Goal: Task Accomplishment & Management: Manage account settings

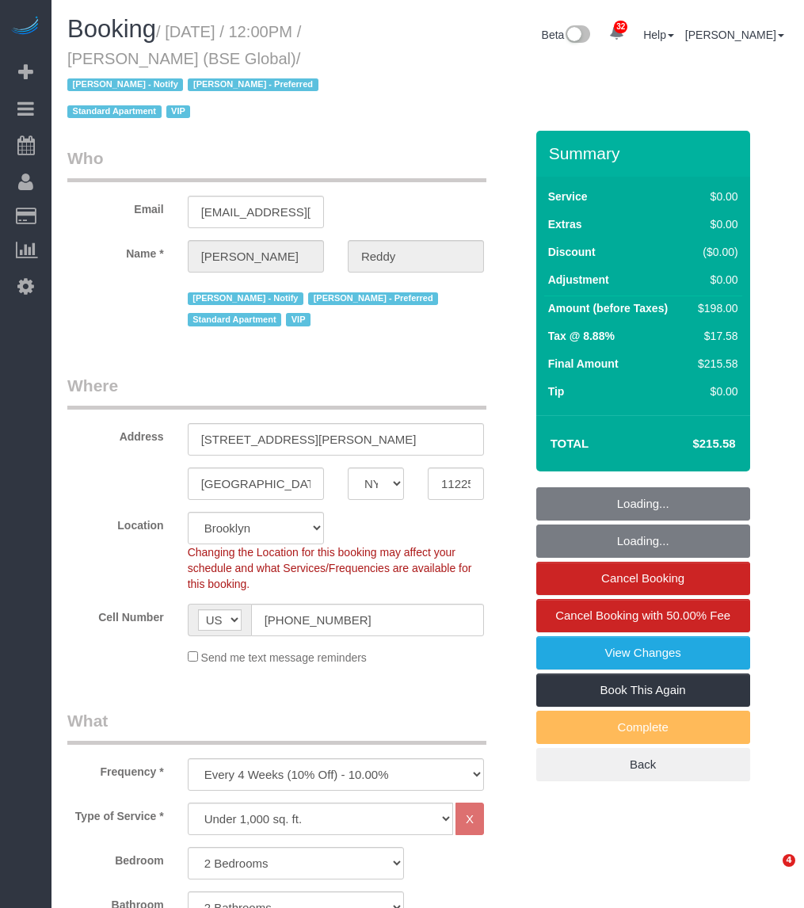
select select "NY"
select select "2"
select select "number:89"
select select "number:90"
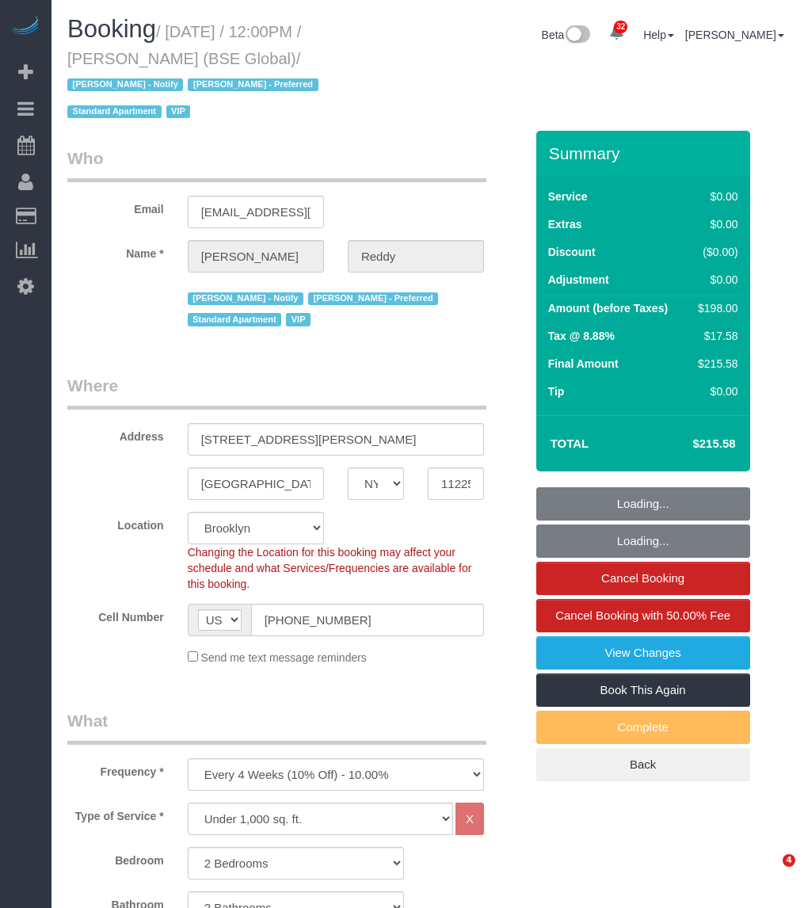
select select "number:13"
select select "number:7"
select select "11193"
select select "spot1"
select select "11193"
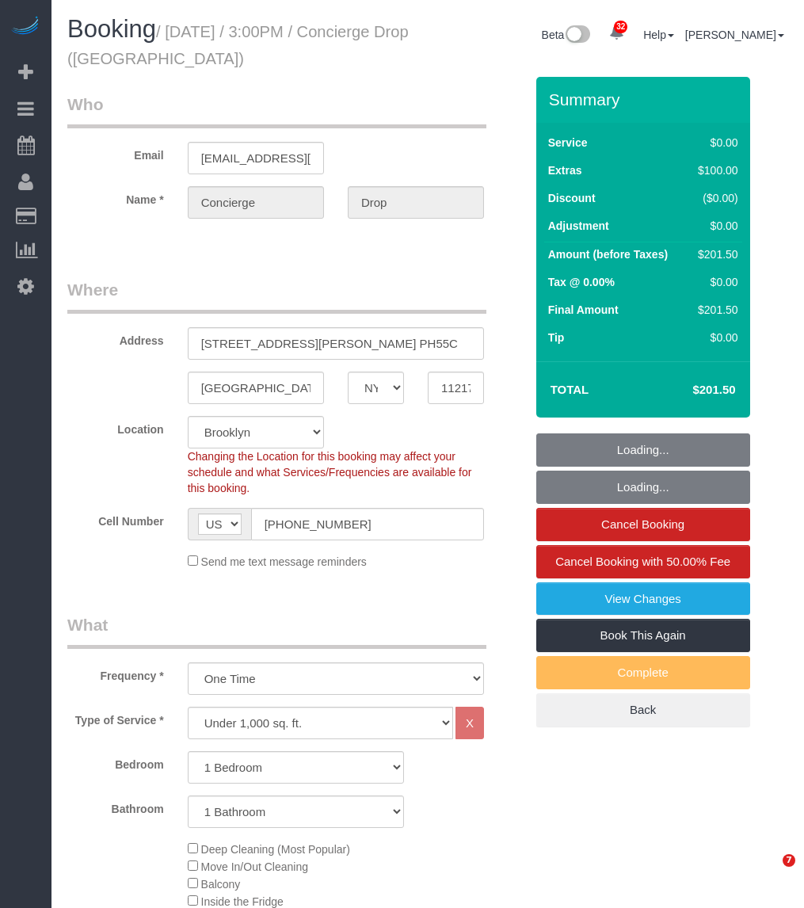
select select "NY"
select select "1"
select select "spot1"
select select "number:89"
select select "number:90"
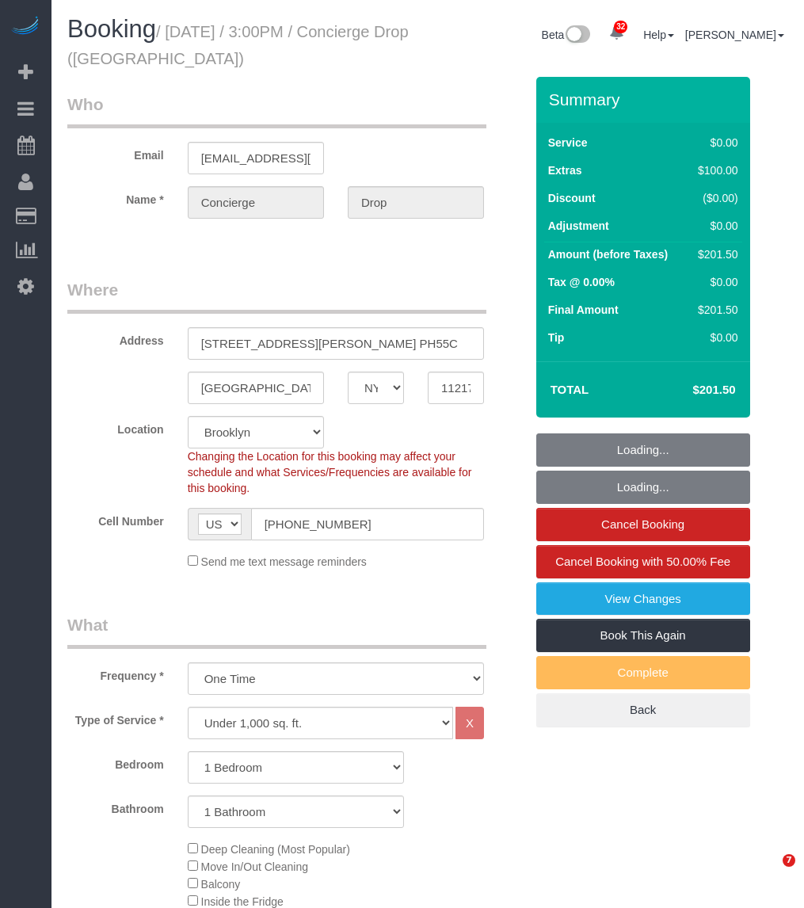
select select "number:14"
select select "number:5"
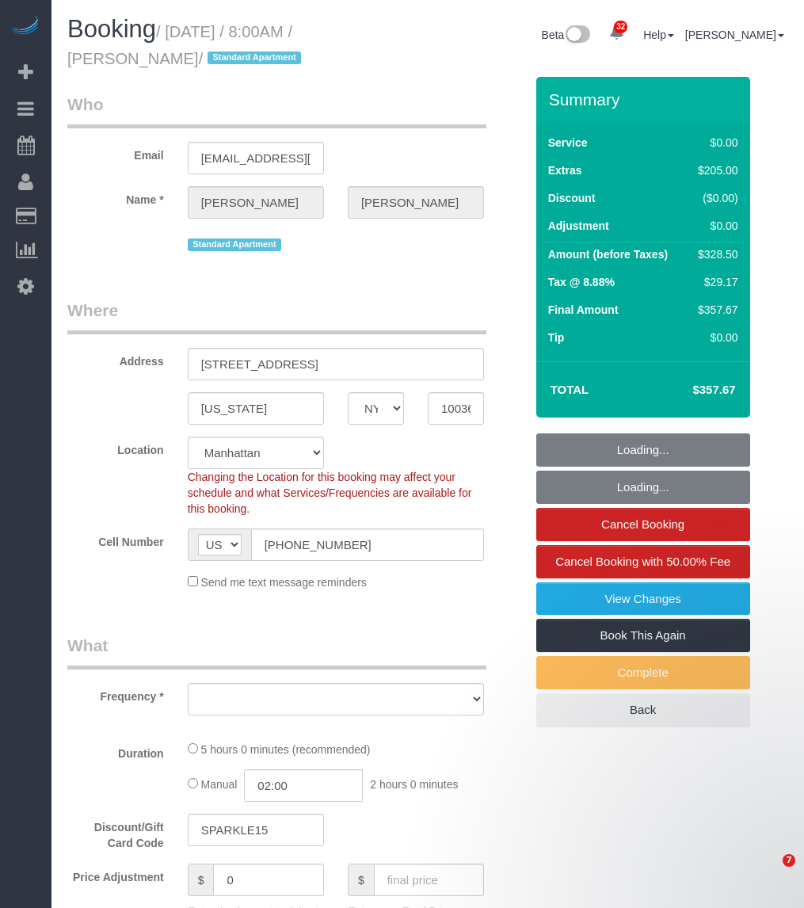
select select "NY"
select select "string:stripe-pm_1RzKk84VGloSiKo7bgUNgTTV"
select select "number:56"
select select "number:79"
select select "number:15"
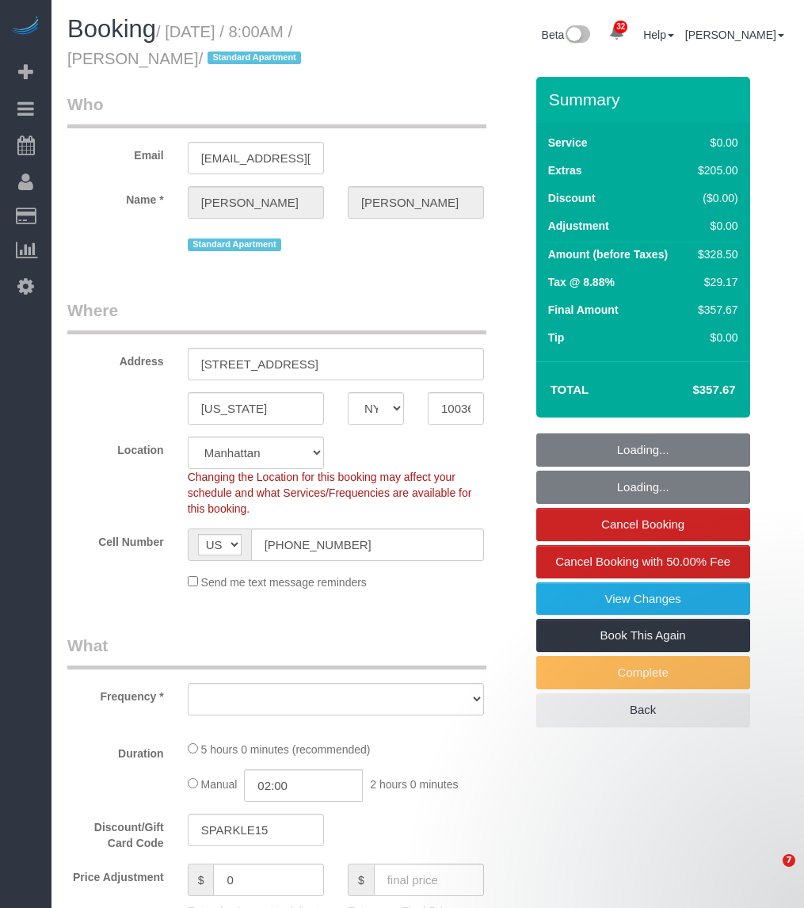
select select "number:6"
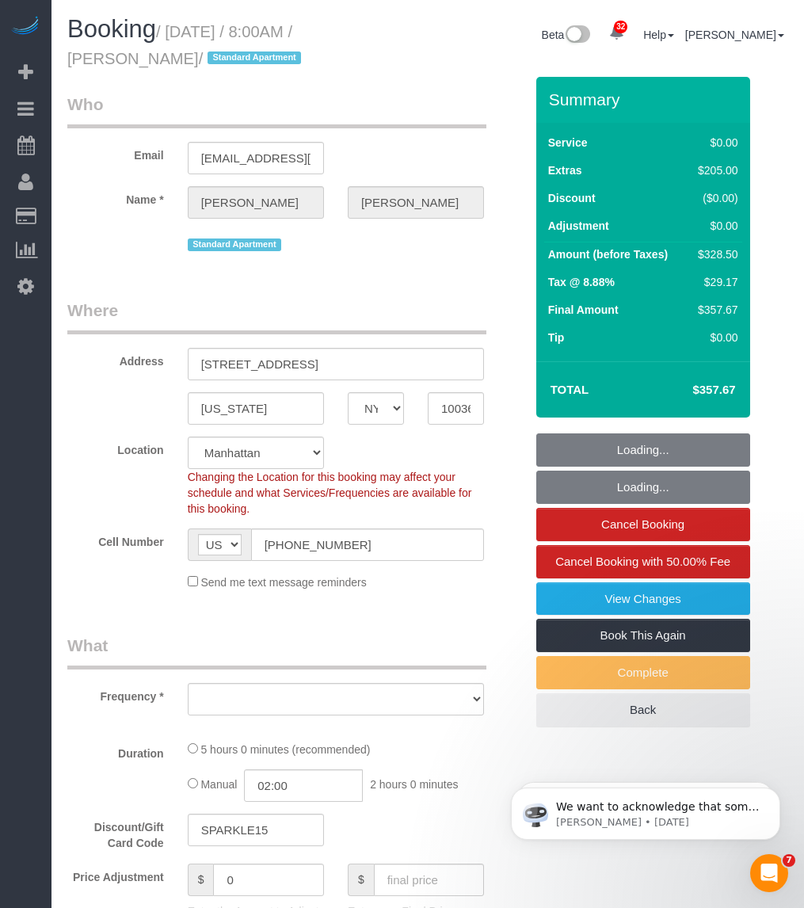
select select "spot1"
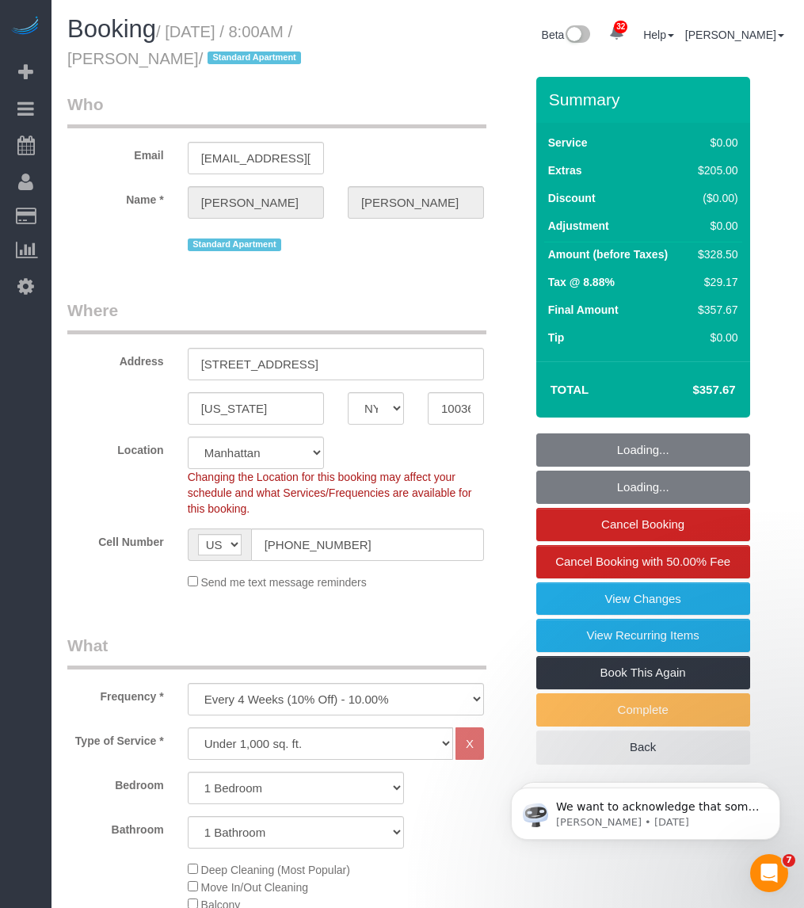
select select "object:1472"
select select "1"
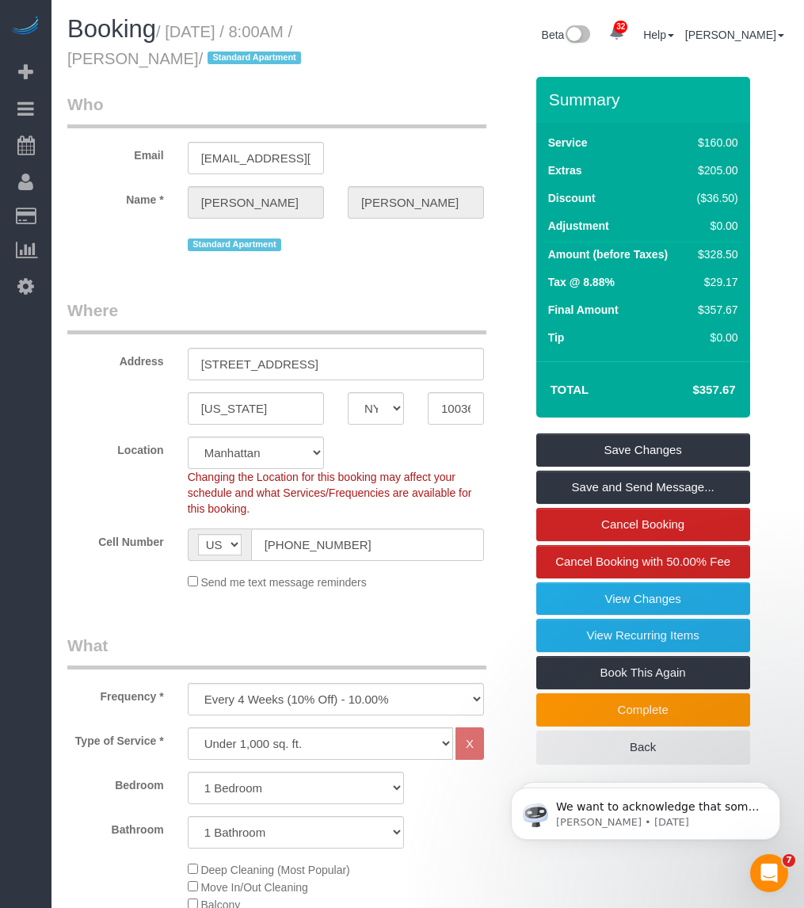
drag, startPoint x: 175, startPoint y: 29, endPoint x: 155, endPoint y: 45, distance: 25.9
click at [155, 45] on h1 "Booking / October 02, 2025 / 8:00AM / Komal Shah / Standard Apartment" at bounding box center [241, 43] width 349 height 54
copy small "October 02, 2025 / 8:00AM / Komal Shah"
click at [177, 24] on small "/ October 02, 2025 / 8:00AM / Komal Shah / Standard Apartment" at bounding box center [186, 45] width 238 height 44
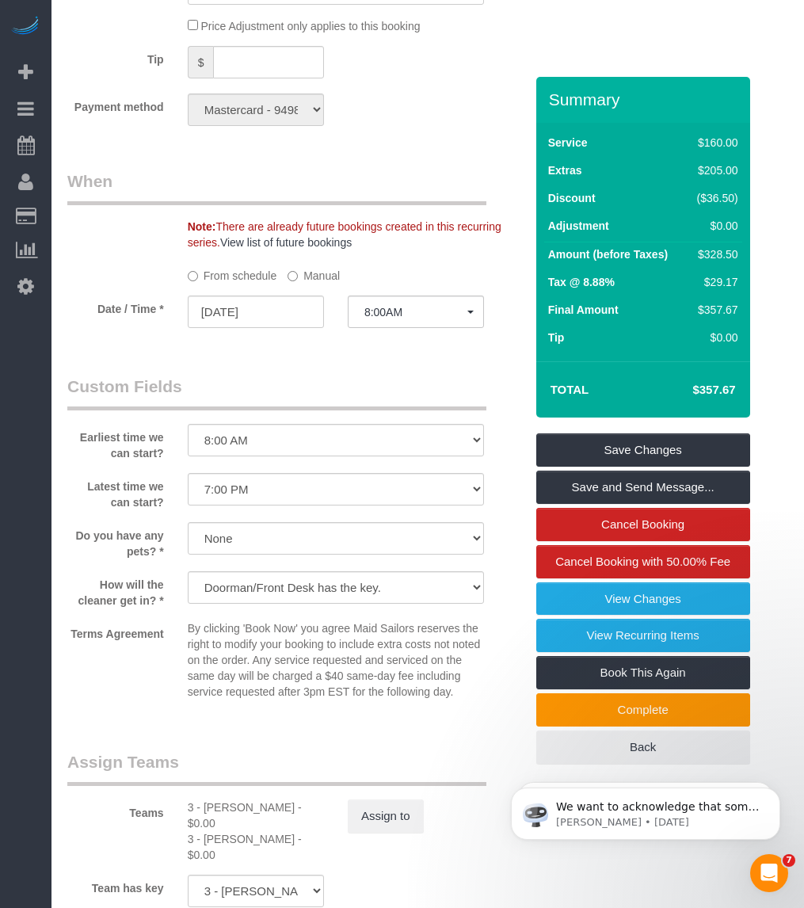
scroll to position [1782, 0]
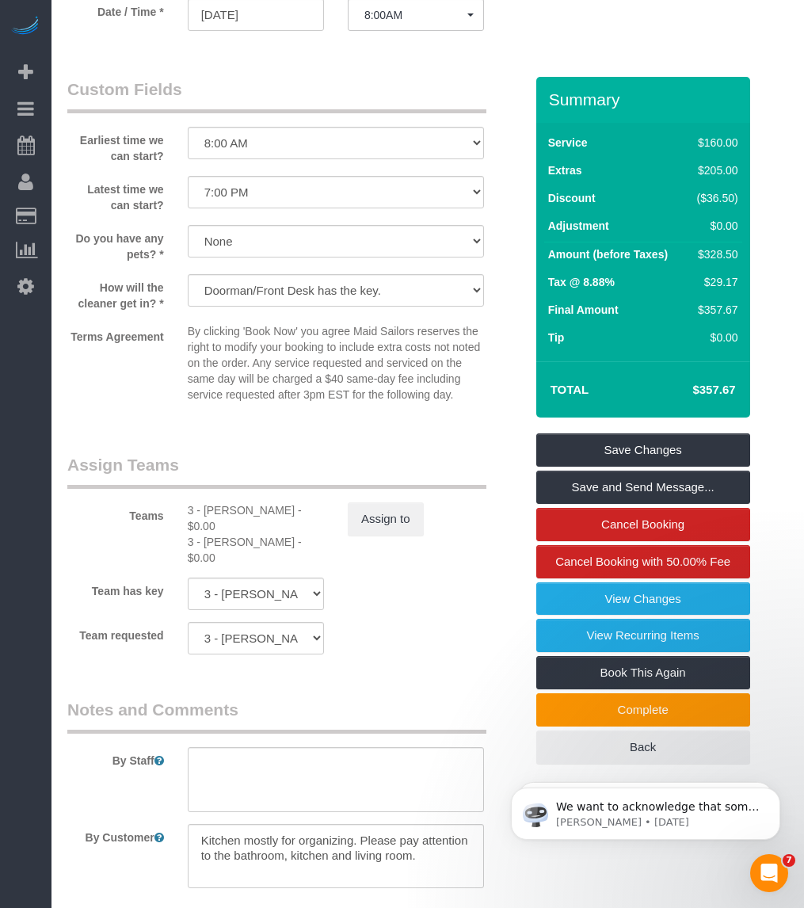
click at [227, 513] on div "3 - Patricia Sinche - $0.00" at bounding box center [256, 518] width 136 height 32
copy div "Patricia"
click at [212, 534] on div "3 - Yenis Mendez - $0.00" at bounding box center [256, 550] width 136 height 32
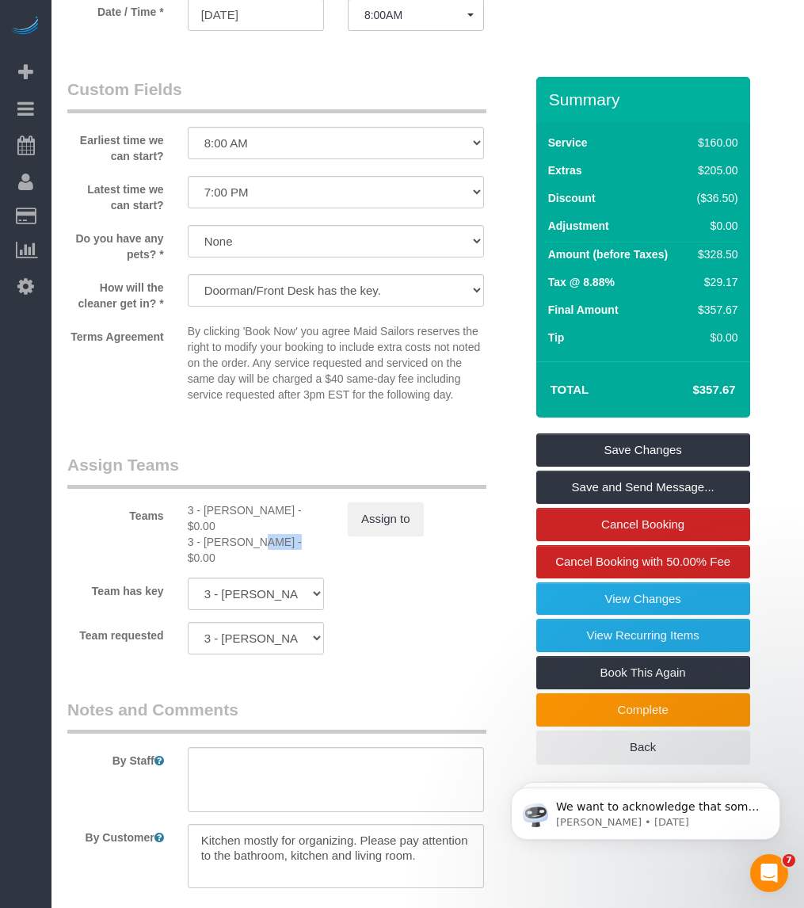
click at [212, 534] on div "3 - Yenis Mendez - $0.00" at bounding box center [256, 550] width 136 height 32
copy div "Yenis"
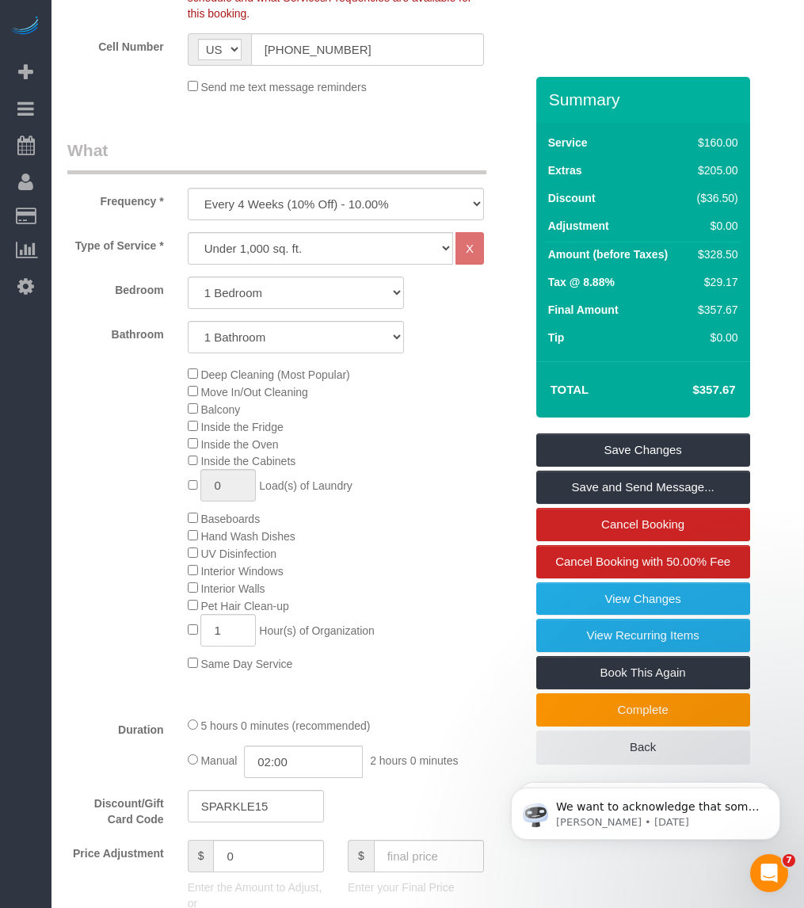
scroll to position [0, 0]
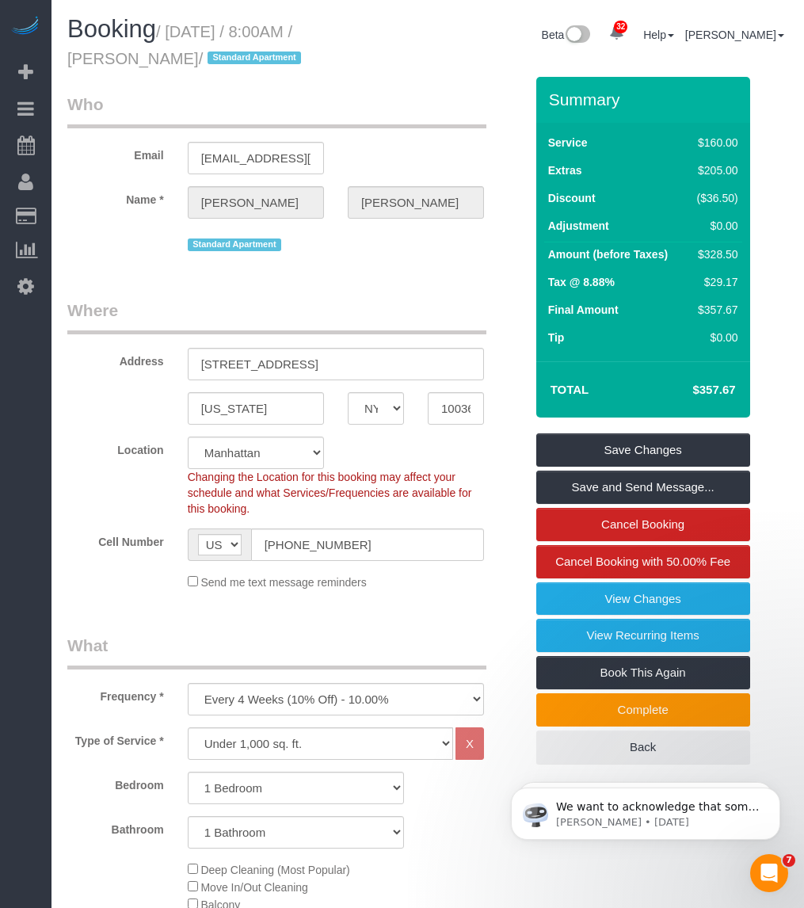
drag, startPoint x: 154, startPoint y: 53, endPoint x: 65, endPoint y: 57, distance: 89.6
click at [65, 57] on div "Booking / October 02, 2025 / 8:00AM / Komal Shah / Standard Apartment" at bounding box center [241, 46] width 372 height 61
copy small "Komal Shah"
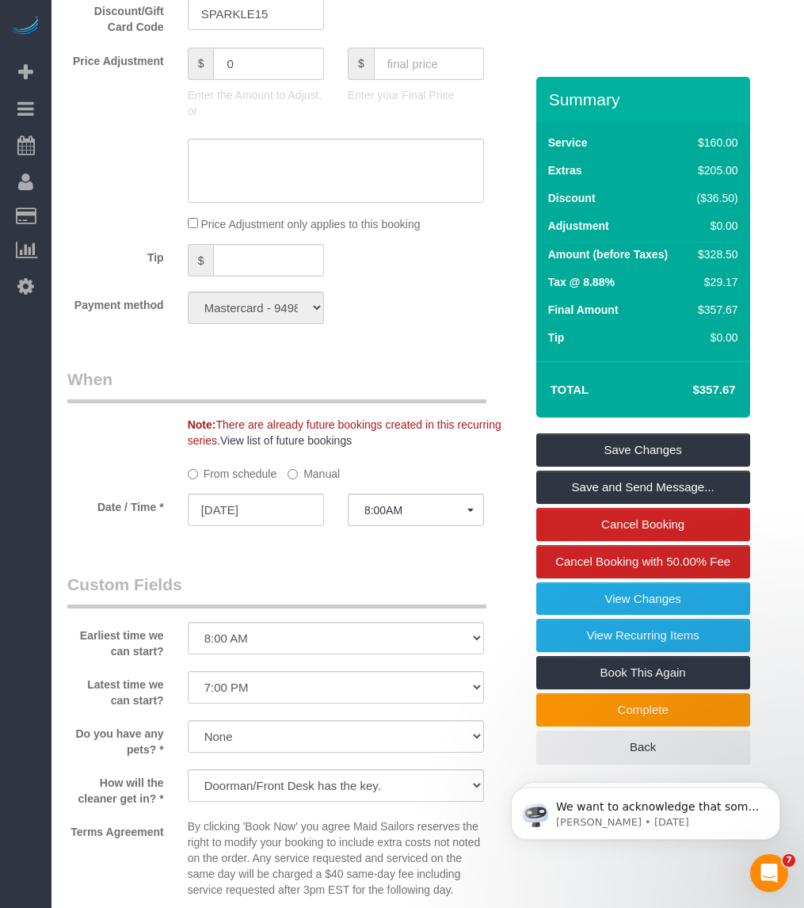
scroll to position [1683, 0]
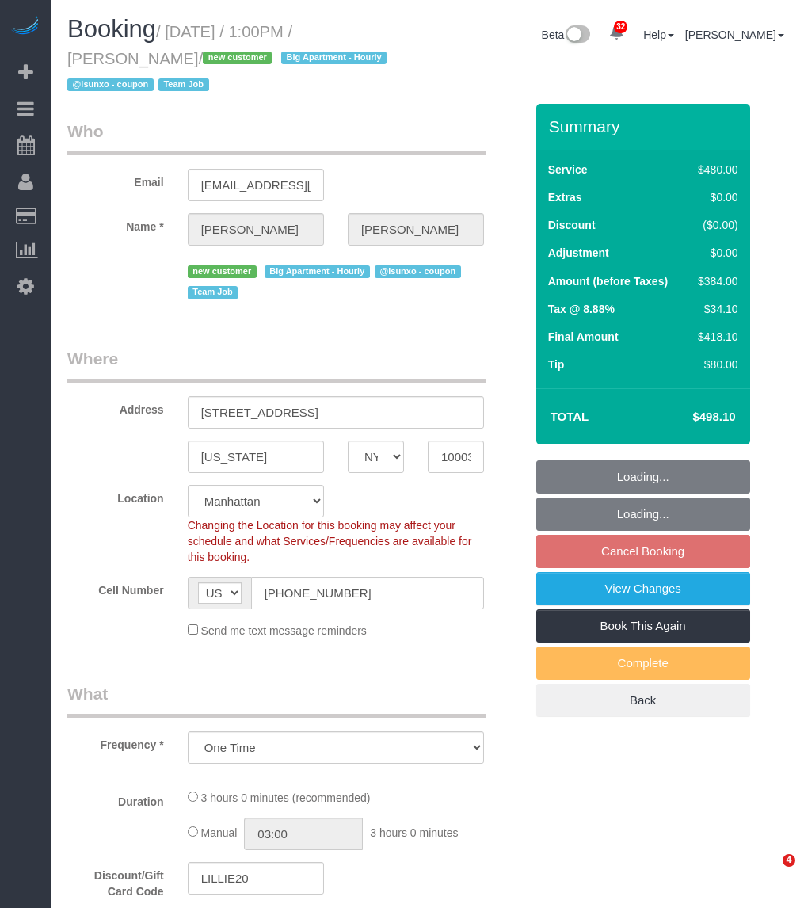
select select "NY"
select select "string:stripe-pm_1SDQt34VGloSiKo7fAMJqUoh"
select select "2"
select select "180"
select select "number:56"
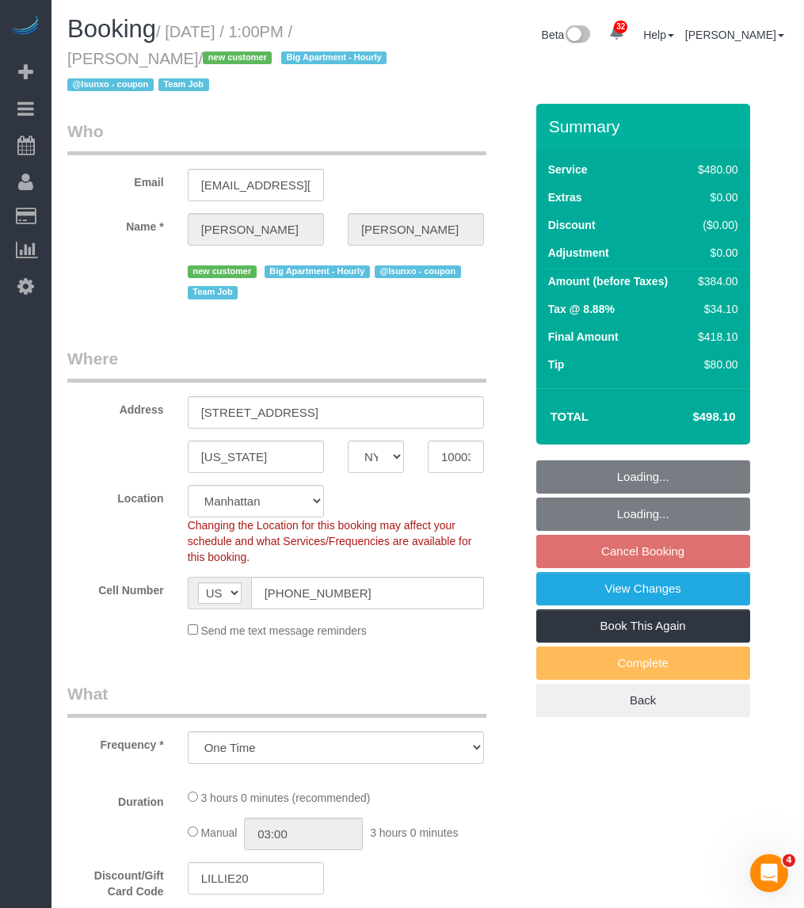
select select "number:79"
select select "number:15"
select select "number:5"
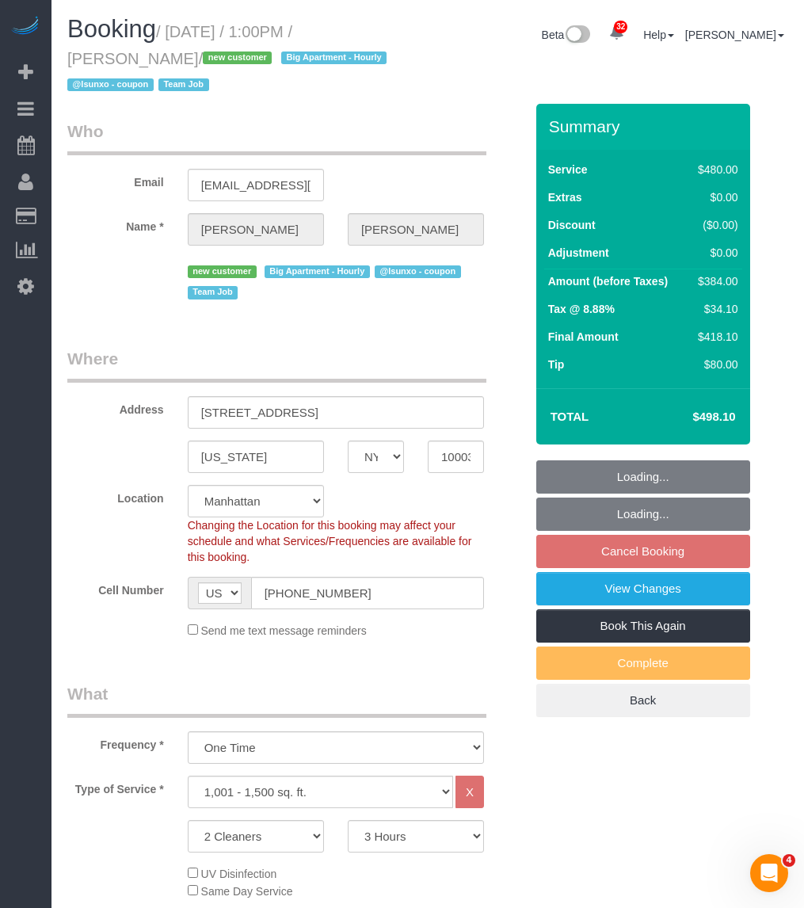
select select "object:1059"
select select "spot5"
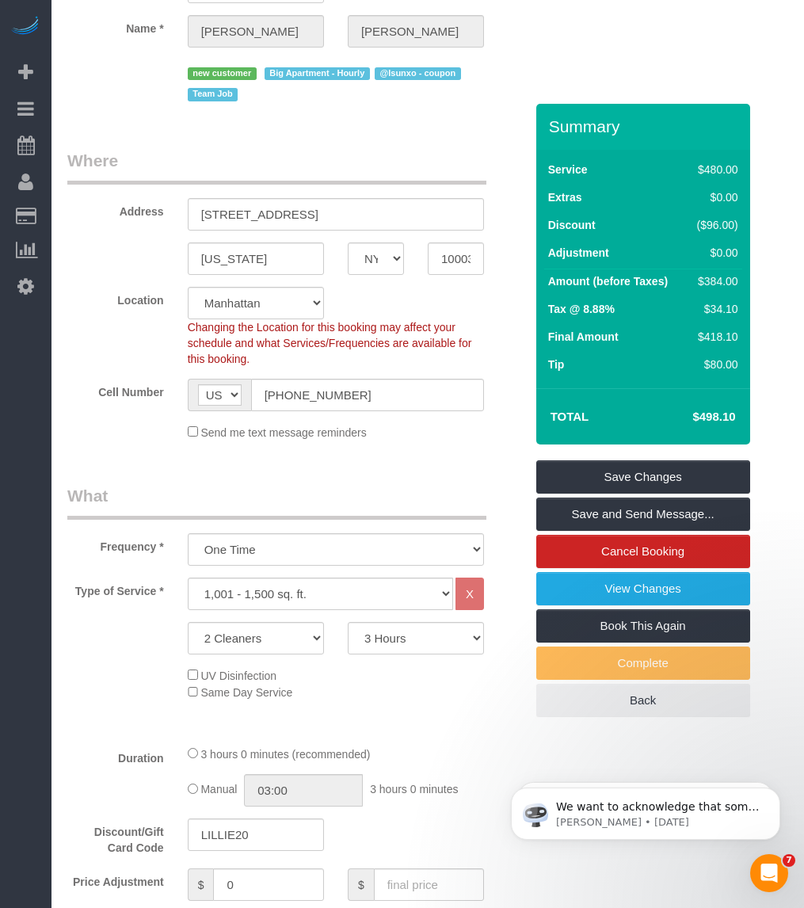
scroll to position [297, 0]
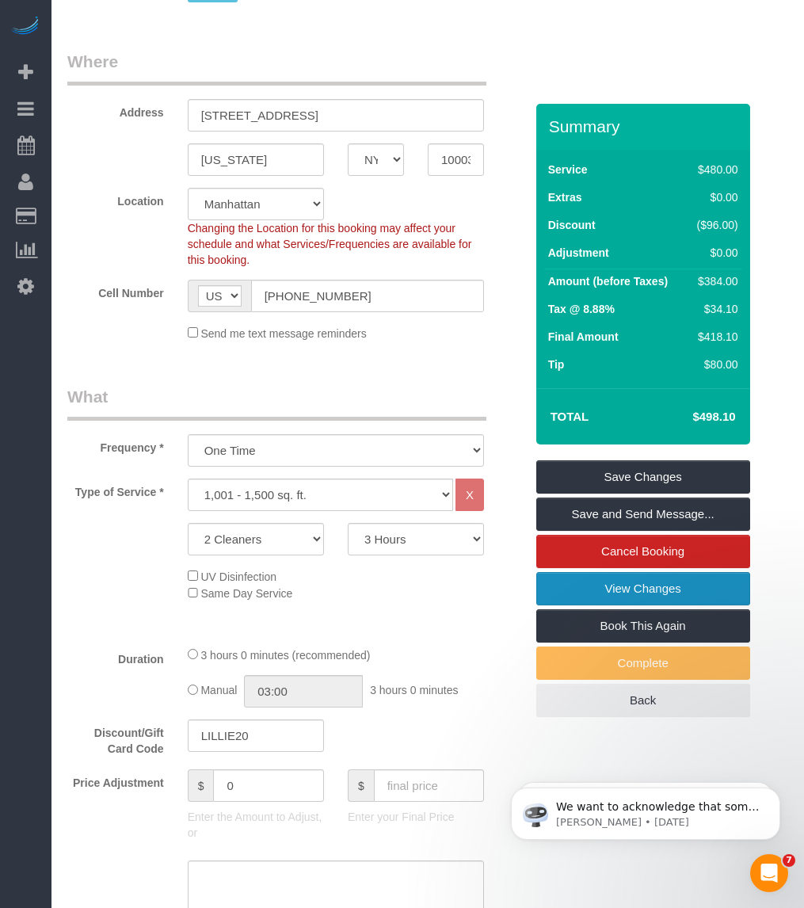
click at [643, 584] on link "View Changes" at bounding box center [643, 588] width 214 height 33
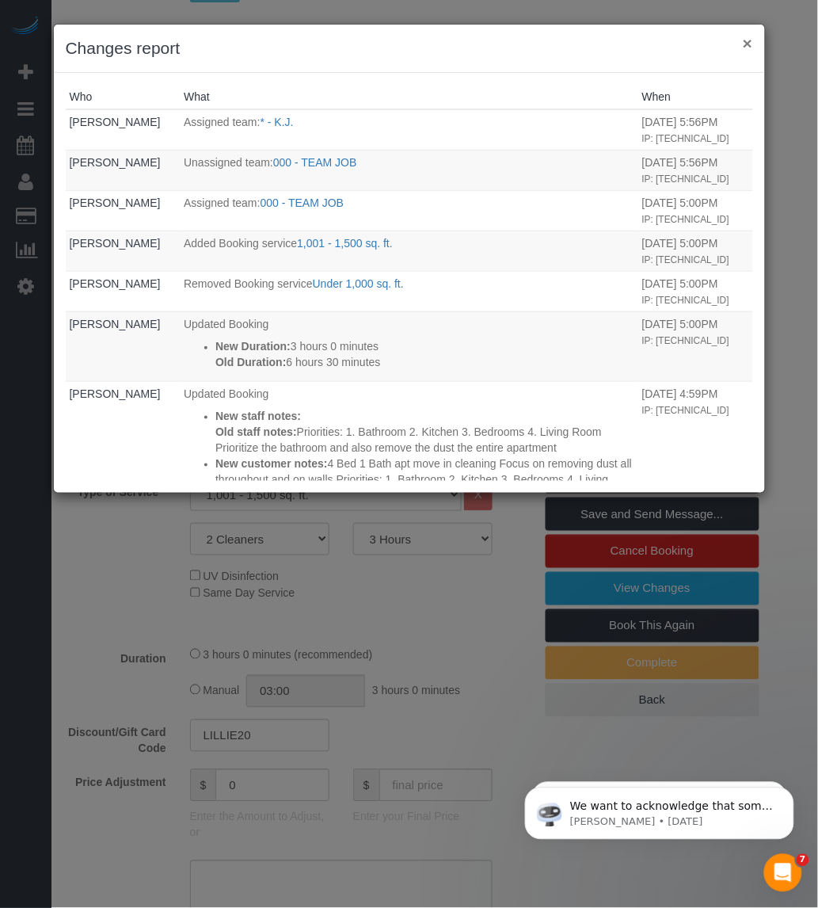
click at [749, 42] on button "×" at bounding box center [748, 43] width 10 height 17
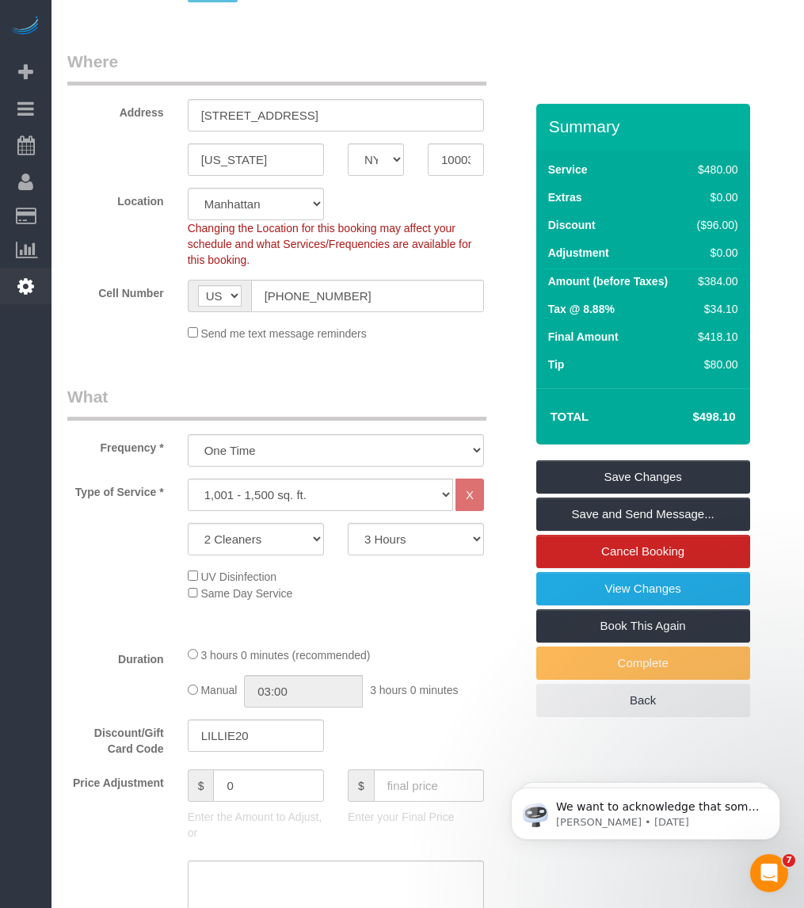
scroll to position [0, 0]
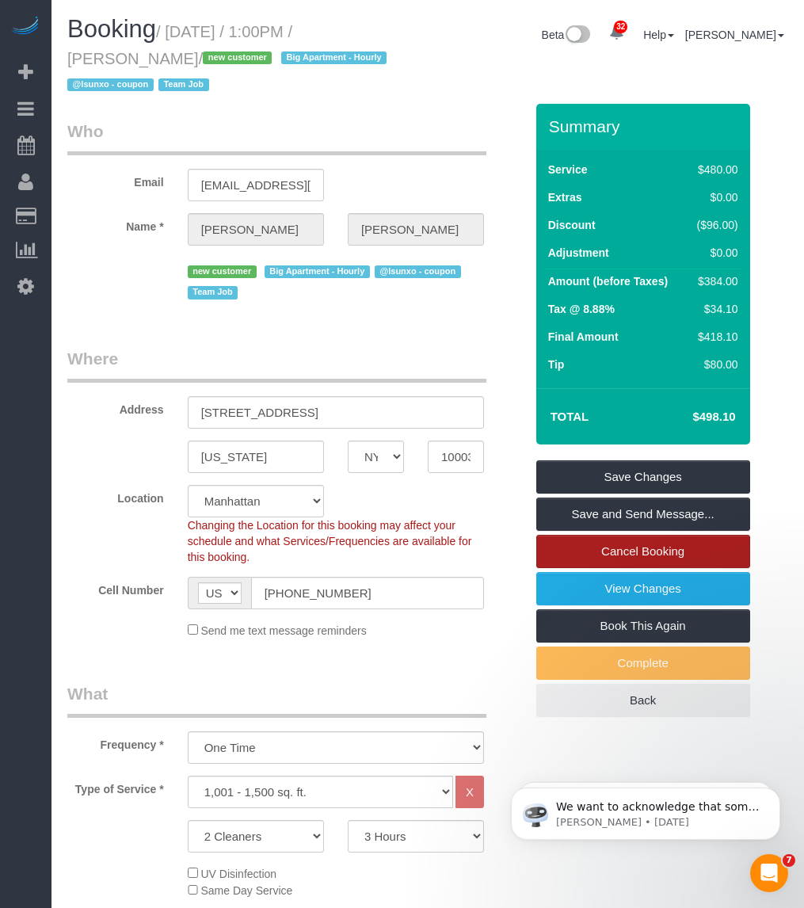
click at [596, 552] on link "Cancel Booking" at bounding box center [643, 551] width 214 height 33
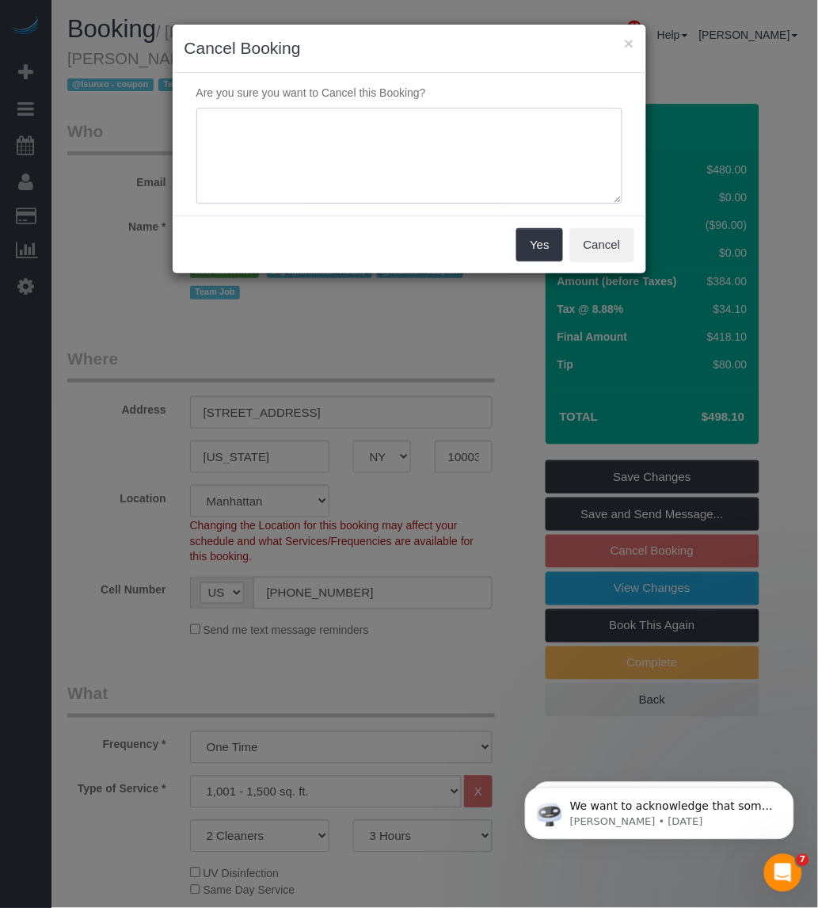
click at [268, 181] on textarea at bounding box center [409, 156] width 426 height 97
type textarea "Customer requested."
click at [590, 242] on button "Cancel" at bounding box center [602, 244] width 64 height 33
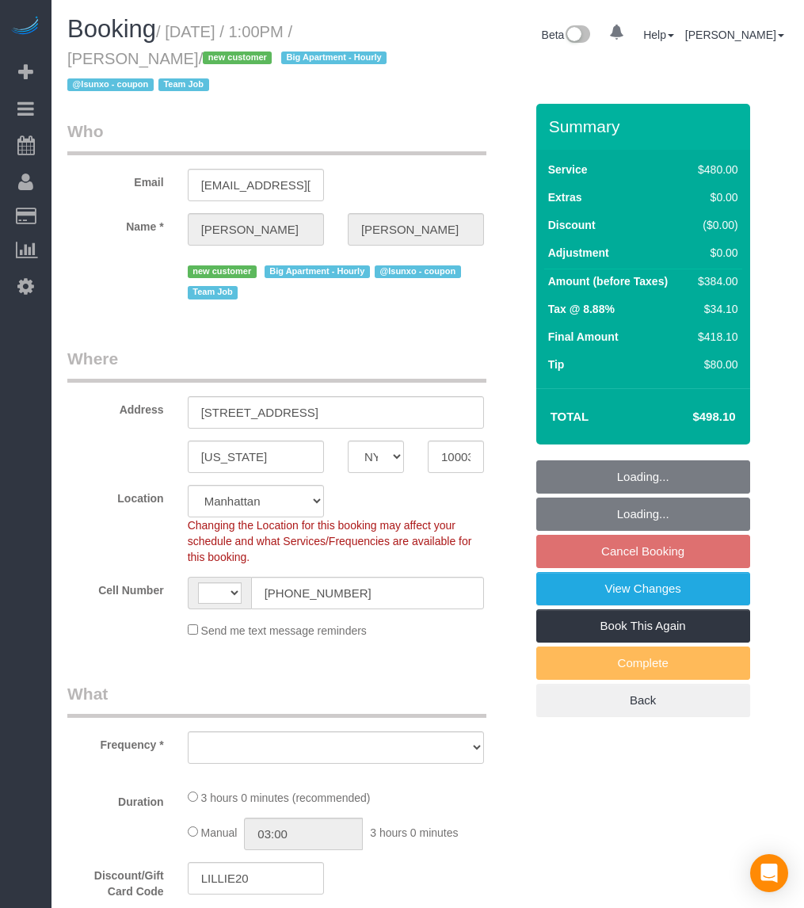
select select "NY"
select select "string:stripe-pm_1SDQt34VGloSiKo7fAMJqUoh"
select select "string:[GEOGRAPHIC_DATA]"
select select "object:829"
select select "number:56"
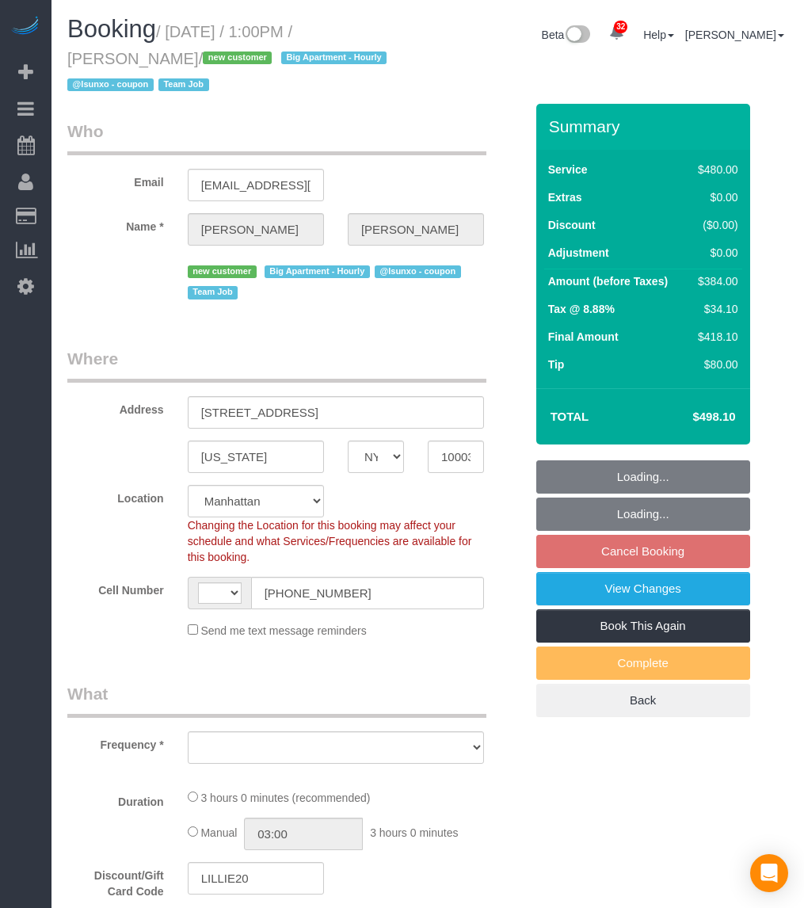
select select "number:79"
select select "number:15"
select select "number:5"
select select "2"
select select "180"
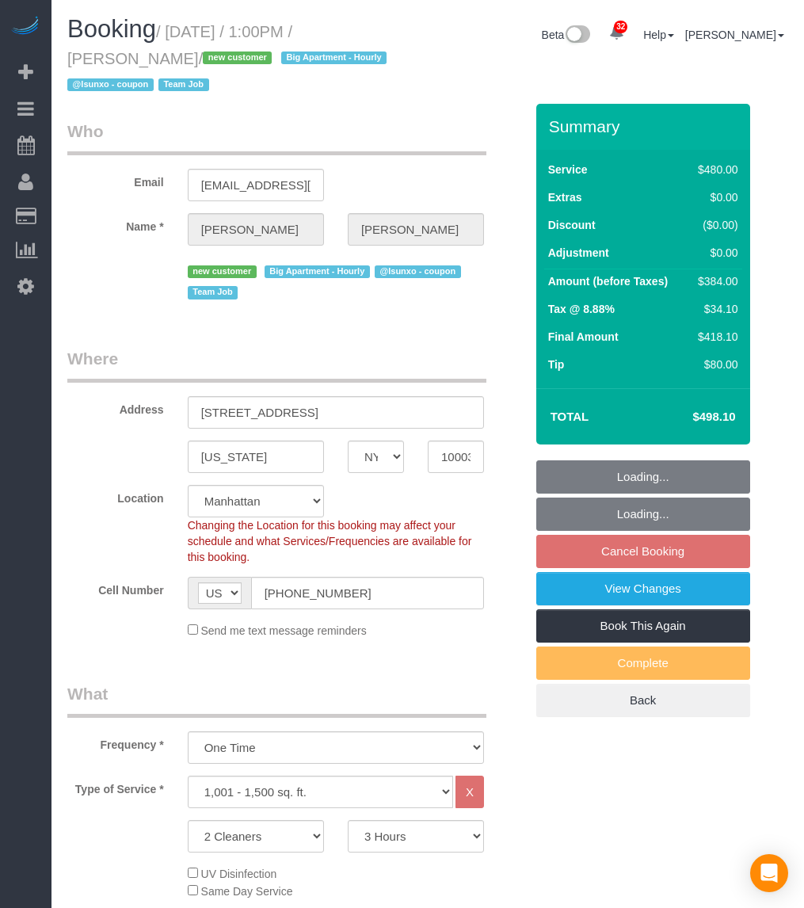
select select "object:1447"
select select "spot5"
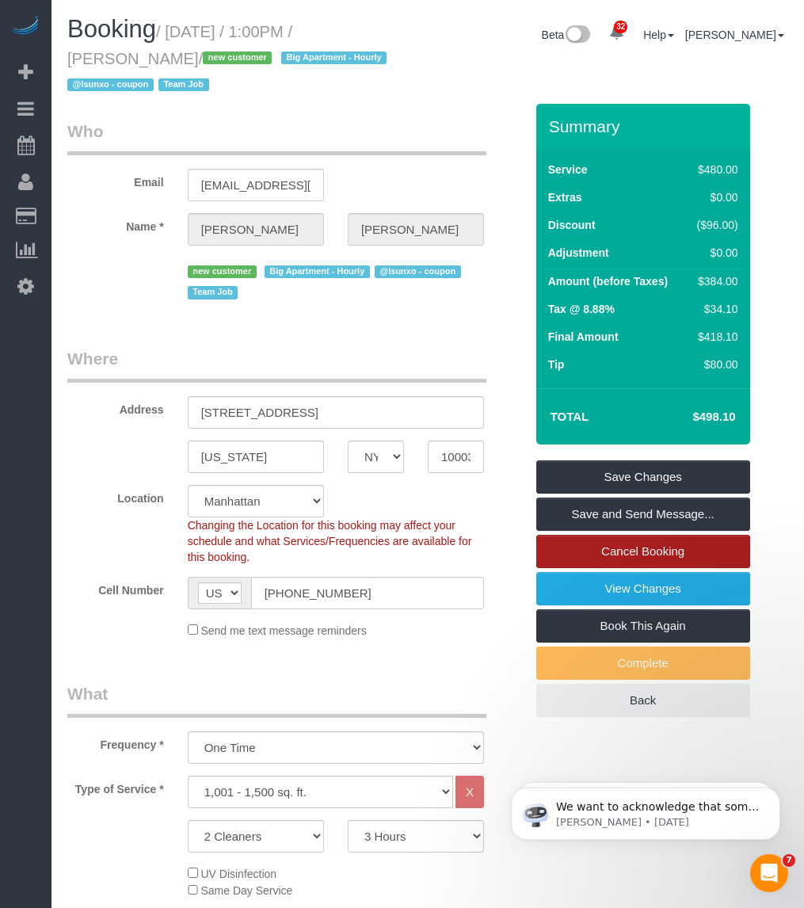
click at [594, 547] on link "Cancel Booking" at bounding box center [643, 551] width 214 height 33
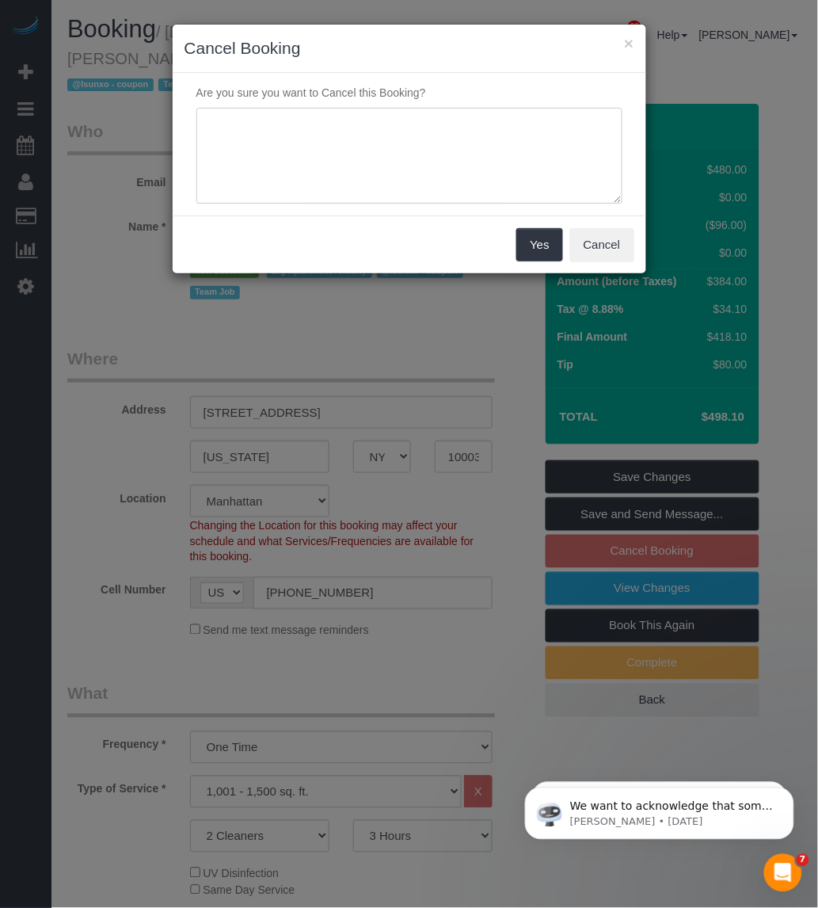
click at [341, 180] on textarea at bounding box center [409, 156] width 426 height 97
type textarea "Customer requested."
click at [540, 246] on button "Yes" at bounding box center [540, 244] width 46 height 33
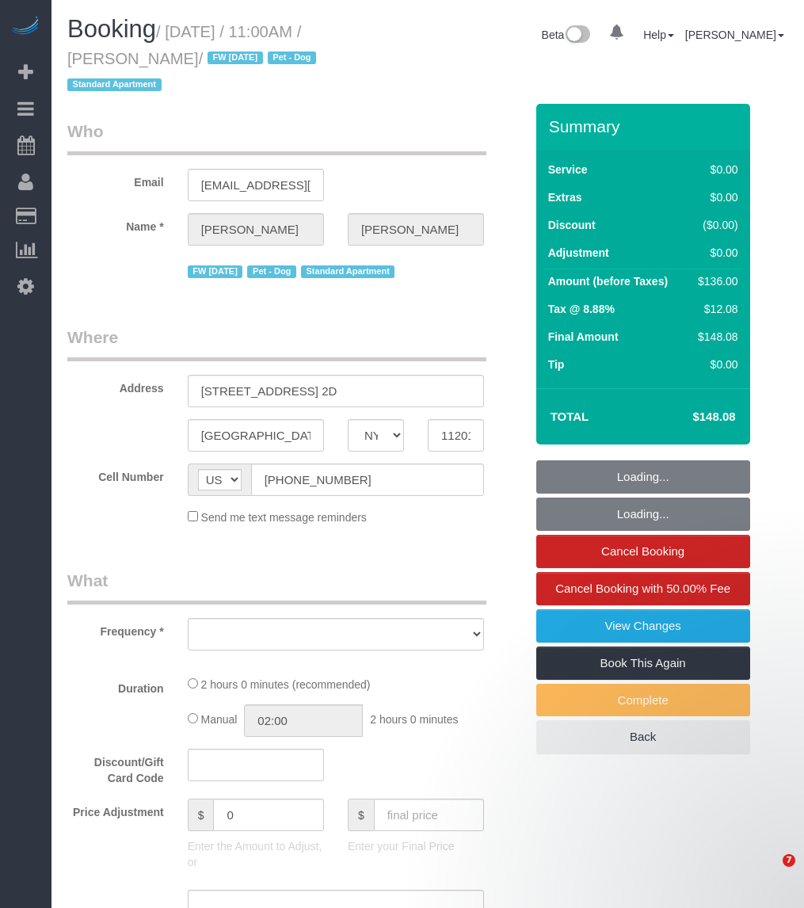
select select "NY"
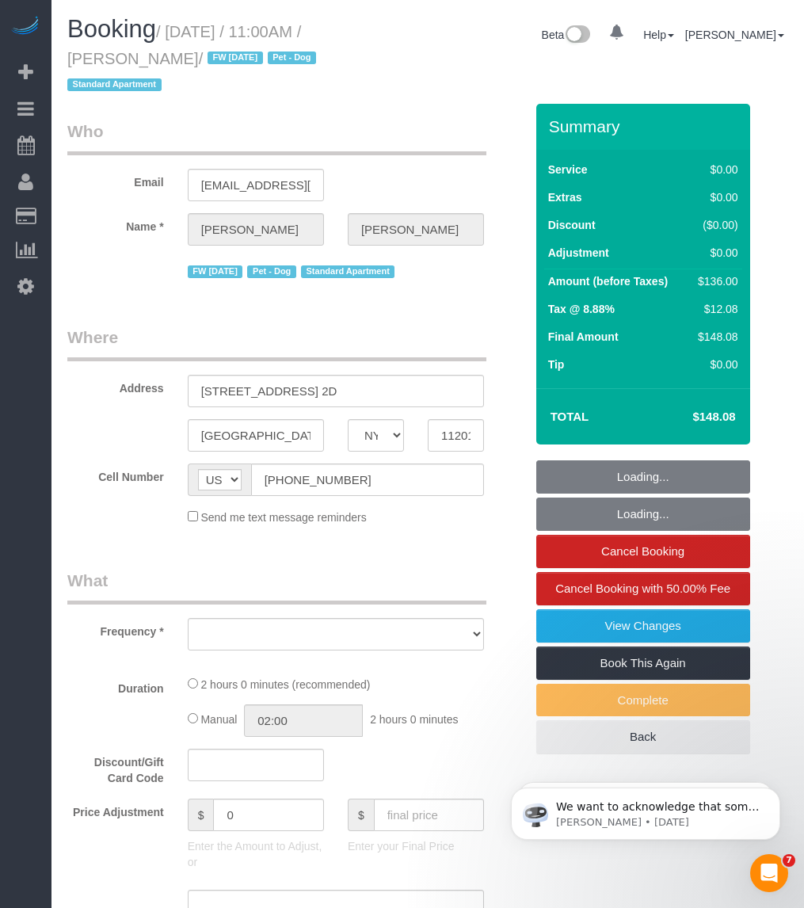
select select "string:stripe-pm_1Mnkyf4VGloSiKo7NCIOAsig"
select select "number:89"
select select "number:90"
select select "number:13"
select select "number:5"
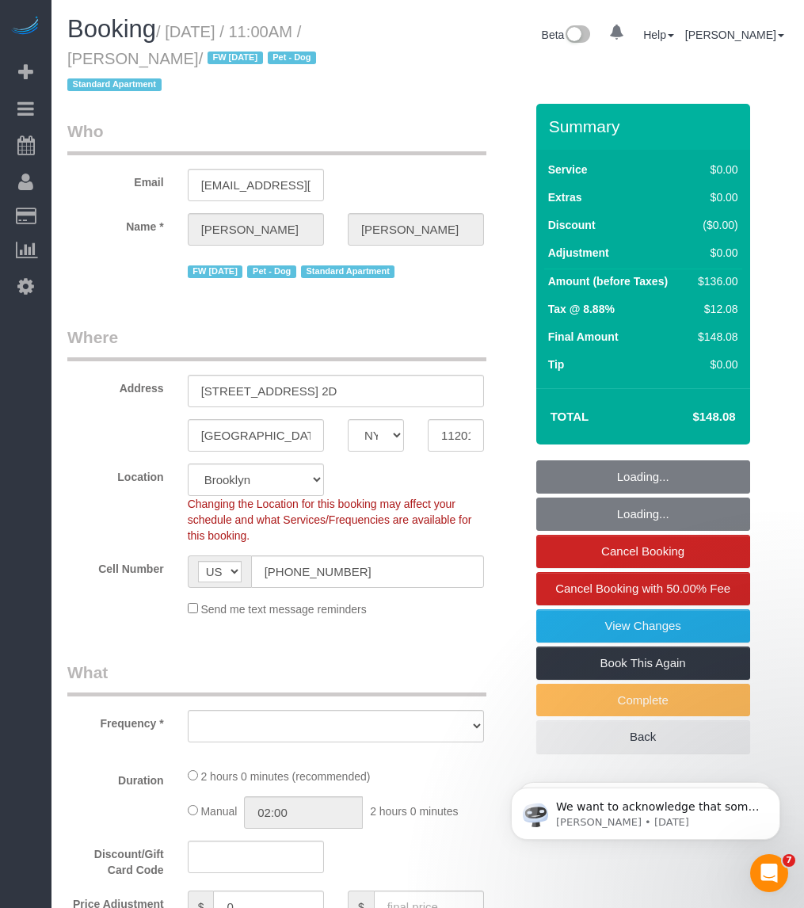
select select "object:979"
select select "spot1"
select select "object:1434"
select select "1"
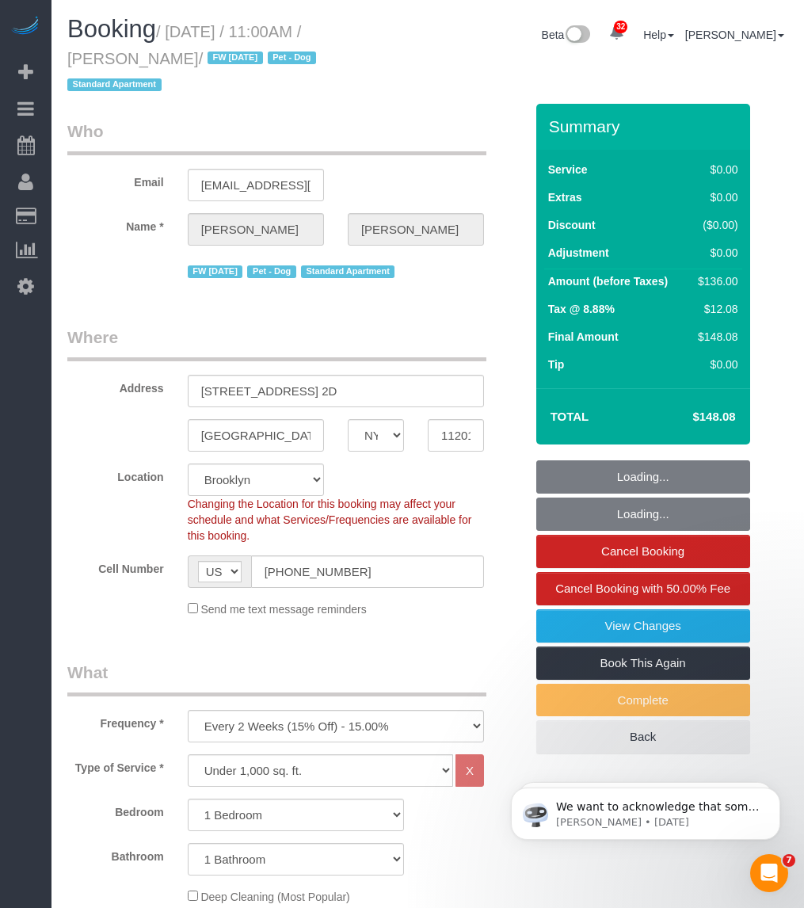
select select "1"
click at [168, 53] on small "/ [DATE] / 11:00AM / [PERSON_NAME] / FW [DATE] Pet - Dog Standard Apartment" at bounding box center [194, 58] width 254 height 71
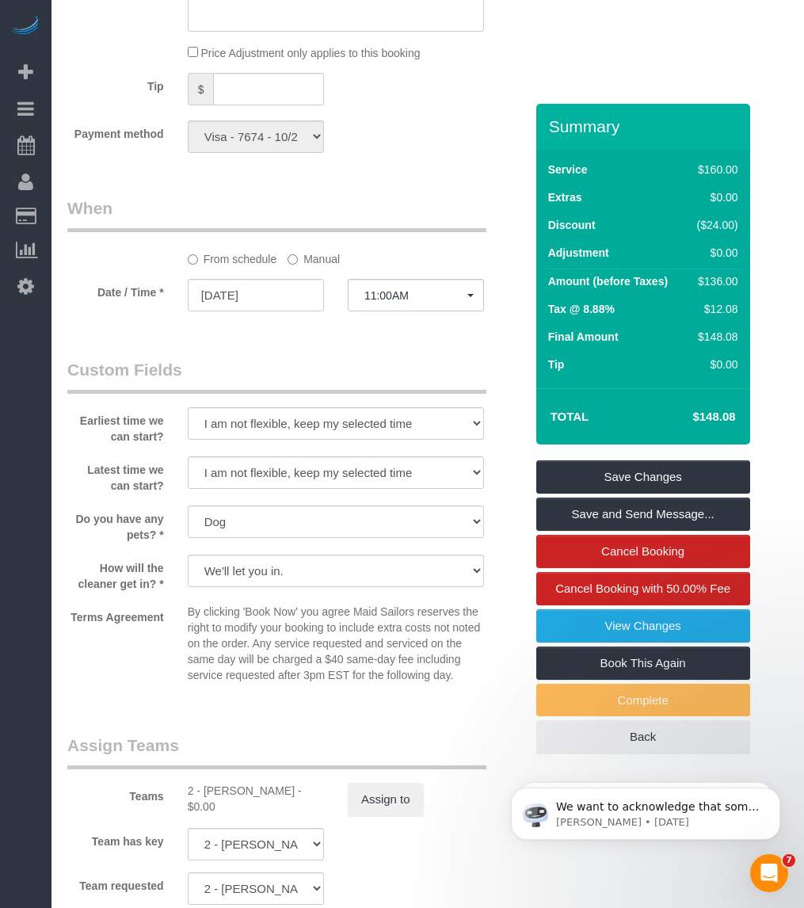
scroll to position [1980, 0]
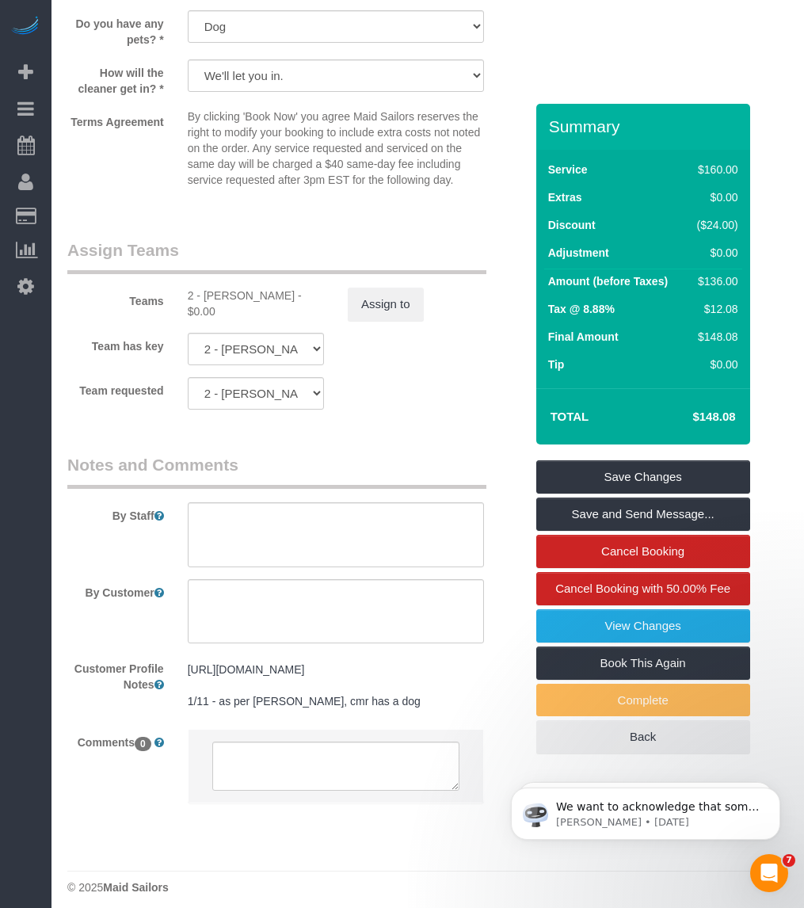
click at [208, 288] on div "2 - Guerline Piquant - $0.00" at bounding box center [256, 304] width 136 height 32
copy div "Guerline"
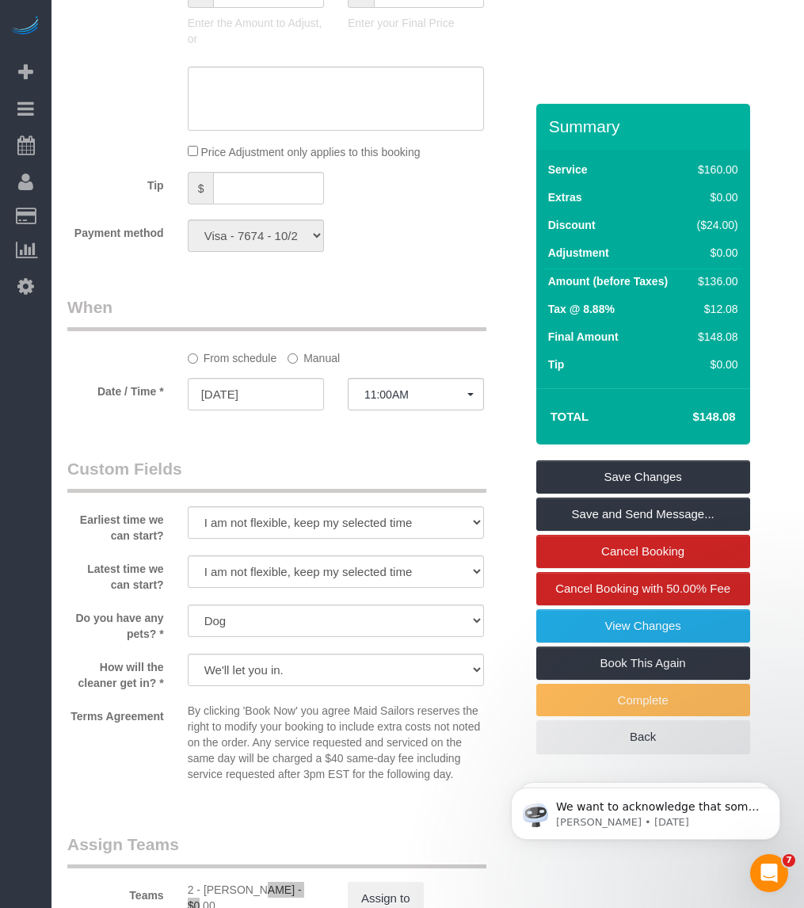
scroll to position [1683, 0]
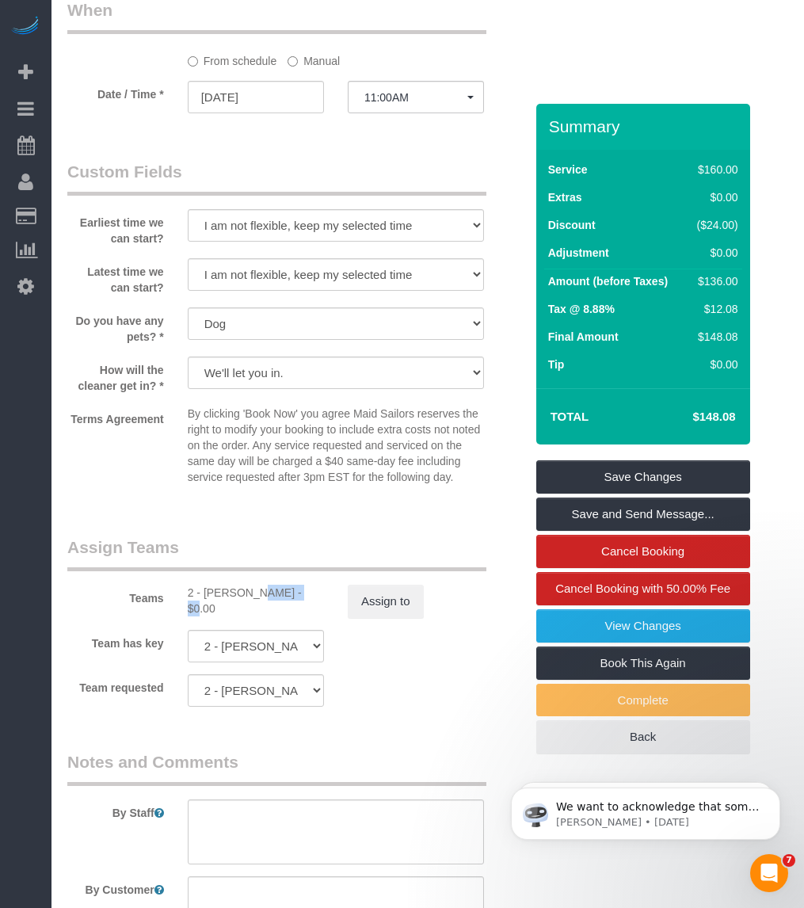
click at [220, 585] on div "2 - Guerline Piquant - $0.00" at bounding box center [256, 601] width 136 height 32
copy div "Guerline"
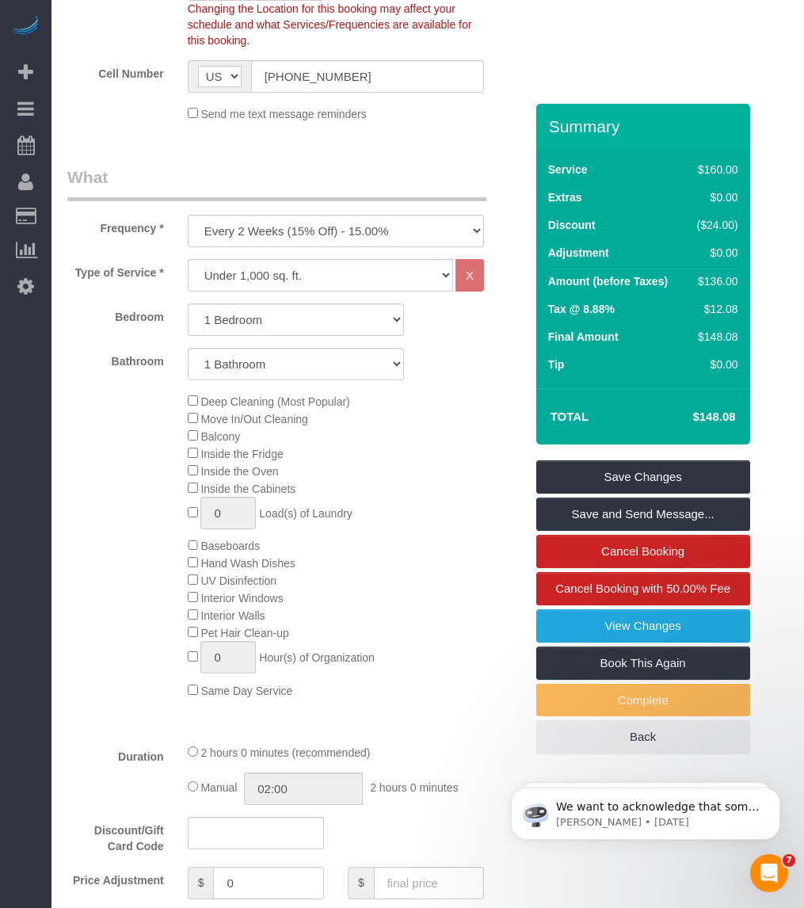
scroll to position [0, 0]
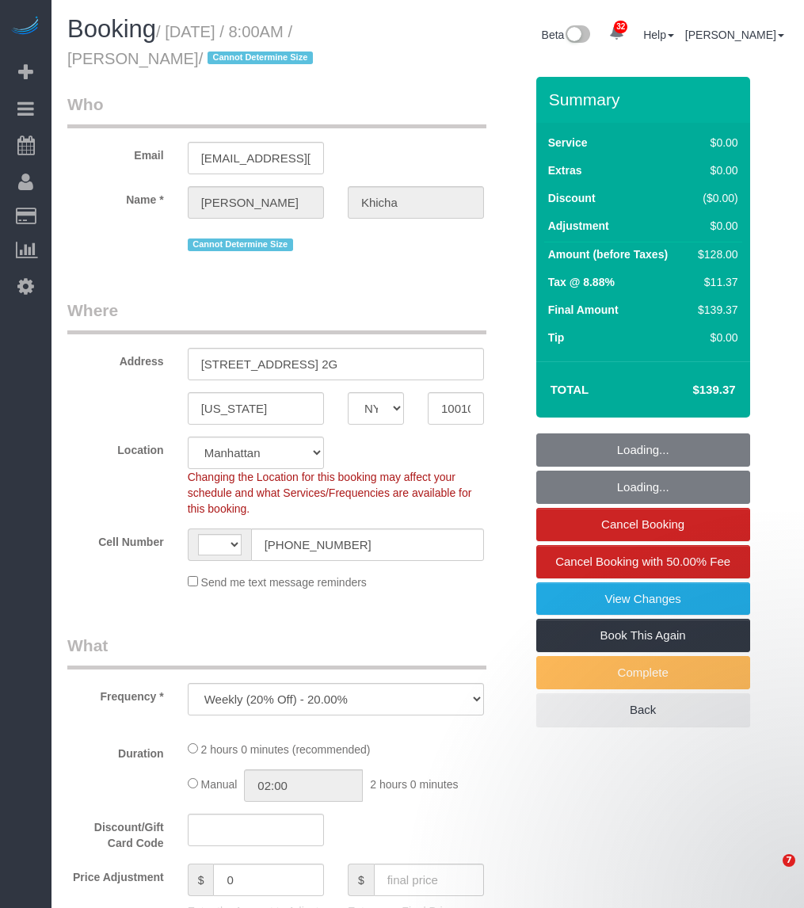
select select "NY"
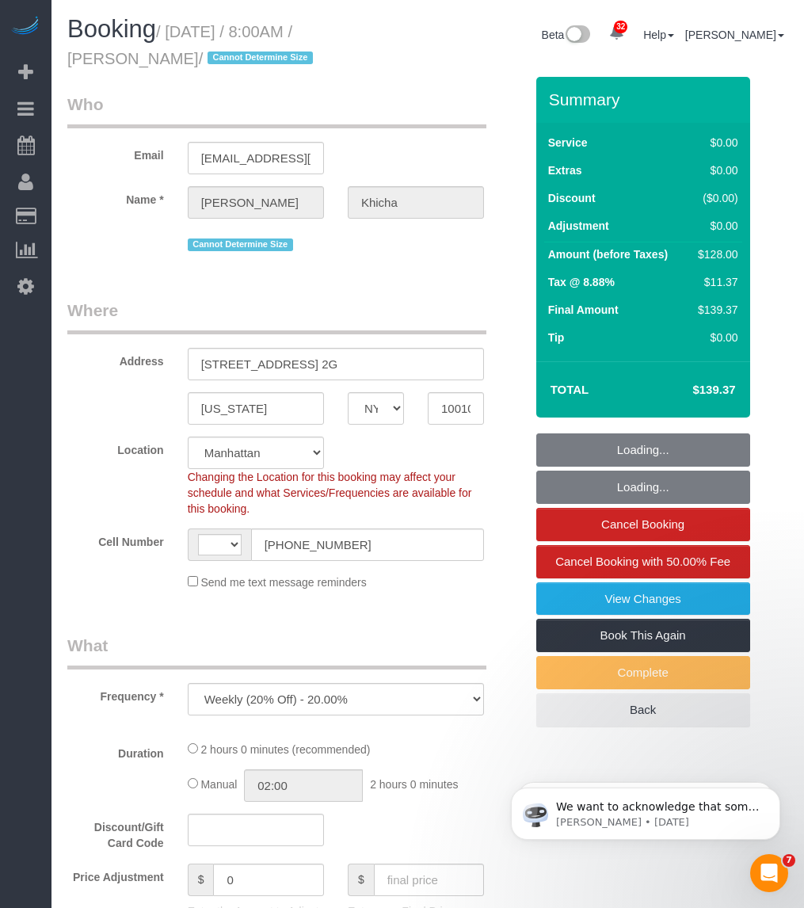
select select "string:[GEOGRAPHIC_DATA]"
select select "number:56"
select select "number:75"
select select "number:15"
select select "number:5"
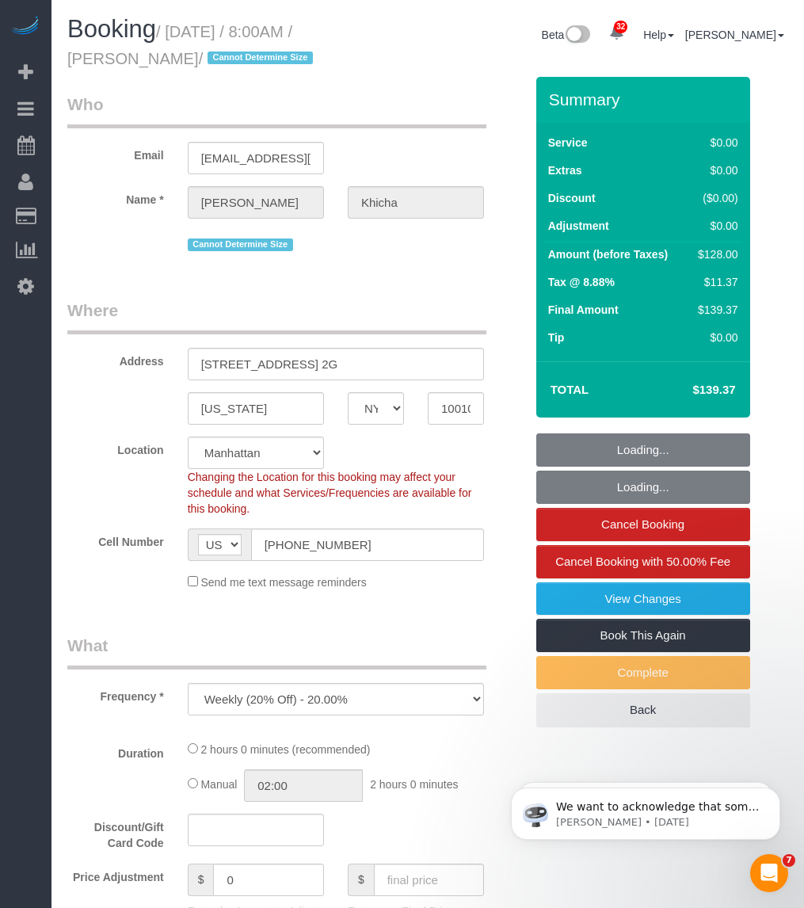
select select "string:stripe-pm_1SAdRf4VGloSiKo7zYrfcx6t"
select select "1"
select select "spot1"
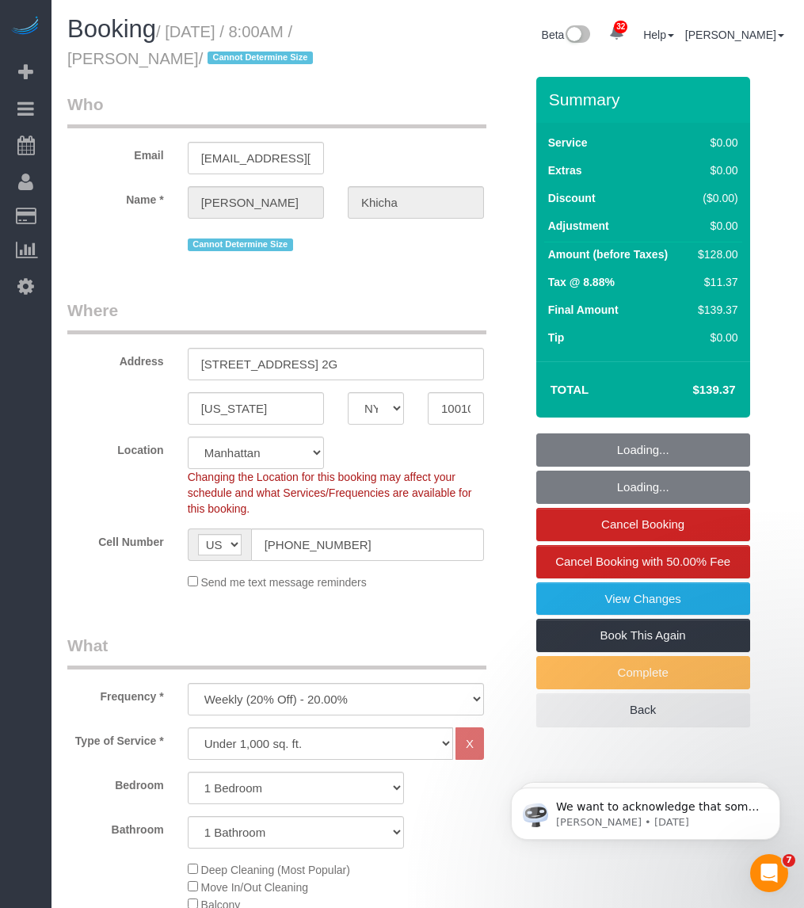
select select "object:7126"
select select "1"
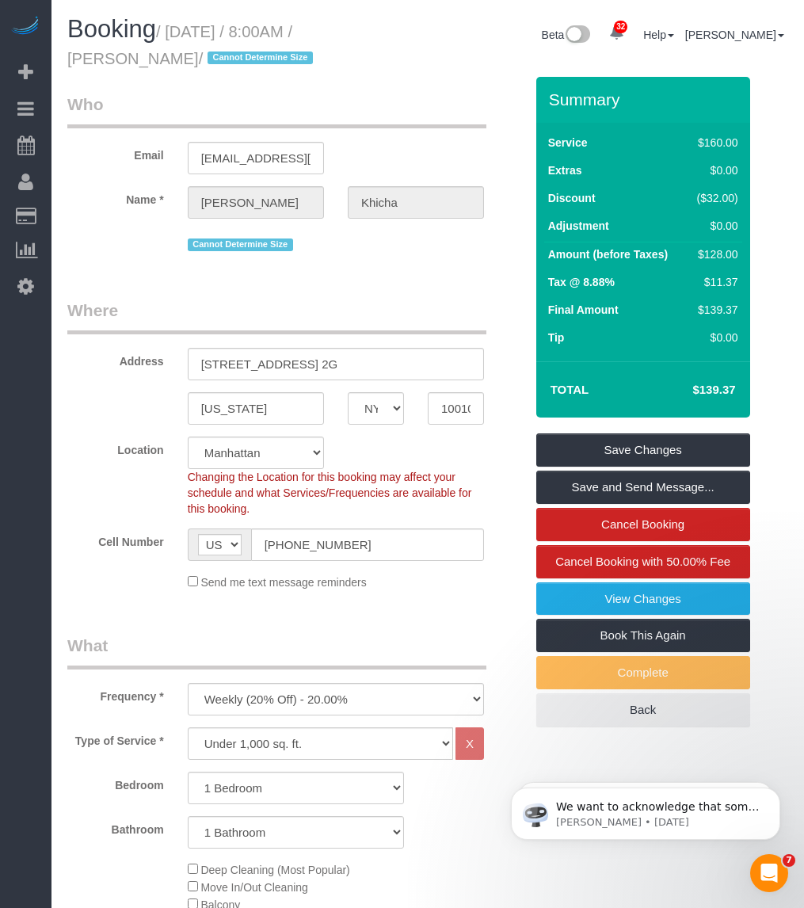
drag, startPoint x: 162, startPoint y: 53, endPoint x: 171, endPoint y: 53, distance: 8.7
click at [167, 53] on small "/ October 03, 2025 / 8:00AM / Sangeeta Khicha / Cannot Determine Size" at bounding box center [192, 45] width 250 height 44
drag, startPoint x: 171, startPoint y: 53, endPoint x: 116, endPoint y: 57, distance: 54.8
click at [117, 57] on small "/ October 03, 2025 / 8:00AM / Sangeeta Khicha / Cannot Determine Size" at bounding box center [192, 45] width 250 height 44
drag, startPoint x: 62, startPoint y: 57, endPoint x: 212, endPoint y: 62, distance: 149.8
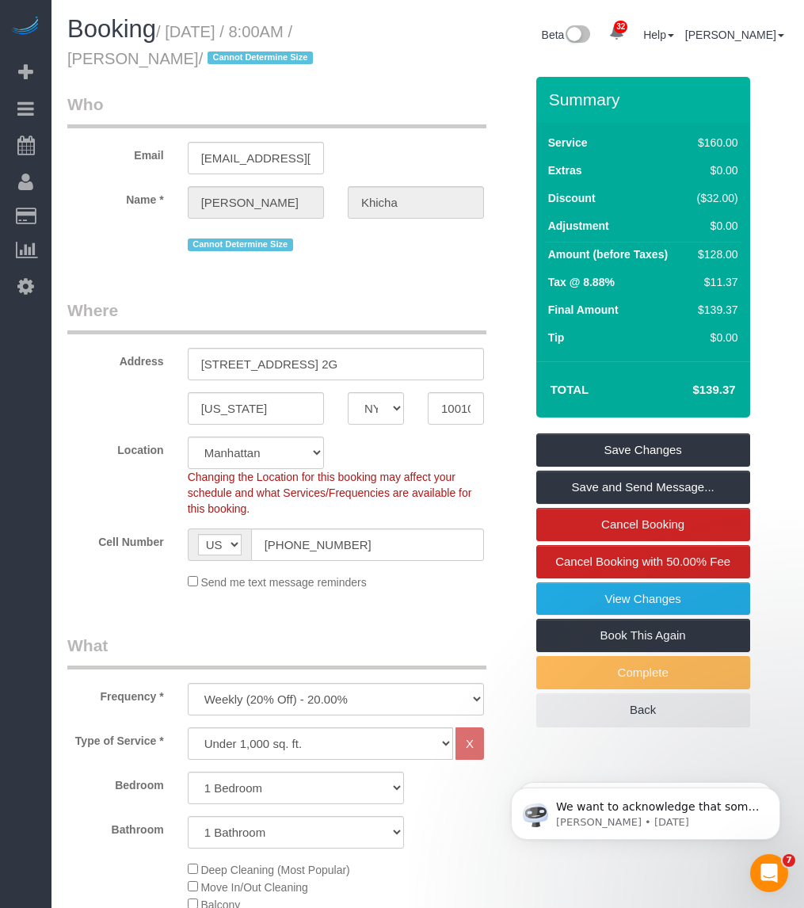
click at [188, 57] on div "Booking / October 03, 2025 / 8:00AM / Sangeeta Khicha / Cannot Determine Size" at bounding box center [241, 46] width 372 height 61
copy small "Sangeeta Khicha"
click at [402, 100] on legend "Who" at bounding box center [276, 111] width 419 height 36
drag, startPoint x: 174, startPoint y: 26, endPoint x: 186, endPoint y: 59, distance: 35.3
click at [186, 59] on small "/ October 03, 2025 / 8:00AM / Sangeeta Khicha / Cannot Determine Size" at bounding box center [192, 45] width 250 height 44
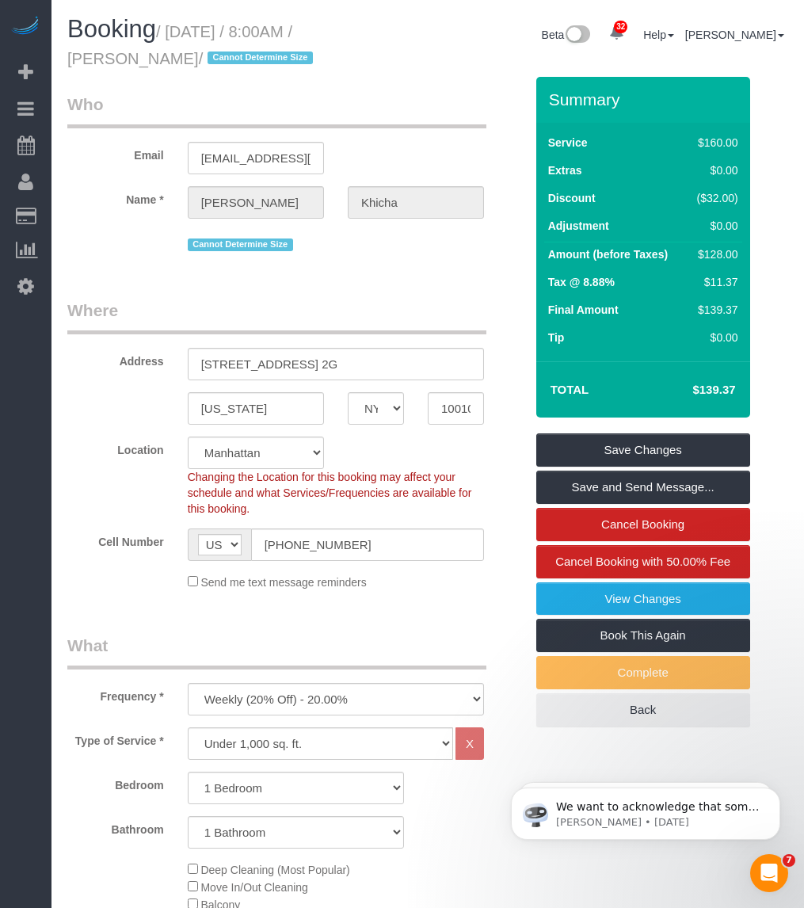
copy small "October 03, 2025 / 8:00AM / Sangeeta Khicha"
click at [123, 266] on fieldset "Who Email skhicha@cox.net Name * Sangeeta Khicha Cannot Determine Size" at bounding box center [295, 180] width 457 height 174
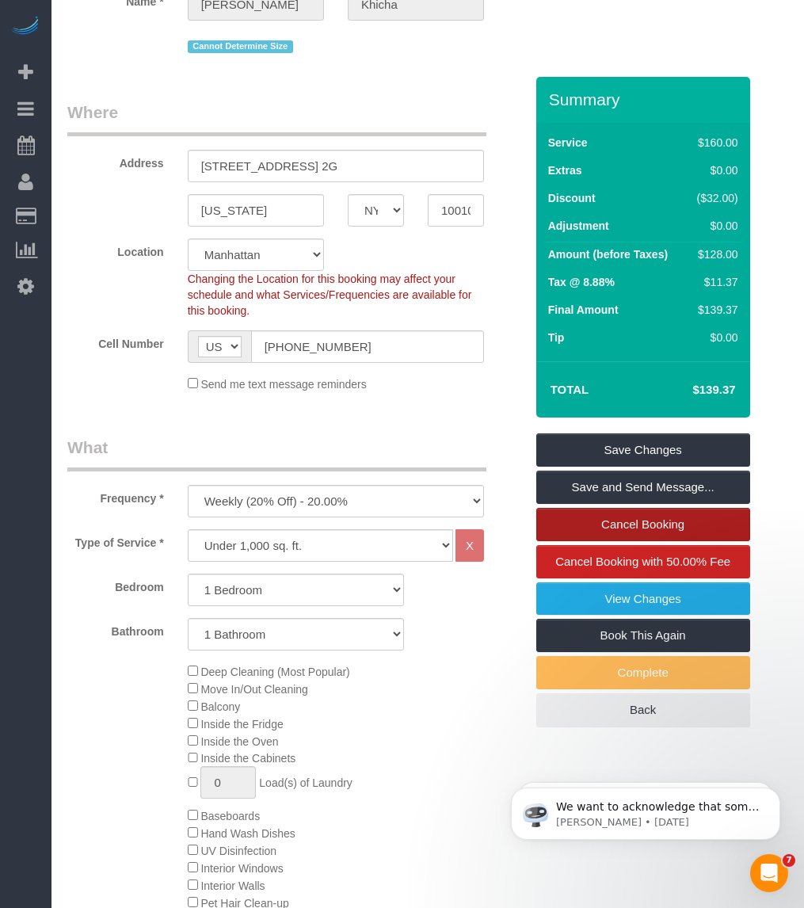
click at [611, 517] on link "Cancel Booking" at bounding box center [643, 524] width 214 height 33
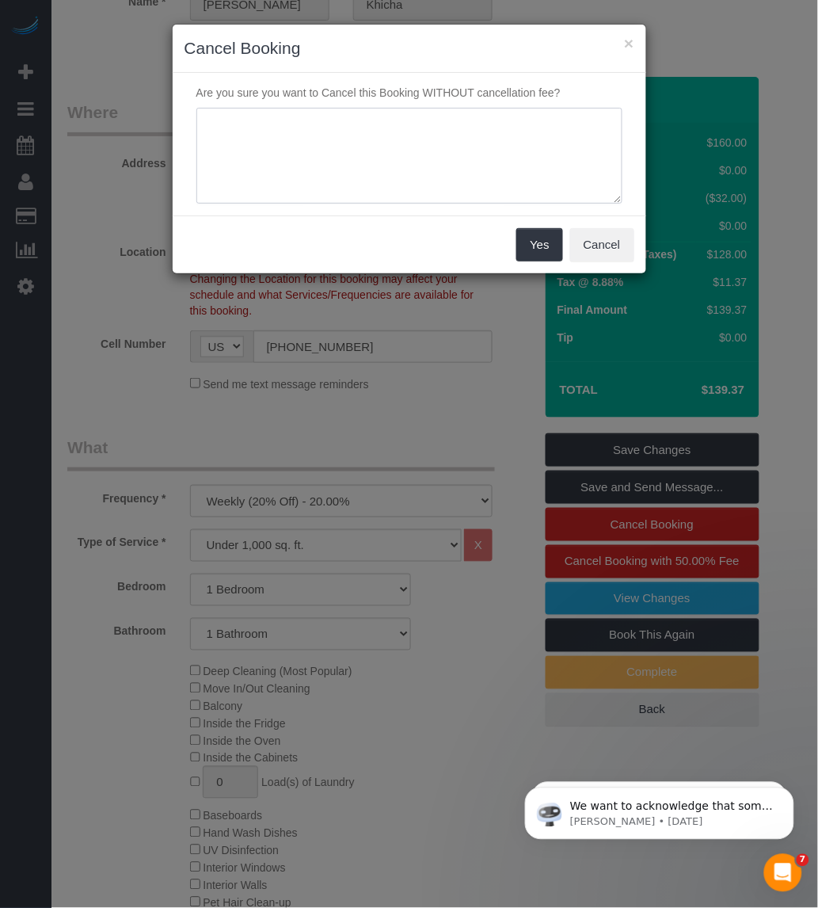
click at [311, 173] on textarea at bounding box center [409, 156] width 426 height 97
type textarea "C"
click at [626, 38] on button "×" at bounding box center [629, 43] width 10 height 17
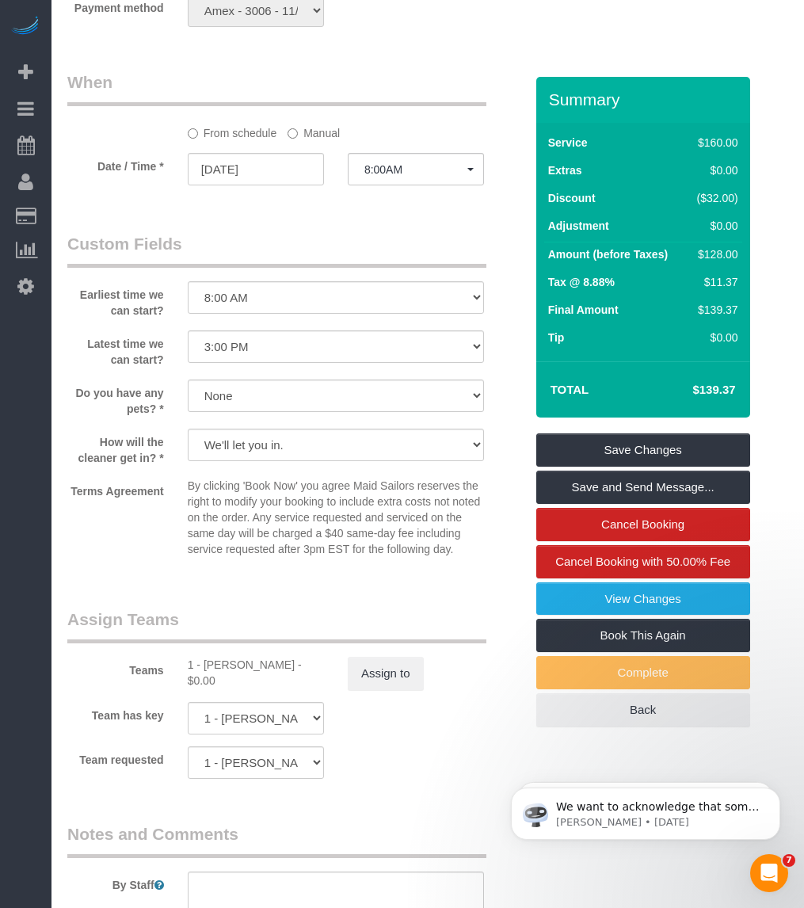
scroll to position [1683, 0]
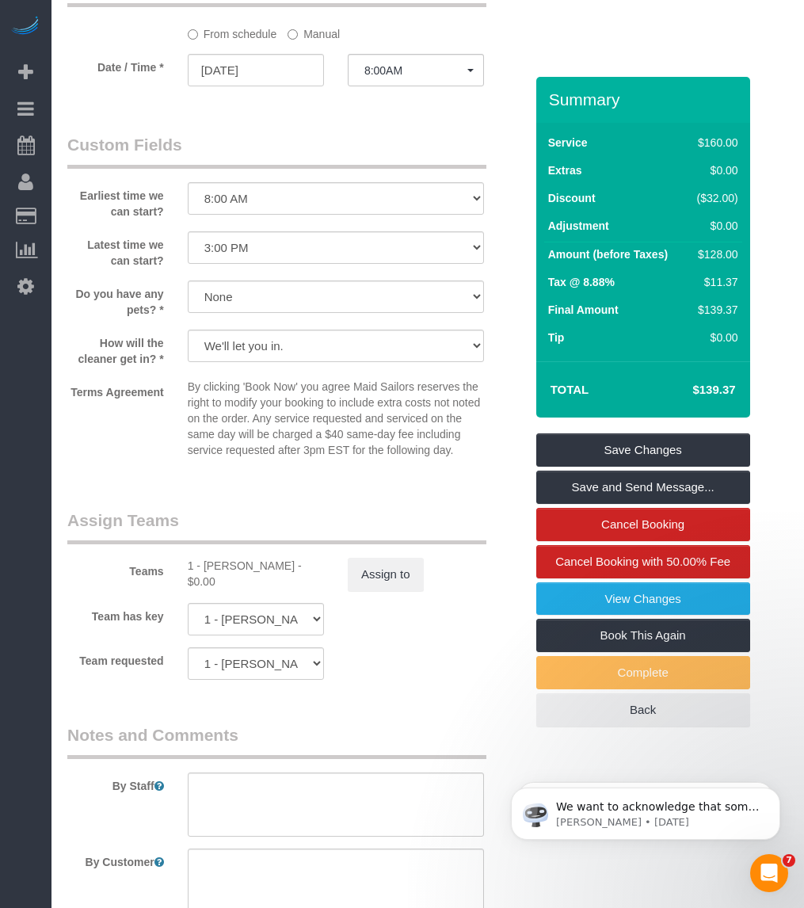
click at [223, 572] on div "1 - Yeisan Yepez - $0.00" at bounding box center [256, 574] width 136 height 32
copy div "Yeisan"
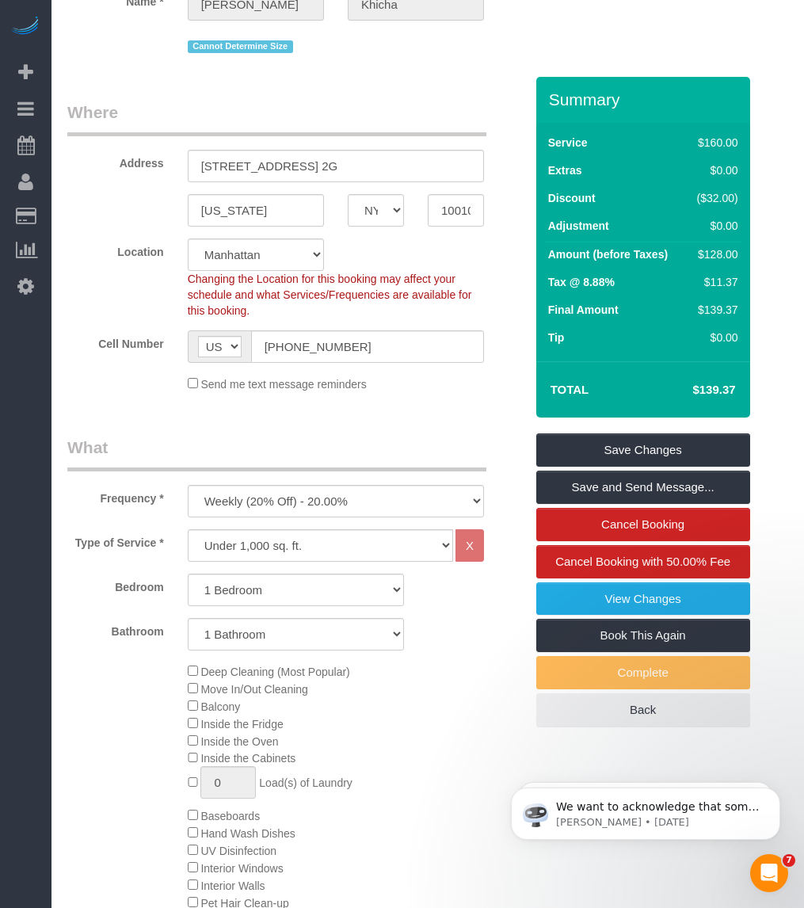
scroll to position [0, 0]
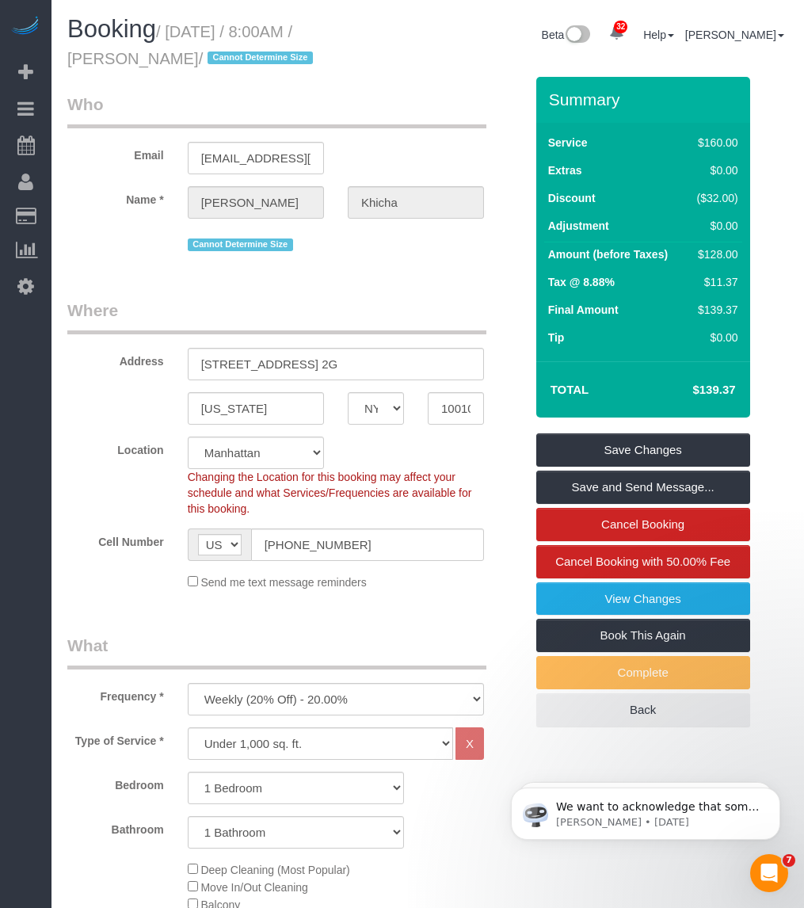
drag, startPoint x: 174, startPoint y: 30, endPoint x: 187, endPoint y: 61, distance: 33.4
click at [187, 61] on small "/ October 03, 2025 / 8:00AM / Sangeeta Khicha / Cannot Determine Size" at bounding box center [192, 45] width 250 height 44
copy small "October 03, 2025 / 8:00AM / Sangeeta Khicha"
click at [634, 517] on link "Cancel Booking" at bounding box center [643, 524] width 214 height 33
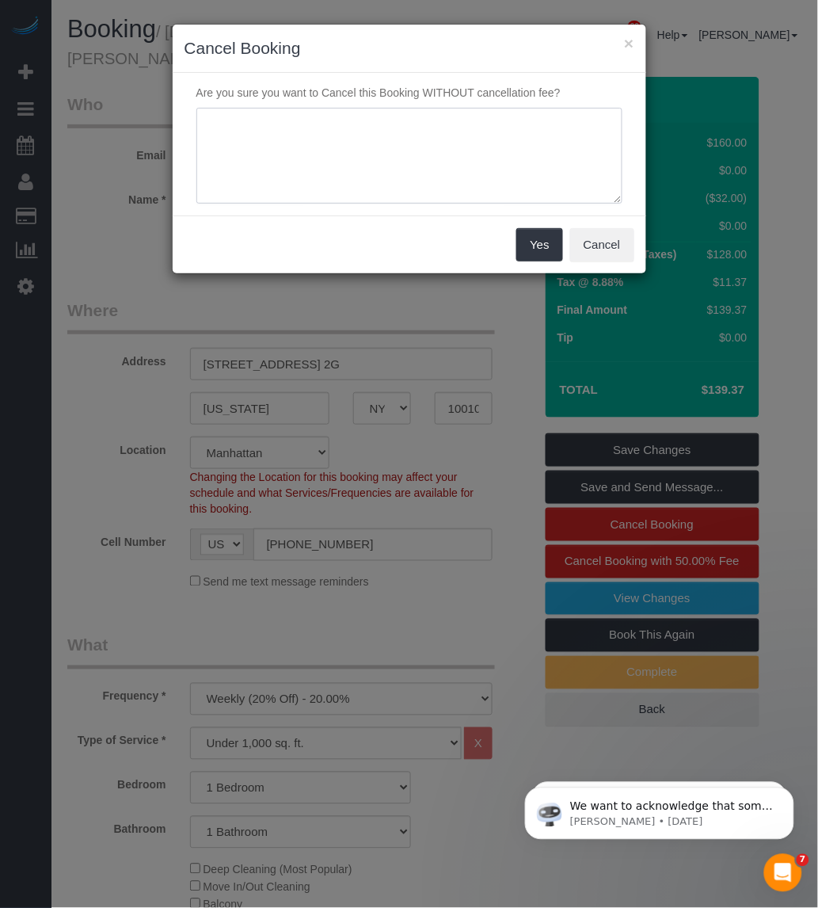
click at [360, 187] on textarea at bounding box center [409, 156] width 426 height 97
type textarea "Customer requested."
click at [624, 40] on button "×" at bounding box center [629, 43] width 10 height 17
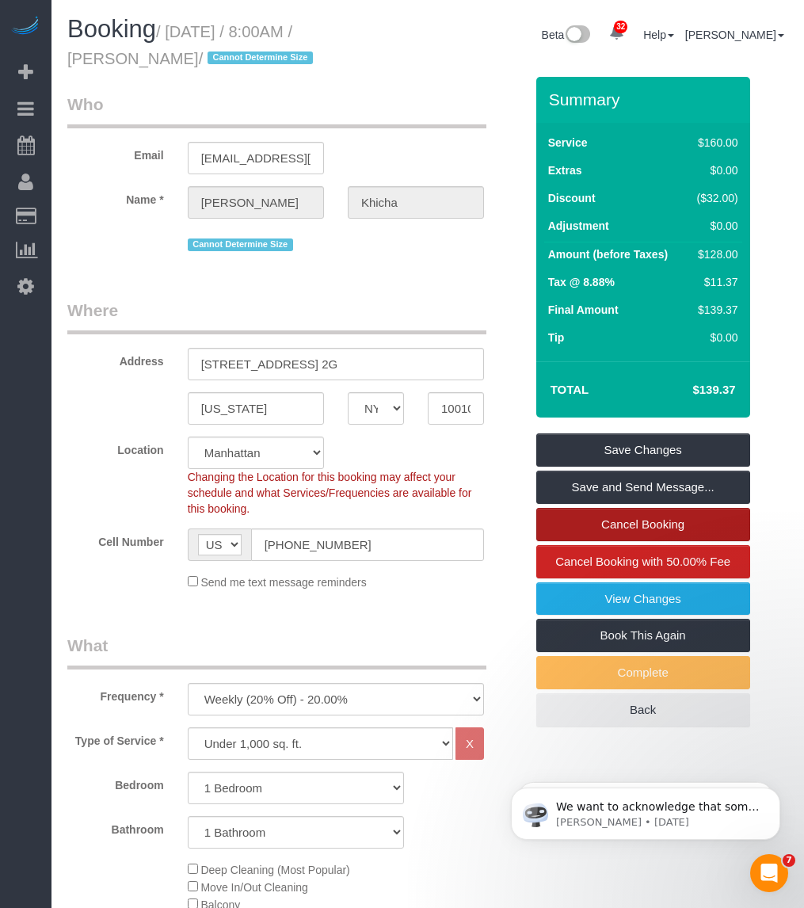
click at [627, 535] on link "Cancel Booking" at bounding box center [643, 524] width 214 height 33
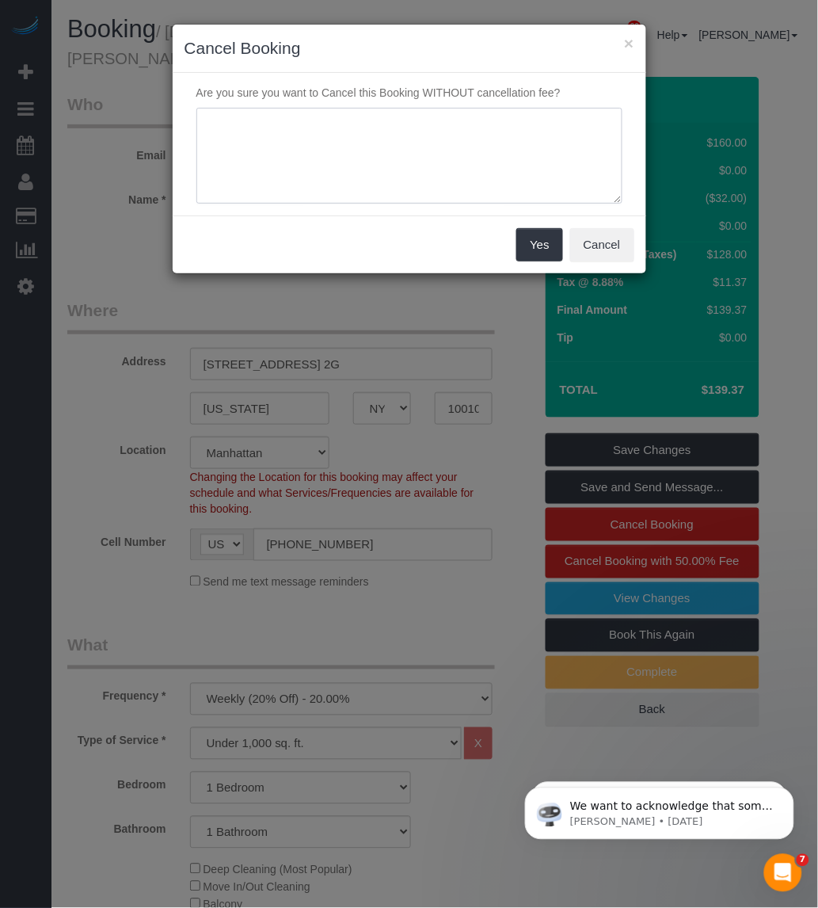
click at [420, 151] on textarea at bounding box center [409, 156] width 426 height 97
type textarea "Customer requested."
click at [528, 242] on button "Yes" at bounding box center [540, 244] width 46 height 33
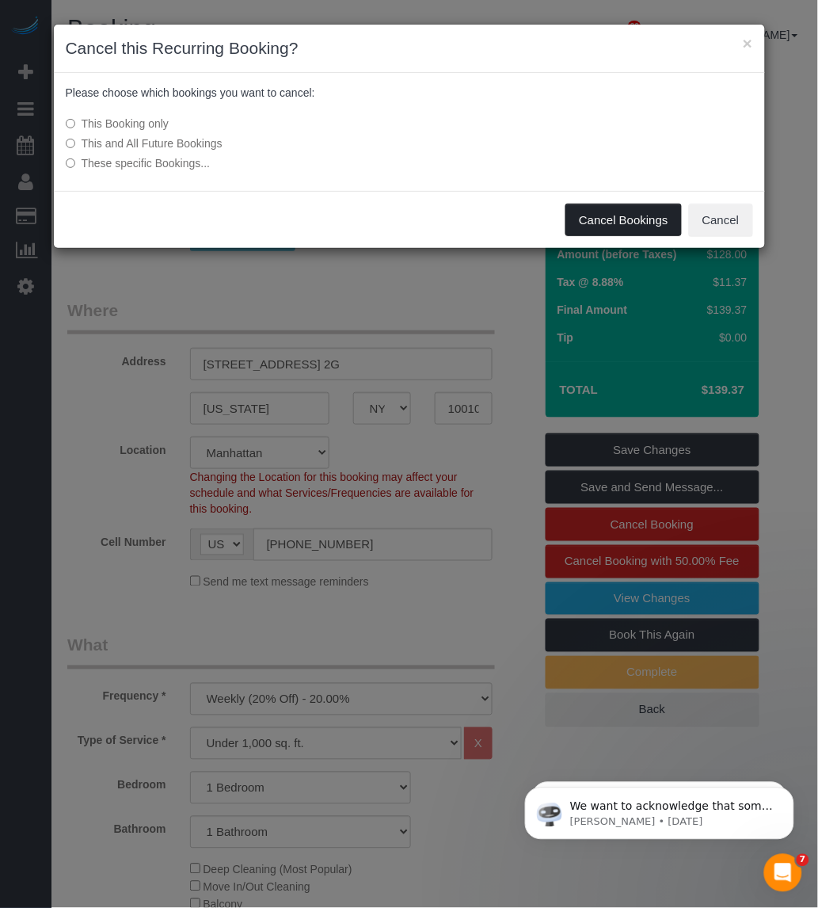
click at [623, 226] on button "Cancel Bookings" at bounding box center [624, 220] width 116 height 33
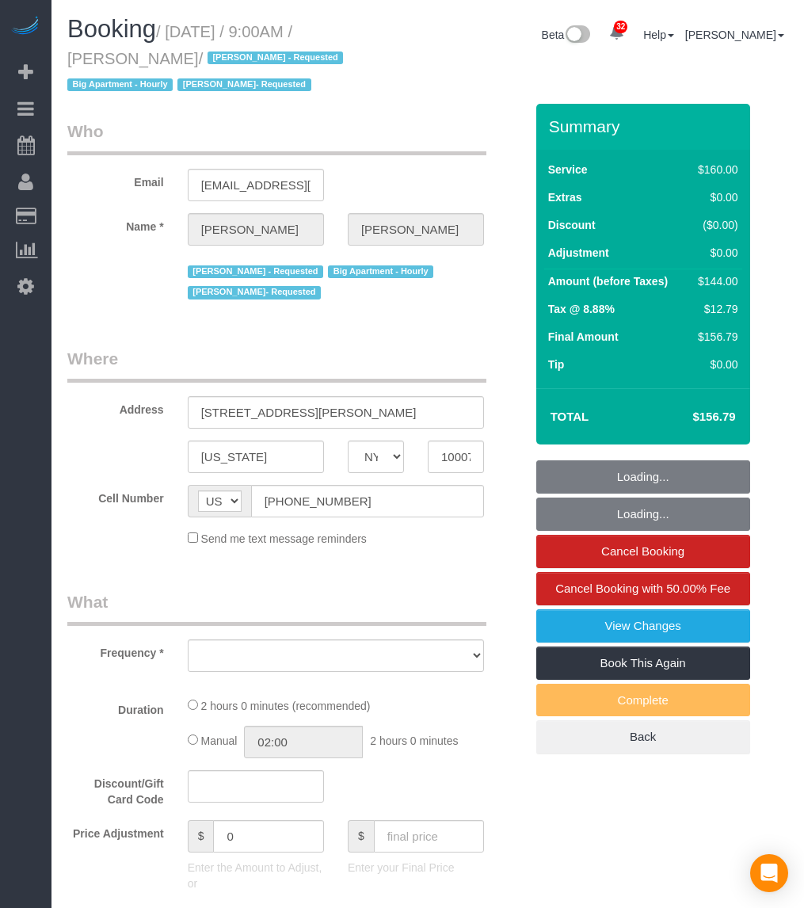
select select "NY"
select select "number:89"
select select "number:90"
select select "number:15"
select select "number:5"
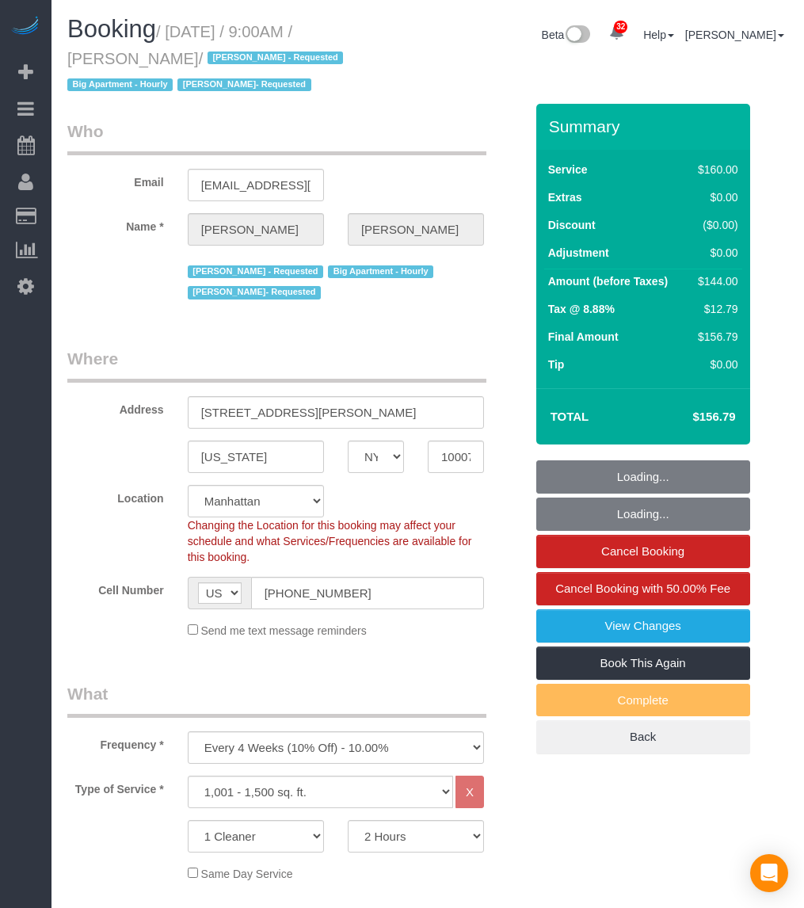
select select "object:1443"
select select "spot1"
select select "object:1447"
select select "string:stripe-pm_1LQvy54VGloSiKo72JmjeUwQ"
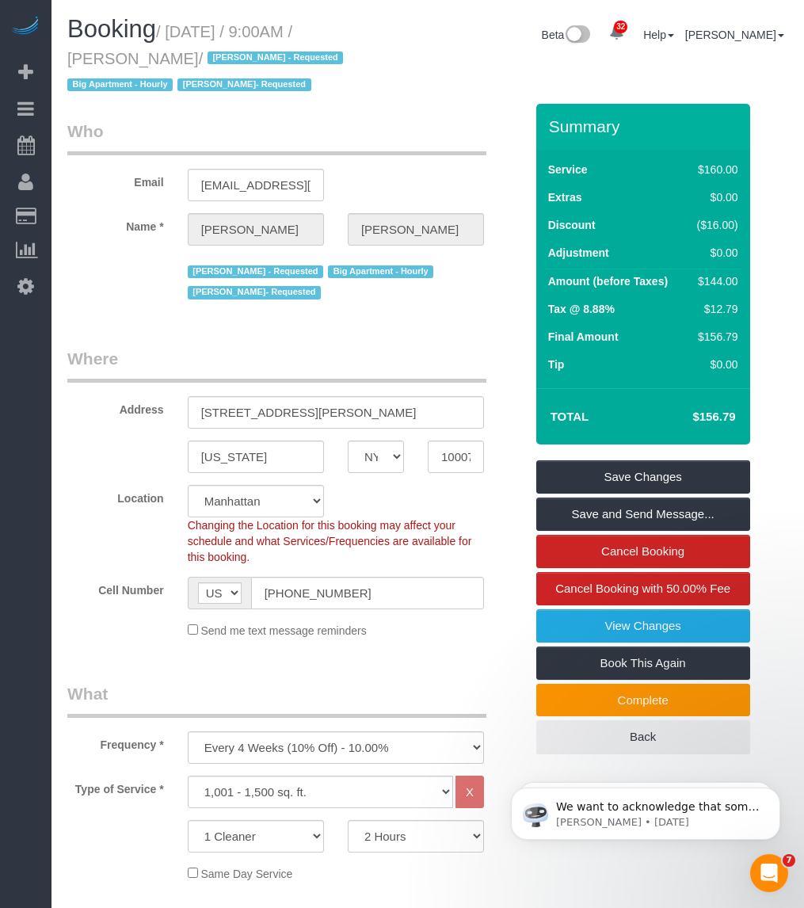
drag, startPoint x: 170, startPoint y: 29, endPoint x: 172, endPoint y: 58, distance: 28.6
click at [172, 57] on small "/ October 02, 2025 / 9:00AM / Michael Chung / Ana Rodriguez - Requested Big Apa…" at bounding box center [207, 58] width 280 height 71
copy small "October 02, 2025 / 9:00AM / Michael Chung"
click at [88, 52] on small "/ October 02, 2025 / 9:00AM / Michael Chung / Ana Rodriguez - Requested Big Apa…" at bounding box center [207, 58] width 280 height 71
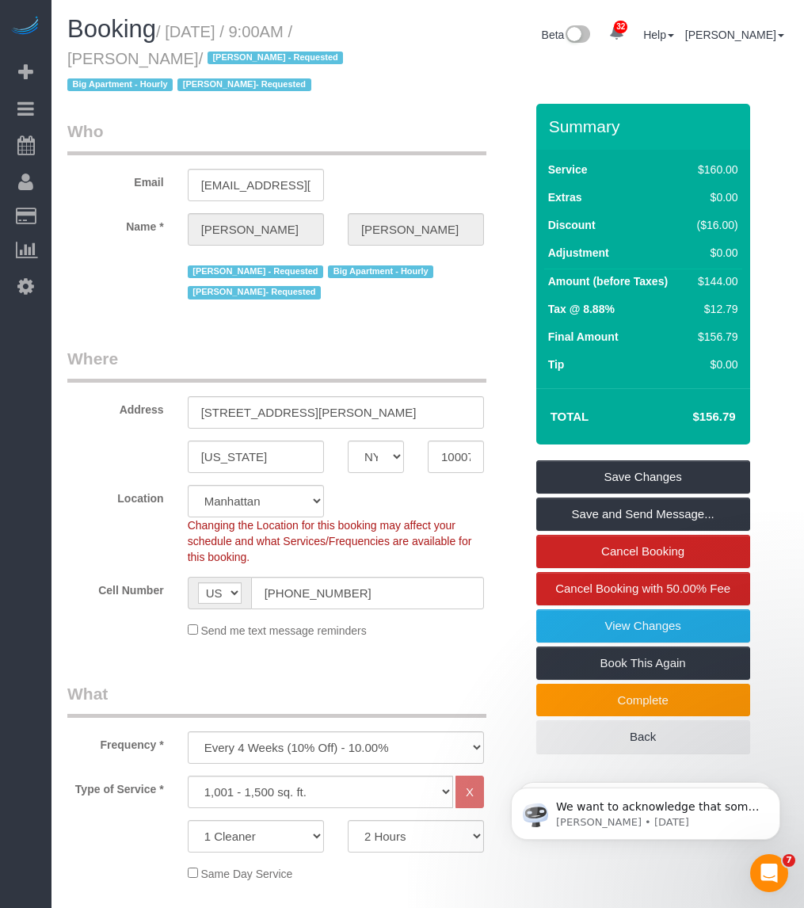
drag, startPoint x: 88, startPoint y: 52, endPoint x: 62, endPoint y: 55, distance: 26.3
click at [75, 44] on h1 "Booking / October 02, 2025 / 9:00AM / Michael Chung / Ana Rodriguez - Requested…" at bounding box center [241, 56] width 349 height 81
drag, startPoint x: 62, startPoint y: 58, endPoint x: 71, endPoint y: 128, distance: 71.1
click at [176, 55] on div "Booking / October 02, 2025 / 9:00AM / Michael Chung / Ana Rodriguez - Requested…" at bounding box center [241, 60] width 372 height 88
copy small "Michael Chung"
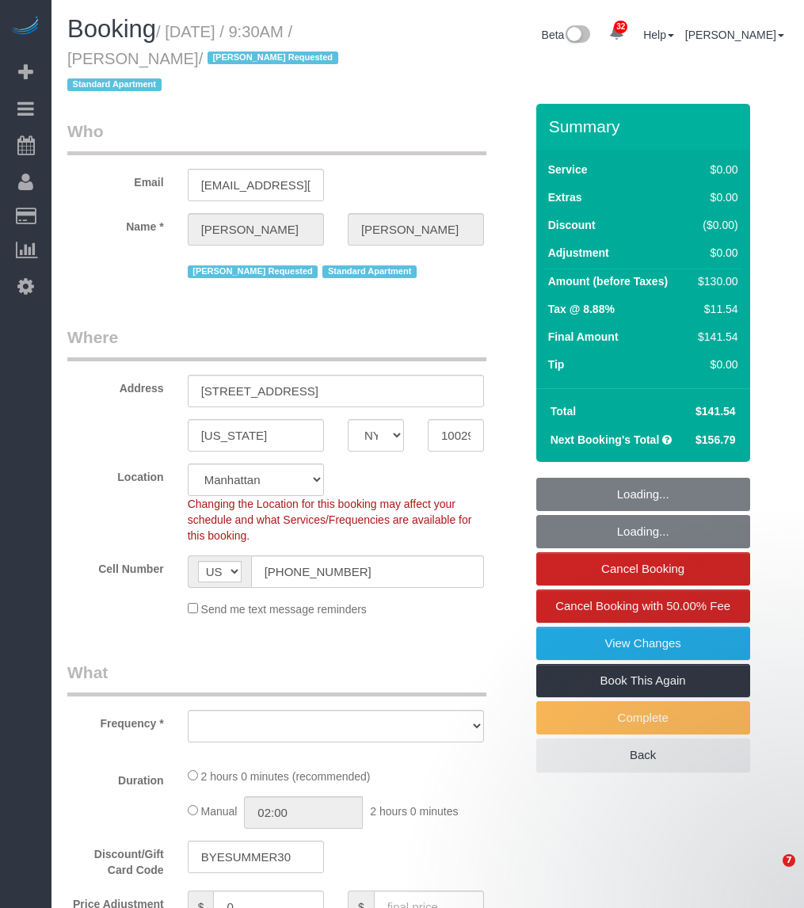
select select "NY"
select select "number:89"
select select "number:90"
select select "number:15"
select select "number:5"
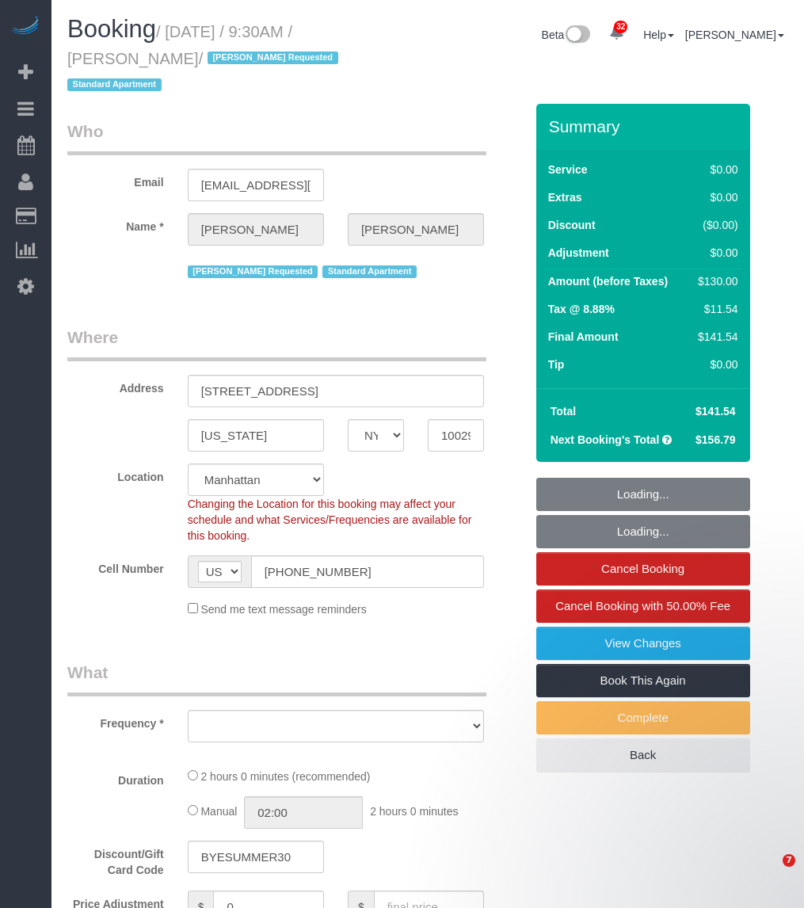
select select "string:stripe-pm_1RBOpX4VGloSiKo7HdazYjsJ"
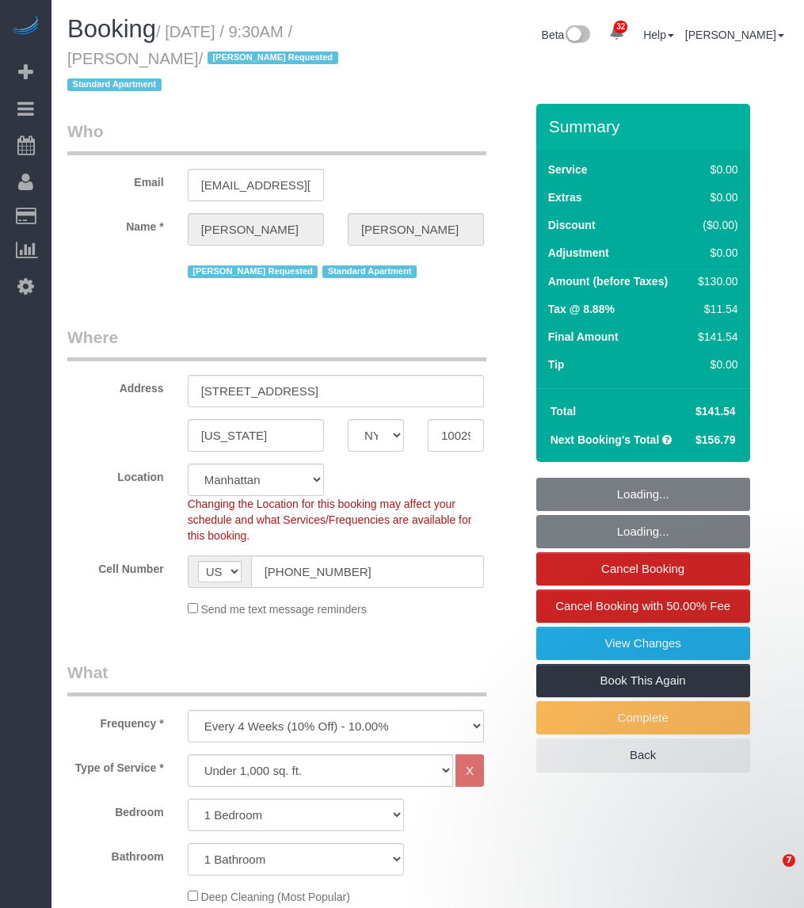
select select "object:1080"
select select "1"
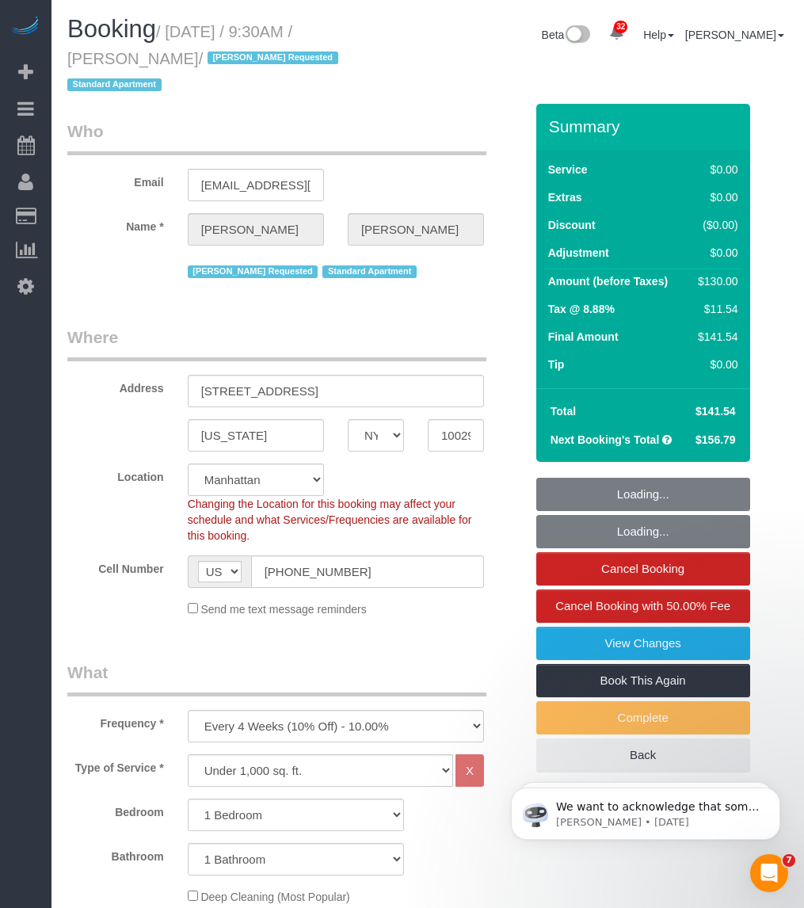
select select "object:1516"
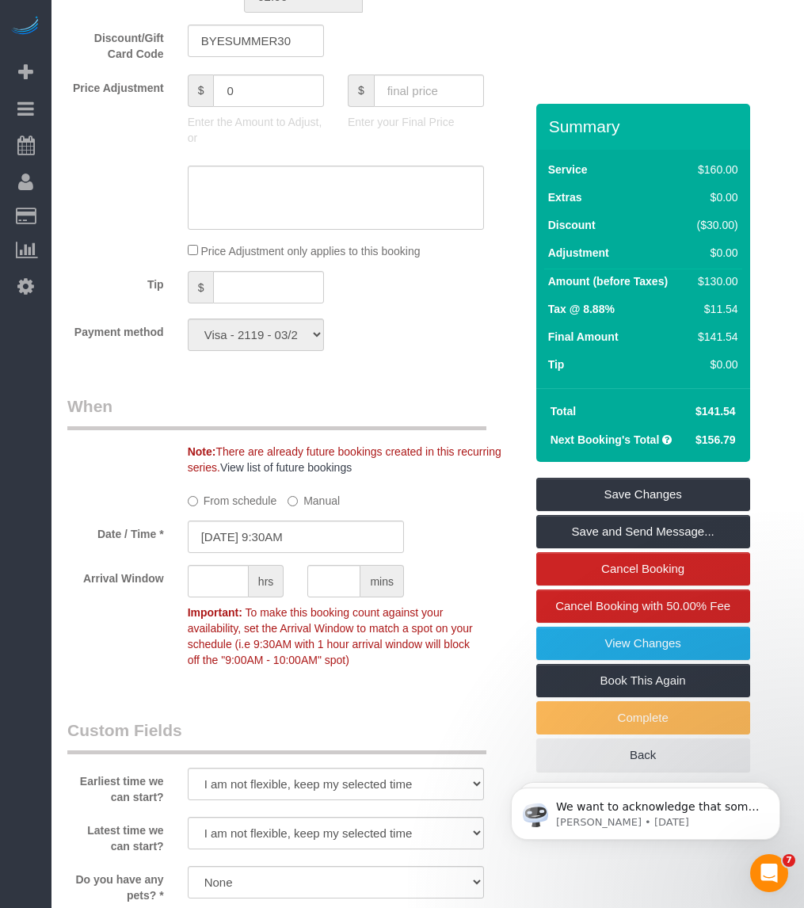
scroll to position [1485, 0]
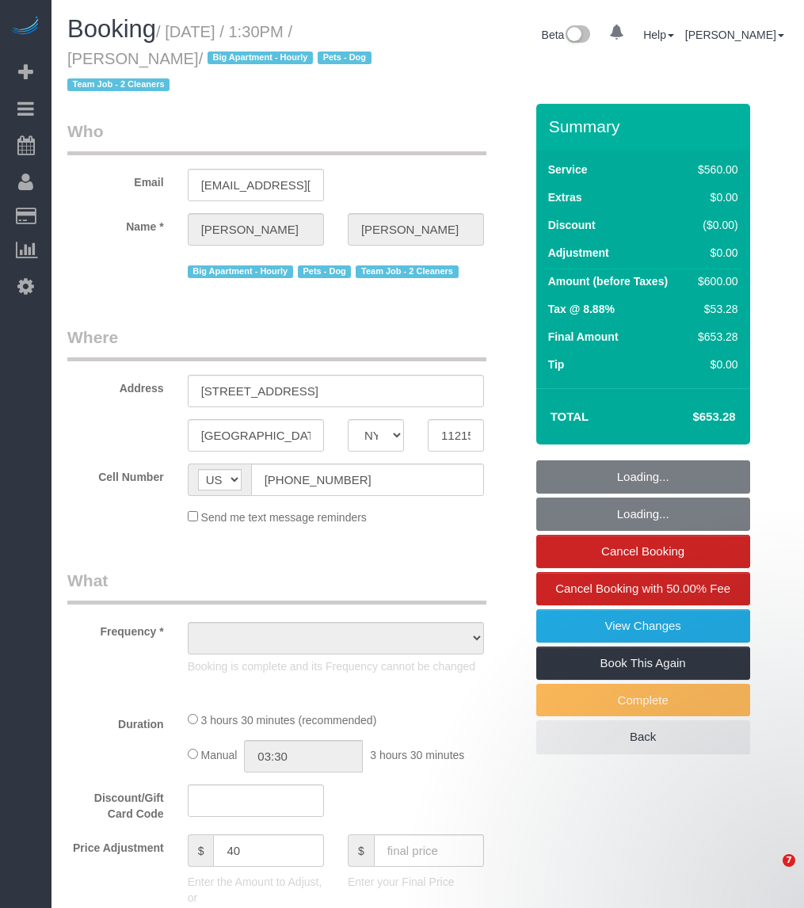
select select "NY"
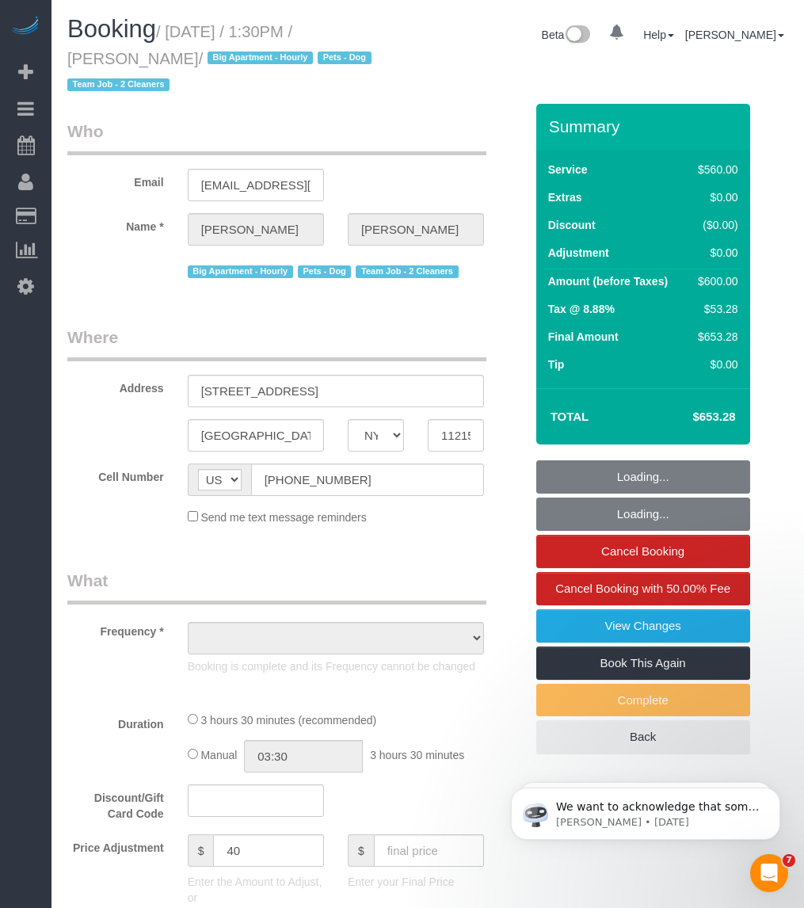
select select "object:838"
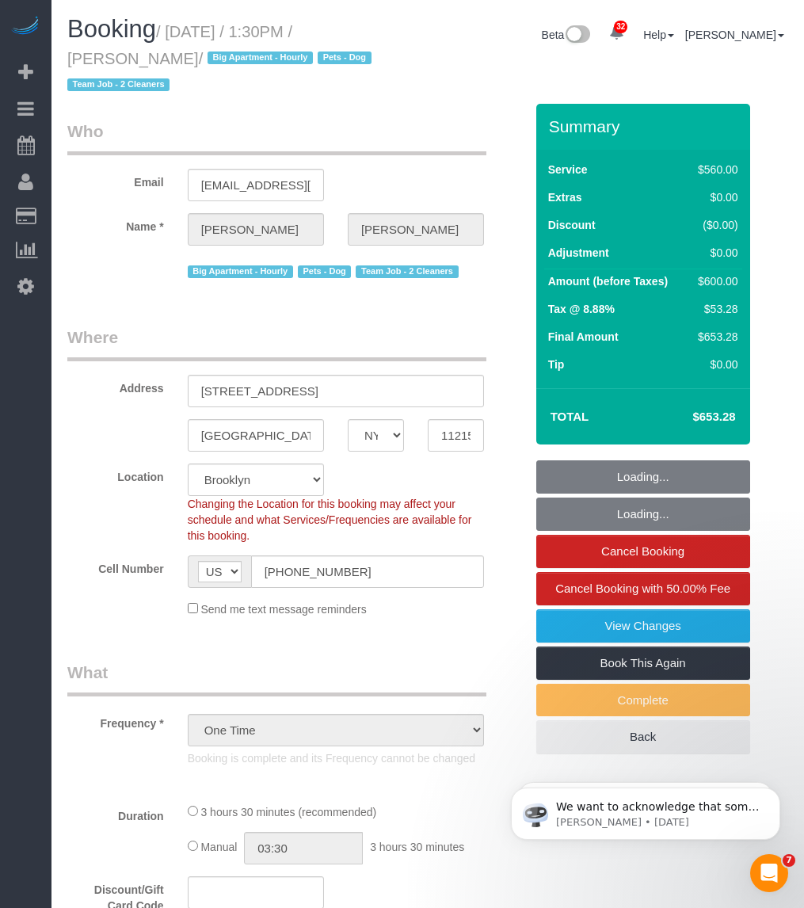
select select "string:stripe-card_1EaQ684VGloSiKo7sw21Y9bE"
select select "210"
select select "number:58"
select select "number:90"
select select "number:15"
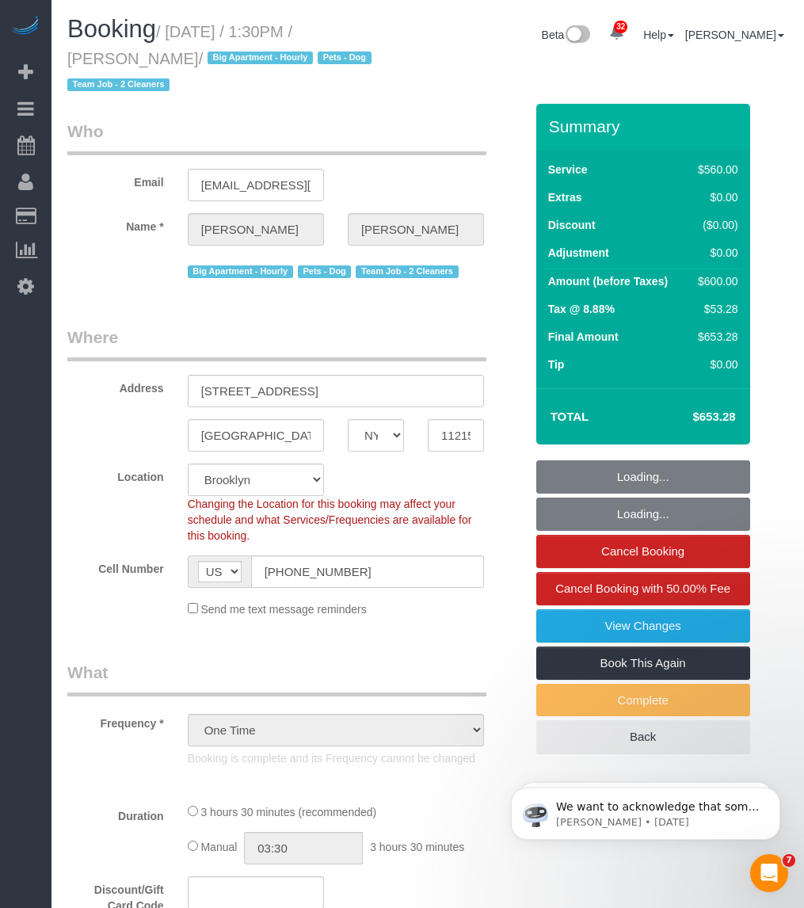
select select "number:5"
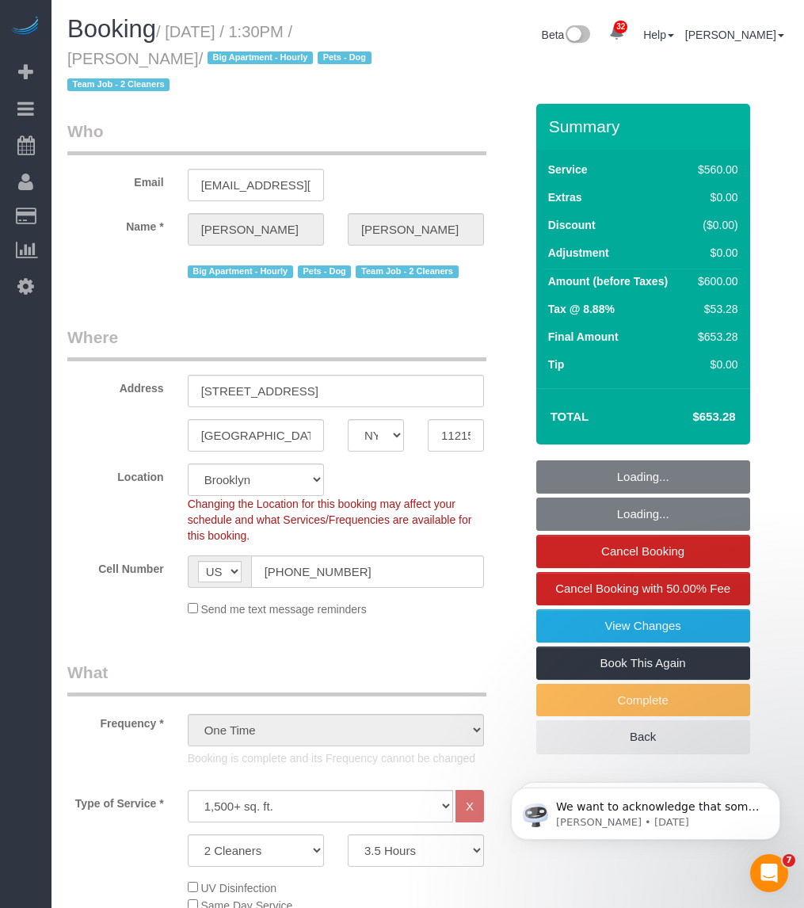
select select "object:1444"
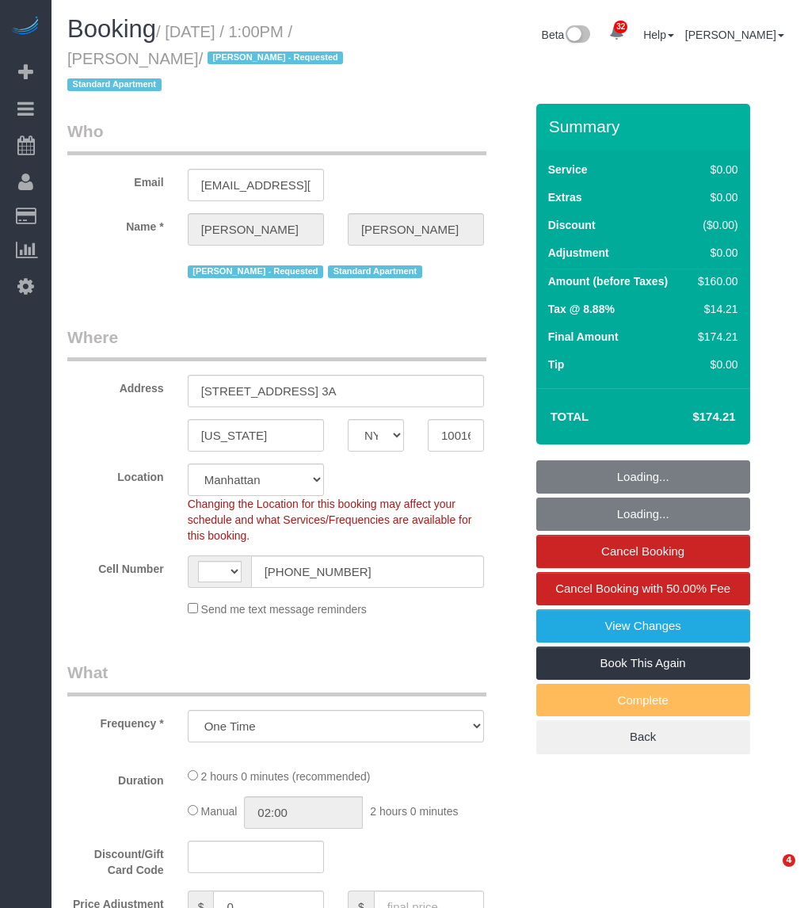
select select "NY"
select select "string:[GEOGRAPHIC_DATA]"
select select "string:stripe-pm_1SDmqr4VGloSiKo7vI1bnf0D"
select select "object:823"
select select "spot1"
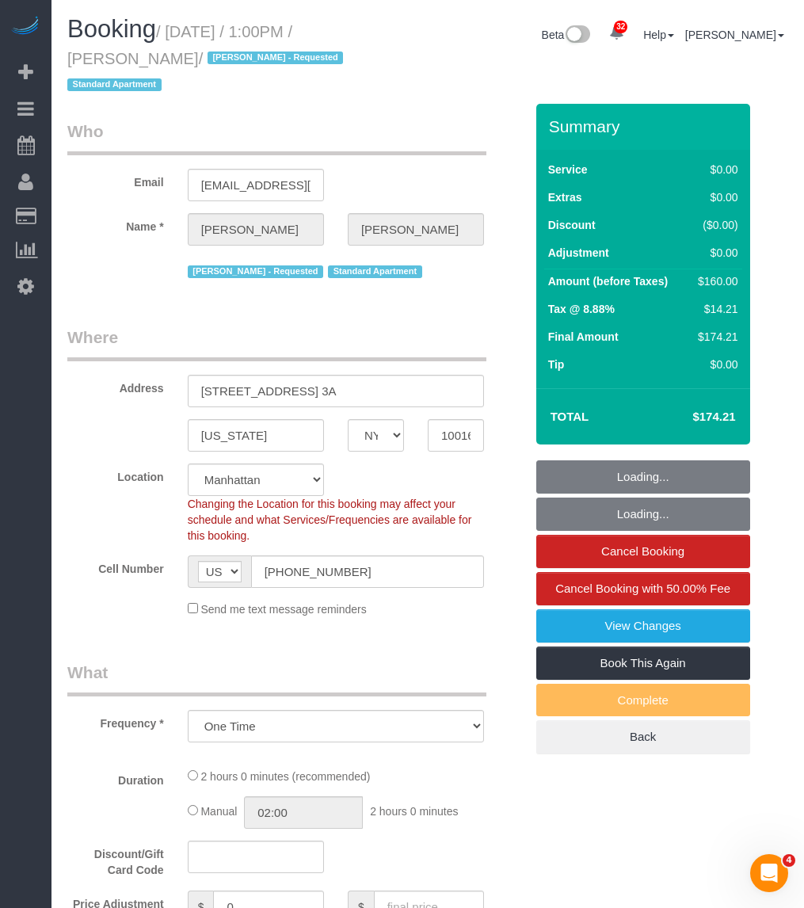
select select "number:89"
select select "number:90"
select select "number:15"
select select "number:5"
select select "1"
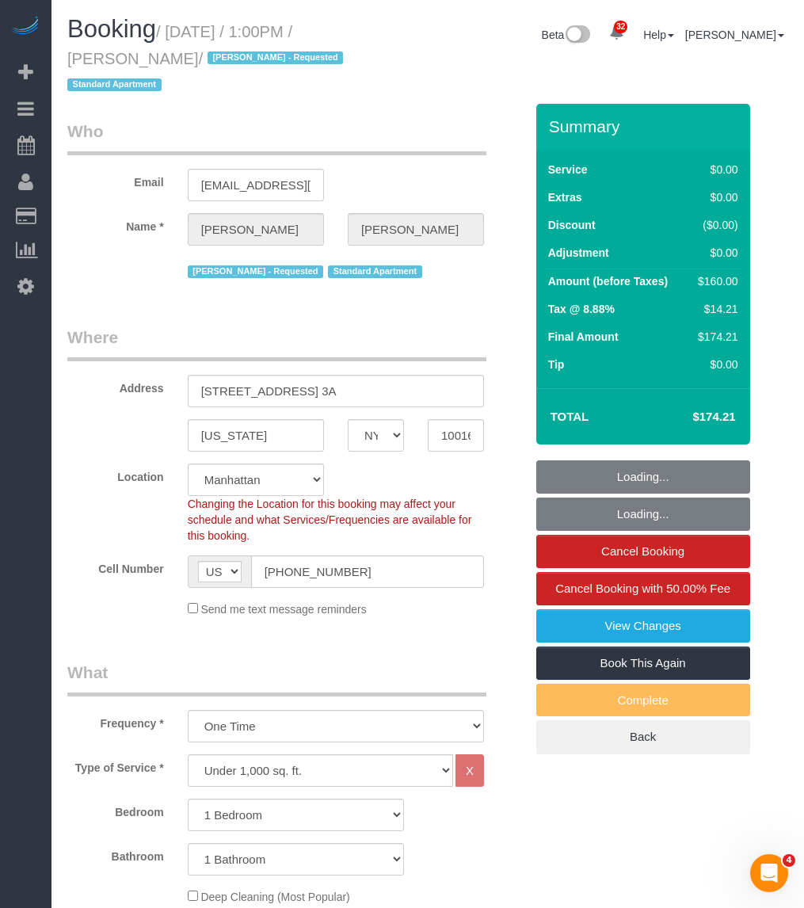
select select "1"
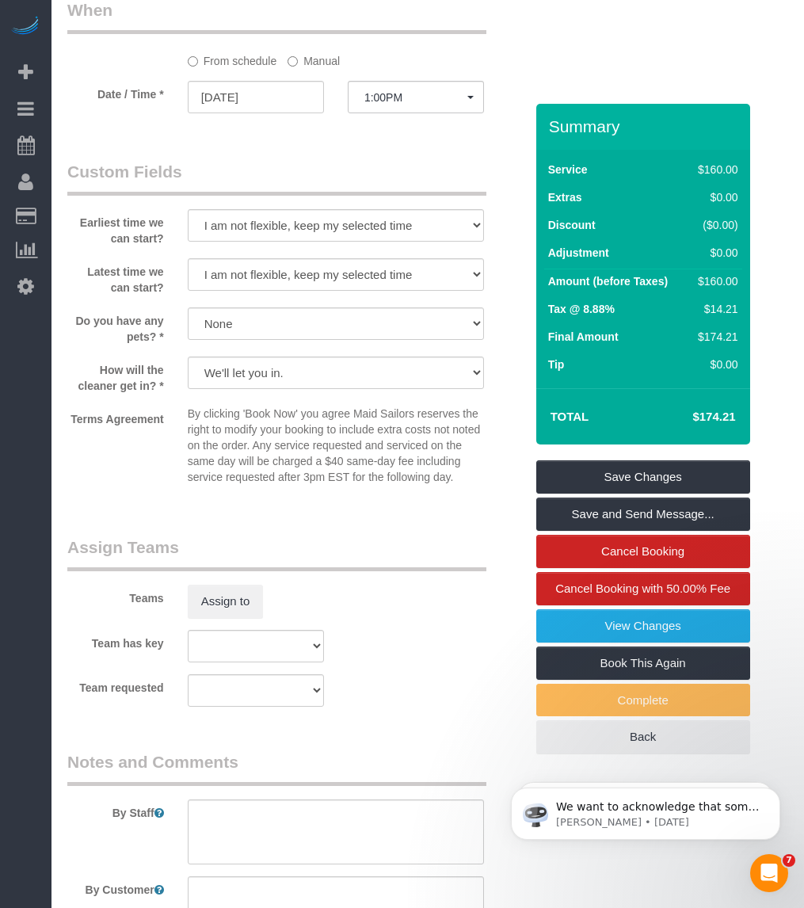
scroll to position [1782, 0]
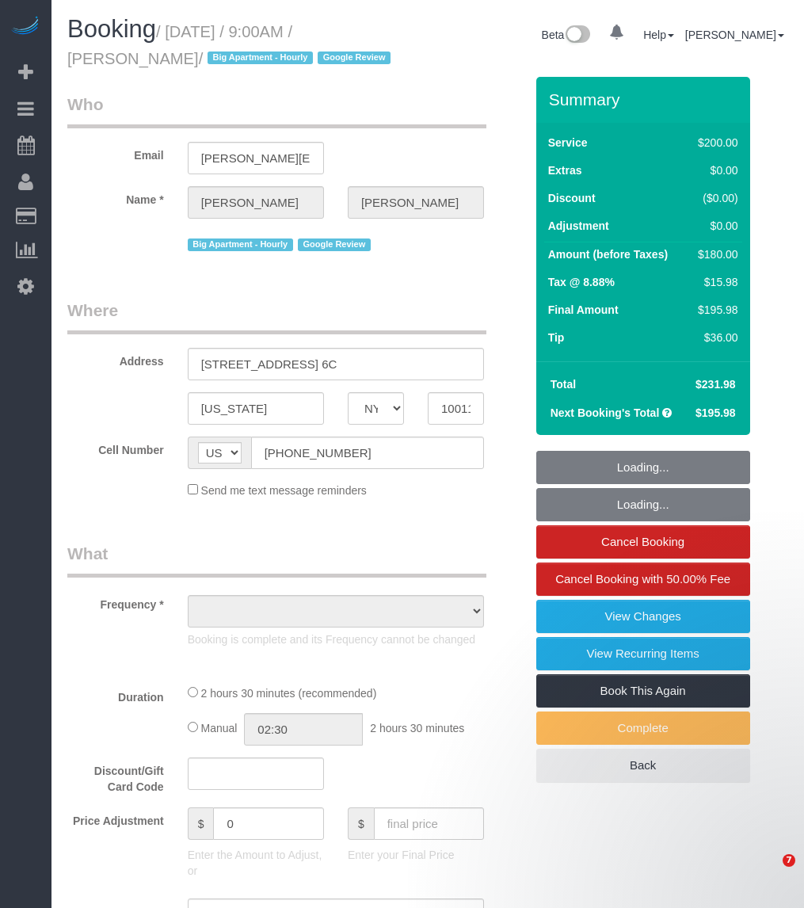
select select "NY"
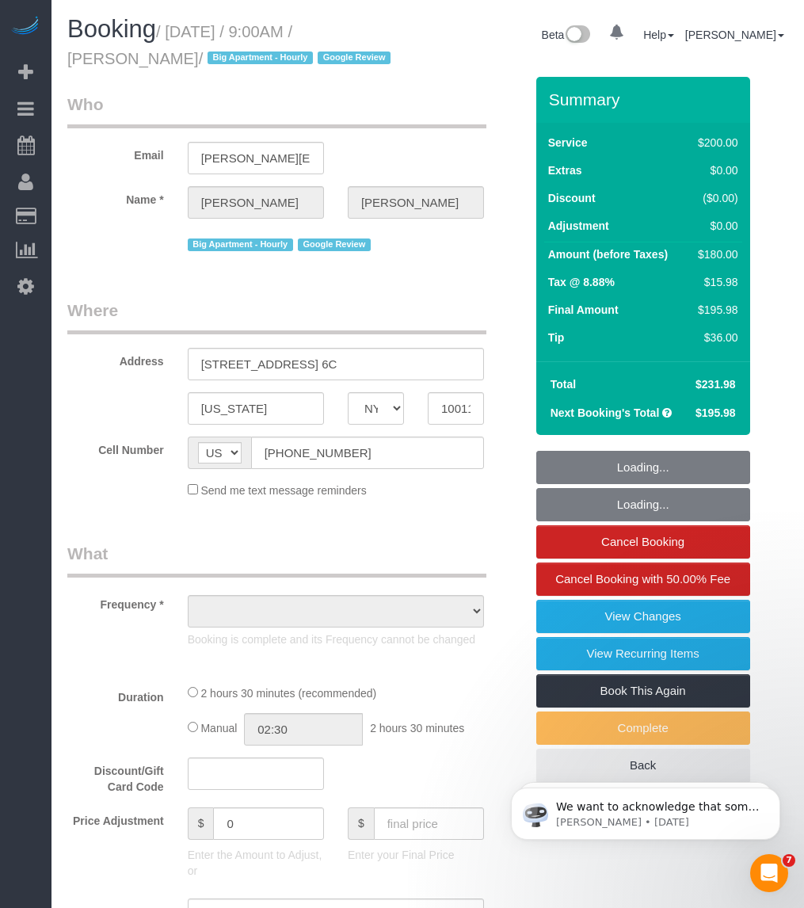
select select "150"
select select "number:57"
select select "number:70"
select select "number:15"
select select "number:5"
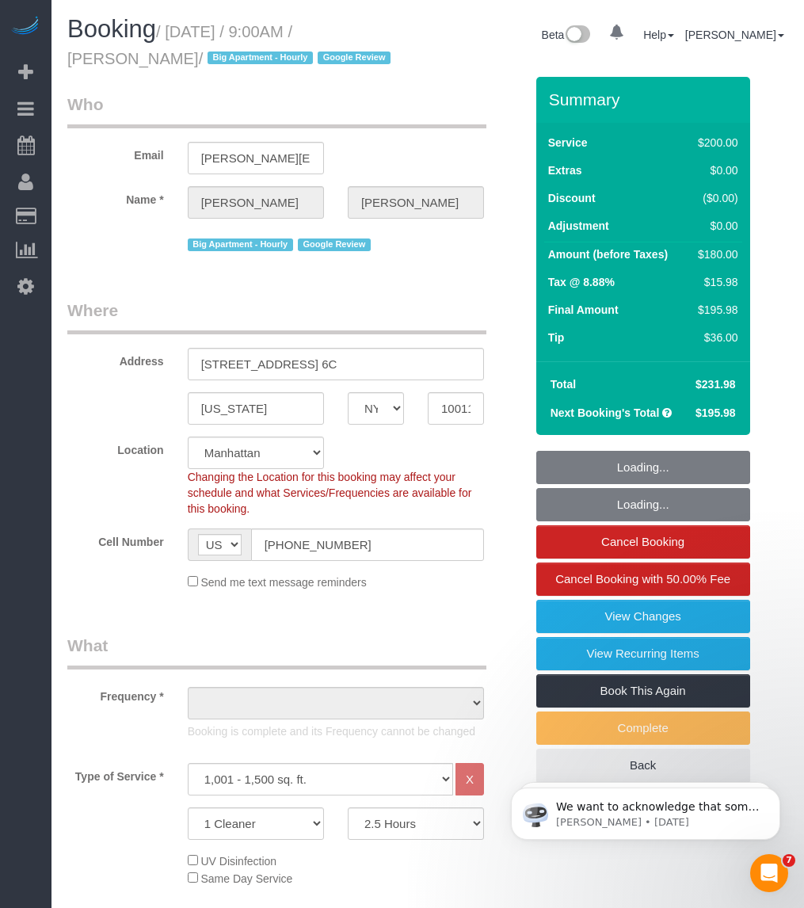
select select "object:1065"
select select "spot1"
select select "object:1458"
select select "string:stripe-pm_1Qgbbh4VGloSiKo7pOyHQVUS"
drag, startPoint x: 202, startPoint y: 55, endPoint x: 71, endPoint y: 57, distance: 130.7
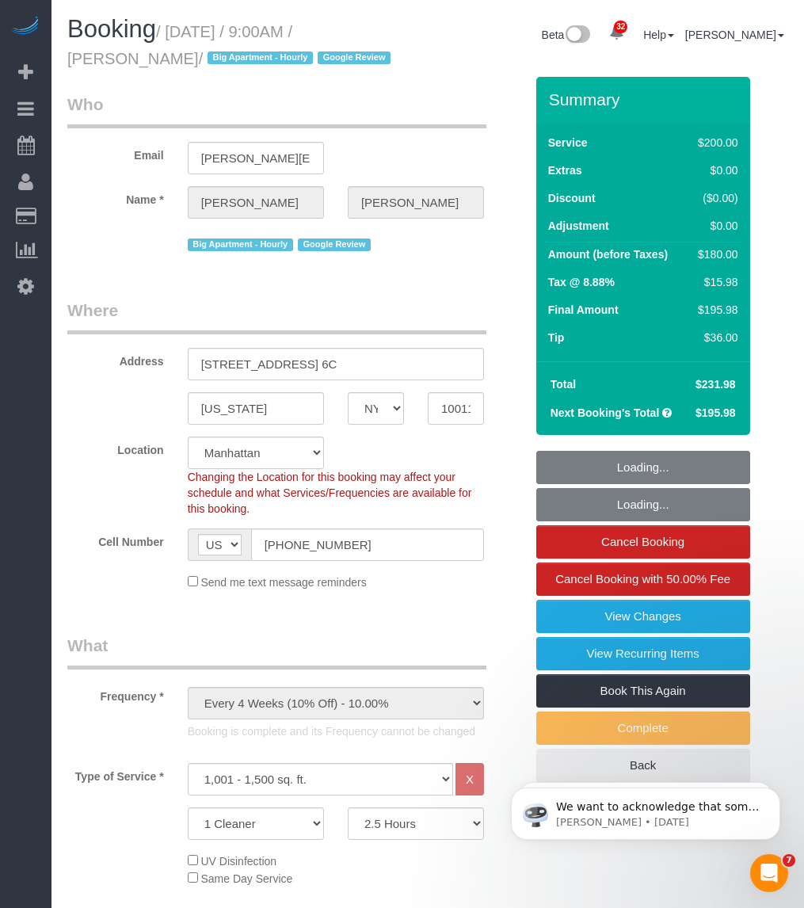
click at [71, 57] on small "/ [DATE] / 9:00AM / [PERSON_NAME] / Big Apartment - Hourly Google Review" at bounding box center [231, 45] width 328 height 44
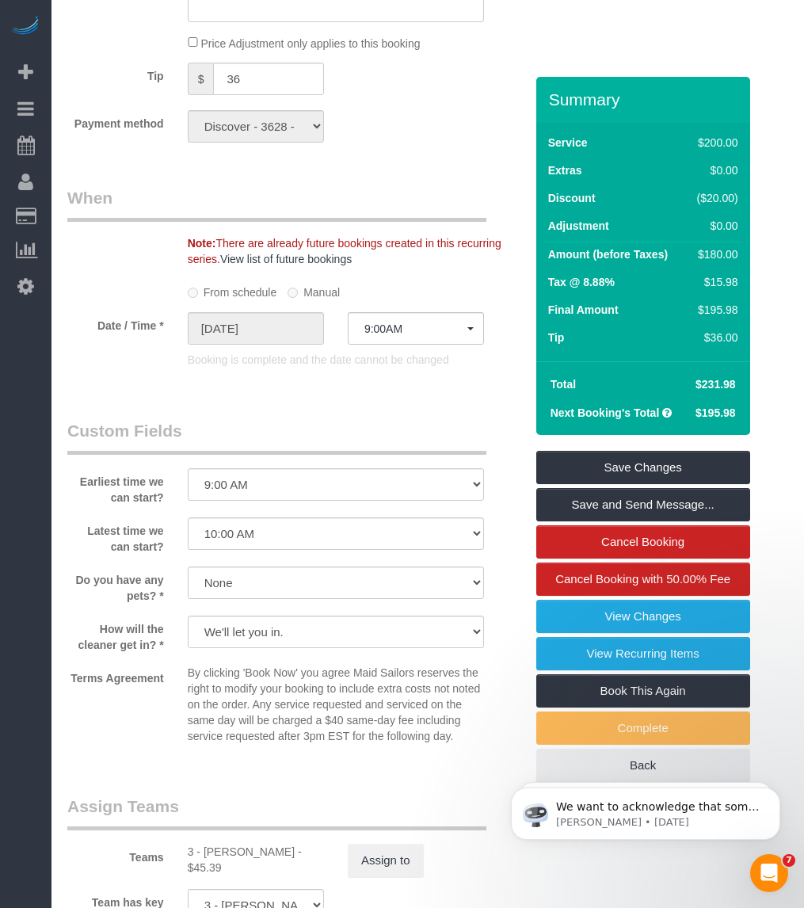
scroll to position [1386, 0]
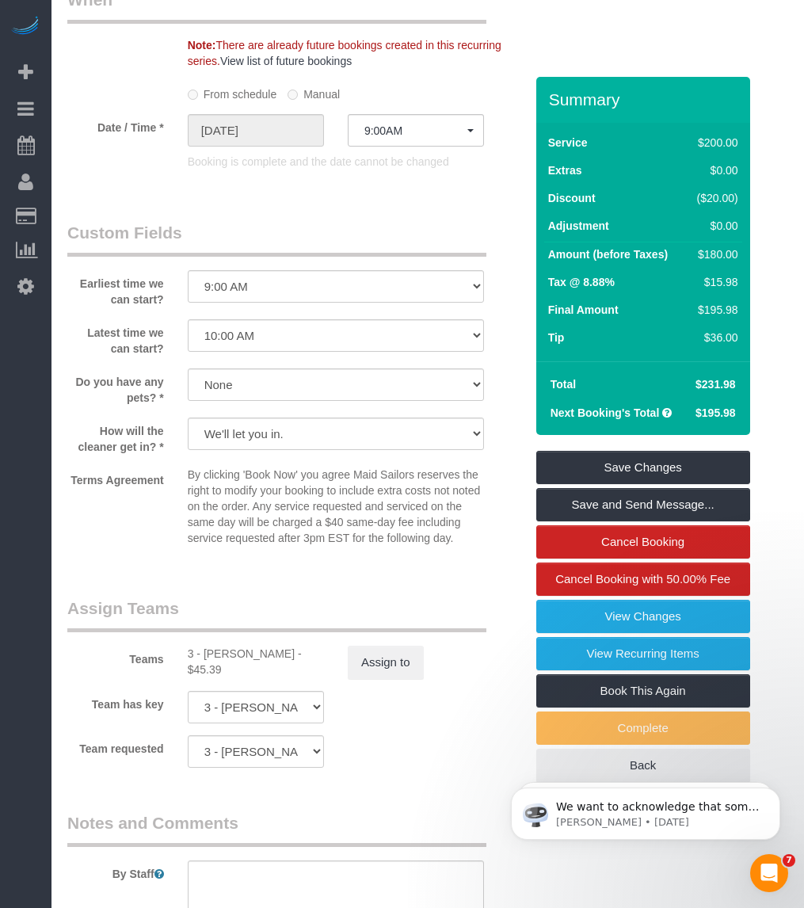
drag, startPoint x: 246, startPoint y: 654, endPoint x: 282, endPoint y: 655, distance: 36.5
click at [282, 655] on div "3 - [PERSON_NAME] - $45.39" at bounding box center [256, 662] width 136 height 32
copy div "[PERSON_NAME]"
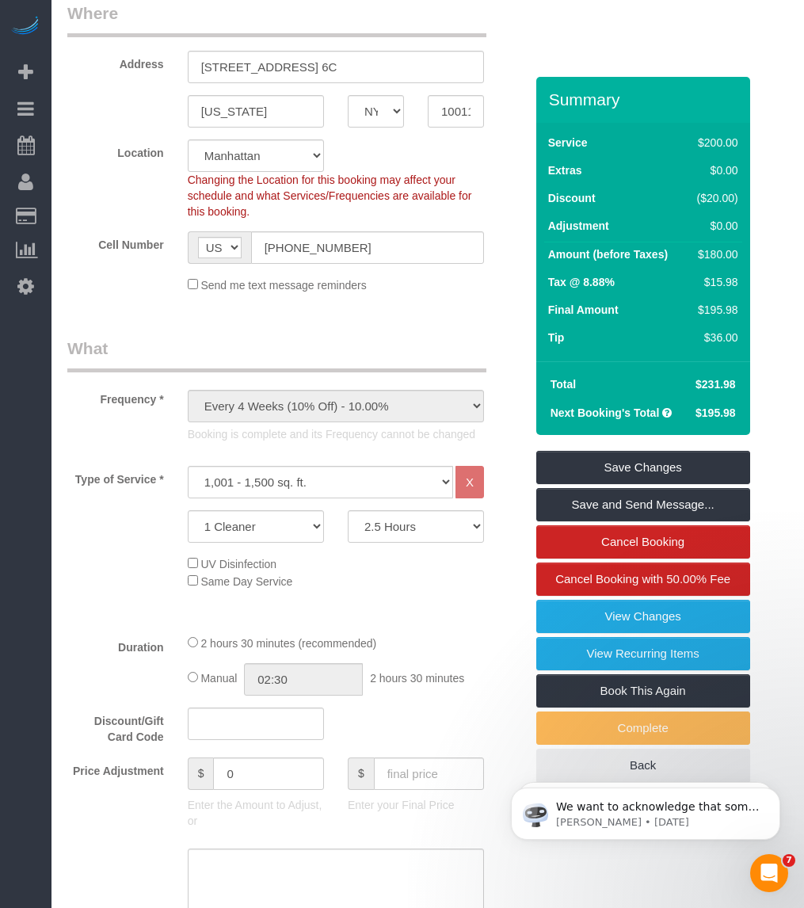
scroll to position [0, 0]
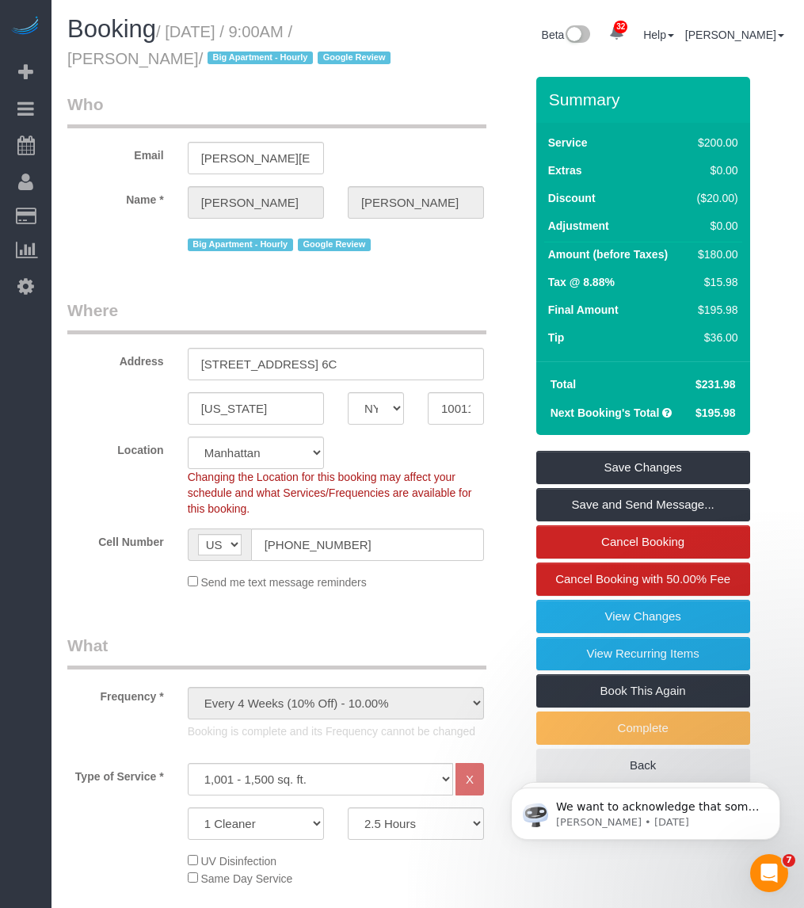
drag, startPoint x: 212, startPoint y: 58, endPoint x: 68, endPoint y: 60, distance: 144.2
click at [68, 60] on small "/ [DATE] / 9:00AM / [PERSON_NAME] / Big Apartment - Hourly Google Review" at bounding box center [231, 45] width 328 height 44
copy small "[PERSON_NAME]"
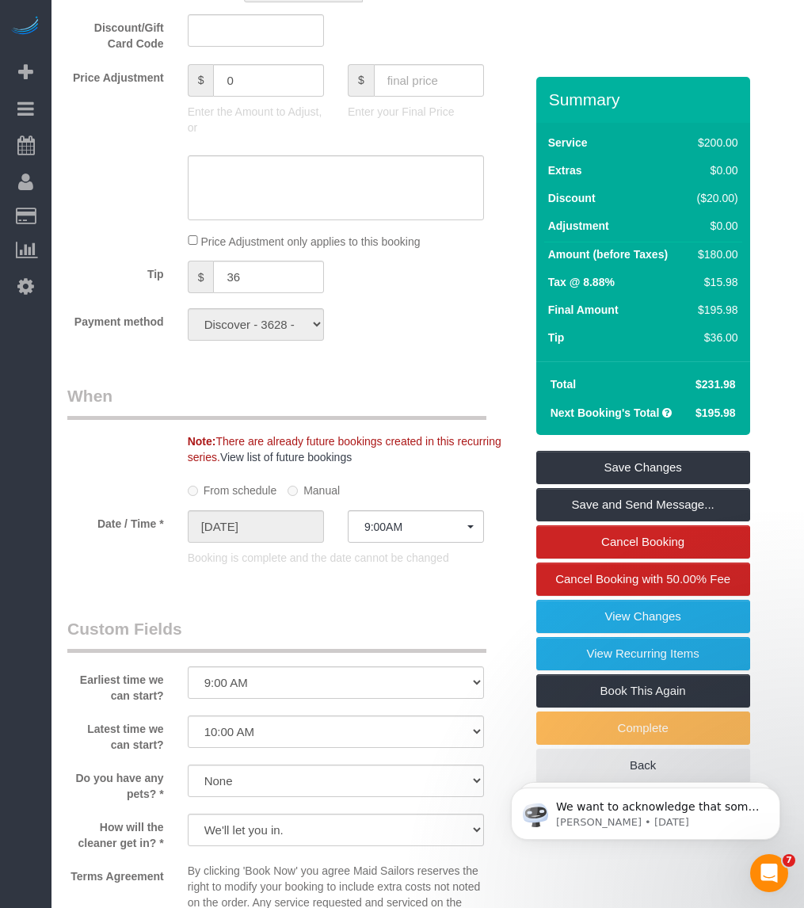
scroll to position [1386, 0]
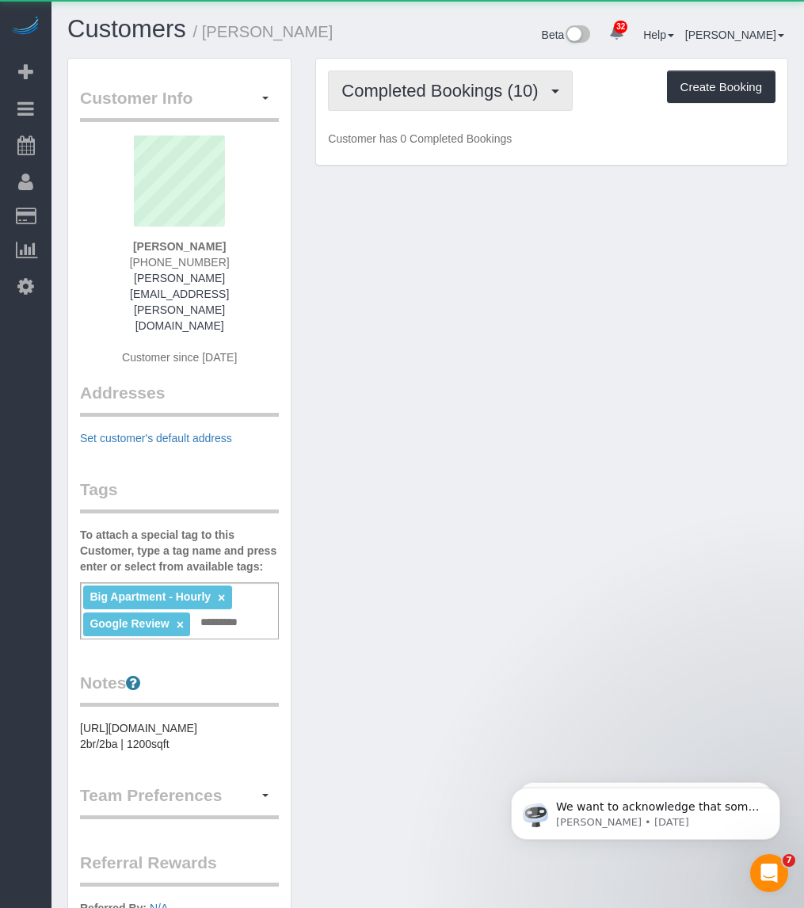
click at [436, 81] on span "Completed Bookings (10)" at bounding box center [443, 91] width 204 height 20
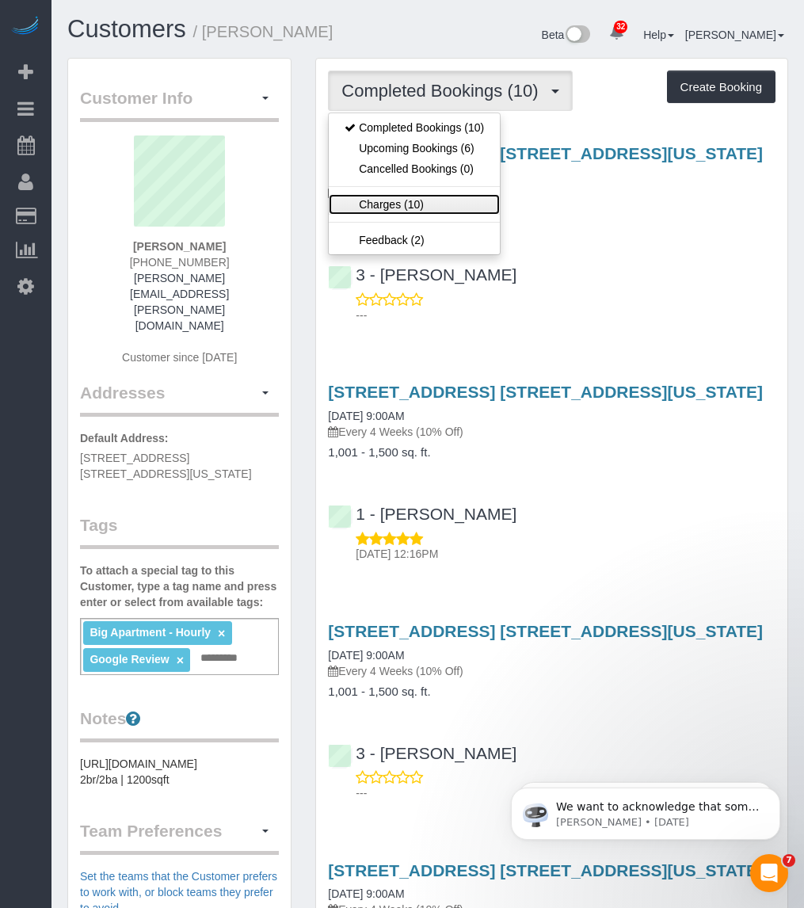
click at [408, 196] on link "Charges (10)" at bounding box center [414, 204] width 171 height 21
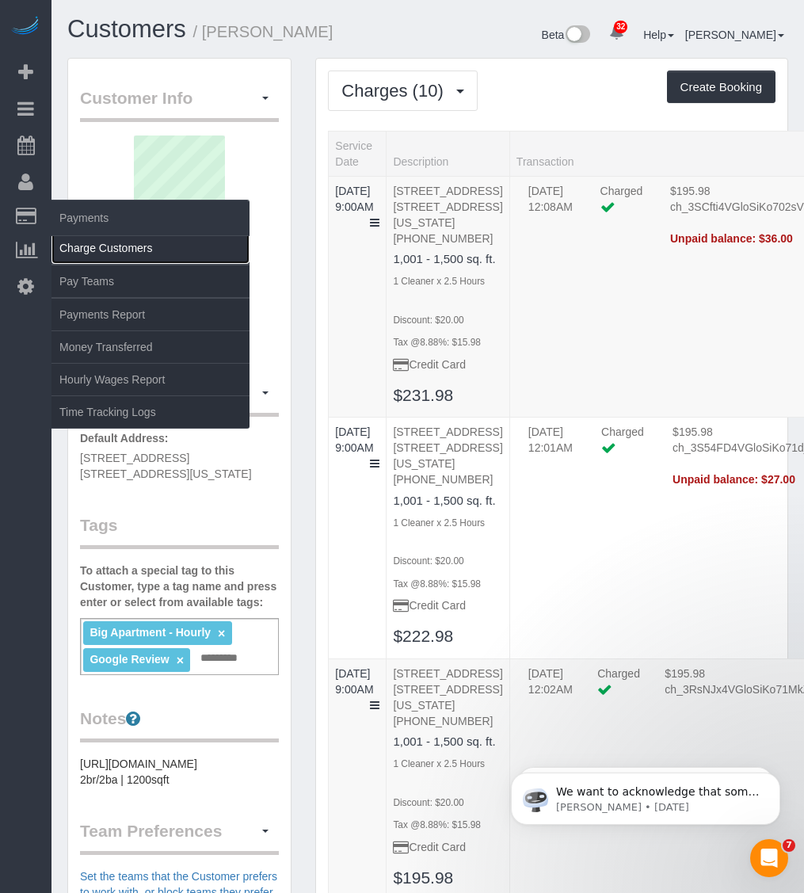
click at [80, 242] on link "Charge Customers" at bounding box center [150, 248] width 198 height 32
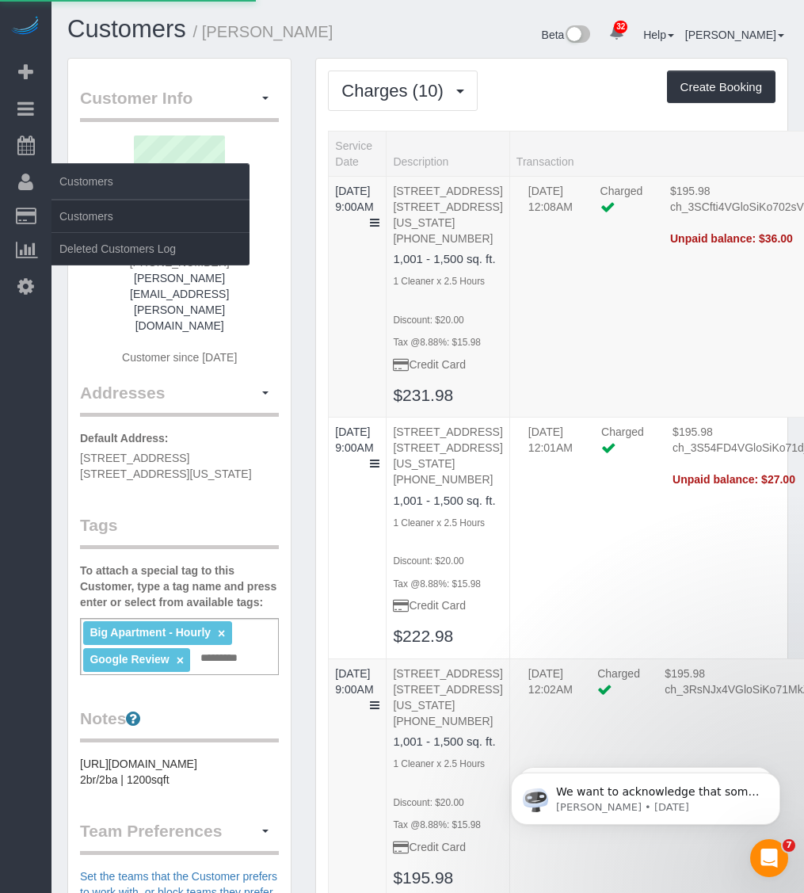
select select
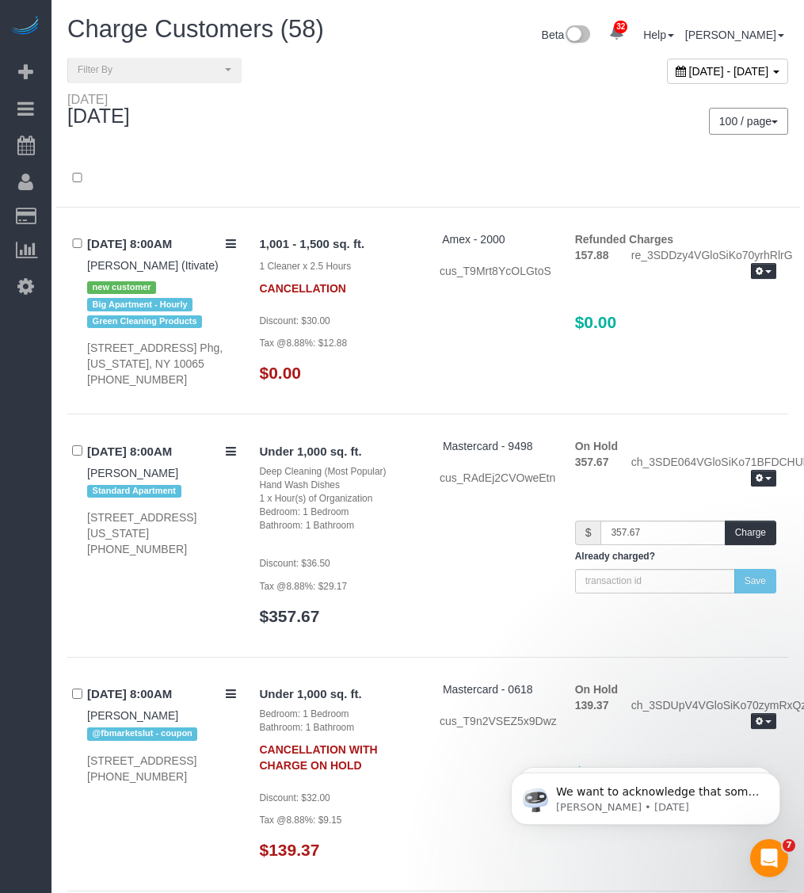
drag, startPoint x: 646, startPoint y: 67, endPoint x: 600, endPoint y: 74, distance: 47.2
click at [689, 68] on span "October 02, 2025 - October 02, 2025" at bounding box center [729, 71] width 80 height 13
type input "**********"
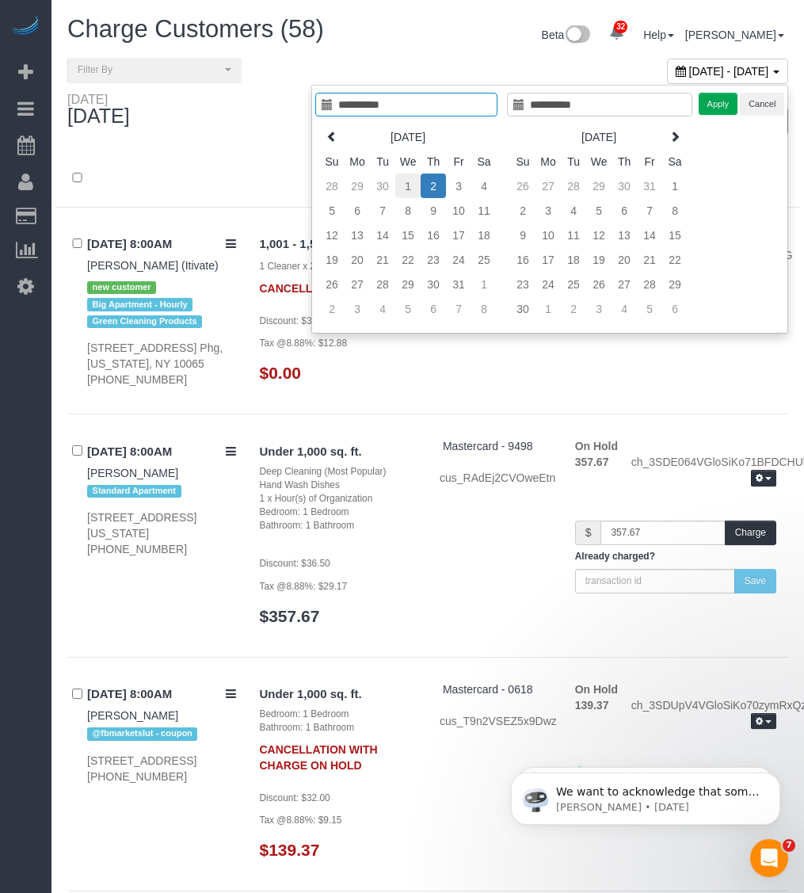
type input "**********"
click at [406, 182] on td "1" at bounding box center [407, 185] width 25 height 25
type input "**********"
click at [406, 185] on td "1" at bounding box center [407, 185] width 25 height 25
type input "**********"
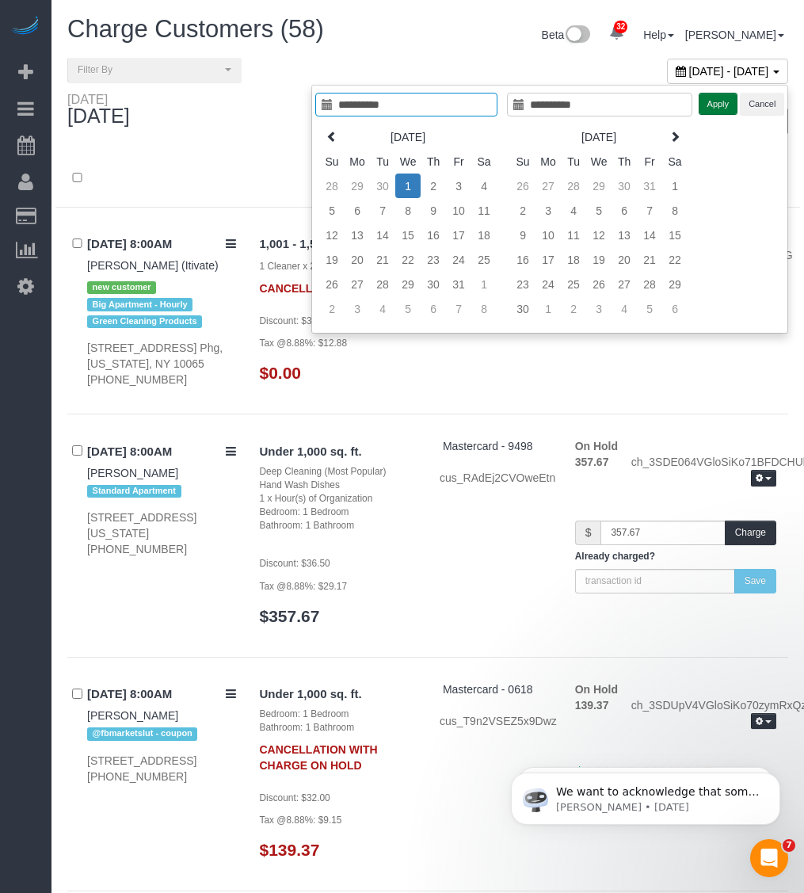
click at [714, 104] on button "Apply" at bounding box center [719, 104] width 40 height 23
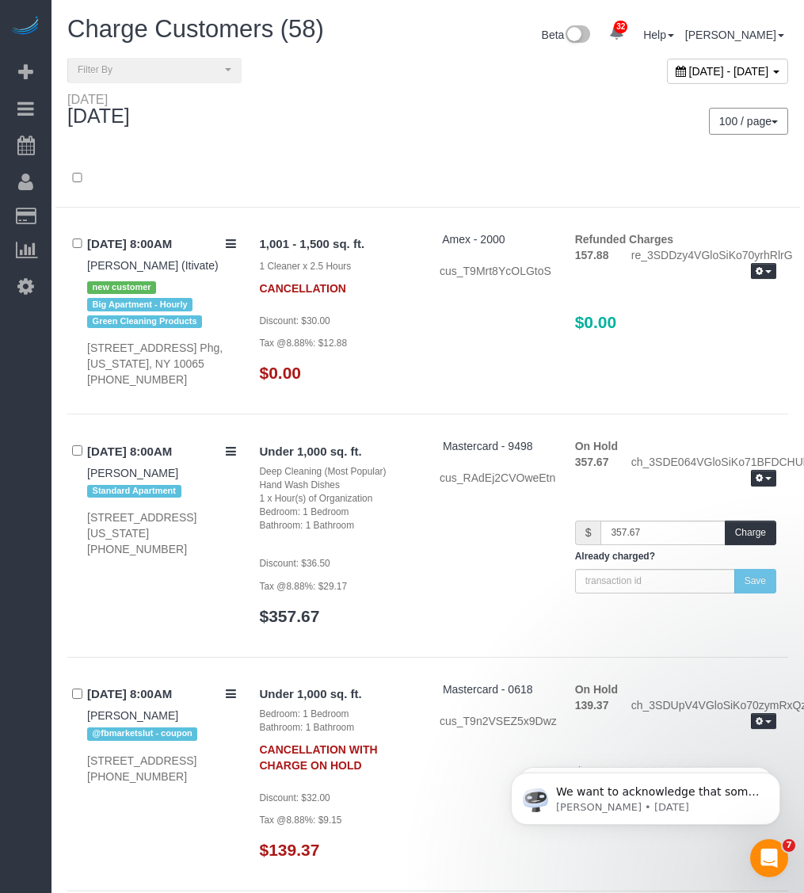
click at [457, 117] on div "100 / page 10 / page 20 / page 30 / page 40 / page 50 / page 100 / page" at bounding box center [614, 121] width 349 height 27
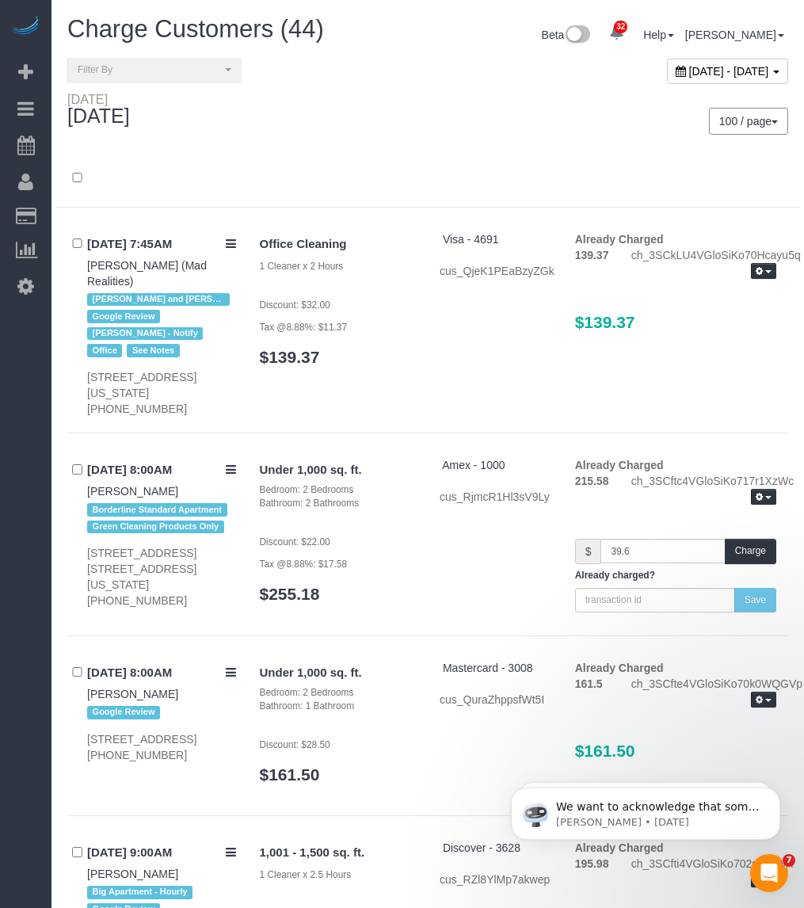
scroll to position [297, 0]
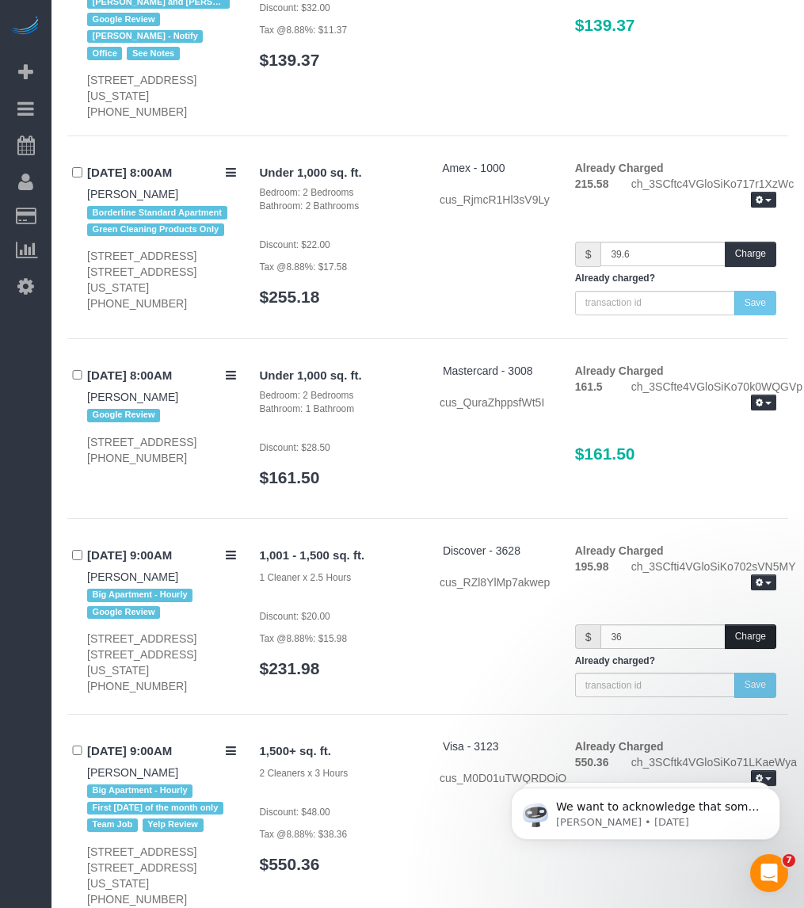
click at [749, 624] on button "Charge" at bounding box center [750, 636] width 51 height 25
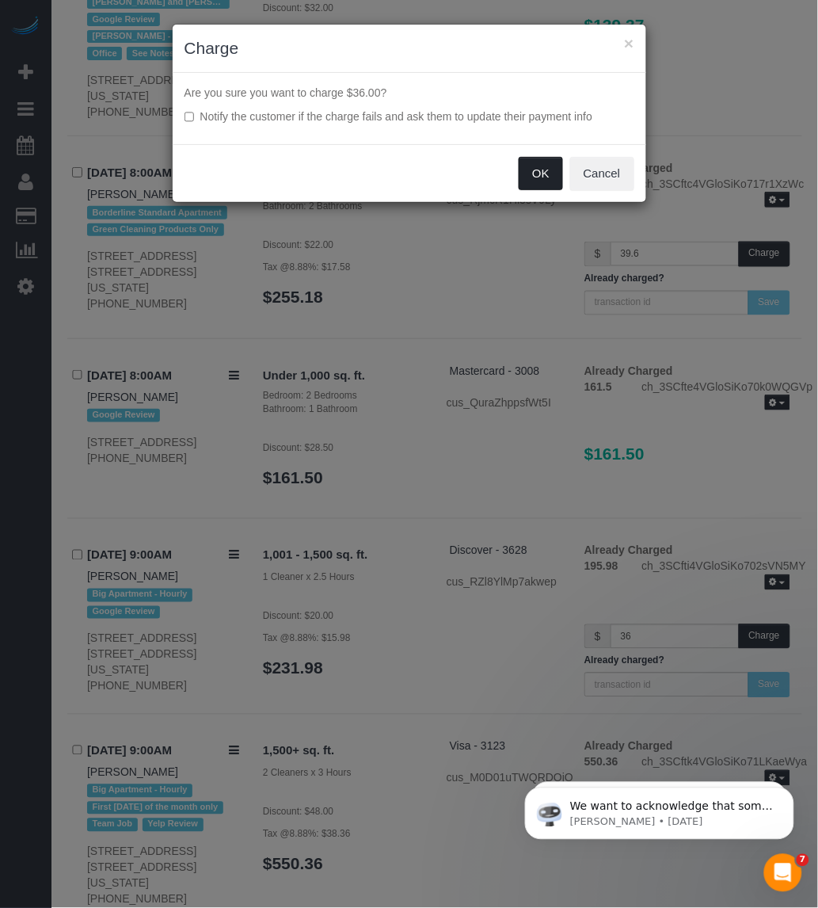
click at [543, 165] on button "OK" at bounding box center [541, 173] width 44 height 33
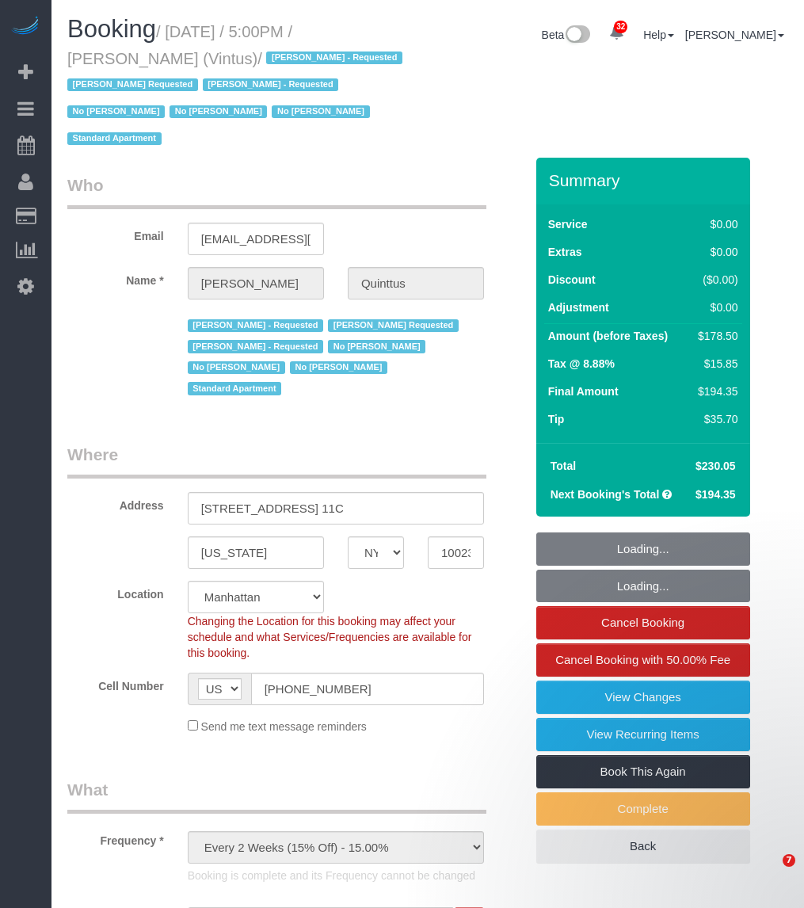
select select "NY"
select select "2"
select select "spot1"
select select "number:57"
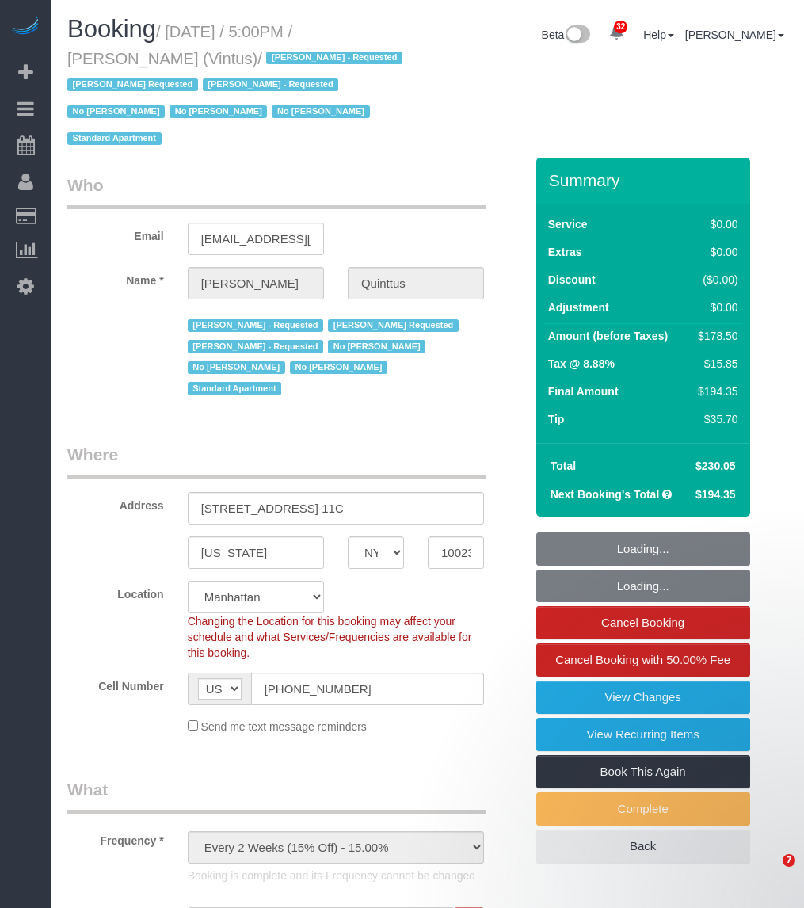
select select "number:75"
select select "number:15"
select select "number:6"
select select "number:21"
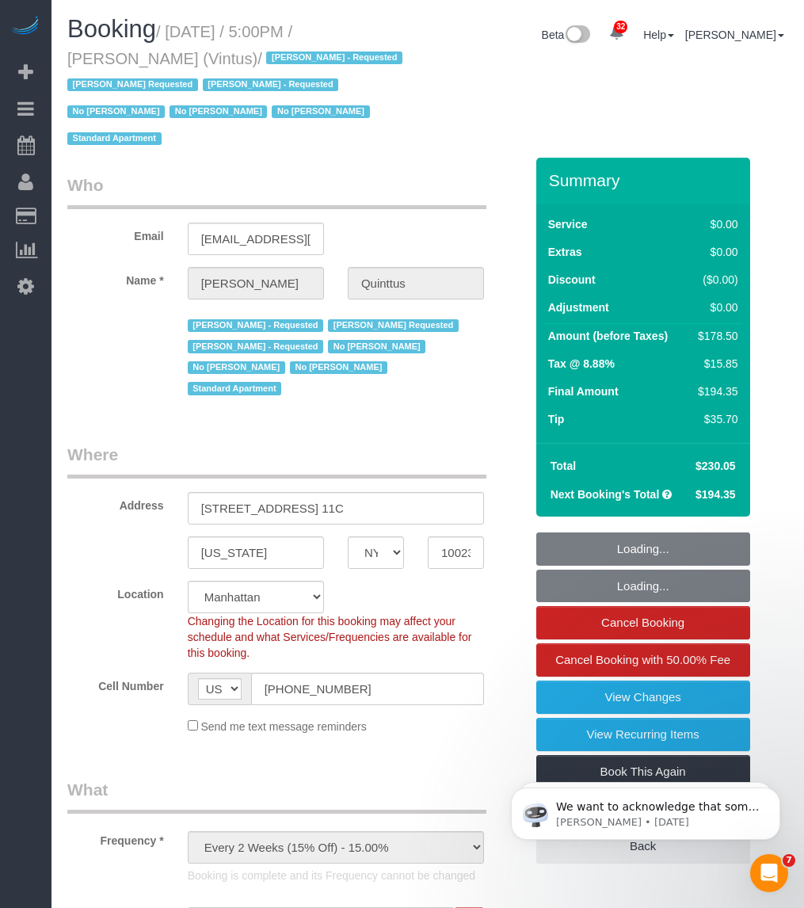
drag, startPoint x: 183, startPoint y: 55, endPoint x: 59, endPoint y: 57, distance: 123.6
click at [59, 57] on div "Booking / [DATE] / 5:00PM / [PERSON_NAME] (Vintus) / [PERSON_NAME] - Requested …" at bounding box center [241, 87] width 372 height 142
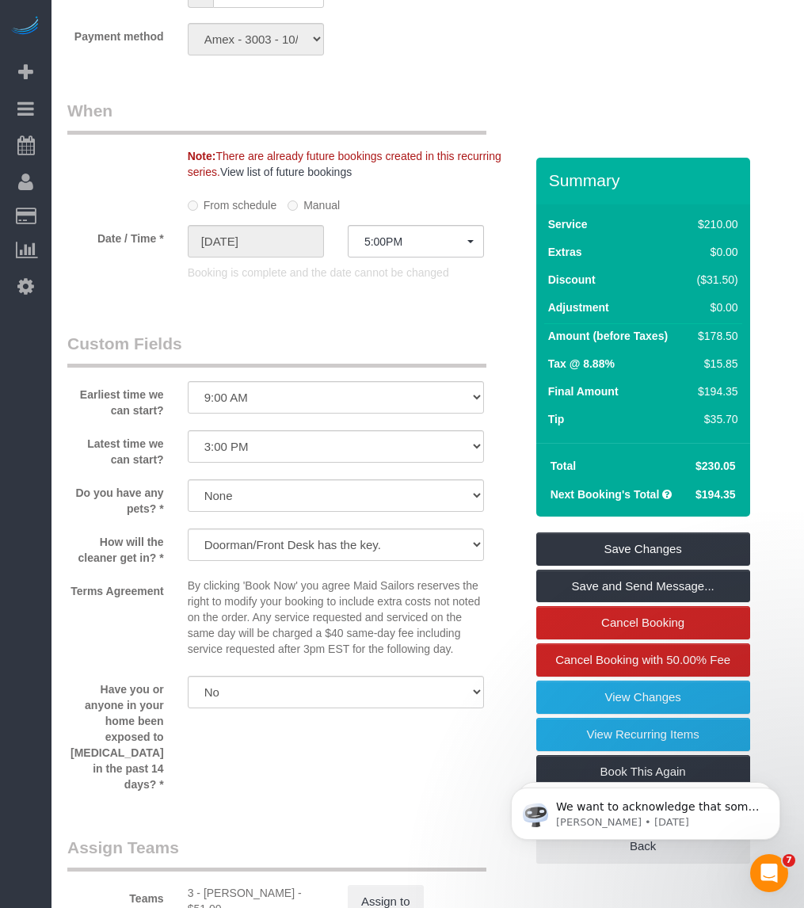
scroll to position [1980, 0]
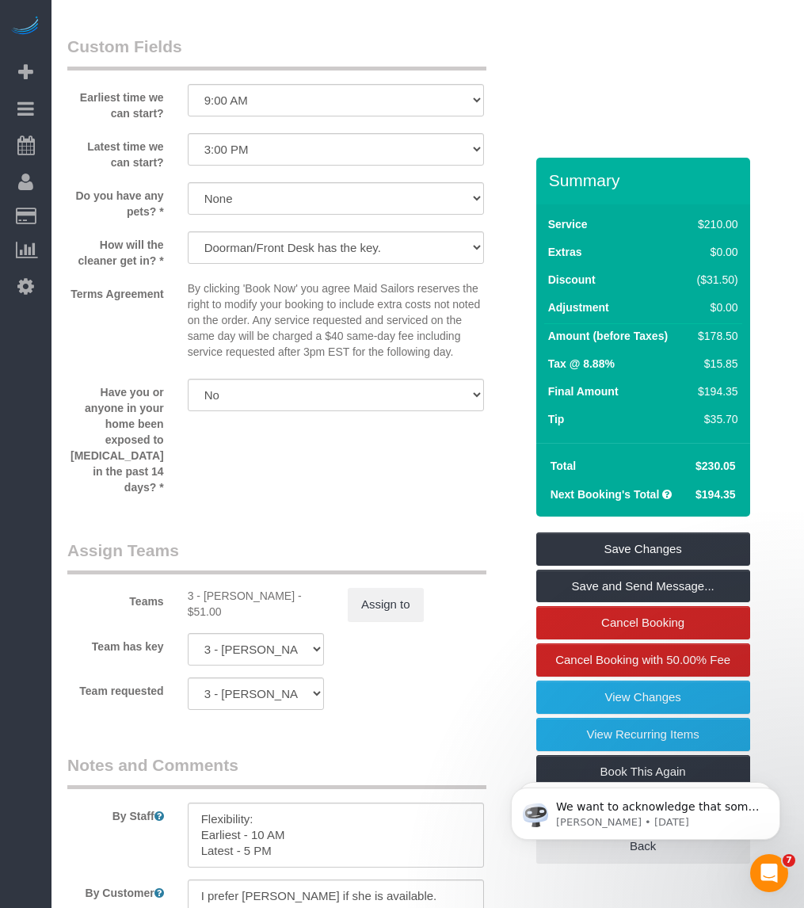
drag, startPoint x: 203, startPoint y: 555, endPoint x: 163, endPoint y: 559, distance: 39.9
click at [287, 588] on div "3 - Isabella Simplicio - $51.00" at bounding box center [256, 604] width 136 height 32
copy div "Isabella Simplicio"
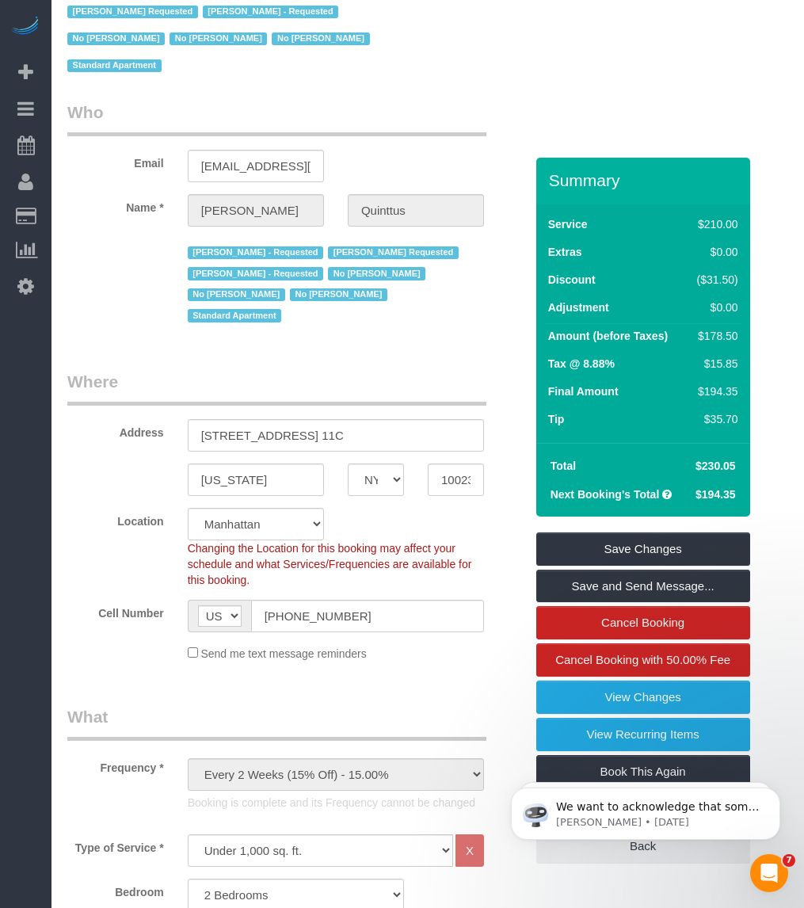
scroll to position [0, 0]
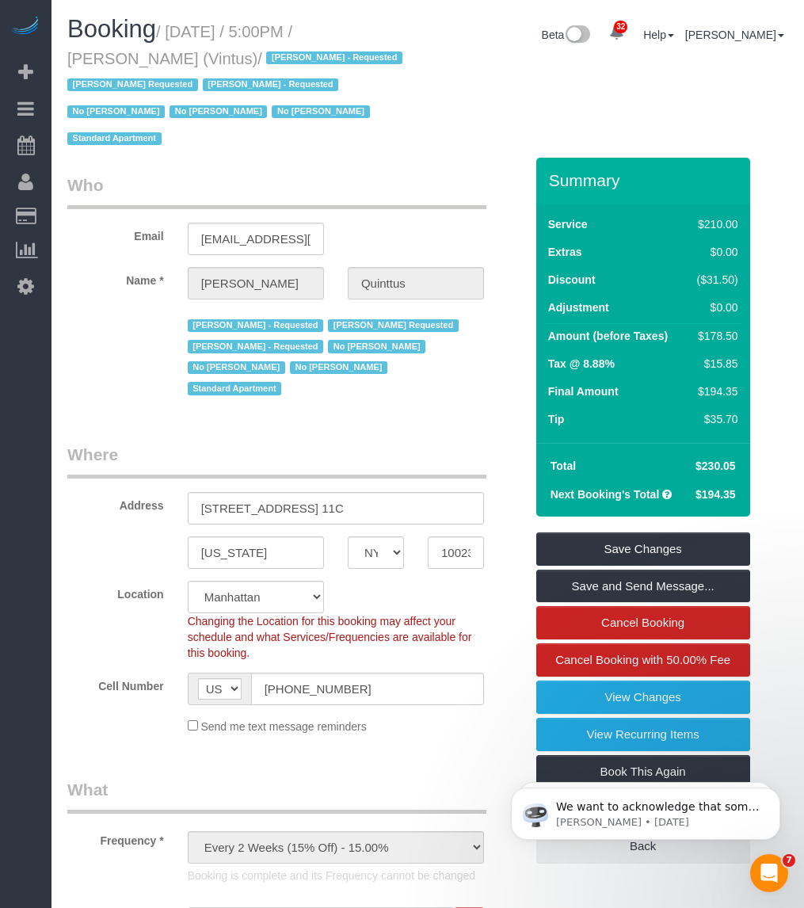
drag, startPoint x: 189, startPoint y: 56, endPoint x: 69, endPoint y: 67, distance: 120.1
click at [69, 67] on small "/ October 01, 2025 / 5:00PM / Michael Quinttus (Vintus) / Arianny Garcia - Requ…" at bounding box center [237, 85] width 340 height 125
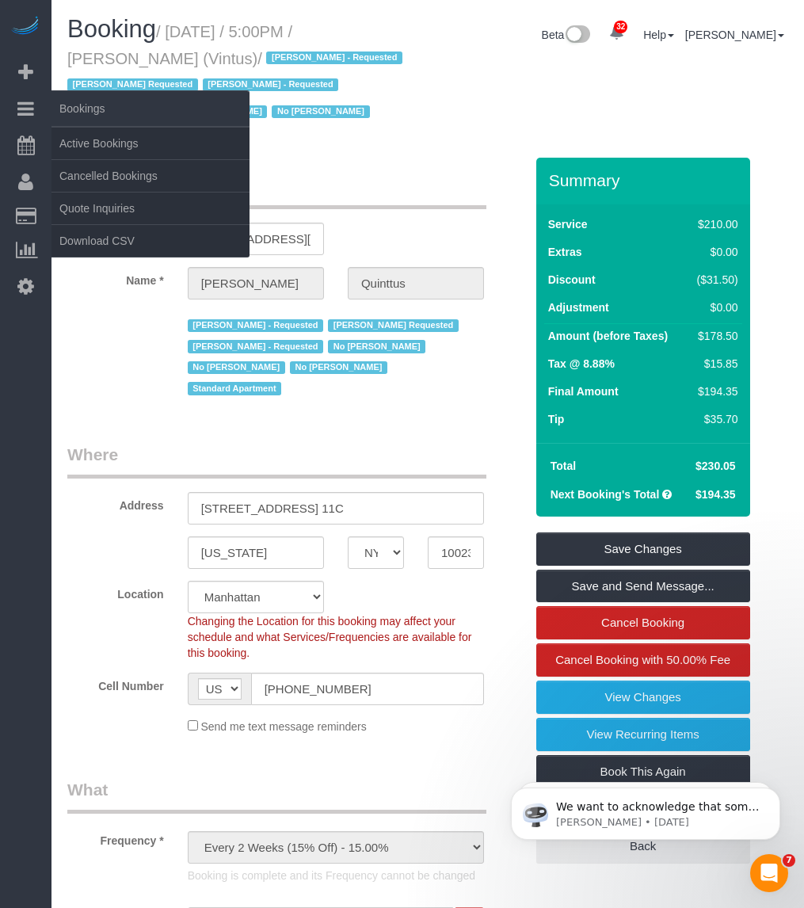
copy small "Michael Quinttus"
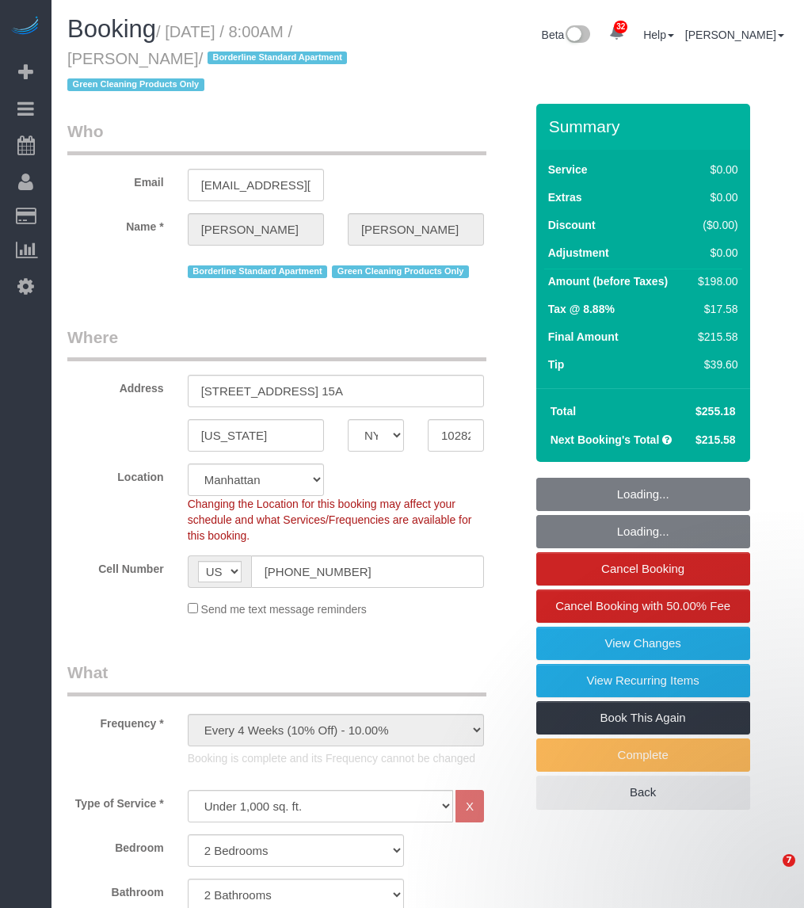
select select "NY"
select select "2"
select select "spot1"
select select "number:56"
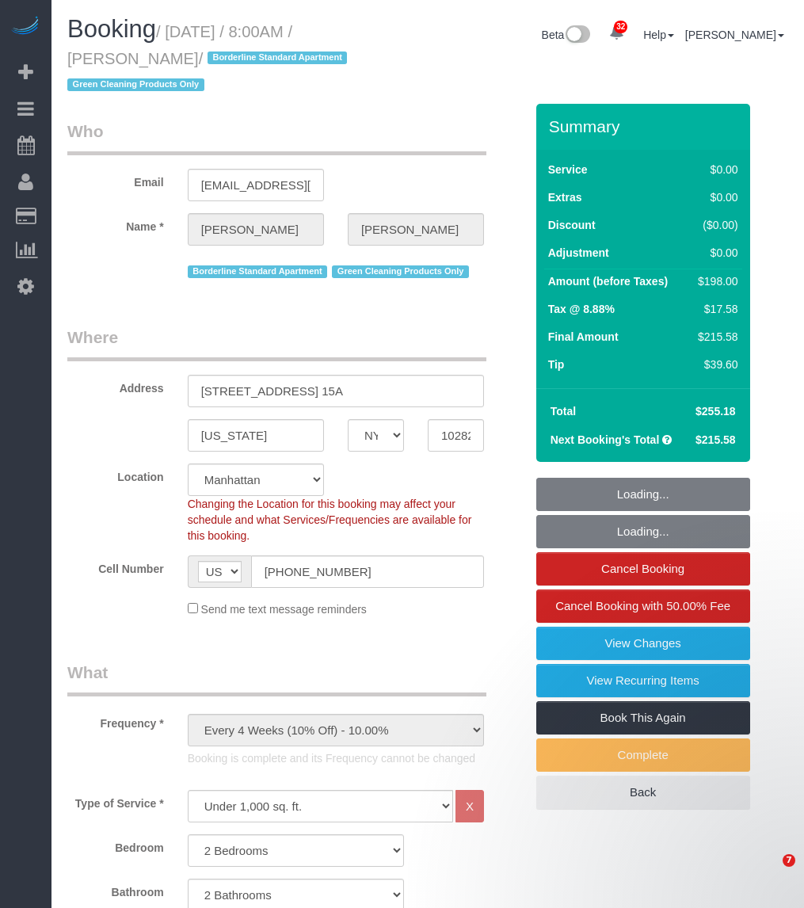
select select "number:72"
select select "number:15"
select select "number:5"
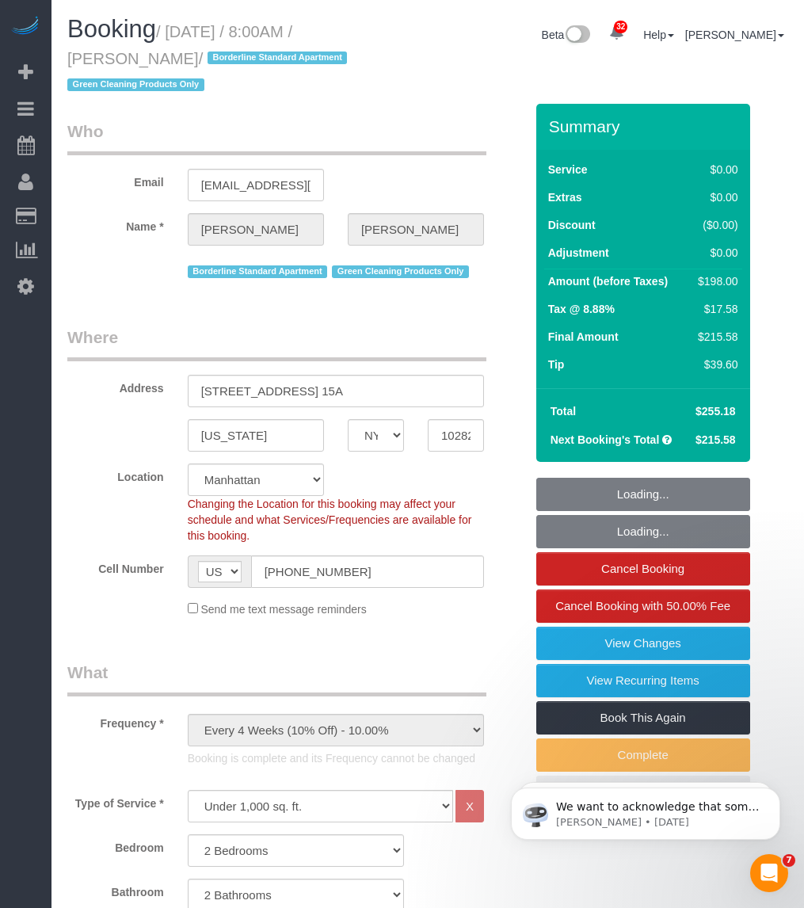
select select "2"
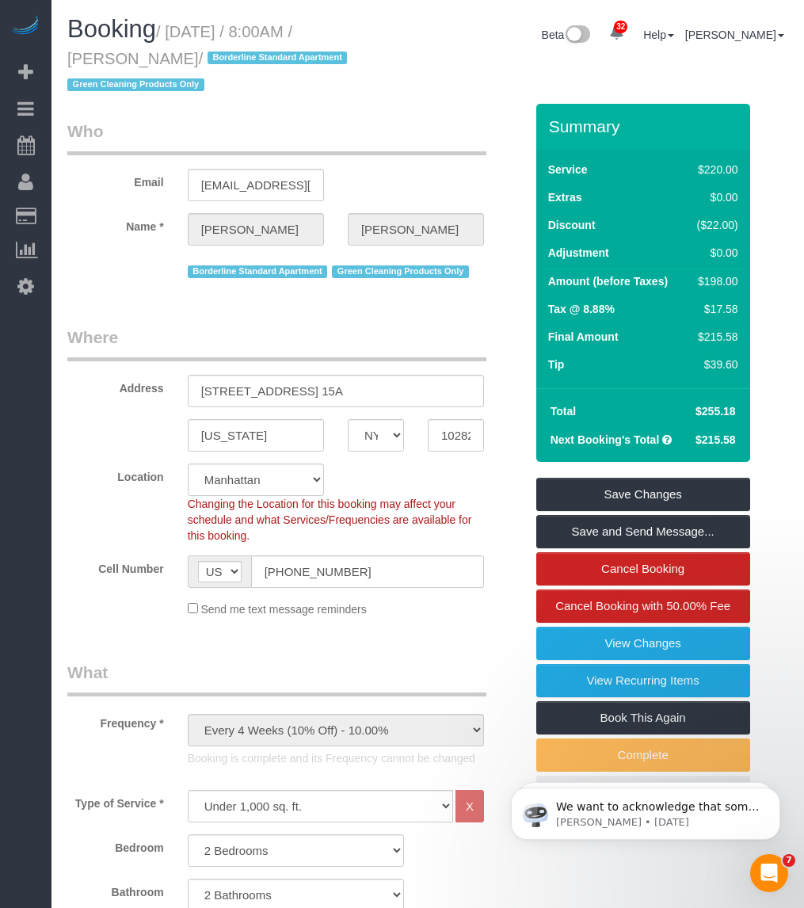
drag, startPoint x: 183, startPoint y: 55, endPoint x: 70, endPoint y: 59, distance: 113.4
click at [70, 59] on small "/ October 01, 2025 / 8:00AM / Laura Consalvo / Borderline Standard Apartment Gr…" at bounding box center [209, 58] width 284 height 71
copy small "Laura Consalvo"
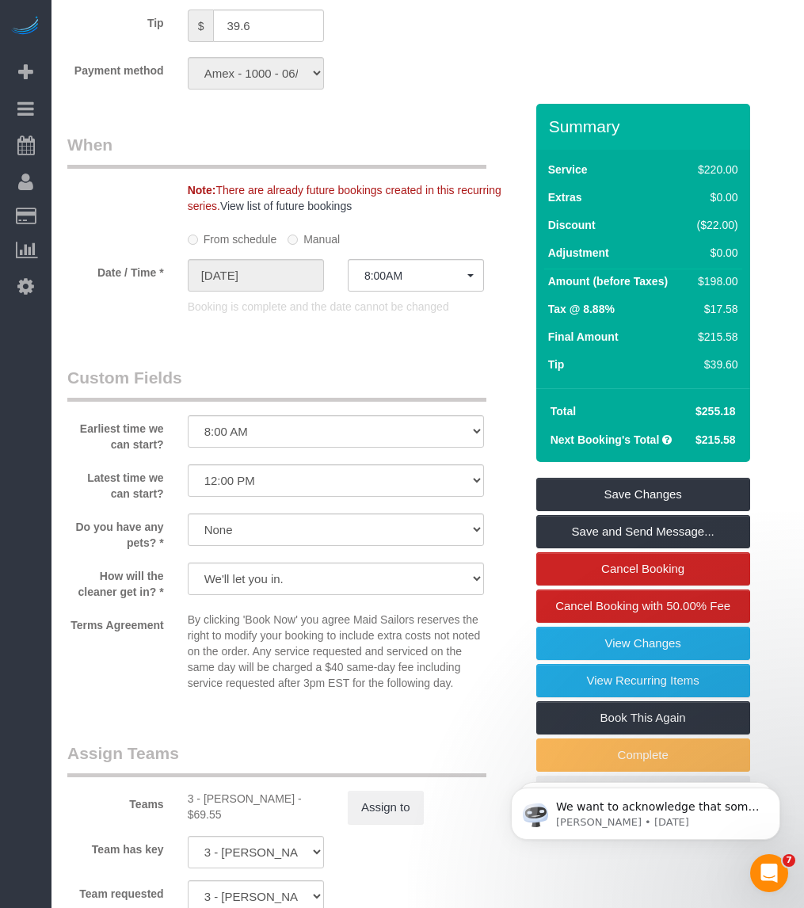
scroll to position [1881, 0]
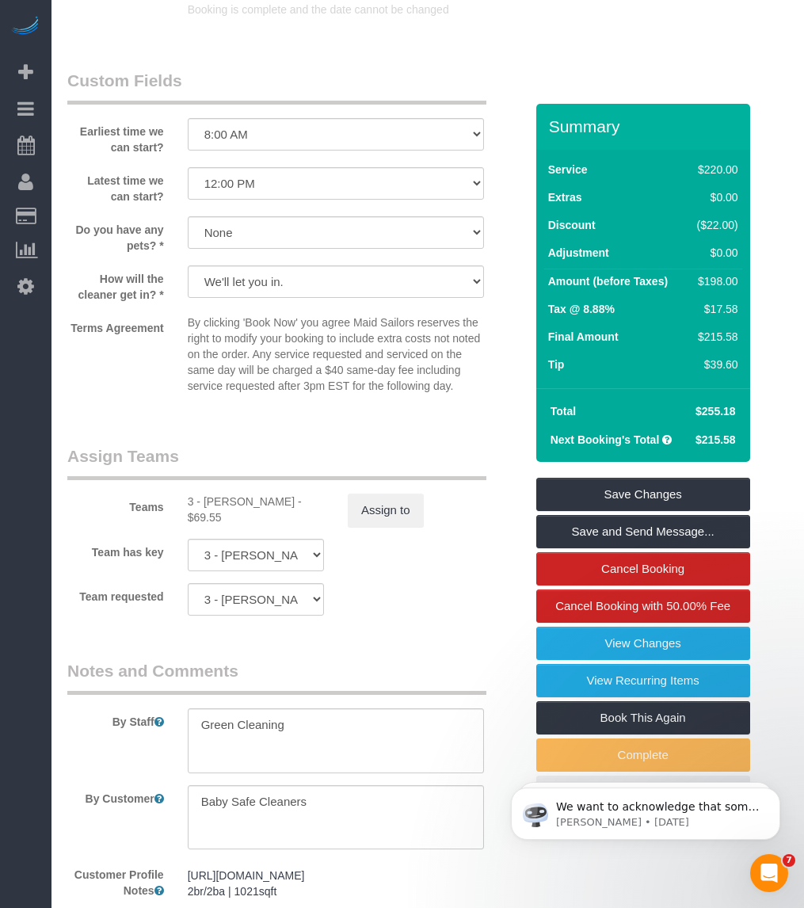
drag, startPoint x: 203, startPoint y: 501, endPoint x: 278, endPoint y: 505, distance: 75.4
click at [278, 505] on div "3 - Patricia Sinche - $69.55" at bounding box center [256, 510] width 136 height 32
copy div "Patricia Sinche"
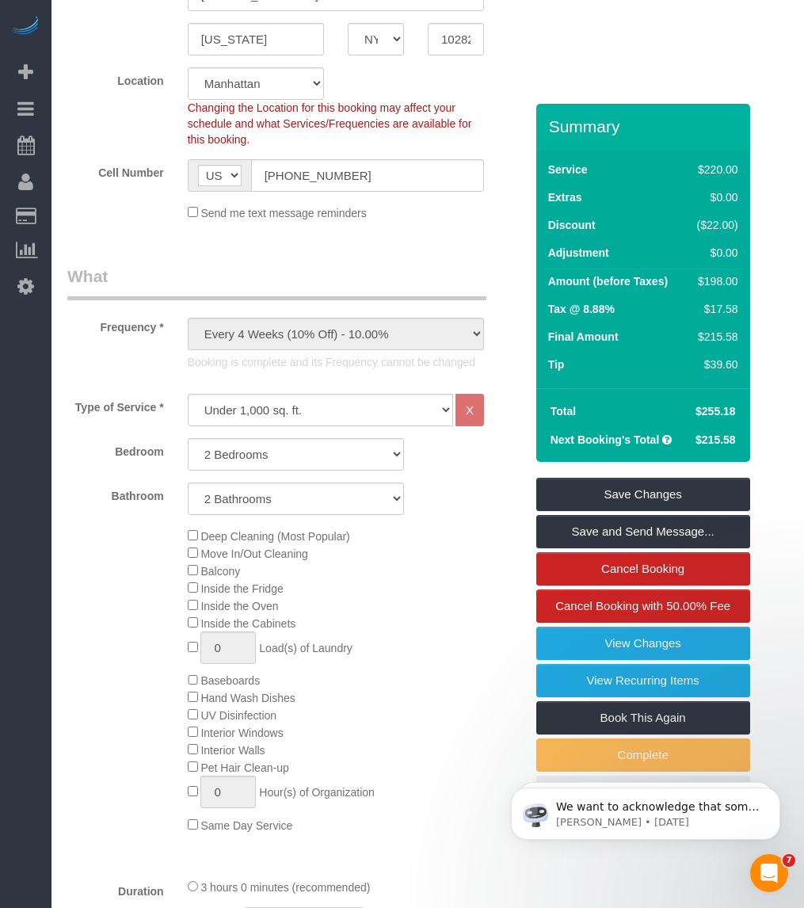
scroll to position [0, 0]
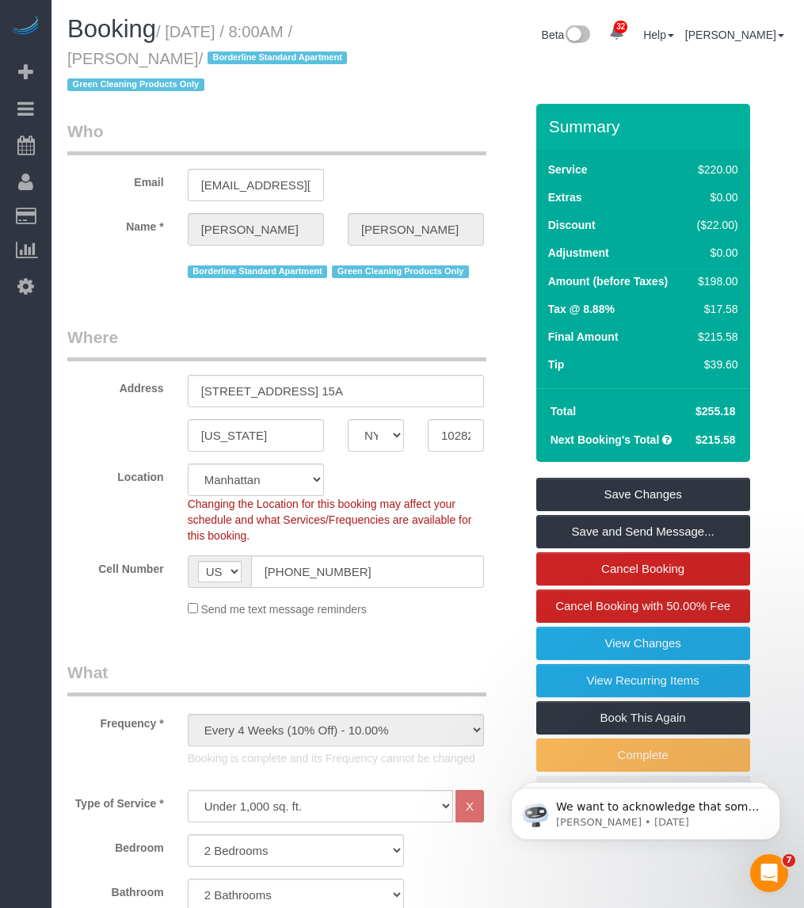
drag, startPoint x: 176, startPoint y: 59, endPoint x: 66, endPoint y: 61, distance: 110.1
click at [66, 61] on div "Booking / October 01, 2025 / 8:00AM / Laura Consalvo / Borderline Standard Apar…" at bounding box center [241, 60] width 372 height 88
copy small "Laura Consalvo"
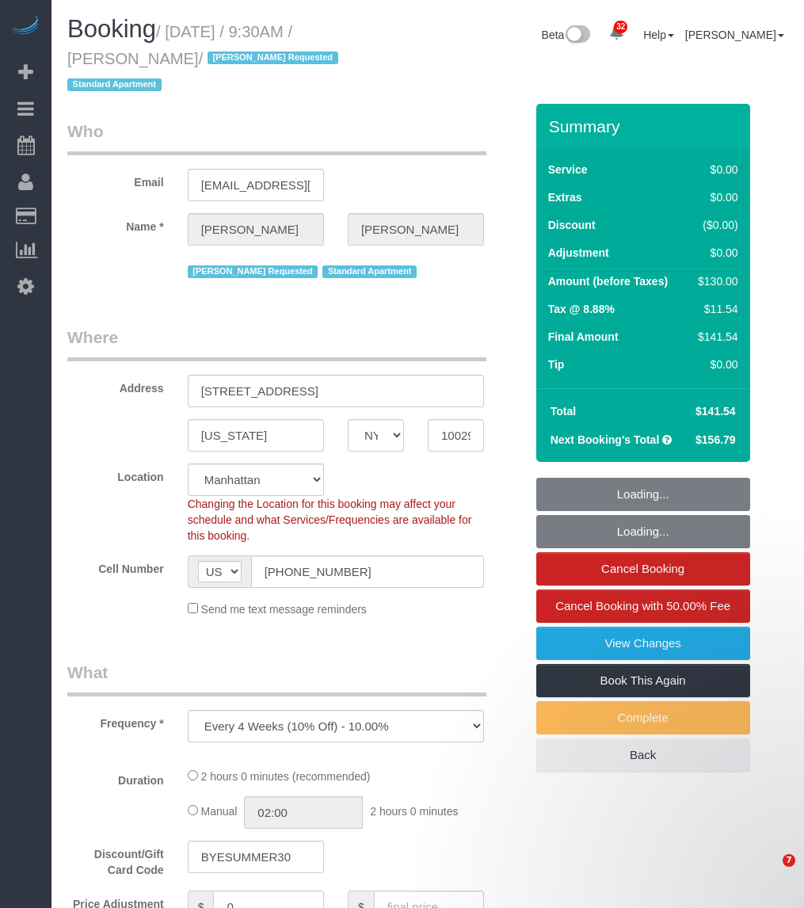
select select "NY"
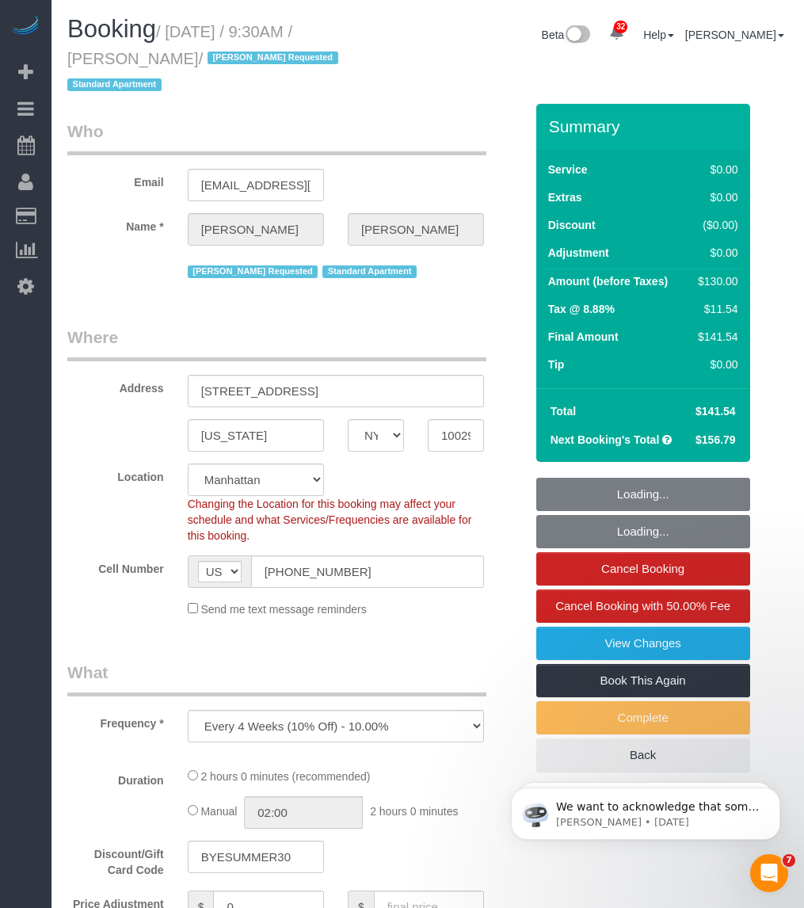
select select "object:836"
select select "string:stripe-pm_1RBOpX4VGloSiKo7HdazYjsJ"
select select "number:89"
select select "number:90"
select select "number:15"
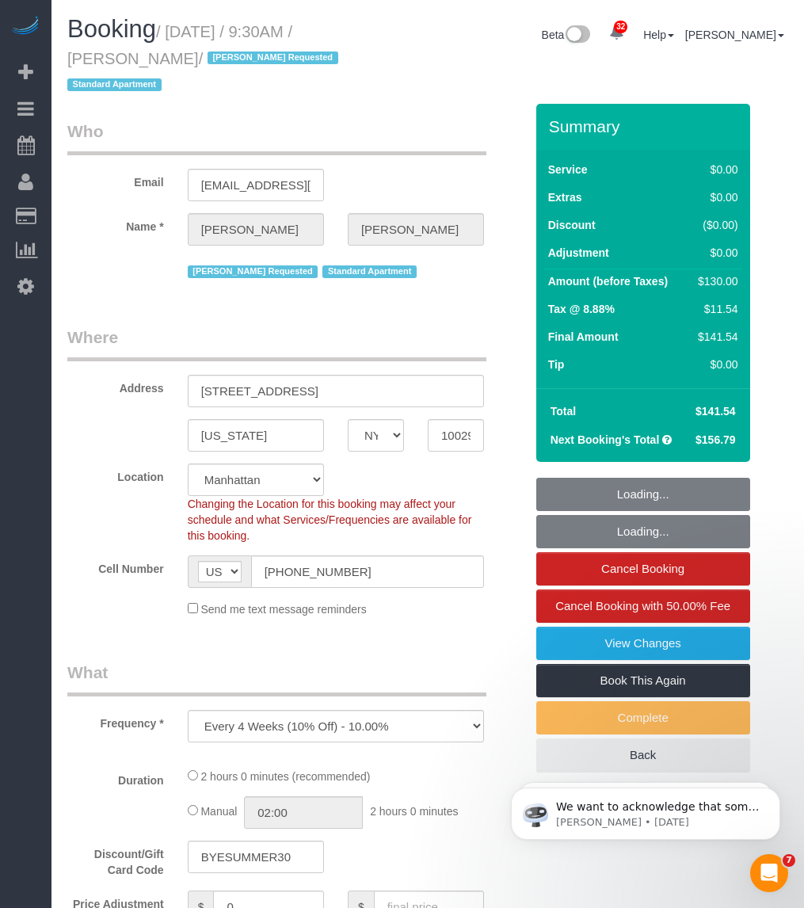
select select "number:5"
select select "1"
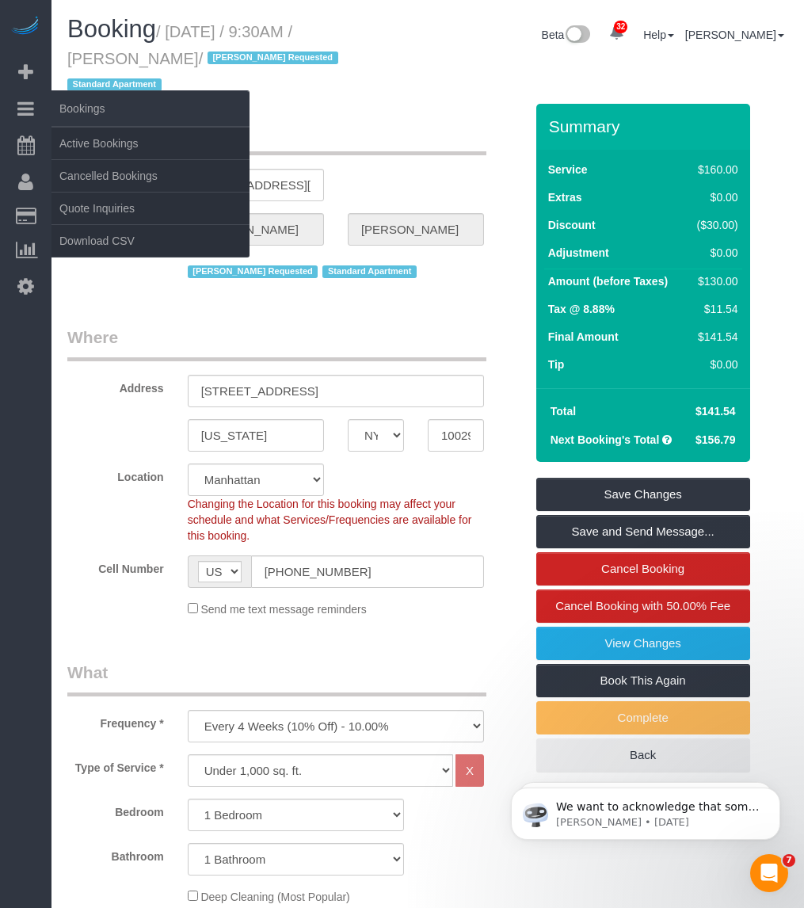
drag, startPoint x: 206, startPoint y: 56, endPoint x: 32, endPoint y: 95, distance: 177.8
click at [65, 65] on div "Booking / [DATE] / 9:30AM / [PERSON_NAME] / [PERSON_NAME] Requested Standard Ap…" at bounding box center [241, 60] width 372 height 88
copy small "[PERSON_NAME]"
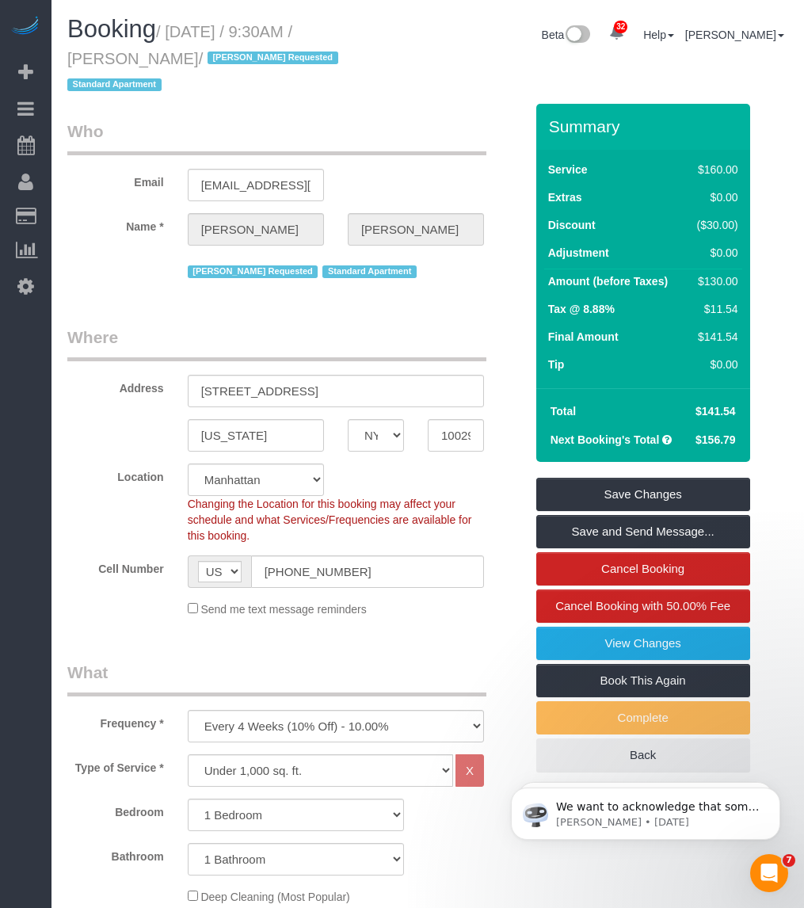
click at [97, 48] on h1 "Booking / [DATE] / 9:30AM / [PERSON_NAME] / [PERSON_NAME] Requested Standard Ap…" at bounding box center [241, 56] width 349 height 81
copy small "[PERSON_NAME]"
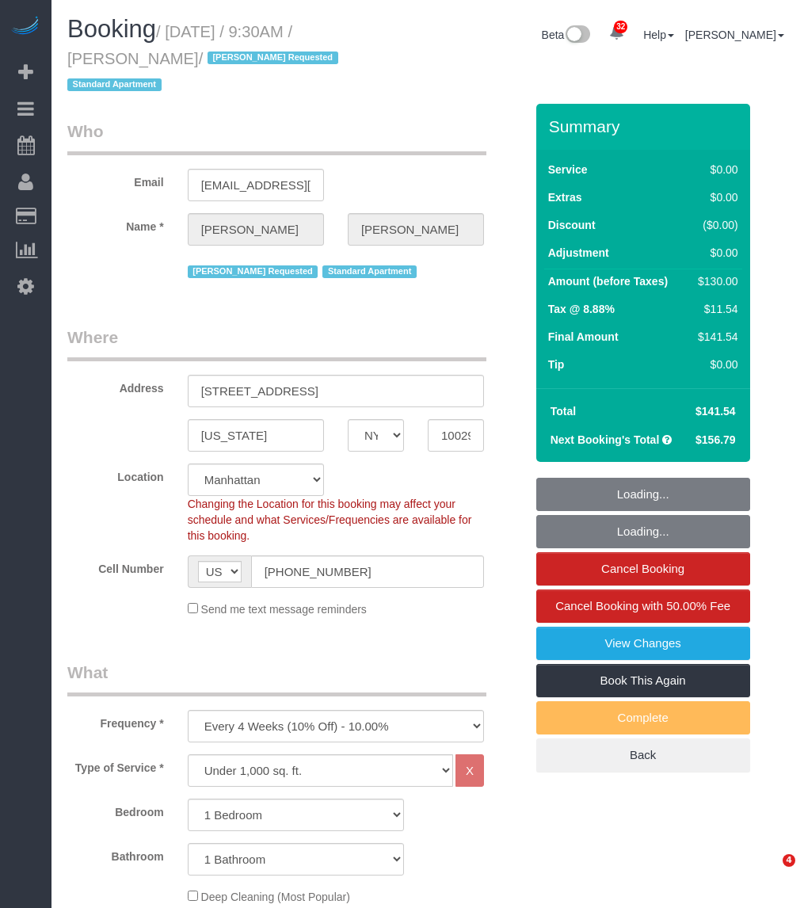
select select "NY"
select select "1"
select select "object:939"
select select "string:stripe-pm_1RBOpX4VGloSiKo7HdazYjsJ"
select select "1"
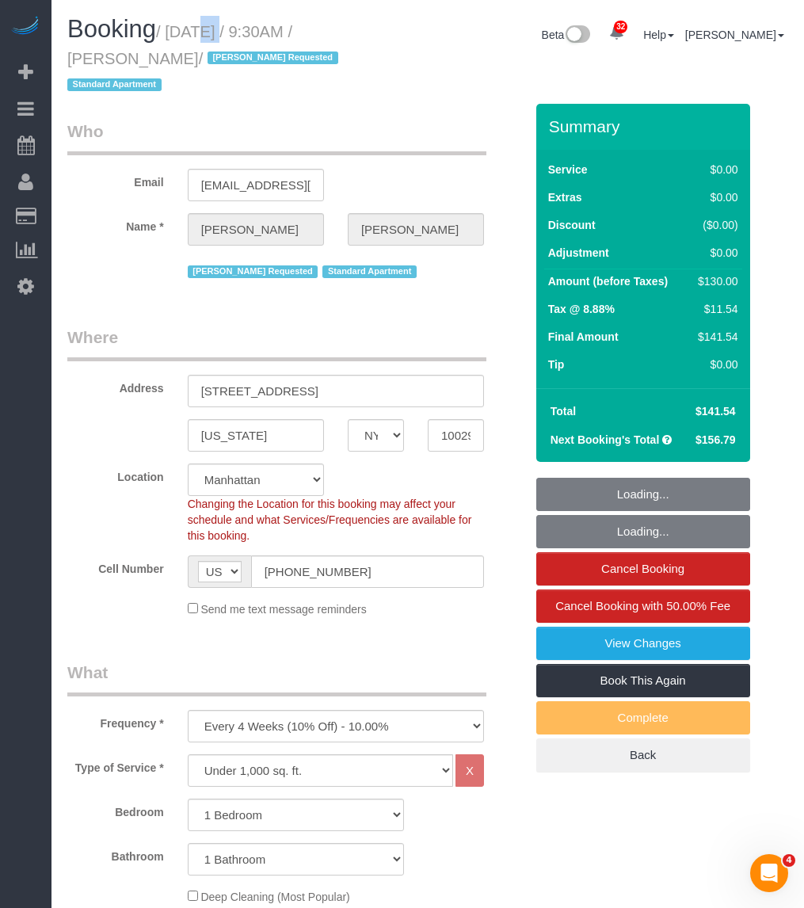
select select "number:89"
select select "number:90"
select select "number:15"
select select "number:5"
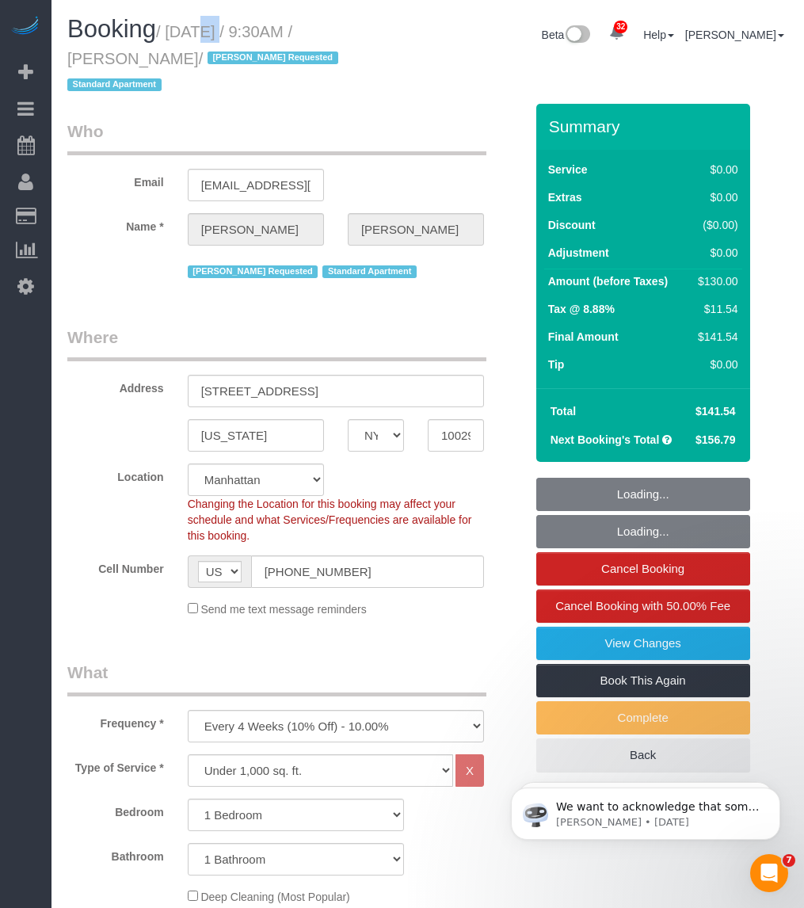
drag, startPoint x: 0, startPoint y: 0, endPoint x: 202, endPoint y: 56, distance: 209.7
click at [202, 56] on small "/ October 03, 2025 / 9:30AM / Gianluca Scaglione / Elba Requested Standard Apar…" at bounding box center [205, 58] width 276 height 71
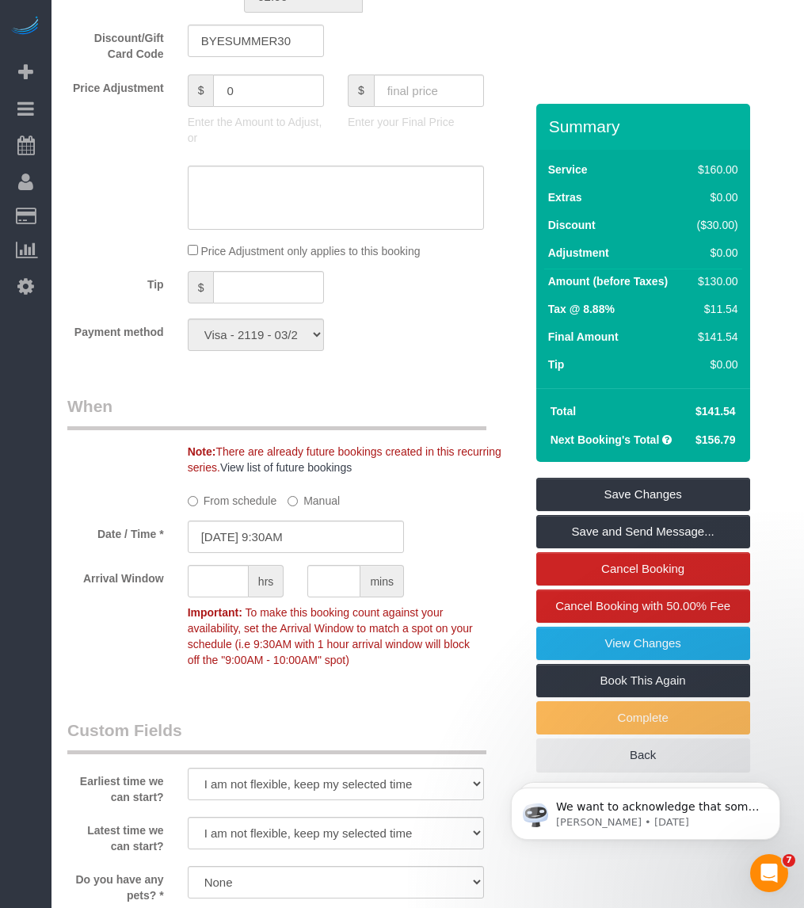
scroll to position [1782, 0]
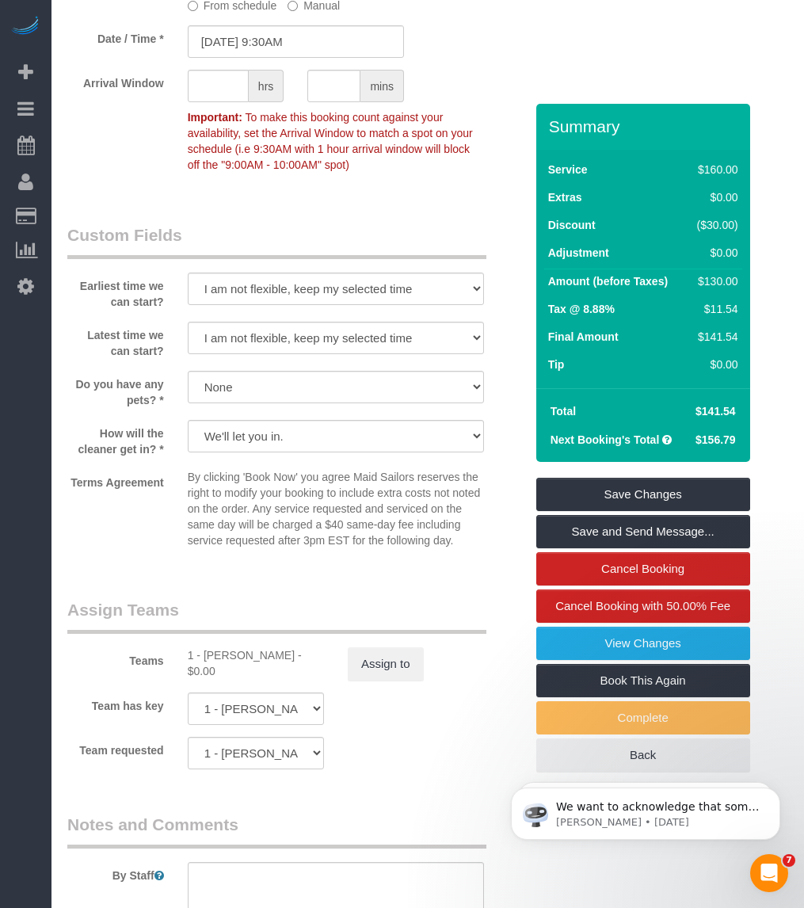
click at [218, 620] on div "Teams 1 - Kariluz Romero - $0.00 Assign to" at bounding box center [295, 639] width 481 height 82
click at [216, 620] on div "Teams 1 - Kariluz Romero - $0.00 Assign to" at bounding box center [295, 639] width 481 height 82
copy div "Kariluz"
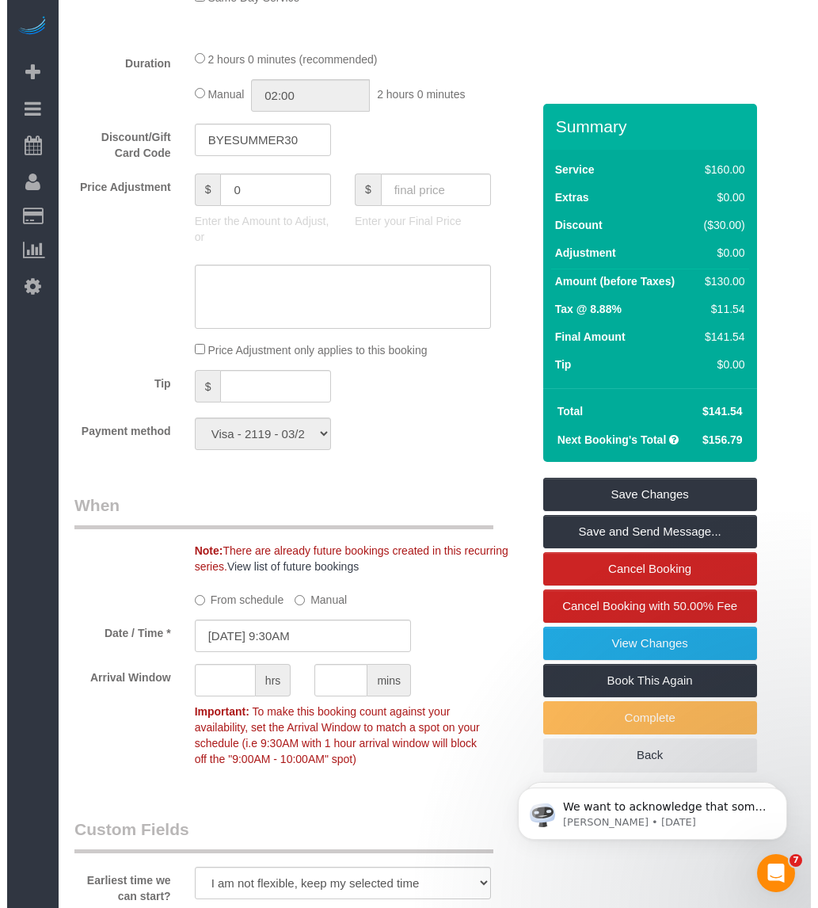
scroll to position [1386, 0]
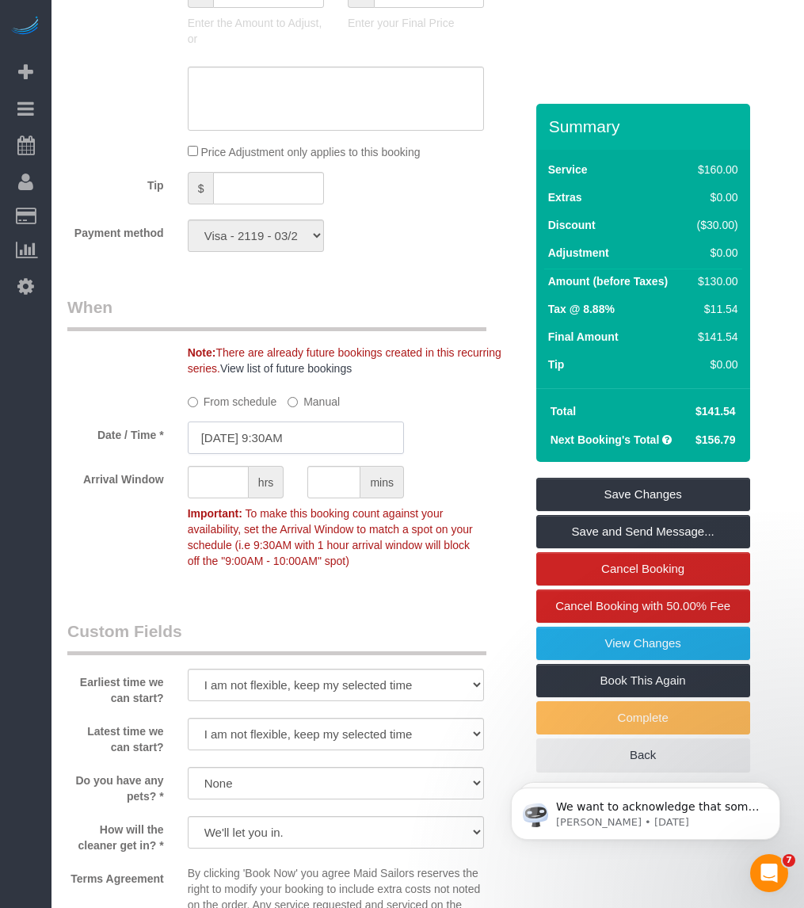
click at [281, 421] on input "[DATE] 9:30AM" at bounding box center [296, 437] width 216 height 32
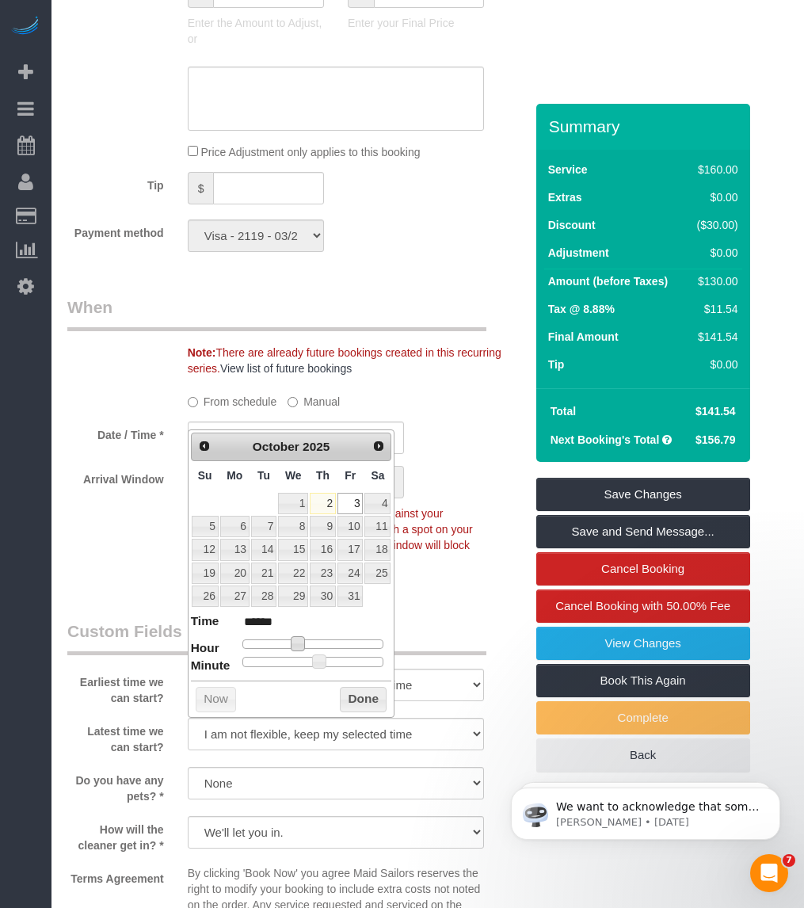
type input "[DATE] 10:30AM"
type input "*******"
click at [305, 642] on span at bounding box center [303, 643] width 14 height 14
click at [367, 698] on button "Done" at bounding box center [363, 699] width 47 height 25
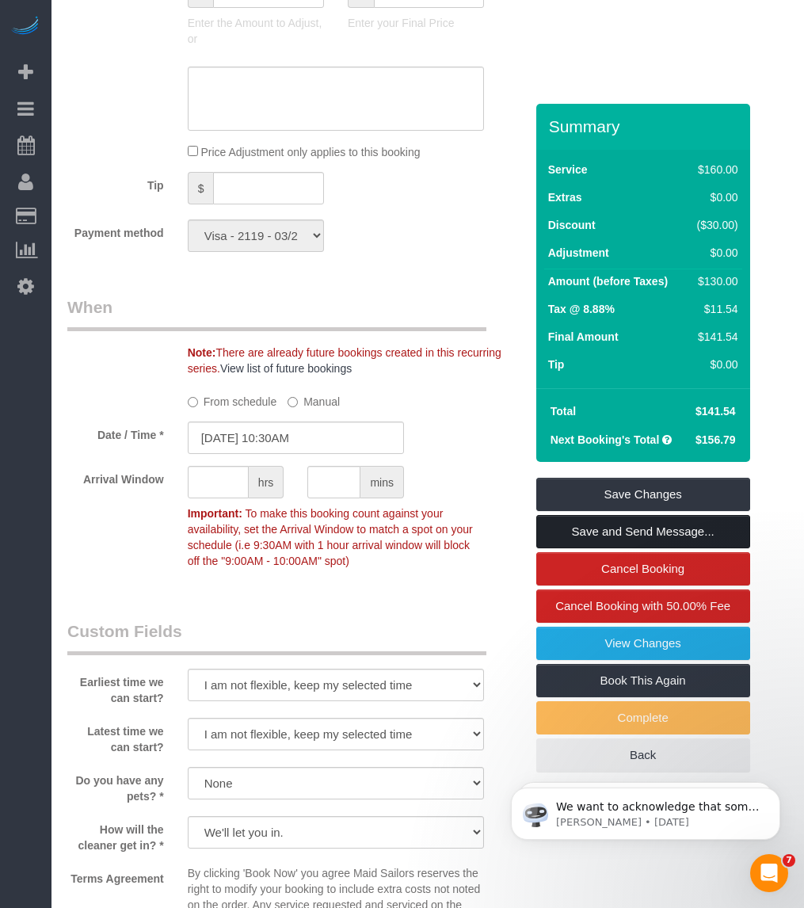
click at [586, 515] on link "Save and Send Message..." at bounding box center [643, 531] width 214 height 33
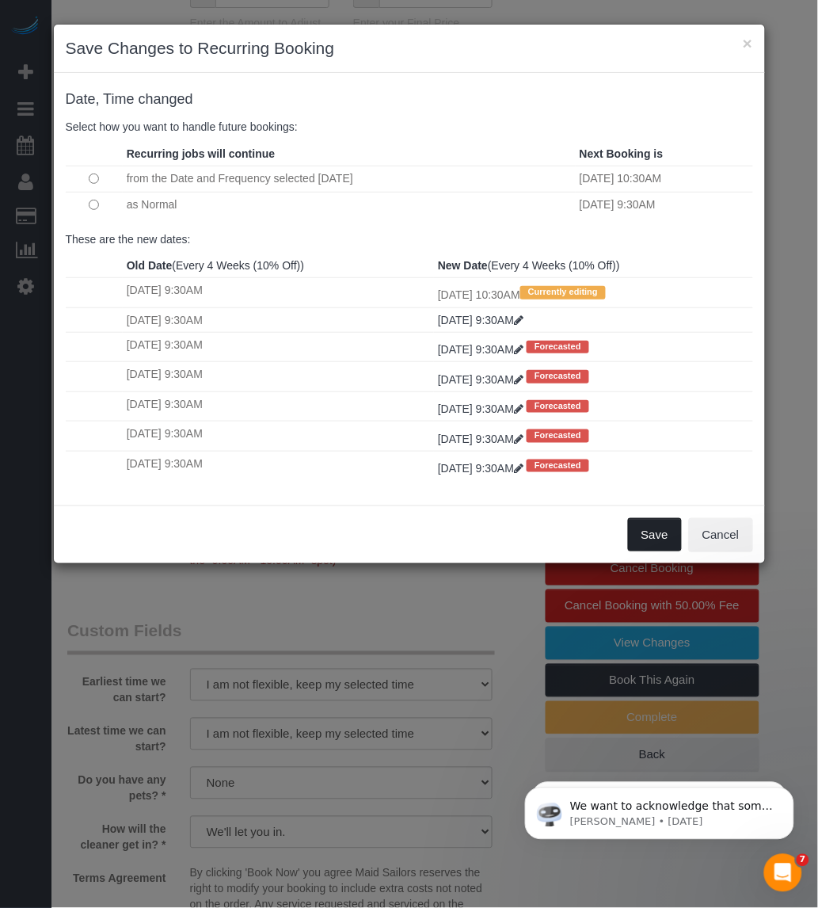
click at [647, 536] on button "Save" at bounding box center [655, 534] width 54 height 33
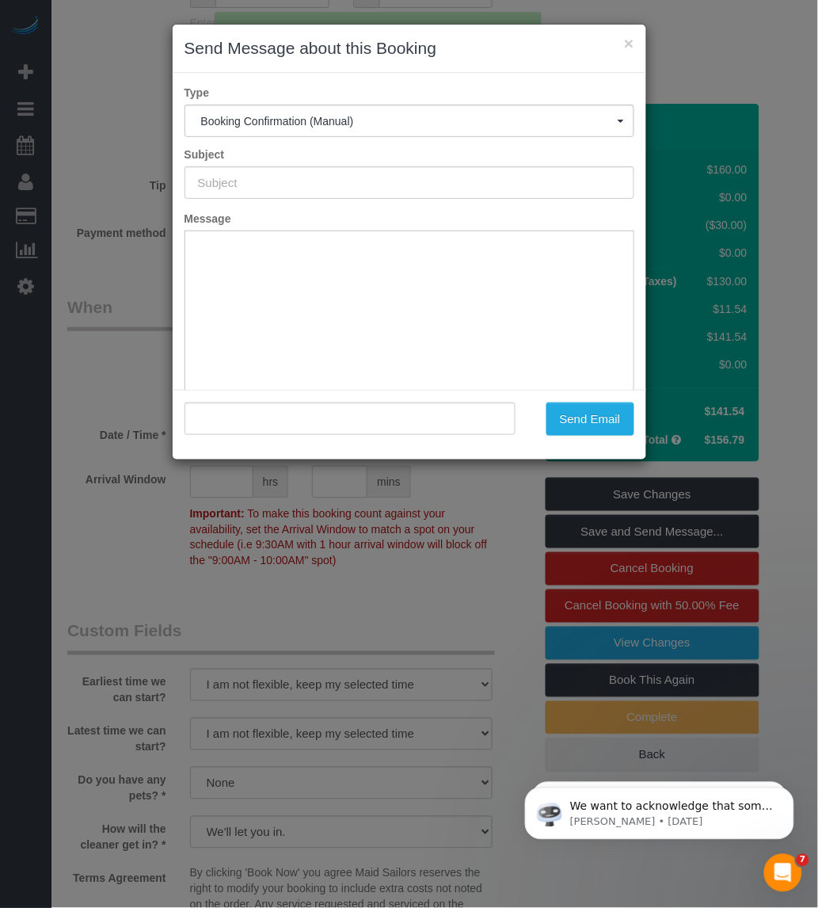
type input "Cleaning Confirmed for 10/03/2025 at 10:30am"
type input ""Gianluca Scaglione" <gianlucascaglione@yahoo.com>"
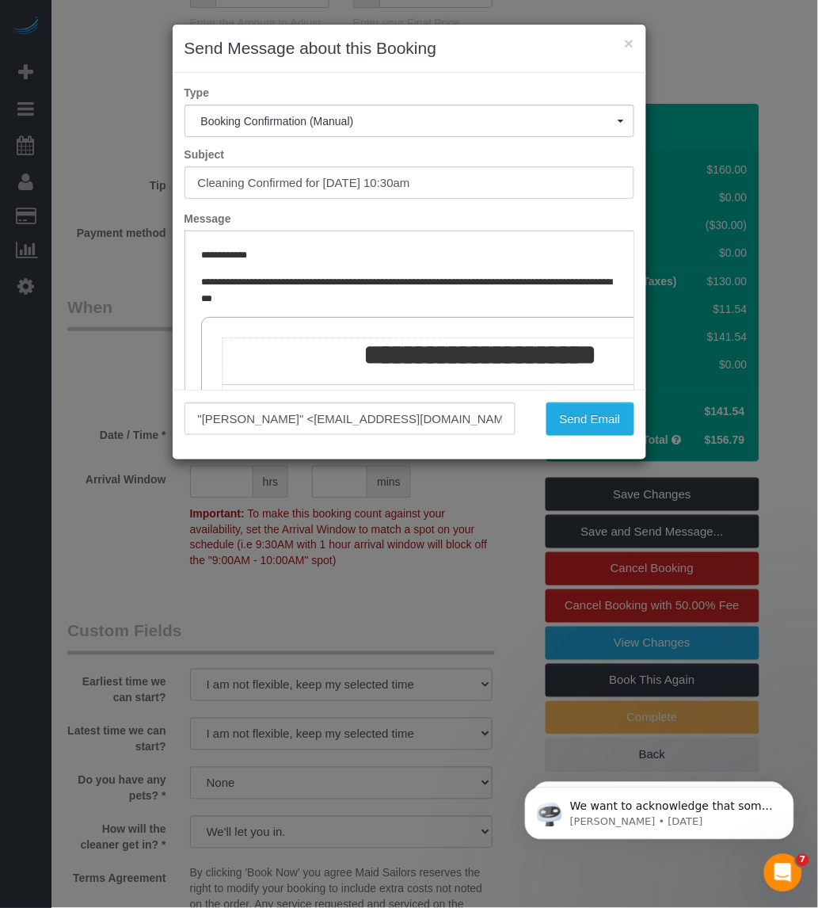
scroll to position [198, 0]
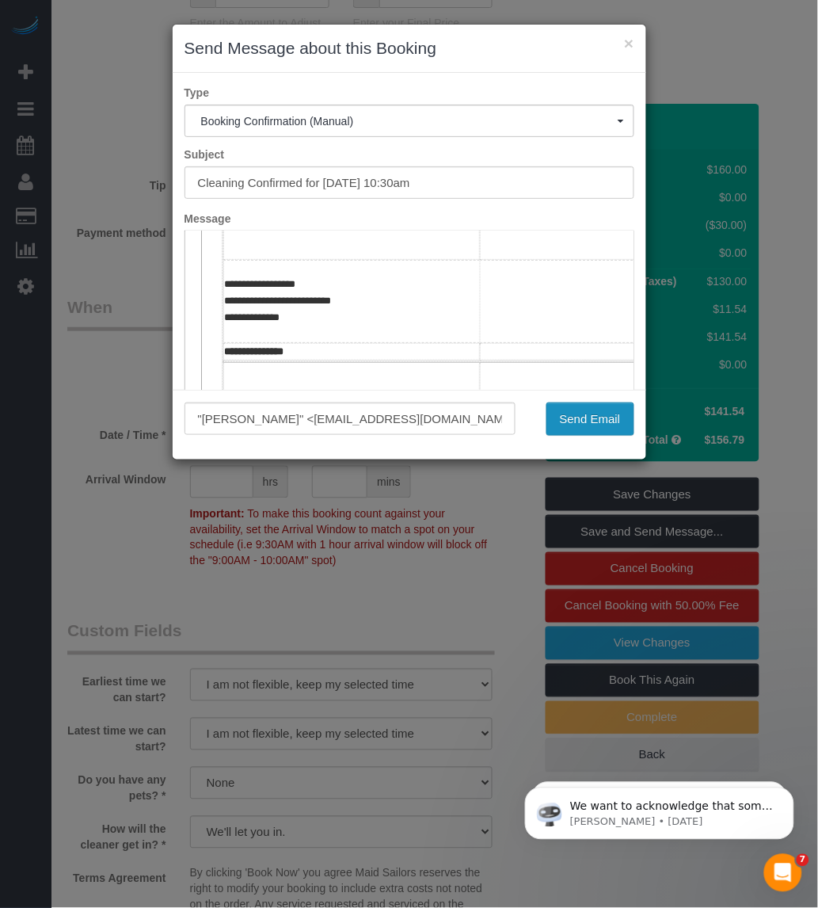
click at [606, 429] on button "Send Email" at bounding box center [591, 418] width 88 height 33
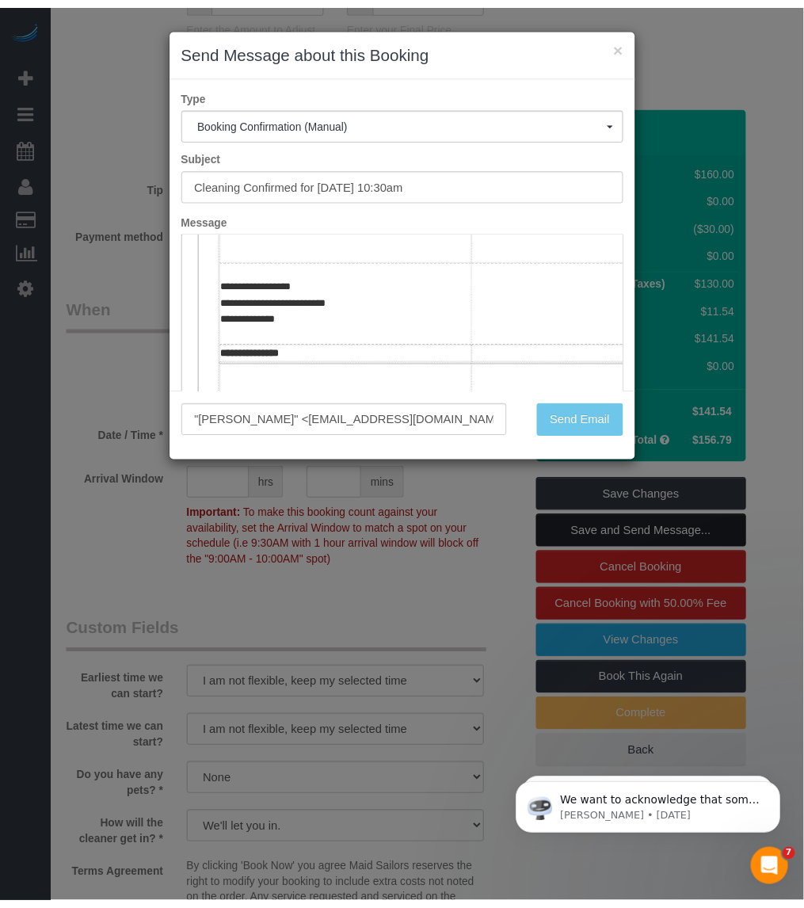
scroll to position [1443, 0]
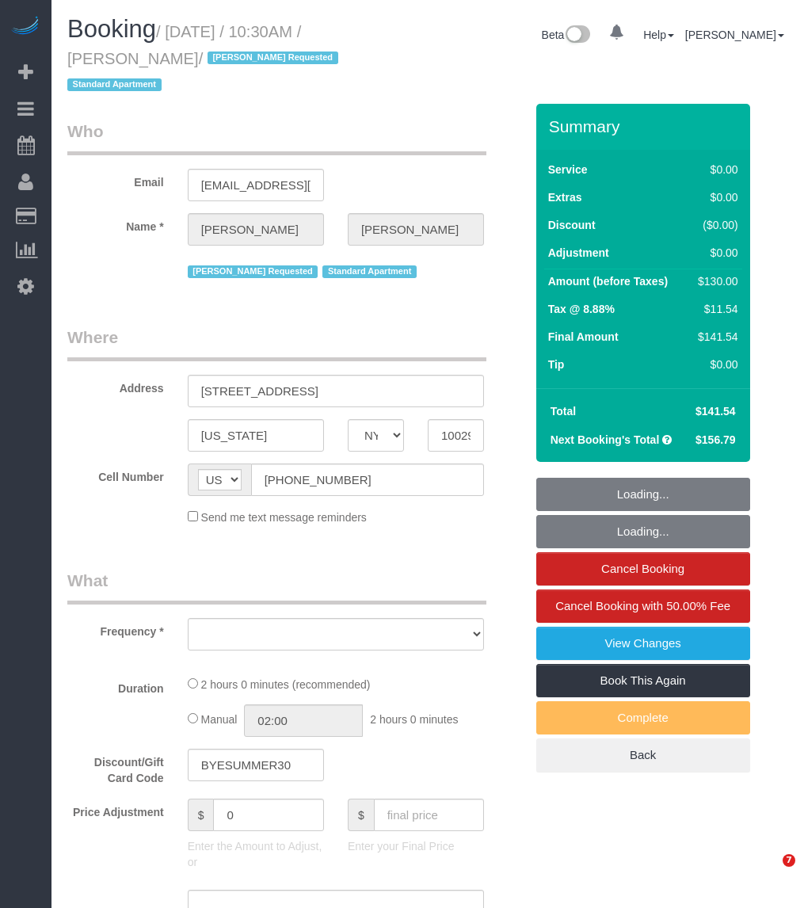
select select "NY"
select select "number:89"
select select "number:90"
select select "number:15"
select select "number:5"
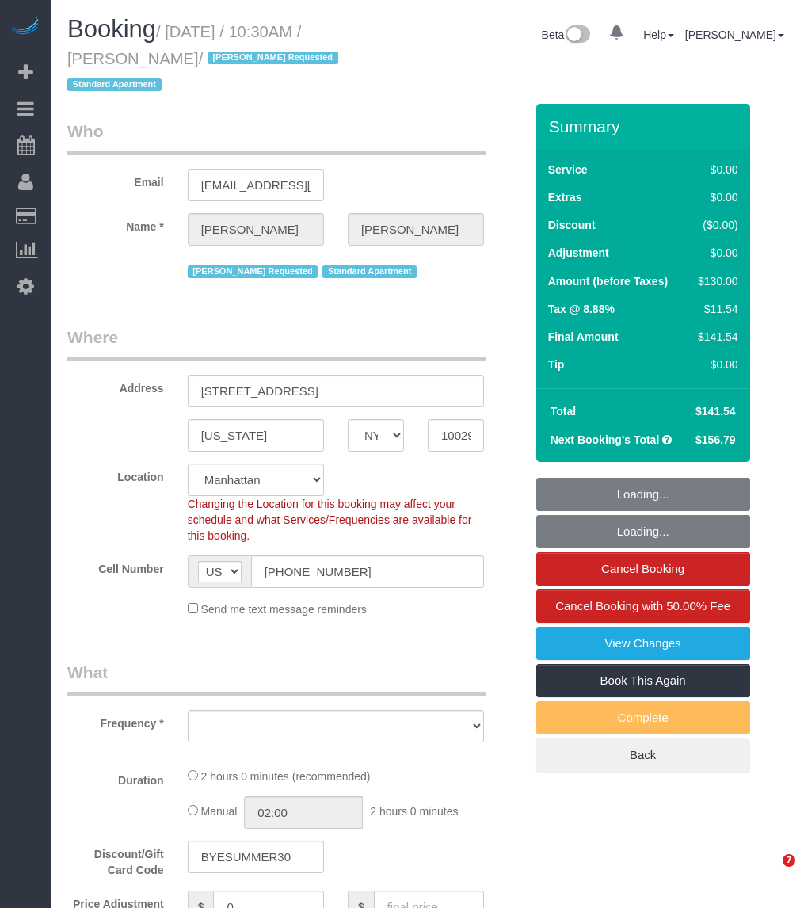
select select "1"
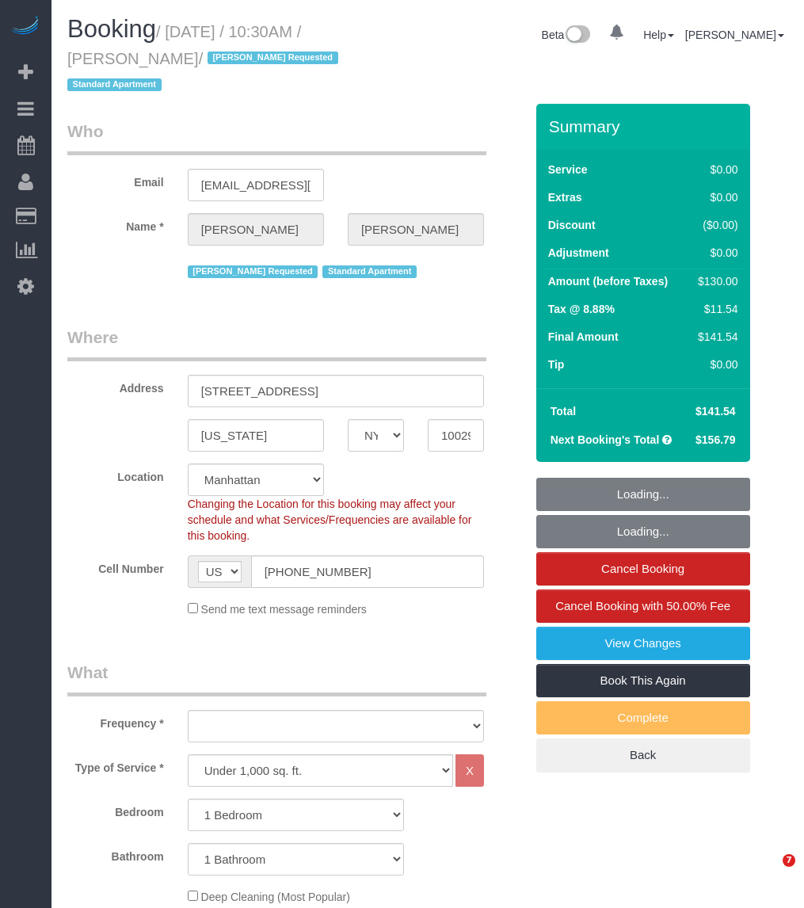
select select "object:1516"
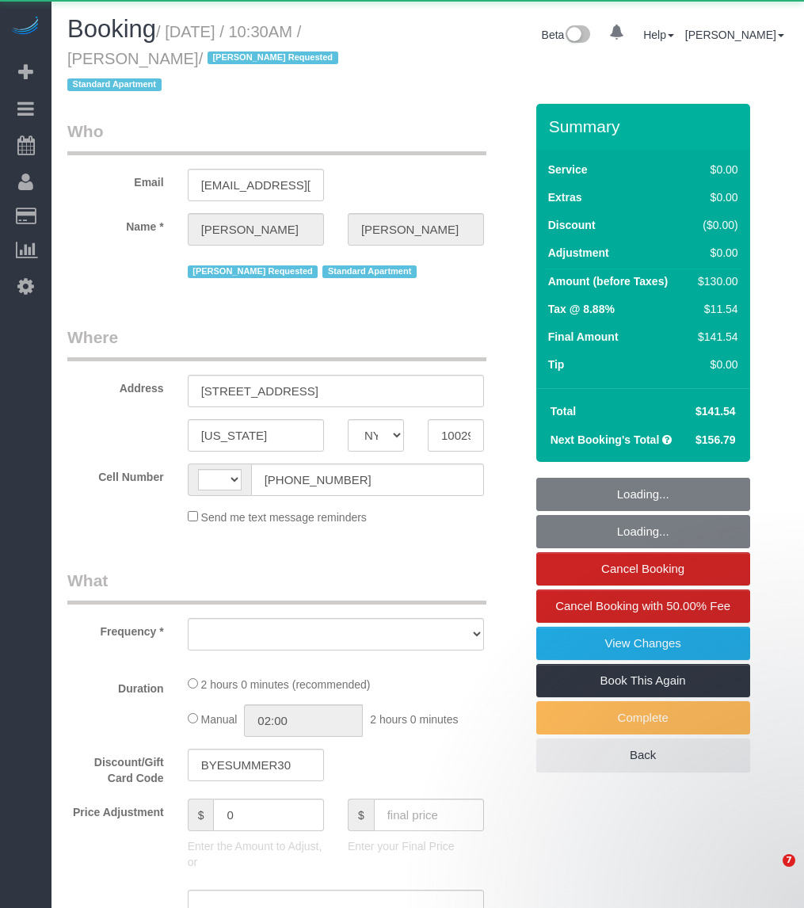
select select "NY"
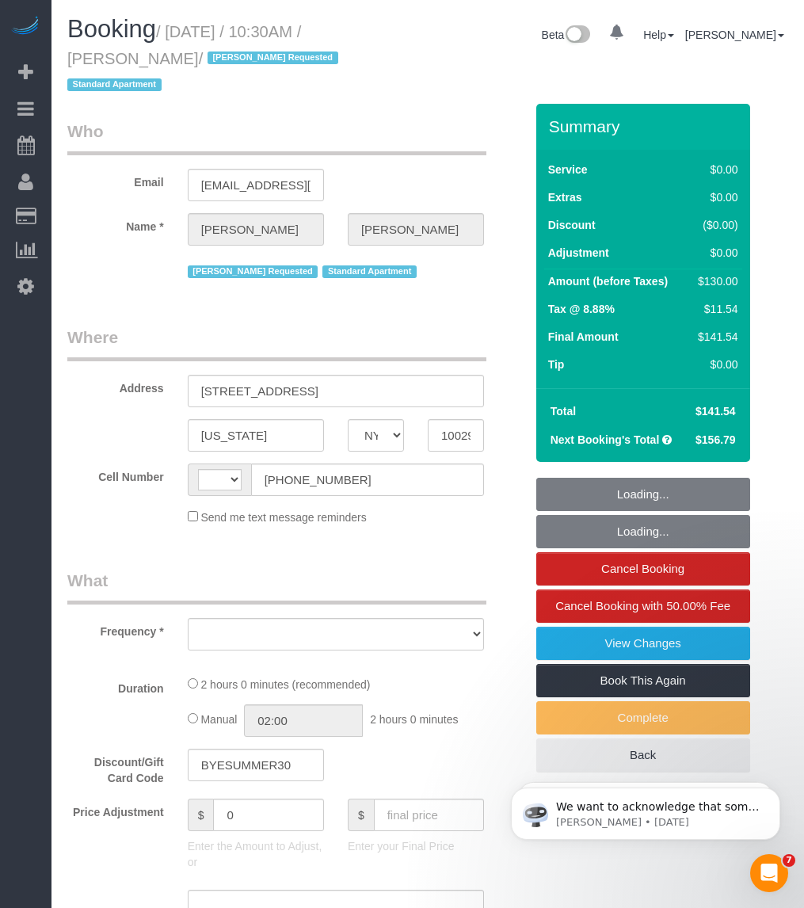
select select "object:579"
select select "1"
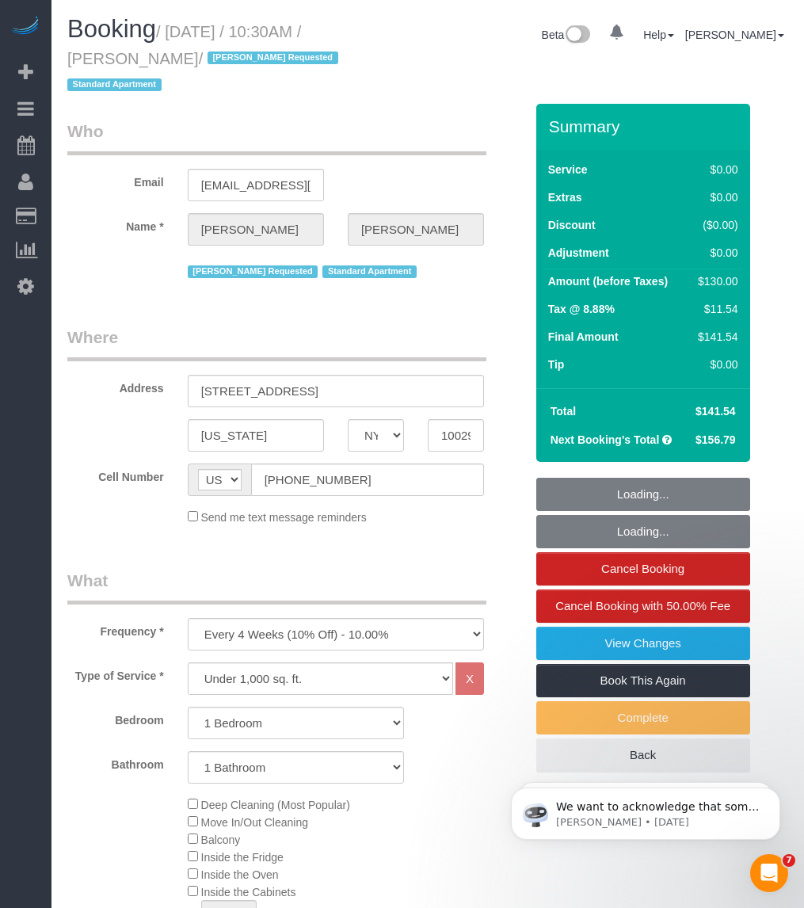
select select "string:[GEOGRAPHIC_DATA]"
select select "number:89"
select select "number:90"
select select "number:15"
select select "number:5"
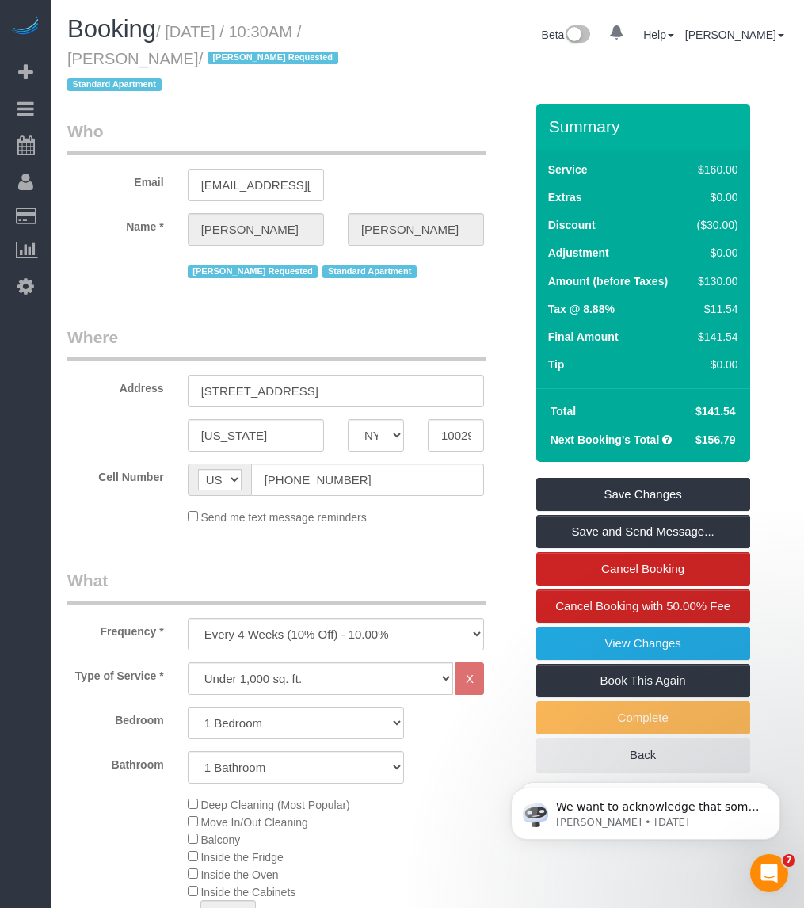
select select "string:stripe-pm_1RBOpX4VGloSiKo7HdazYjsJ"
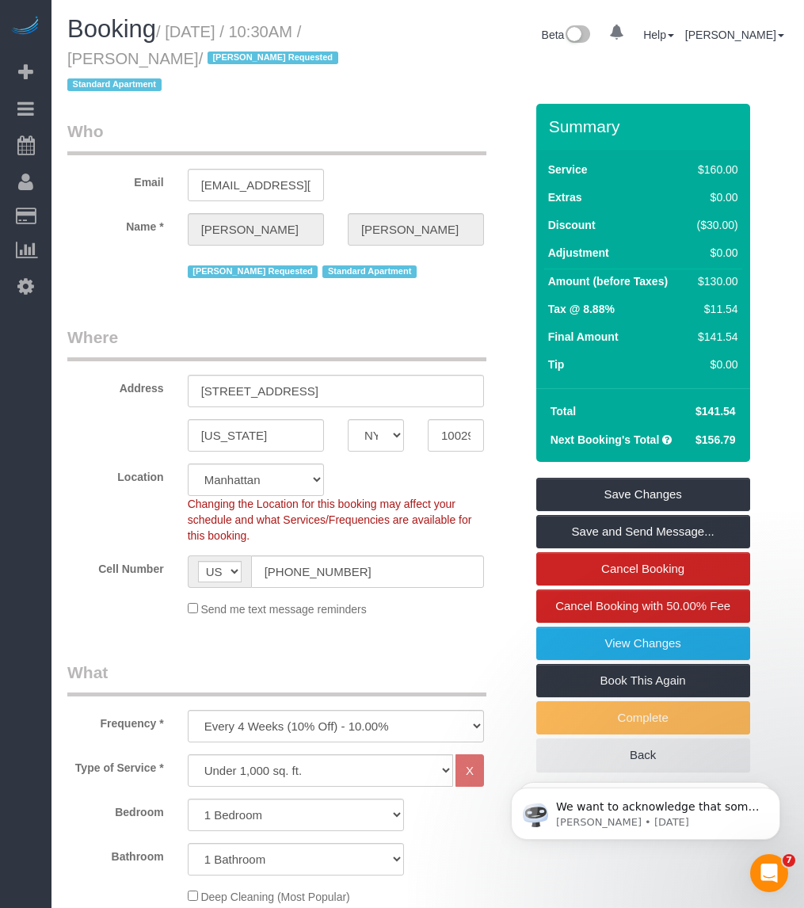
select select "object:1482"
select select "1"
click at [628, 627] on link "View Changes" at bounding box center [643, 643] width 214 height 33
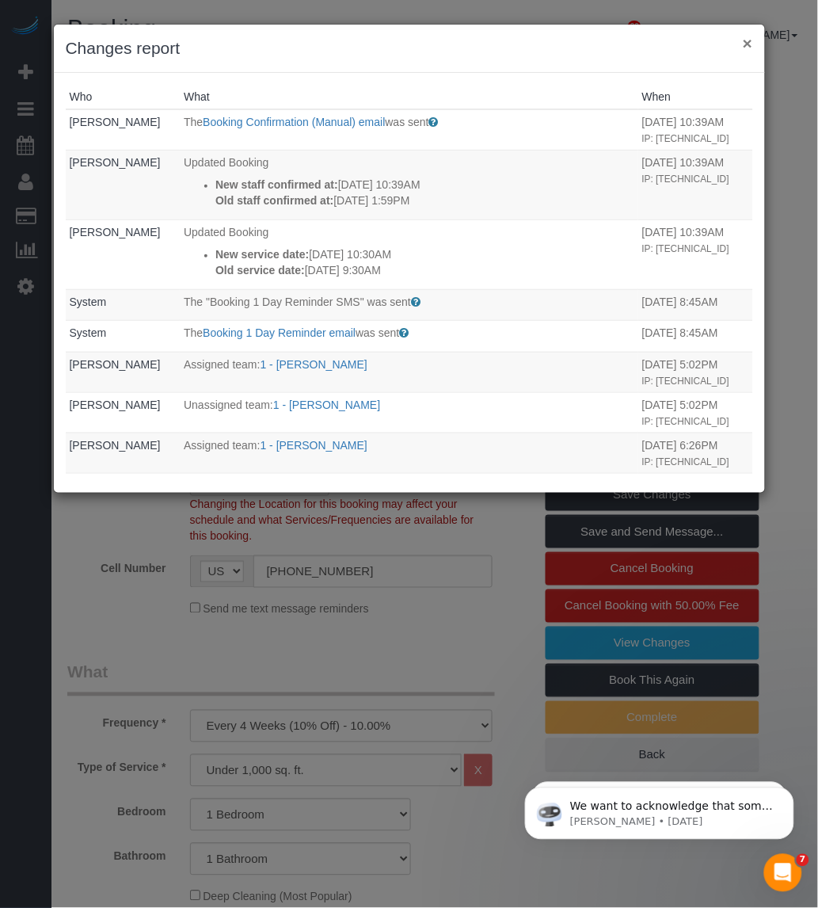
click at [749, 40] on button "×" at bounding box center [748, 43] width 10 height 17
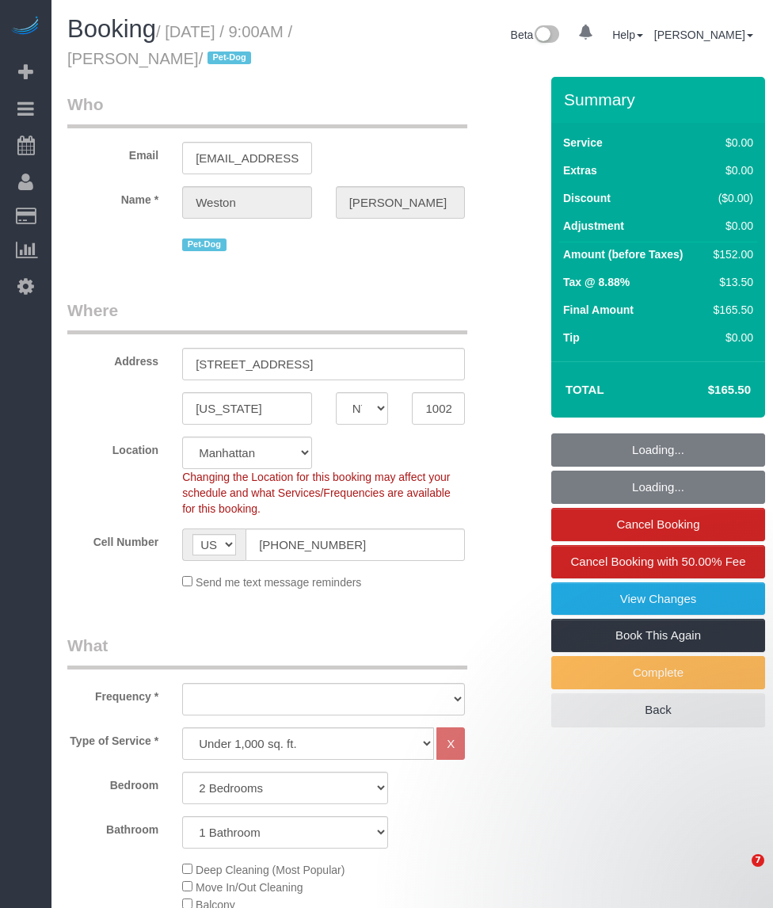
select select "NY"
select select "2"
select select "object:1069"
select select "2"
select select "spot1"
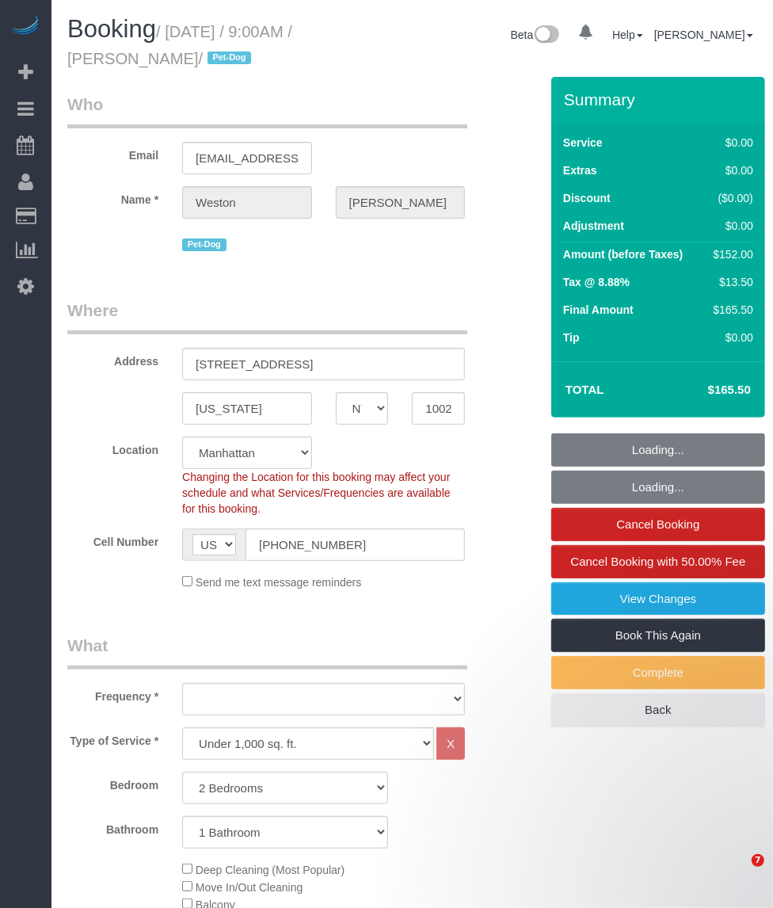
select select "number:57"
select select "number:72"
select select "number:13"
select select "number:6"
select select "object:1497"
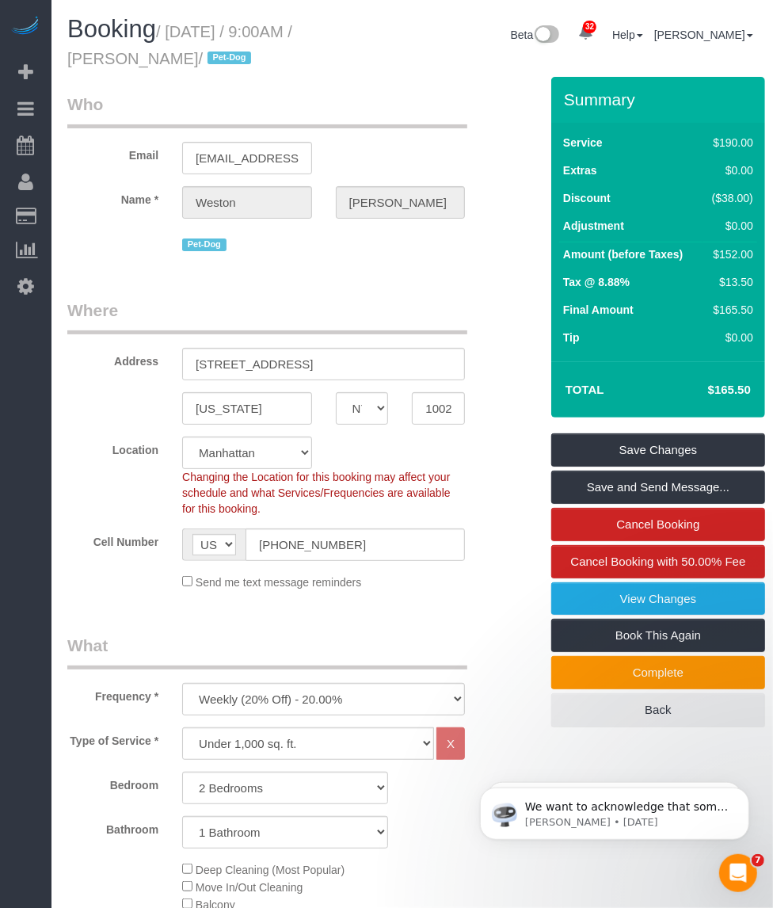
drag, startPoint x: 151, startPoint y: 56, endPoint x: 88, endPoint y: 124, distance: 92.5
click at [57, 55] on div "Booking / October 02, 2025 / 9:00AM / Weston Litz / Pet-Dog" at bounding box center [203, 46] width 297 height 61
copy small "Weston Litz"
drag, startPoint x: 167, startPoint y: 32, endPoint x: 148, endPoint y: 55, distance: 30.4
click at [148, 55] on small "/ October 02, 2025 / 9:00AM / Weston Litz / Pet-Dog" at bounding box center [179, 45] width 225 height 44
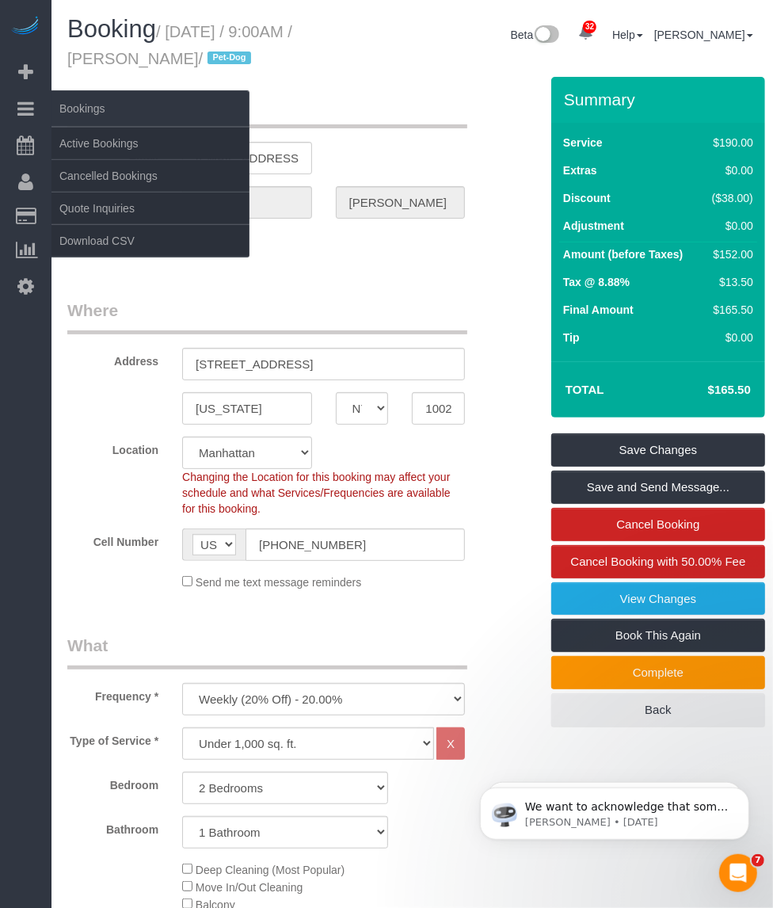
copy small "October 02, 2025 / 9:00AM / Weston Litz"
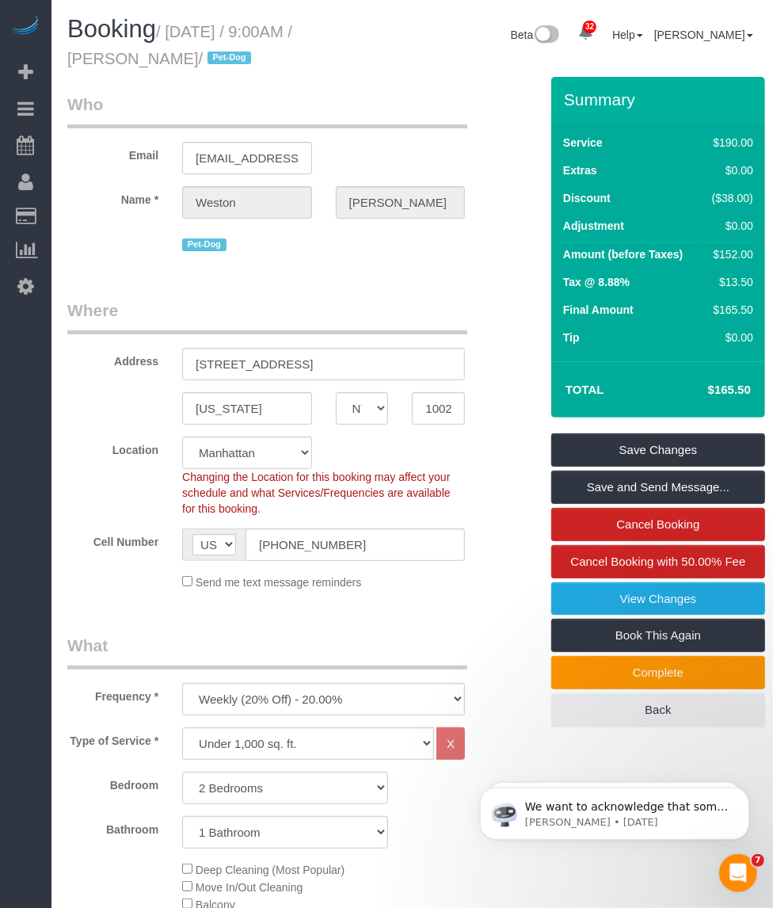
click at [97, 56] on small "/ October 02, 2025 / 9:00AM / Weston Litz / Pet-Dog" at bounding box center [179, 45] width 225 height 44
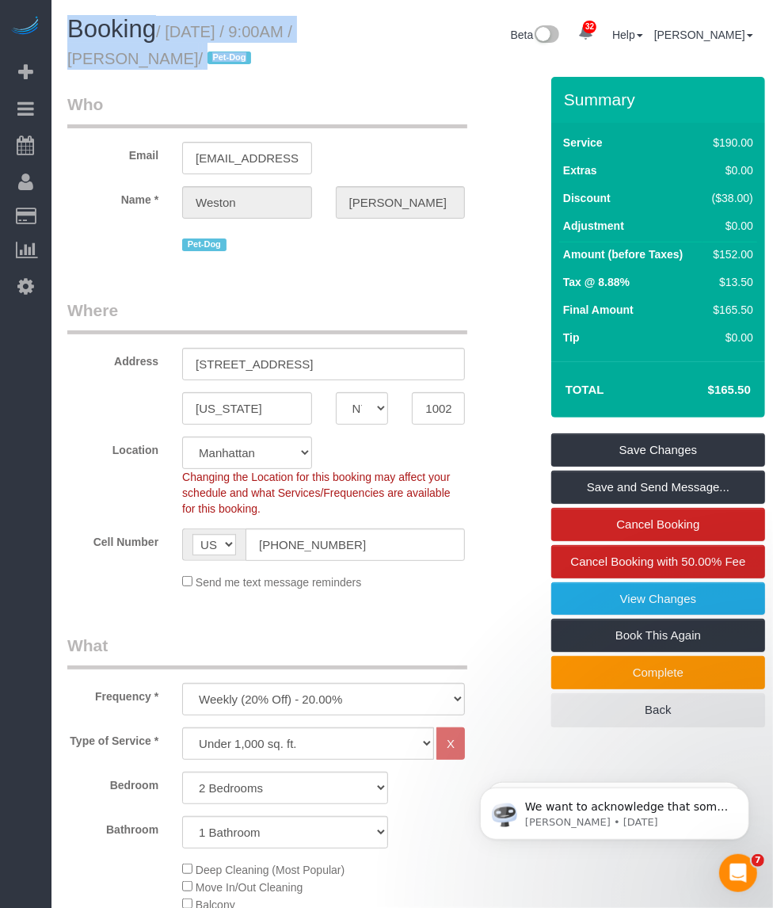
click at [97, 56] on small "/ [DATE] / 9:00AM / [PERSON_NAME] / Pet-Dog" at bounding box center [179, 45] width 225 height 44
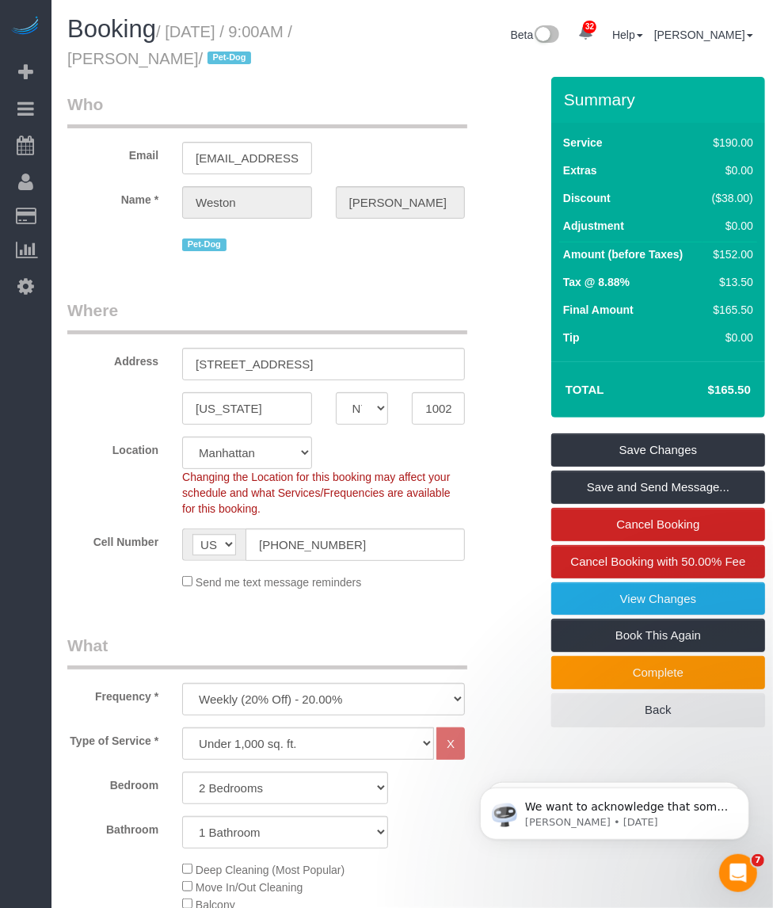
drag, startPoint x: 58, startPoint y: 58, endPoint x: 152, endPoint y: 65, distance: 94.5
click at [152, 65] on div "Booking / October 02, 2025 / 9:00AM / Weston Litz / Pet-Dog" at bounding box center [203, 46] width 297 height 61
copy small "Weston Litz"
click at [87, 58] on small "/ October 02, 2025 / 9:00AM / Weston Litz / Pet-Dog" at bounding box center [179, 45] width 225 height 44
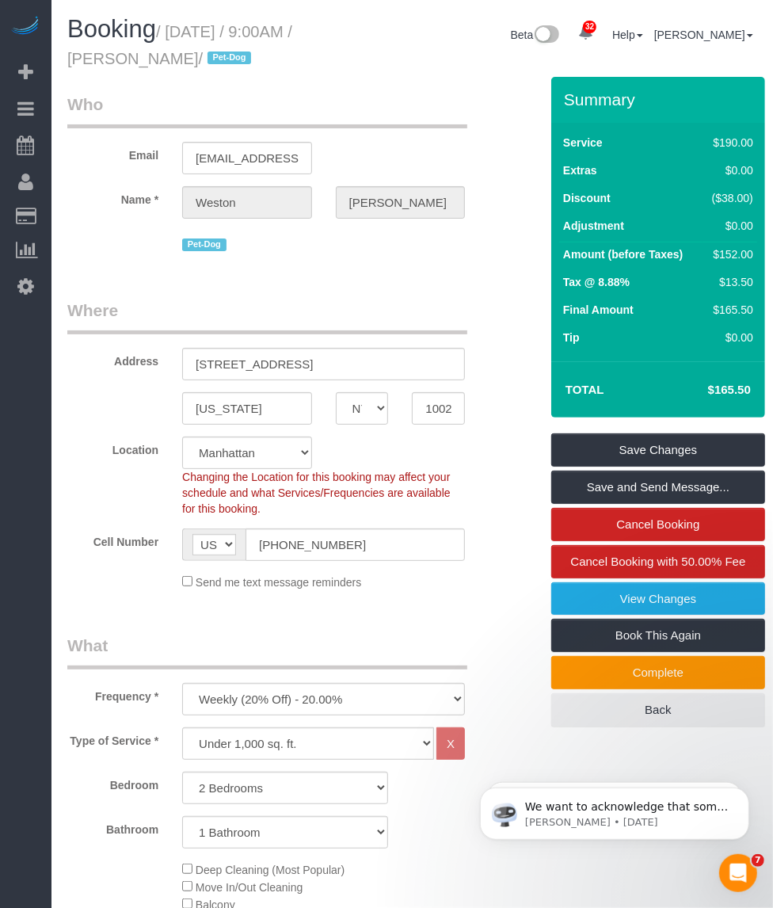
click at [95, 58] on small "/ October 02, 2025 / 9:00AM / Weston Litz / Pet-Dog" at bounding box center [179, 45] width 225 height 44
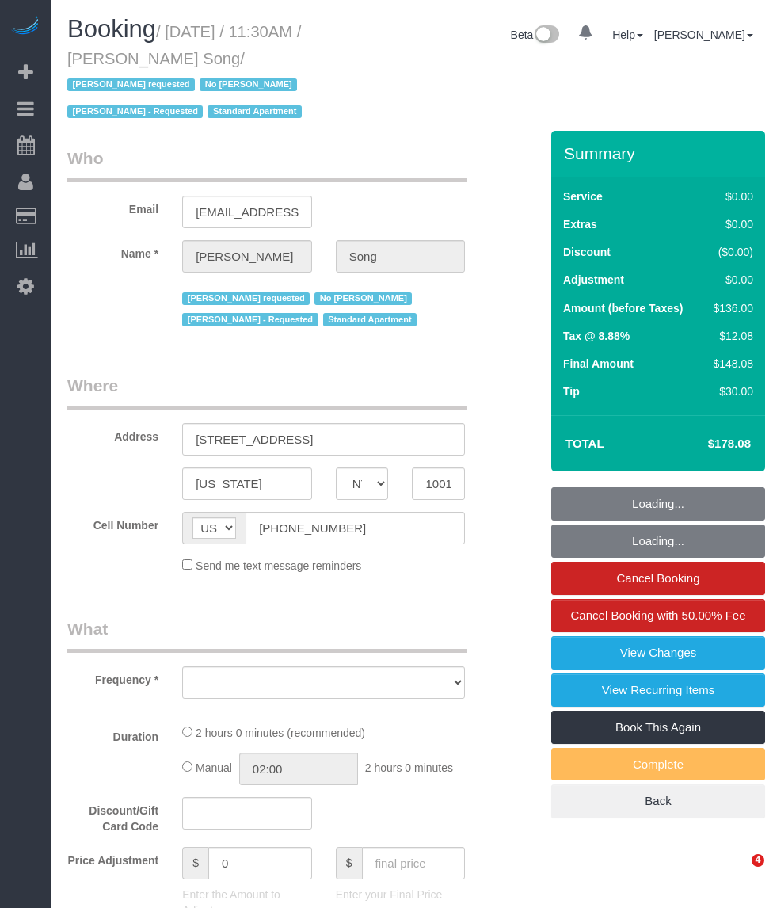
select select "NY"
select select "string:stripe-pm_1Kl5nb4VGloSiKo7oUvlWF3z"
select select "number:89"
select select "number:90"
select select "number:15"
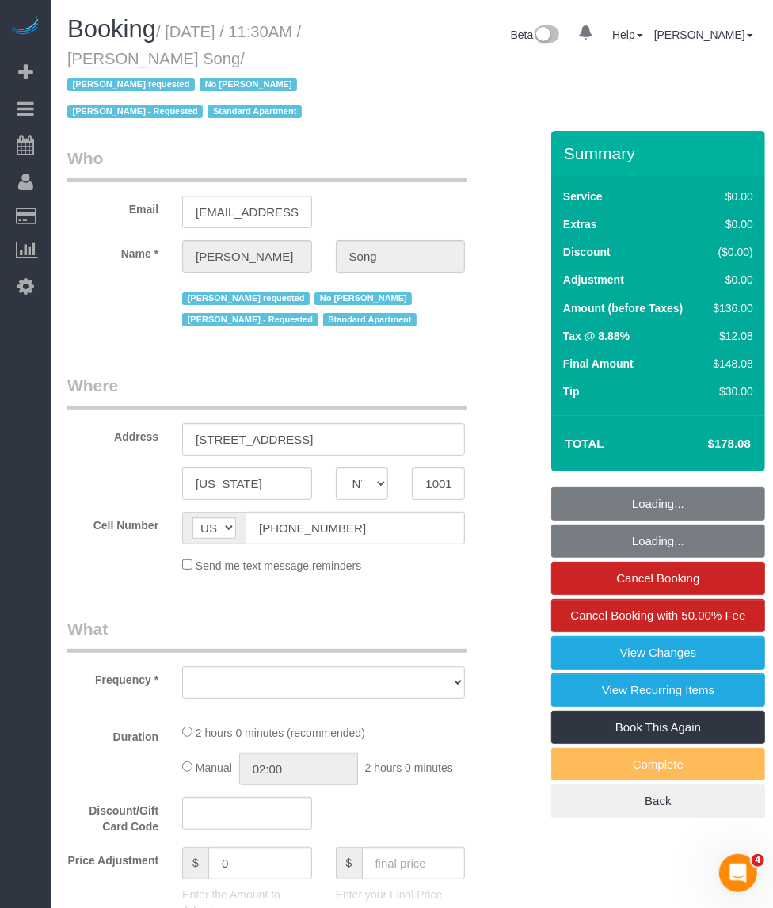
select select "number:5"
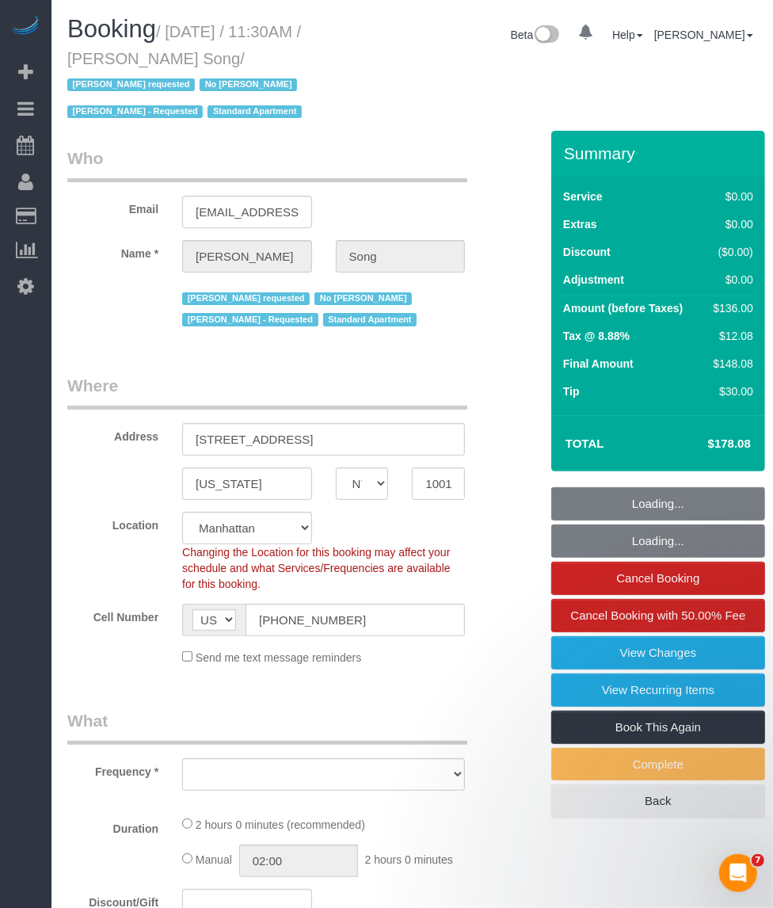
select select "object:984"
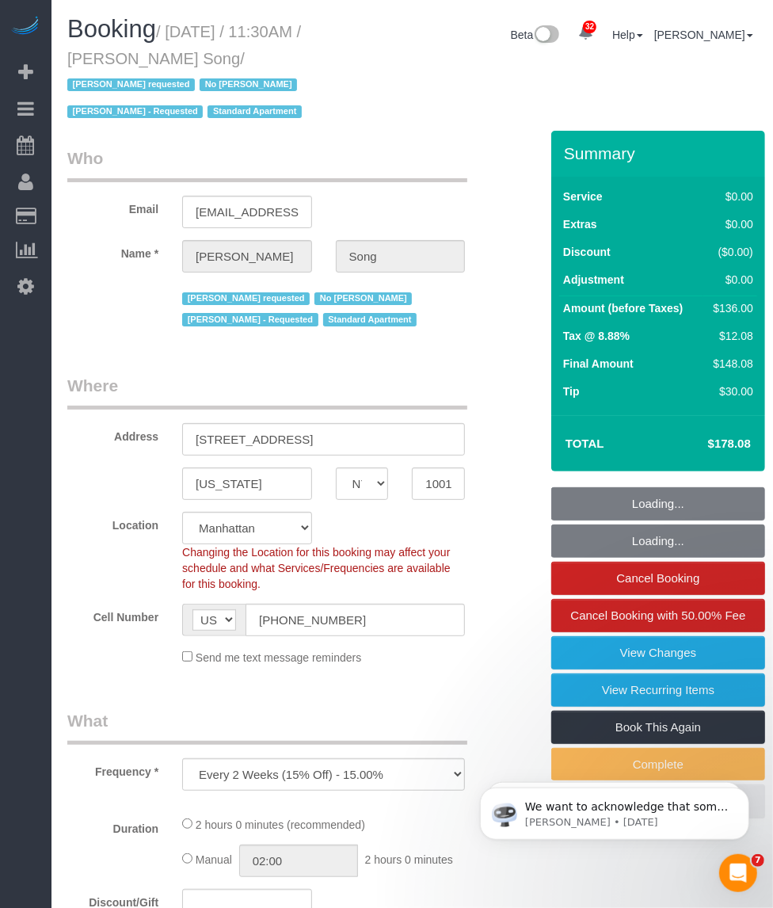
select select "1"
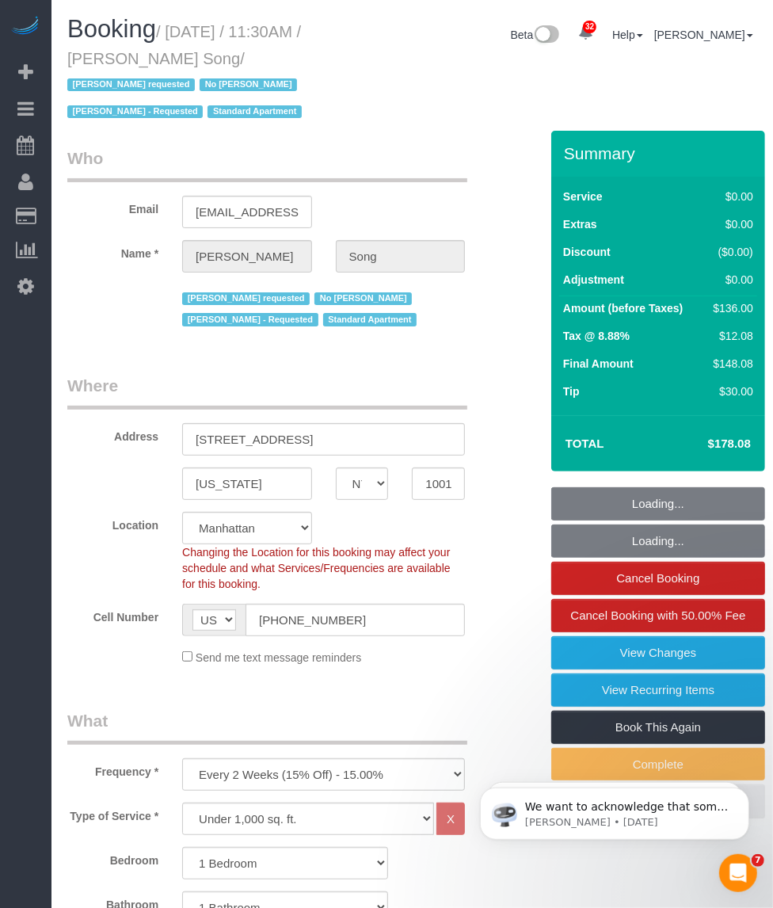
select select "object:1493"
select select "1"
drag, startPoint x: 171, startPoint y: 29, endPoint x: 176, endPoint y: 58, distance: 28.9
click at [176, 58] on small "/ October 02, 2025 / 11:30AM / Ha Young Song / Maria camas requested No Edgar M…" at bounding box center [186, 72] width 239 height 98
copy small "October 02, 2025 / 11:30AM / Ha Young Song"
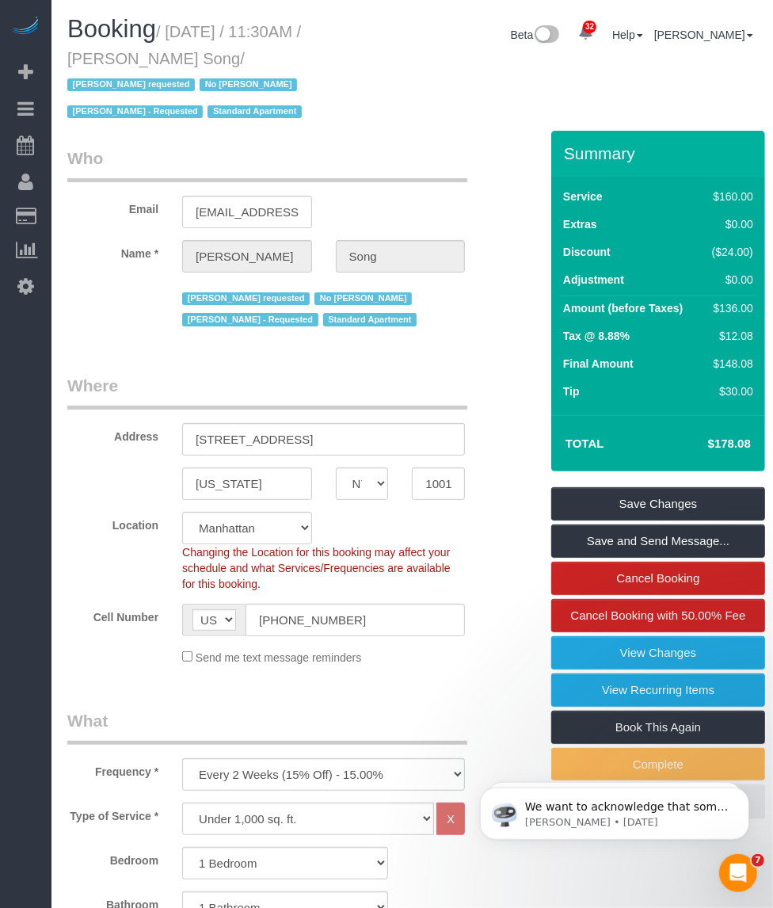
click at [116, 29] on span "Booking" at bounding box center [111, 29] width 89 height 28
drag, startPoint x: 176, startPoint y: 57, endPoint x: 67, endPoint y: 57, distance: 108.5
click at [68, 57] on small "/ October 02, 2025 / 11:30AM / Ha Young Song / Maria camas requested No Edgar M…" at bounding box center [186, 72] width 239 height 98
copy small "Ha Young Song"
click at [168, 22] on h1 "Booking / October 02, 2025 / 11:30AM / Ha Young Song / Maria camas requested No…" at bounding box center [203, 70] width 273 height 108
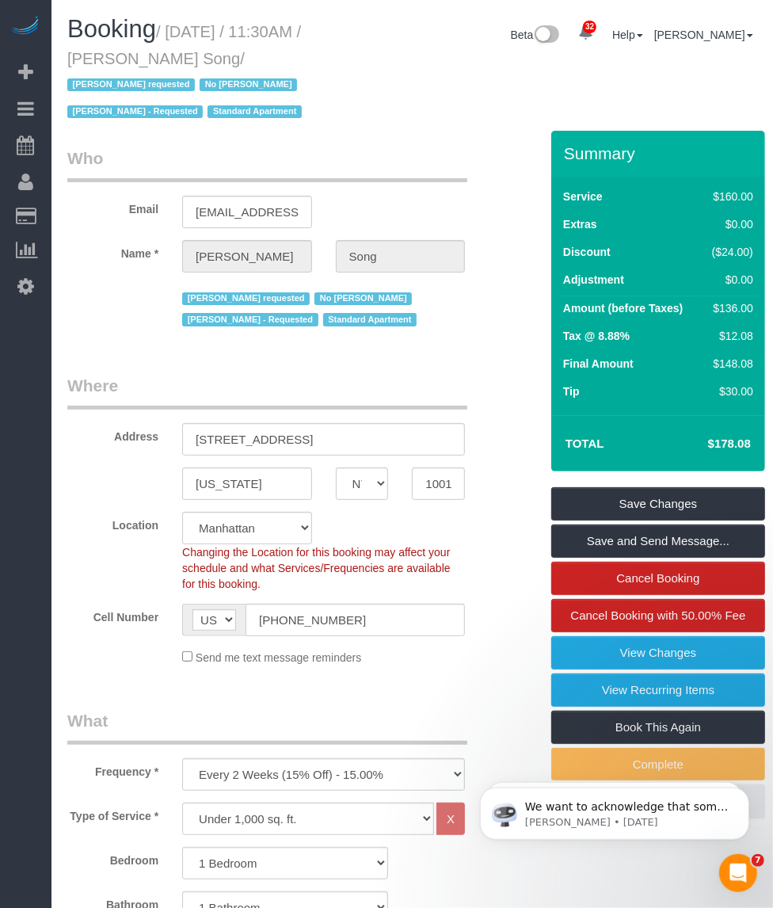
drag, startPoint x: 173, startPoint y: 29, endPoint x: 178, endPoint y: 50, distance: 22.1
click at [178, 50] on small "/ October 02, 2025 / 11:30AM / Ha Young Song / Maria camas requested No Edgar M…" at bounding box center [186, 72] width 239 height 98
copy small "October 02, 2025 / 11:30AM / Ha Young Song"
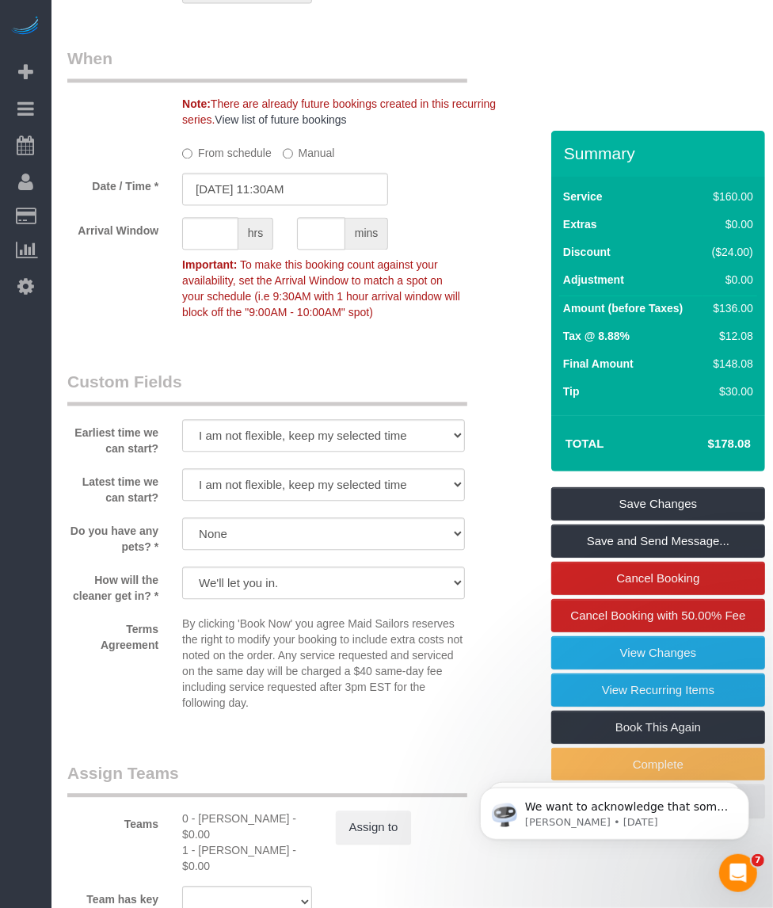
scroll to position [1980, 0]
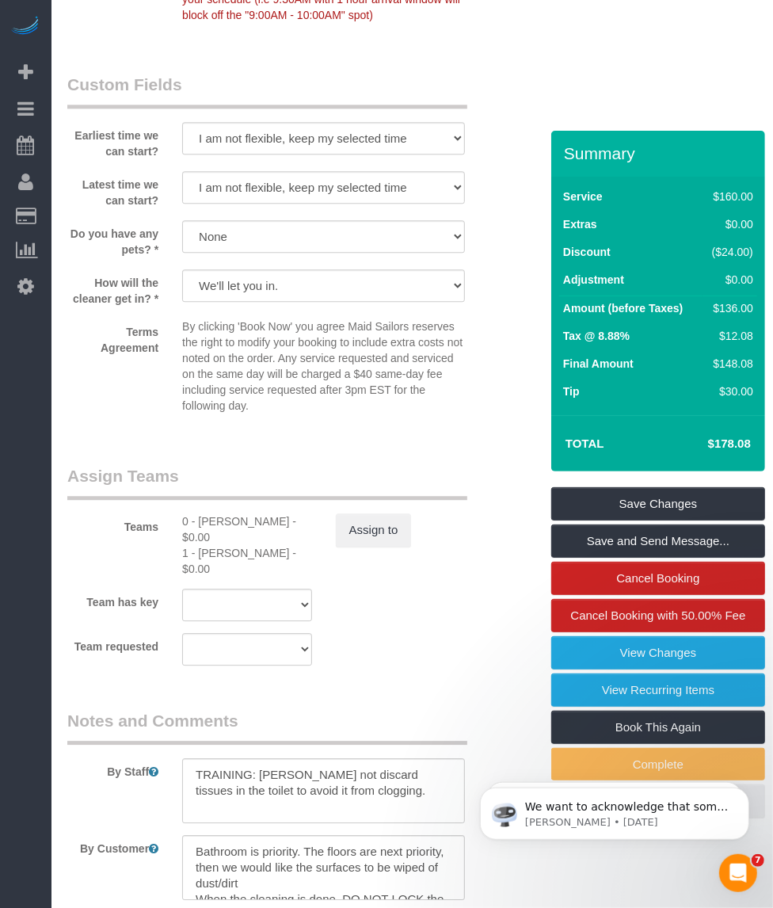
click at [208, 513] on div "0 - Raymond Berroa - $0.00" at bounding box center [247, 529] width 130 height 32
copy div "Raymond"
click at [204, 545] on div "1 - Xiomara Inga - $0.00" at bounding box center [247, 561] width 130 height 32
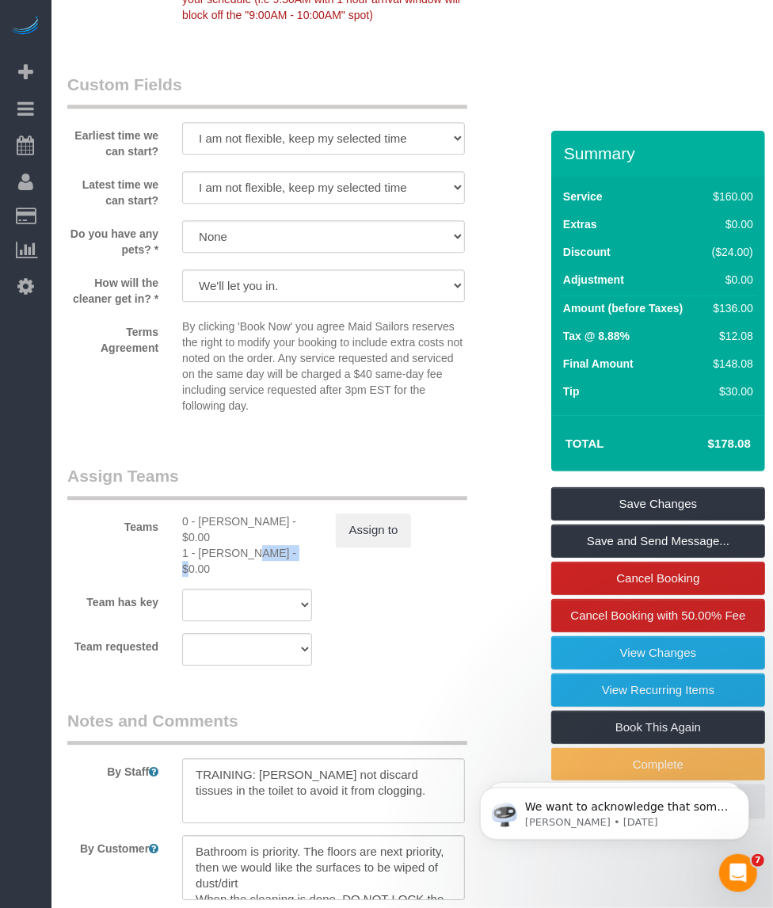
copy div "Xiomara"
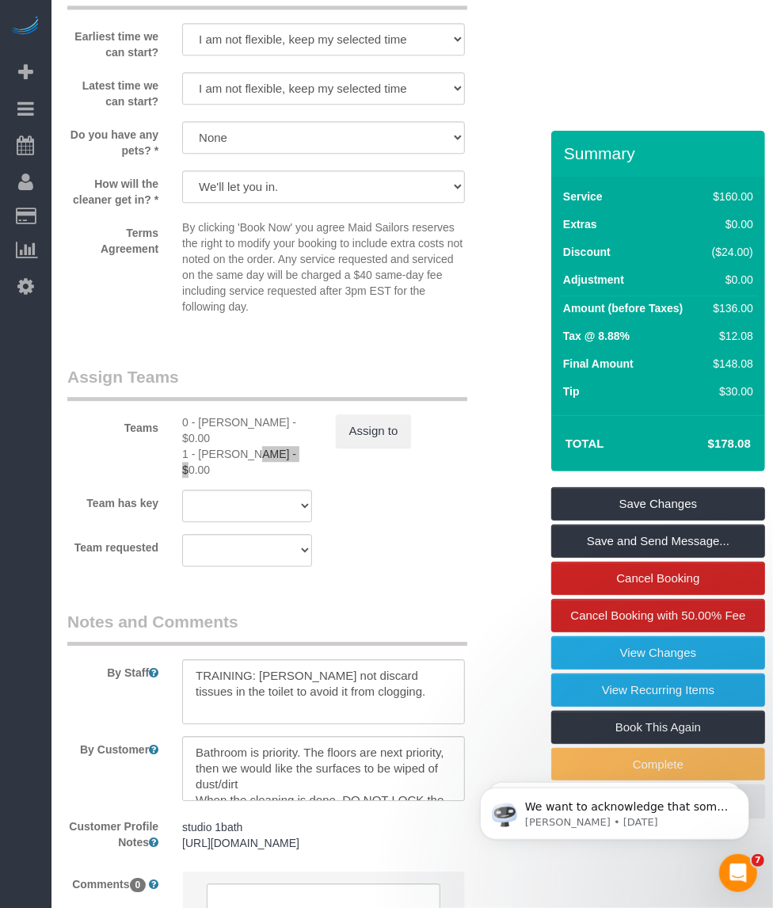
scroll to position [2207, 0]
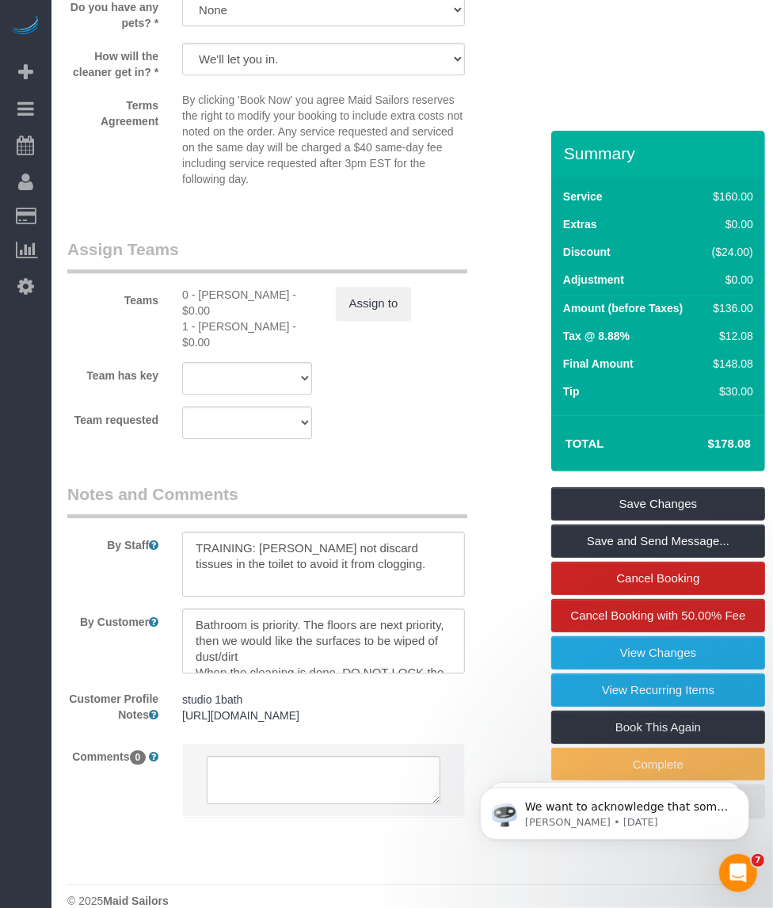
click at [231, 287] on div "0 - Raymond Berroa - $0.00" at bounding box center [247, 303] width 130 height 32
copy div "Raymond"
click at [274, 287] on div "0 - Raymond Berroa - $0.00" at bounding box center [247, 303] width 130 height 32
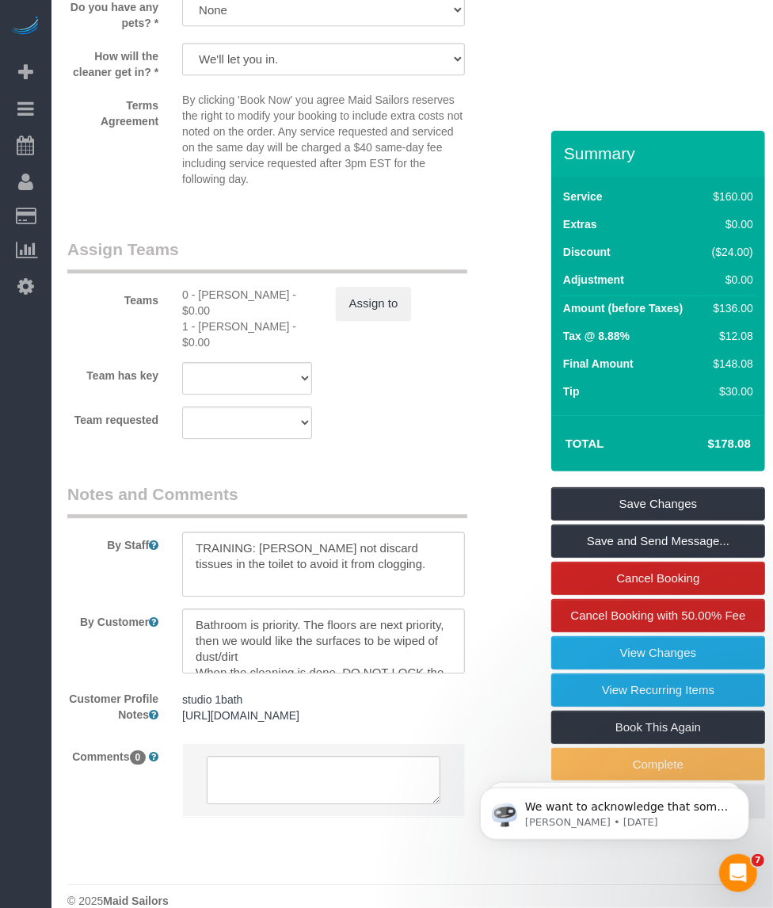
copy div "Berroa"
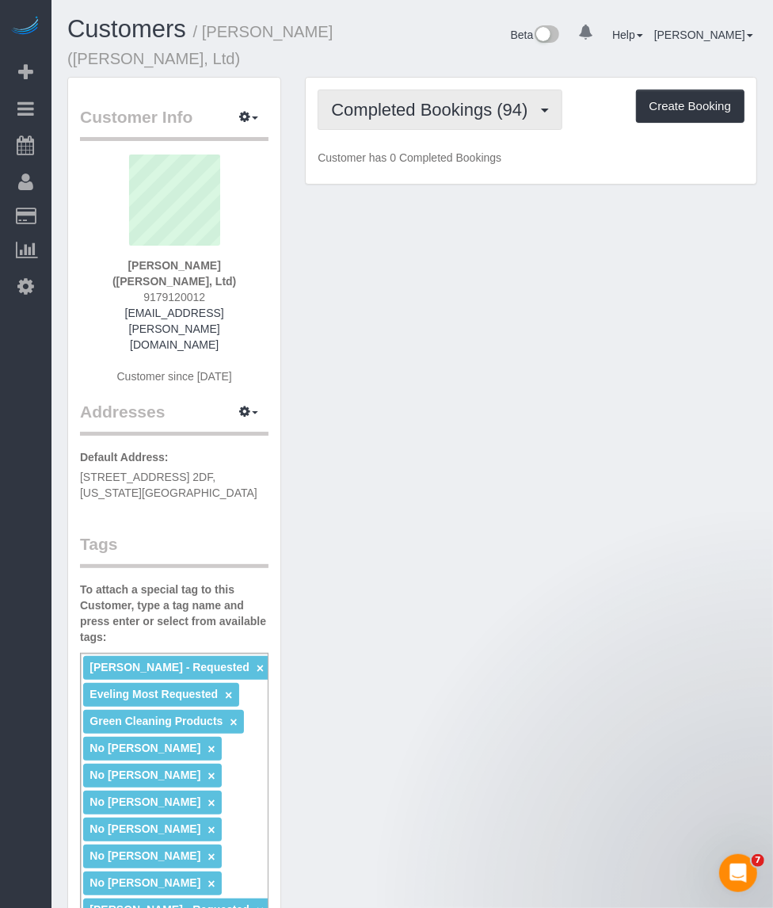
click at [452, 119] on button "Completed Bookings (94)" at bounding box center [440, 110] width 244 height 40
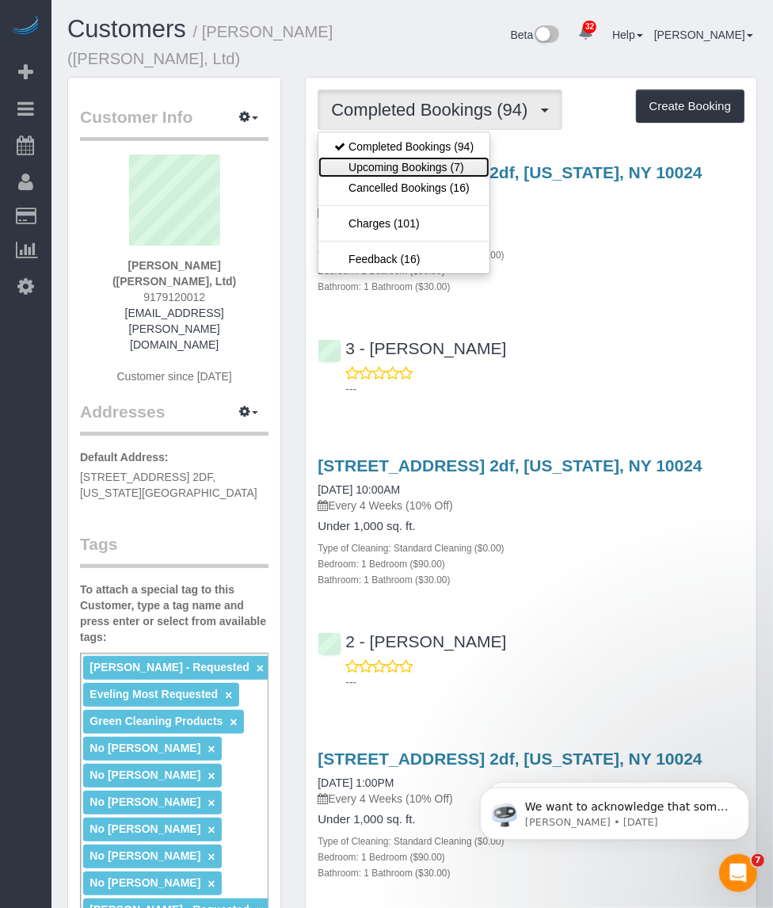
click at [432, 175] on link "Upcoming Bookings (7)" at bounding box center [403, 167] width 171 height 21
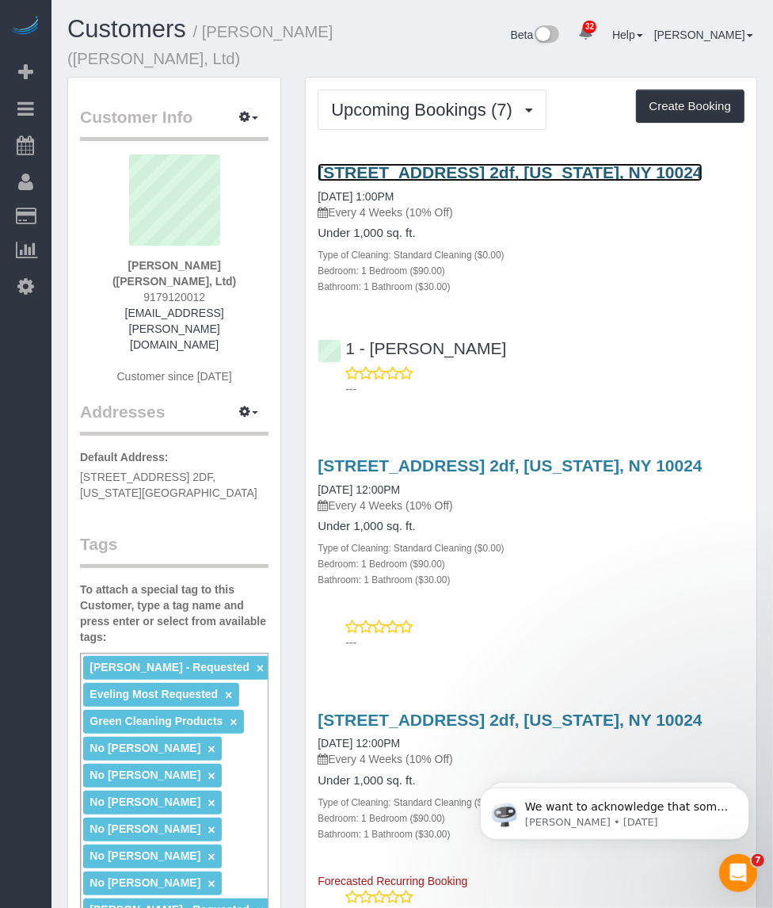
click at [448, 174] on link "[STREET_ADDRESS] 2df, [US_STATE], NY 10024" at bounding box center [510, 172] width 384 height 18
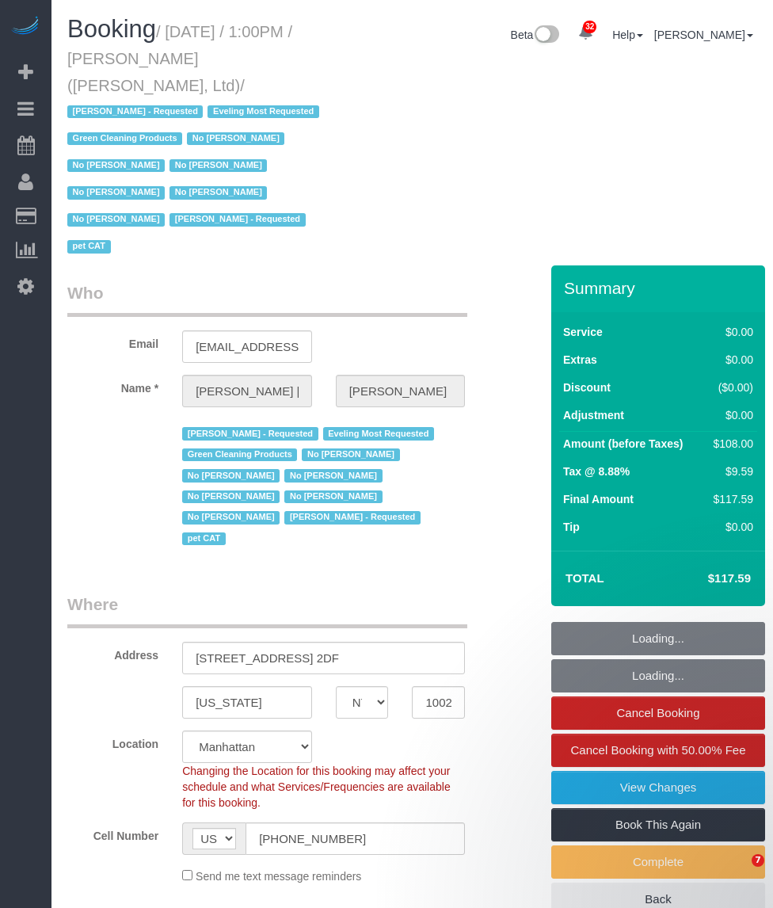
select select "NY"
select select "number:59"
select select "number:76"
select select "number:14"
select select "number:7"
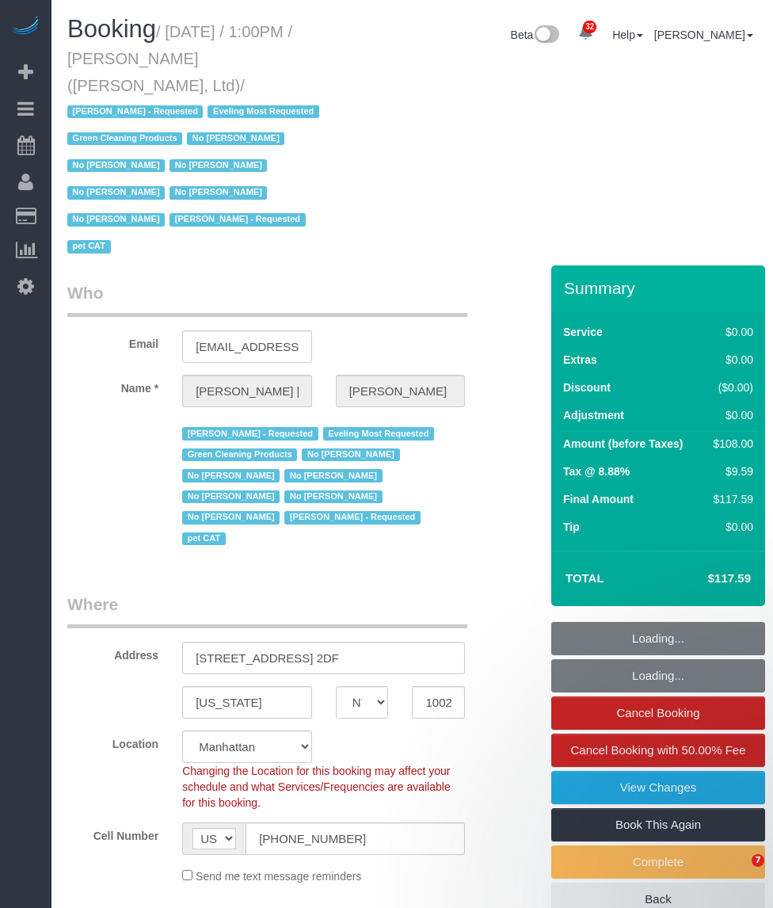
select select "number:21"
select select "object:1559"
select select "spot1"
select select "22223"
select select "1"
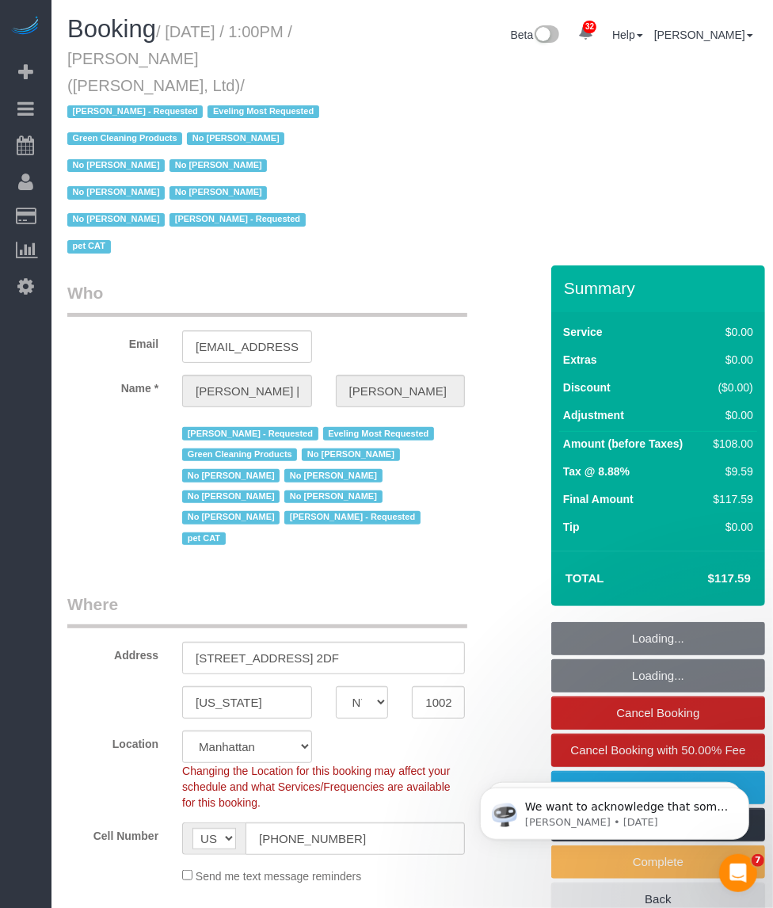
select select "1"
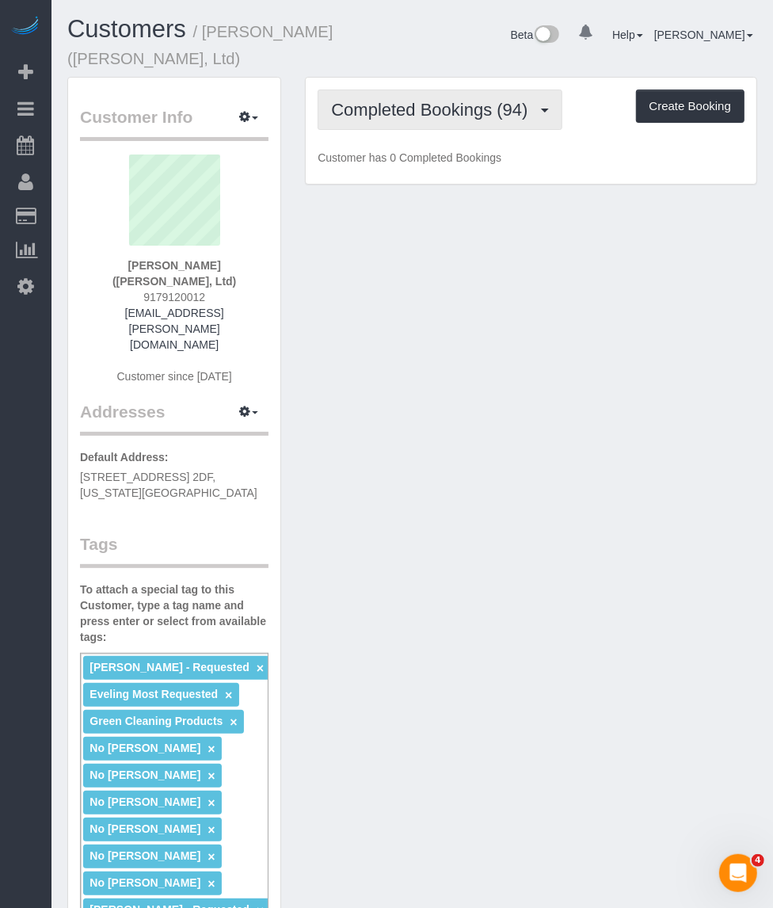
click at [417, 112] on span "Completed Bookings (94)" at bounding box center [433, 110] width 204 height 20
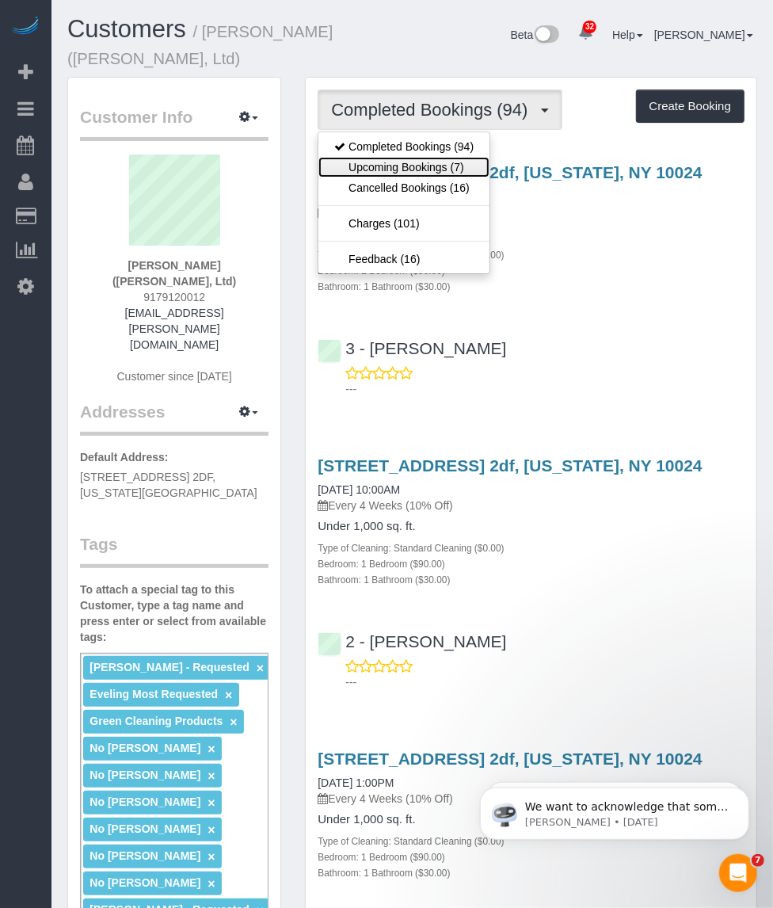
click at [391, 160] on link "Upcoming Bookings (7)" at bounding box center [403, 167] width 171 height 21
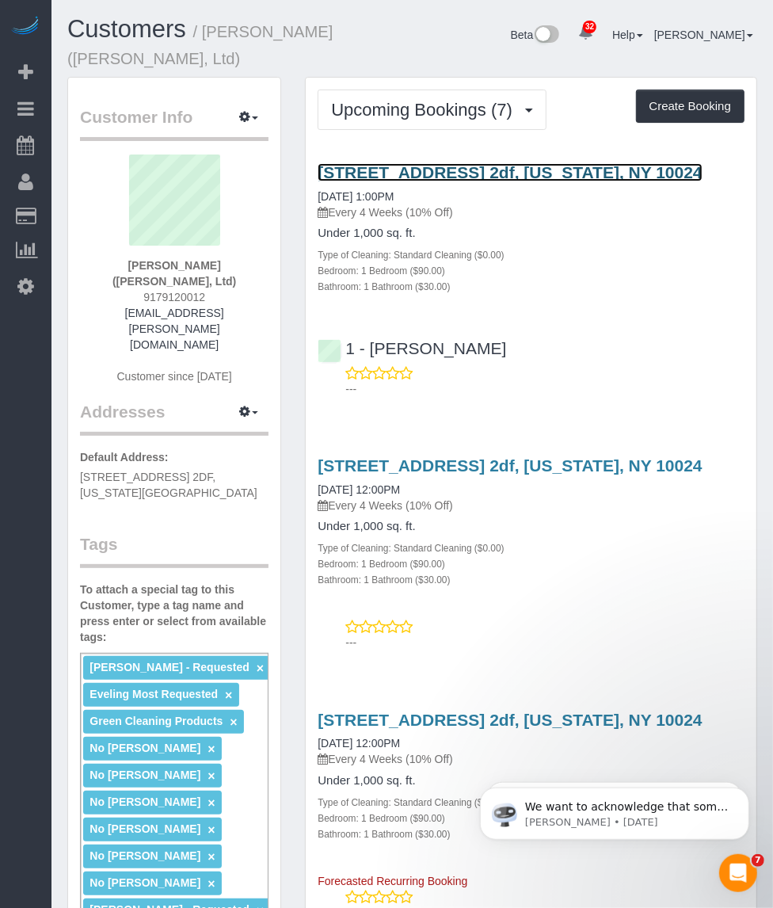
click at [440, 169] on link "250 West 78th Street, Apt. 2df, New York, NY 10024" at bounding box center [510, 172] width 384 height 18
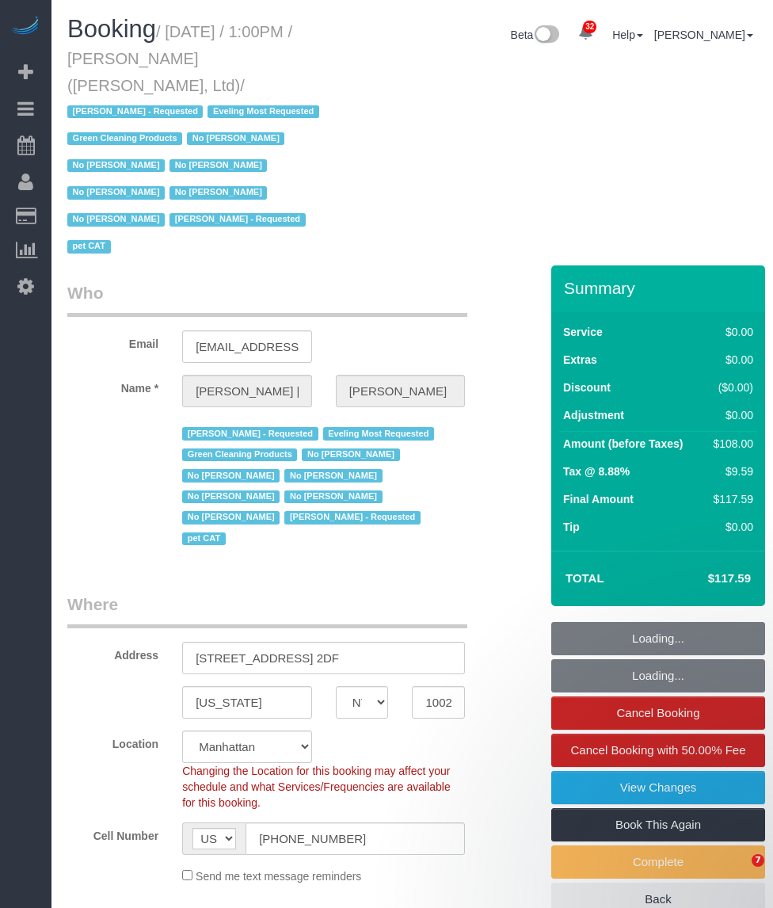
select select "NY"
select select "number:59"
select select "number:76"
select select "number:14"
select select "number:7"
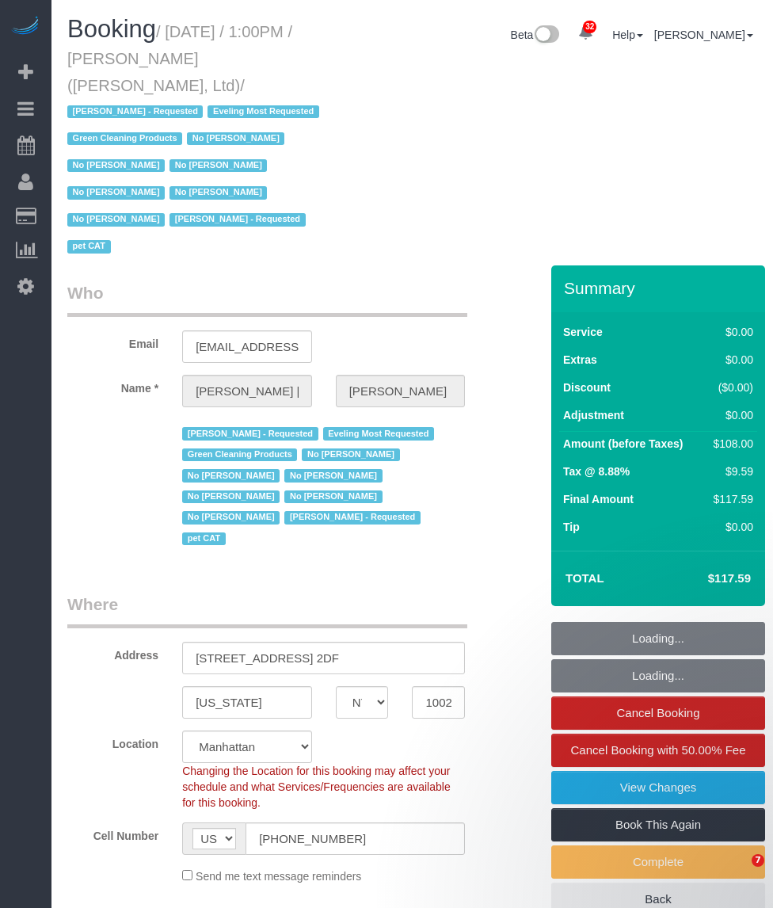
select select "number:21"
select select "string:stripe-pm_1FqQkl4VGloSiKo7nqxPTwDY"
select select "spot1"
select select "22223"
select select "1"
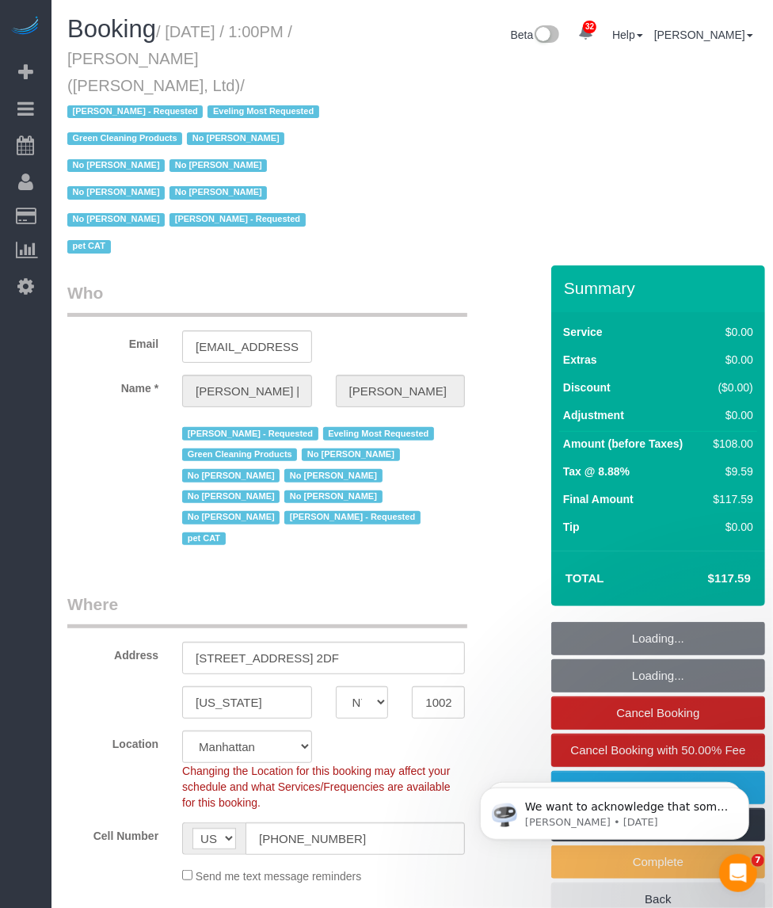
click at [324, 61] on small "/ October 02, 2025 / 1:00PM / Sally Ann Parsons (Parsons-Meares, Ltd) / Chanda …" at bounding box center [195, 140] width 257 height 234
click at [147, 44] on h1 "Booking / October 02, 2025 / 1:00PM / Sally Ann Parsons (Parsons-Meares, Ltd) /…" at bounding box center [203, 137] width 273 height 243
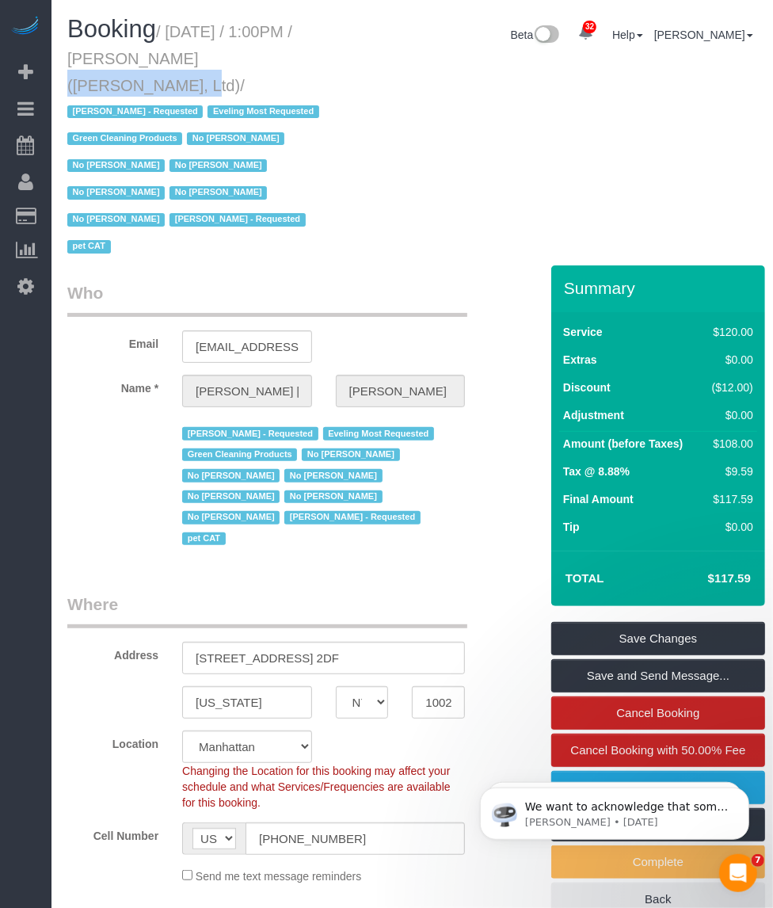
drag, startPoint x: 195, startPoint y: 57, endPoint x: 55, endPoint y: 63, distance: 139.6
click at [55, 63] on div "Booking / October 02, 2025 / 1:00PM / Sally Ann Parsons (Parsons-Meares, Ltd) /…" at bounding box center [203, 141] width 297 height 250
copy small "Sally Ann Parsons"
drag, startPoint x: 179, startPoint y: 21, endPoint x: 178, endPoint y: 29, distance: 8.0
click at [179, 24] on h1 "Booking / October 02, 2025 / 1:00PM / Sally Ann Parsons (Parsons-Meares, Ltd) /…" at bounding box center [203, 137] width 273 height 243
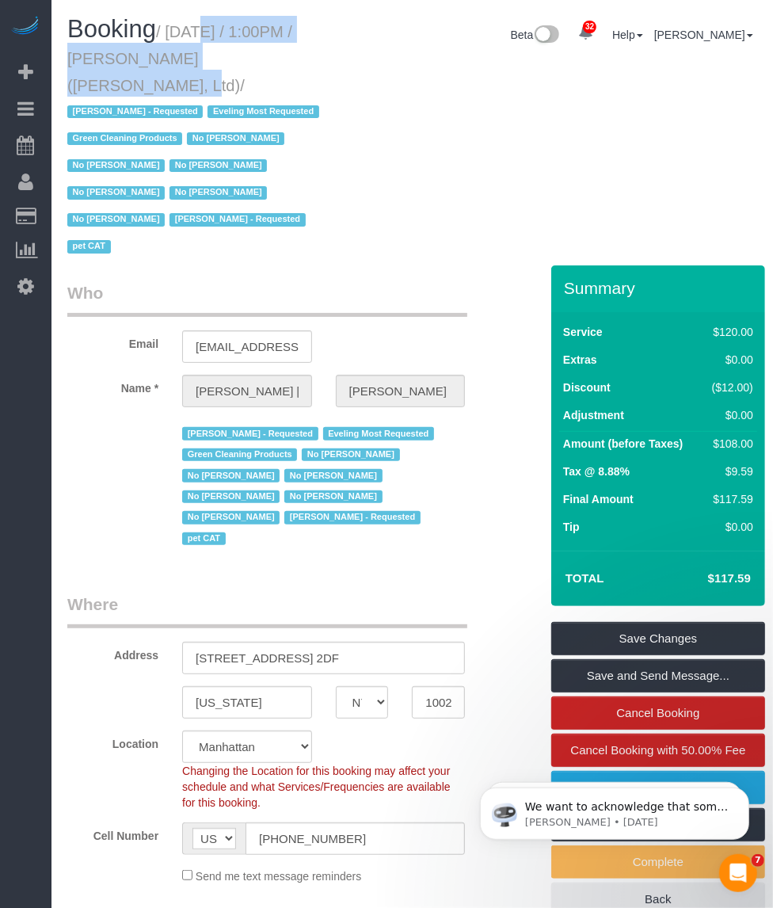
drag, startPoint x: 175, startPoint y: 30, endPoint x: 198, endPoint y: 56, distance: 34.8
click at [198, 56] on small "/ October 02, 2025 / 1:00PM / Sally Ann Parsons (Parsons-Meares, Ltd) / Chanda …" at bounding box center [195, 140] width 257 height 234
copy small "October 02, 2025 / 1:00PM / Sally Ann Parsons"
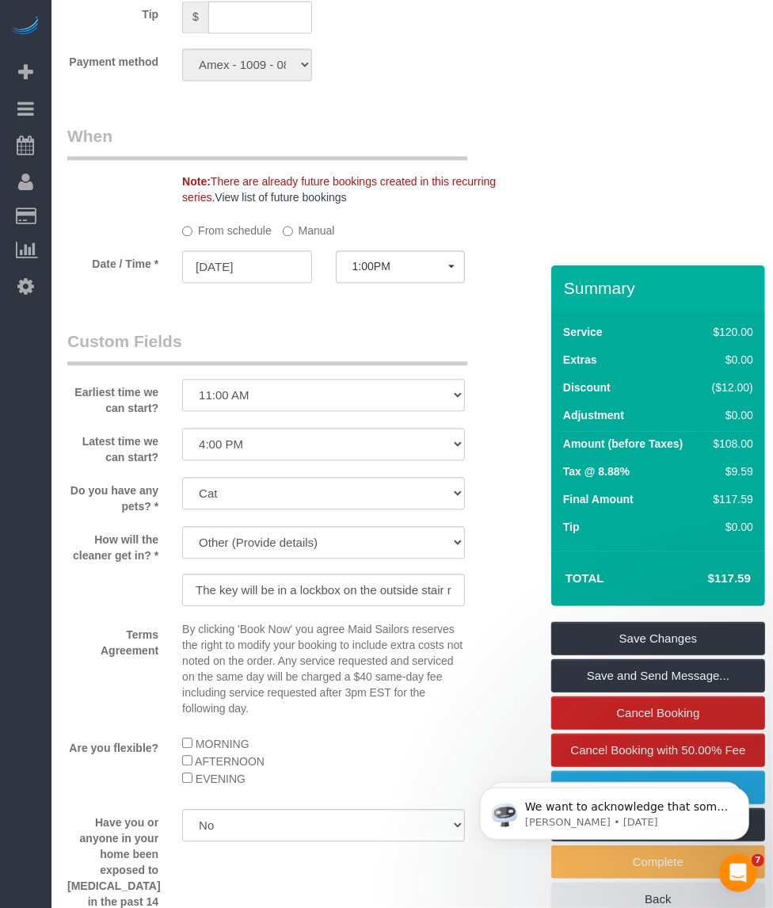
scroll to position [2179, 0]
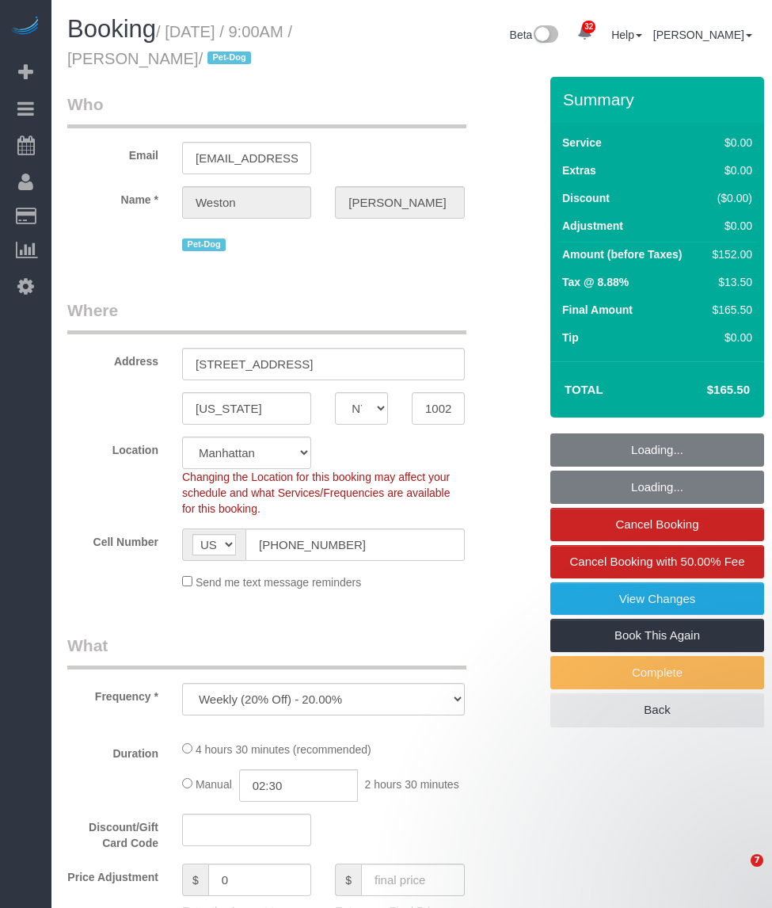
select select "NY"
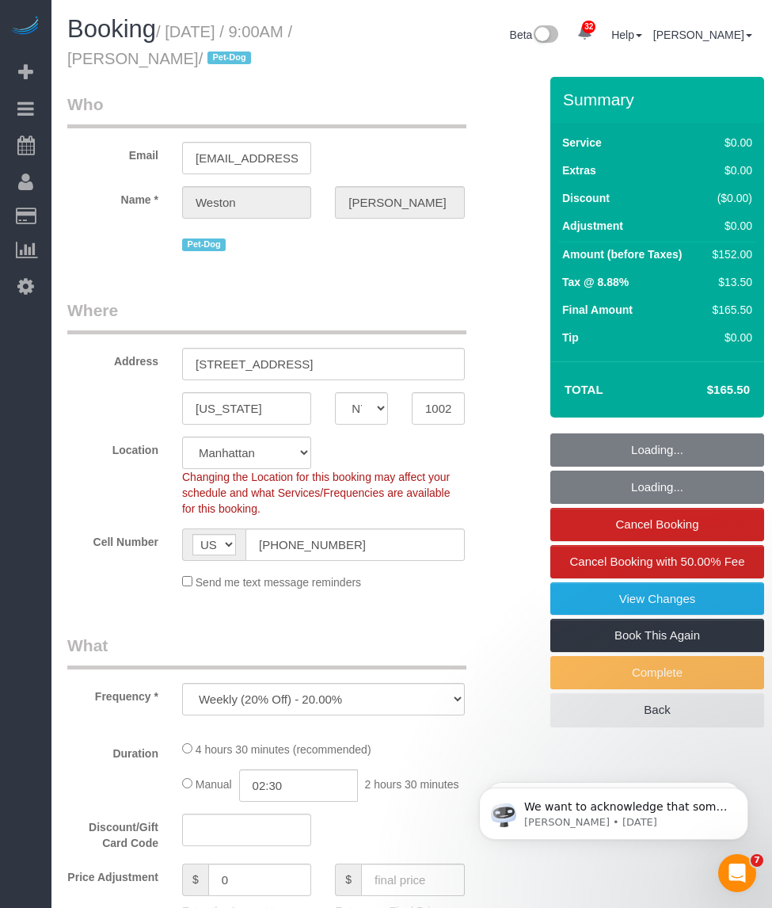
select select "object:928"
select select "string:stripe-pm_1S0kuA4VGloSiKo7TQT4BI7k"
select select "2"
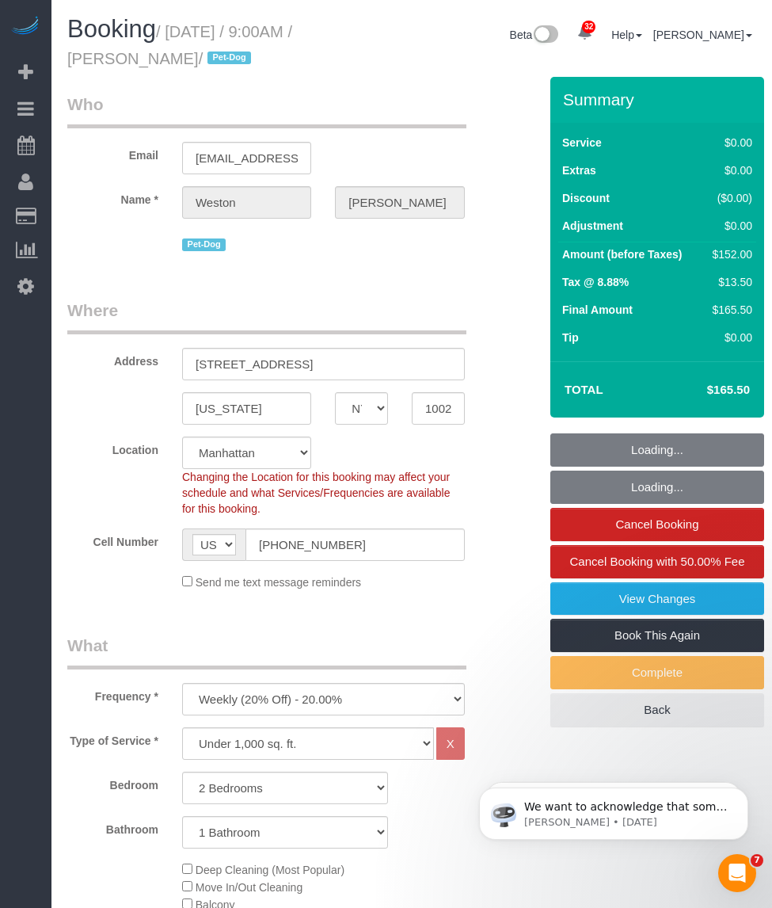
select select "spot1"
select select "number:57"
select select "number:72"
select select "number:13"
select select "number:6"
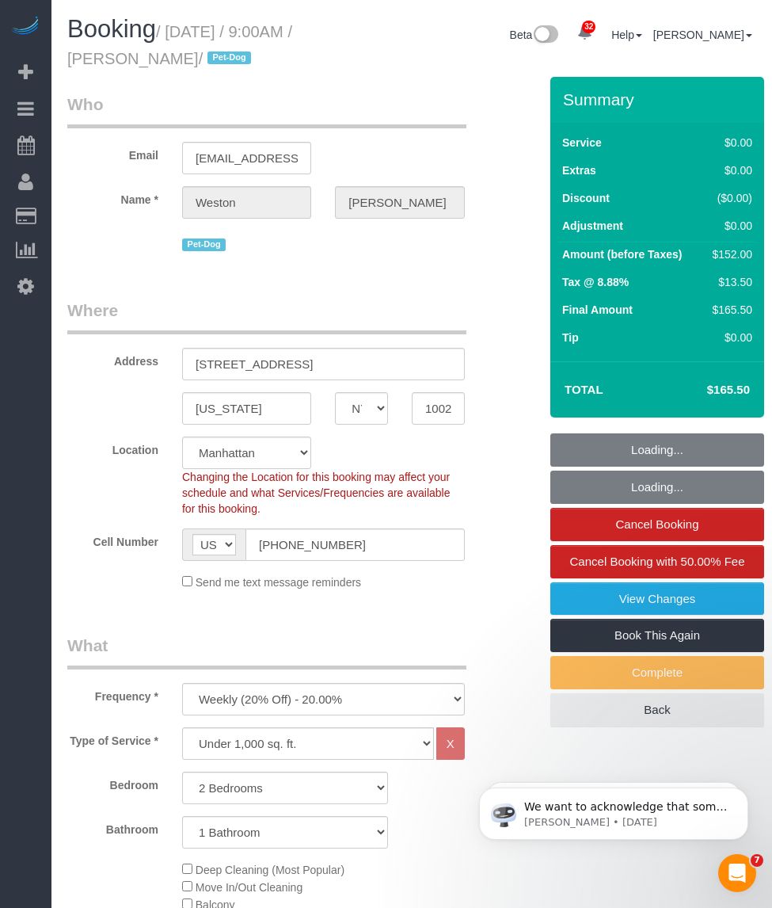
select select "2"
drag, startPoint x: 172, startPoint y: 30, endPoint x: 147, endPoint y: 52, distance: 33.7
click at [147, 52] on small "/ [DATE] / 9:00AM / [PERSON_NAME] / Pet-Dog" at bounding box center [179, 45] width 225 height 44
copy small "[DATE] / 9:00AM / [PERSON_NAME]"
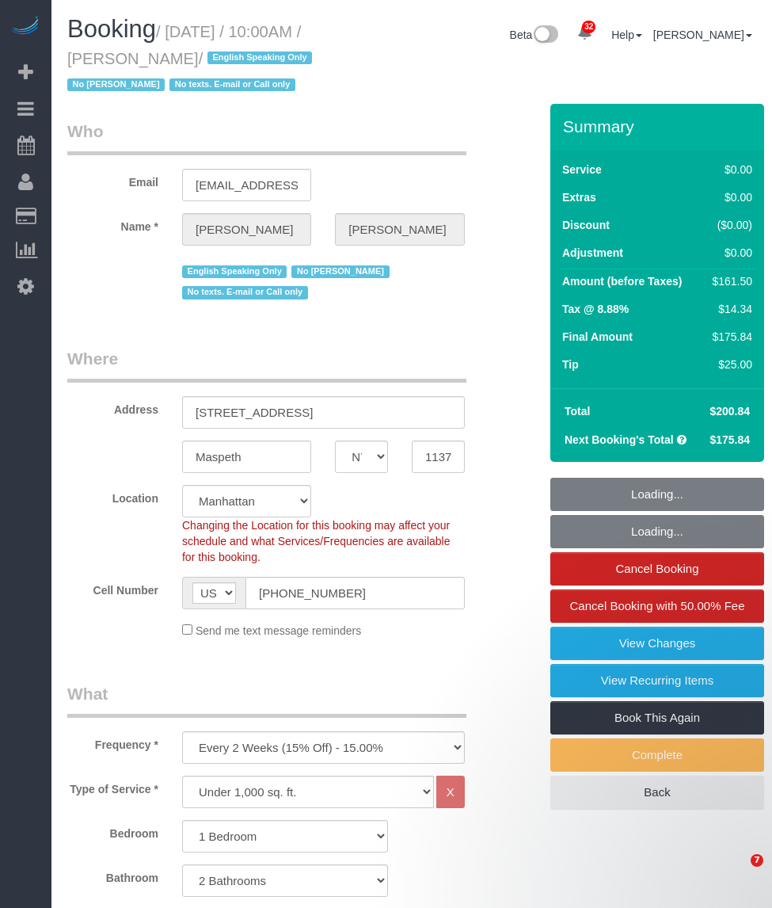
select select "NY"
select select "1"
select select "2"
select select "number:57"
select select "number:77"
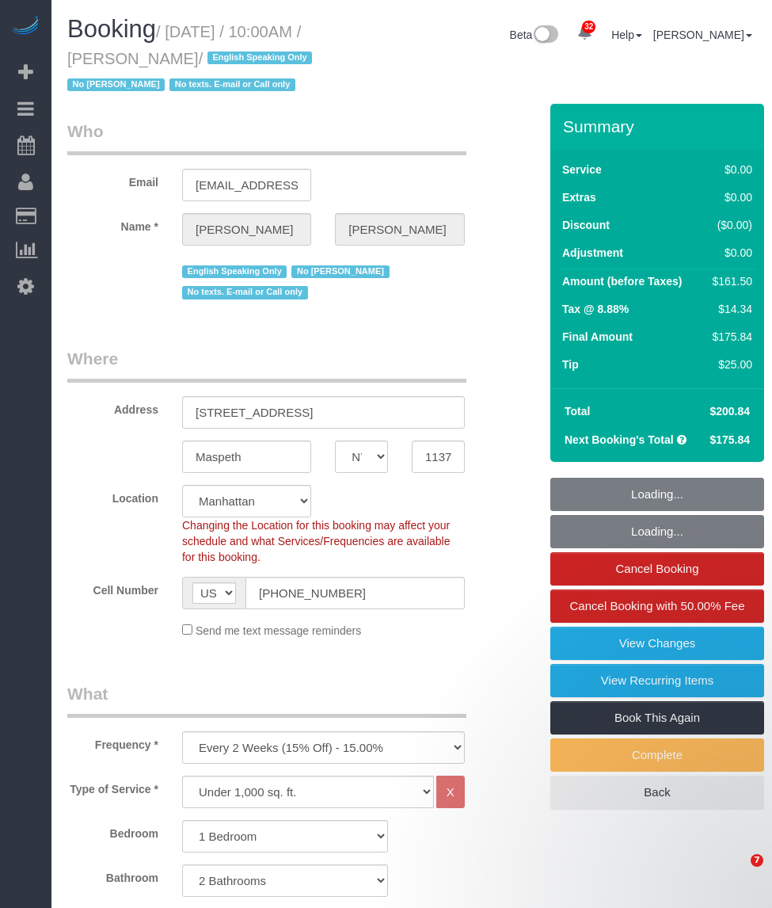
select select "number:15"
select select "number:5"
select select "spot1"
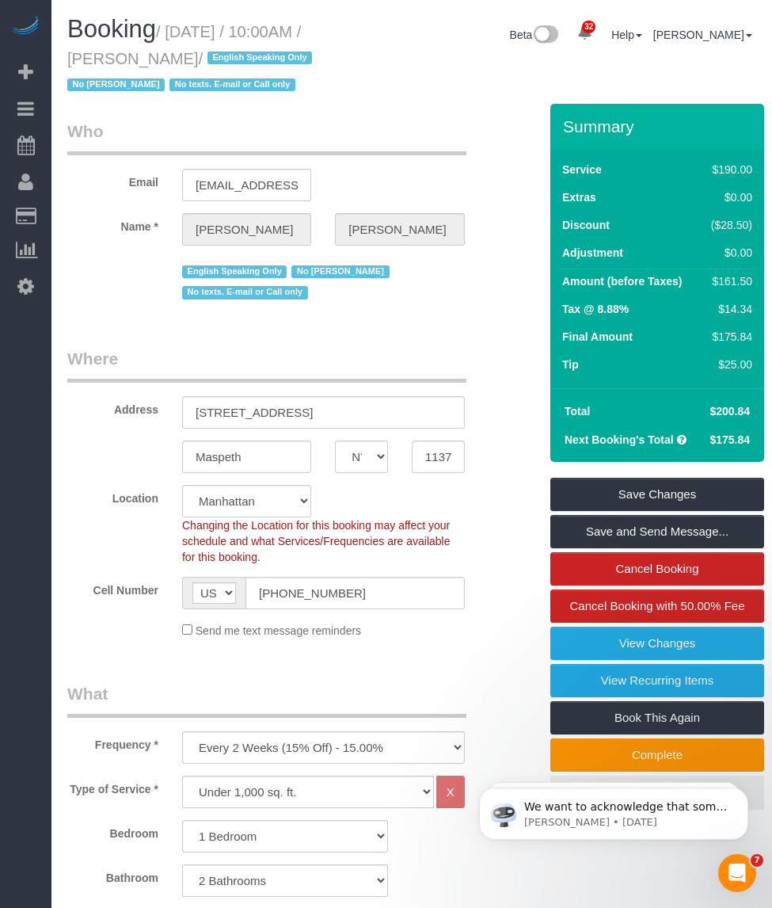
drag, startPoint x: 176, startPoint y: 28, endPoint x: 172, endPoint y: 58, distance: 30.4
click at [172, 58] on small "/ [DATE] / 10:00AM / [PERSON_NAME] / English Speaking Only No [PERSON_NAME] No …" at bounding box center [192, 58] width 250 height 71
copy small "[DATE] / 10:00AM / [PERSON_NAME]"
drag, startPoint x: 112, startPoint y: 30, endPoint x: 120, endPoint y: 36, distance: 9.7
click at [116, 32] on span "Booking" at bounding box center [111, 29] width 89 height 28
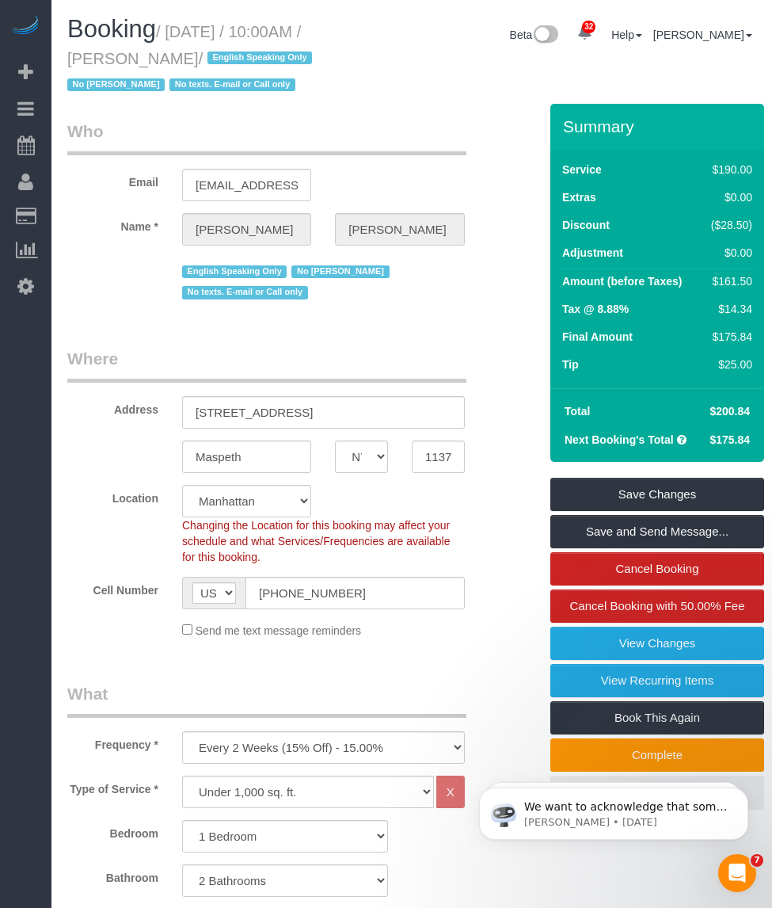
drag, startPoint x: 178, startPoint y: 59, endPoint x: 68, endPoint y: 56, distance: 110.2
click at [68, 56] on small "/ [DATE] / 10:00AM / [PERSON_NAME] / English Speaking Only No [PERSON_NAME] No …" at bounding box center [192, 58] width 250 height 71
copy small "[PERSON_NAME]"
drag, startPoint x: 157, startPoint y: 33, endPoint x: 159, endPoint y: 45, distance: 12.1
click at [156, 37] on span "Booking" at bounding box center [111, 29] width 89 height 28
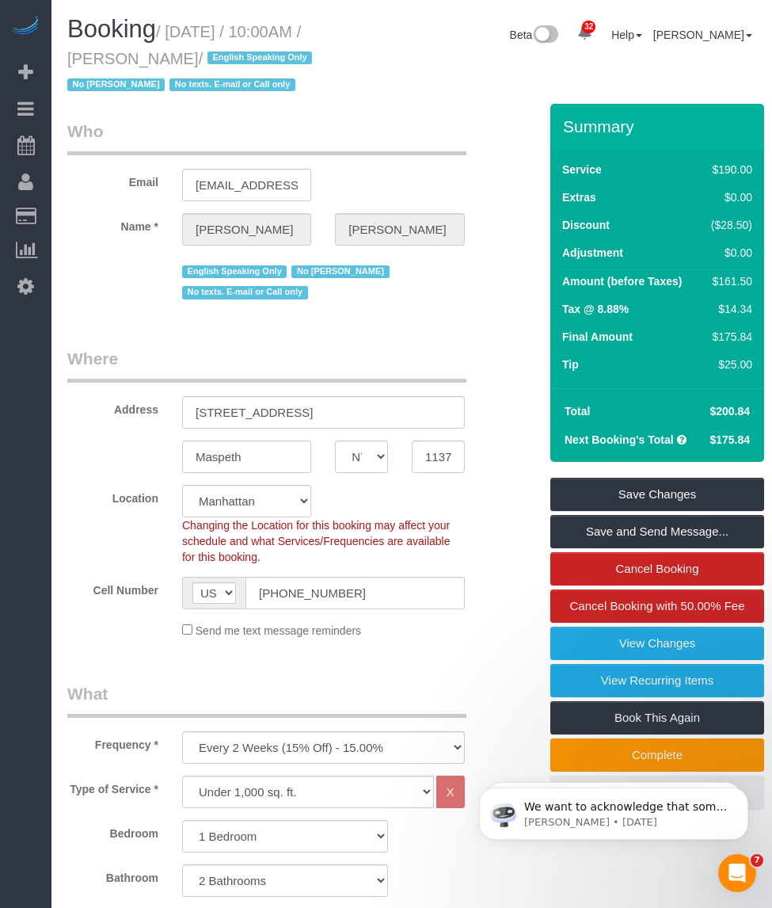
drag, startPoint x: 176, startPoint y: 61, endPoint x: 70, endPoint y: 57, distance: 106.2
click at [70, 57] on small "/ [DATE] / 10:00AM / [PERSON_NAME] / English Speaking Only No [PERSON_NAME] No …" at bounding box center [192, 58] width 250 height 71
copy small "[PERSON_NAME]"
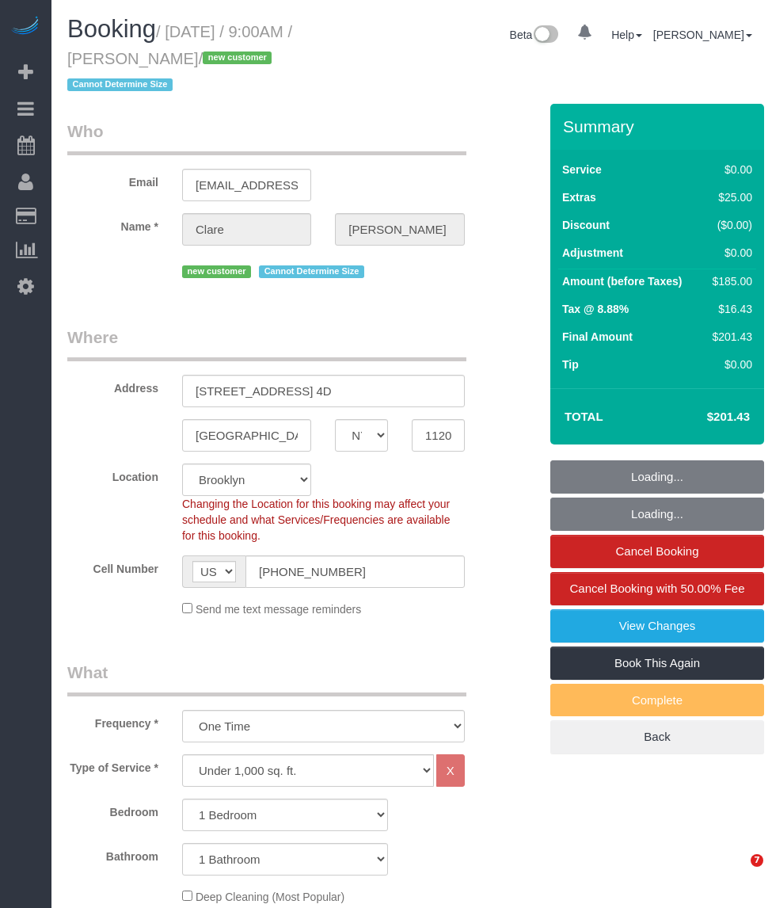
select select "NY"
select select "object:1430"
select select "spot1"
select select "1"
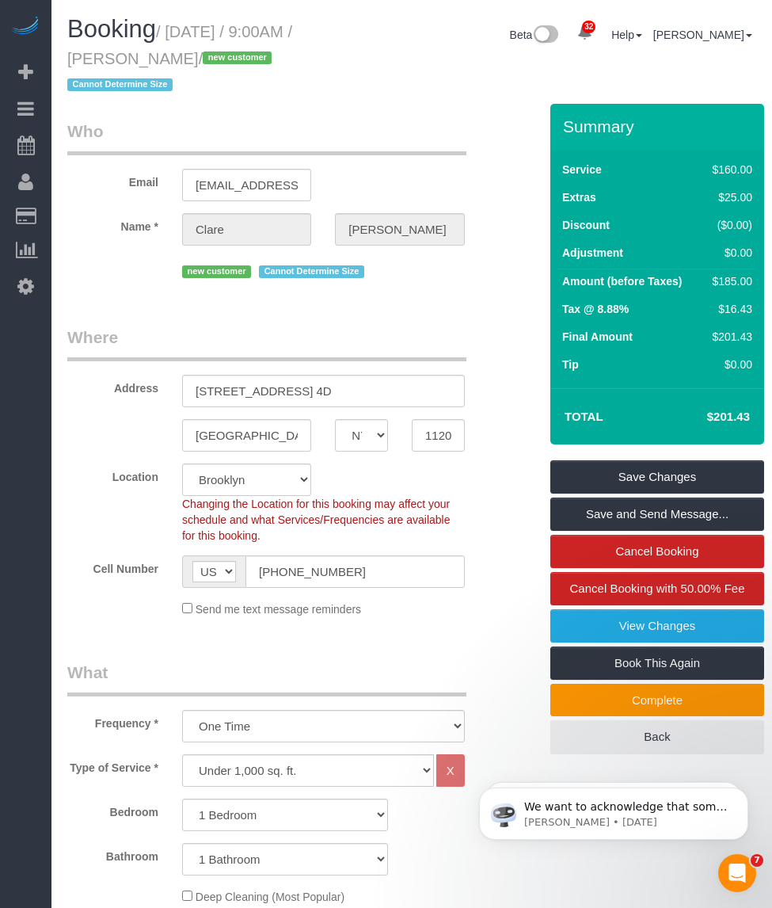
click at [175, 30] on h1 "Booking / [DATE] / 9:00AM / [PERSON_NAME] / new customer Cannot Determine Size" at bounding box center [203, 56] width 273 height 81
drag, startPoint x: 175, startPoint y: 29, endPoint x: 147, endPoint y: 56, distance: 39.2
click at [147, 56] on small "/ [DATE] / 9:00AM / [PERSON_NAME] / new customer Cannot Determine Size" at bounding box center [179, 58] width 225 height 71
copy small "[DATE] / 9:00AM / [PERSON_NAME]"
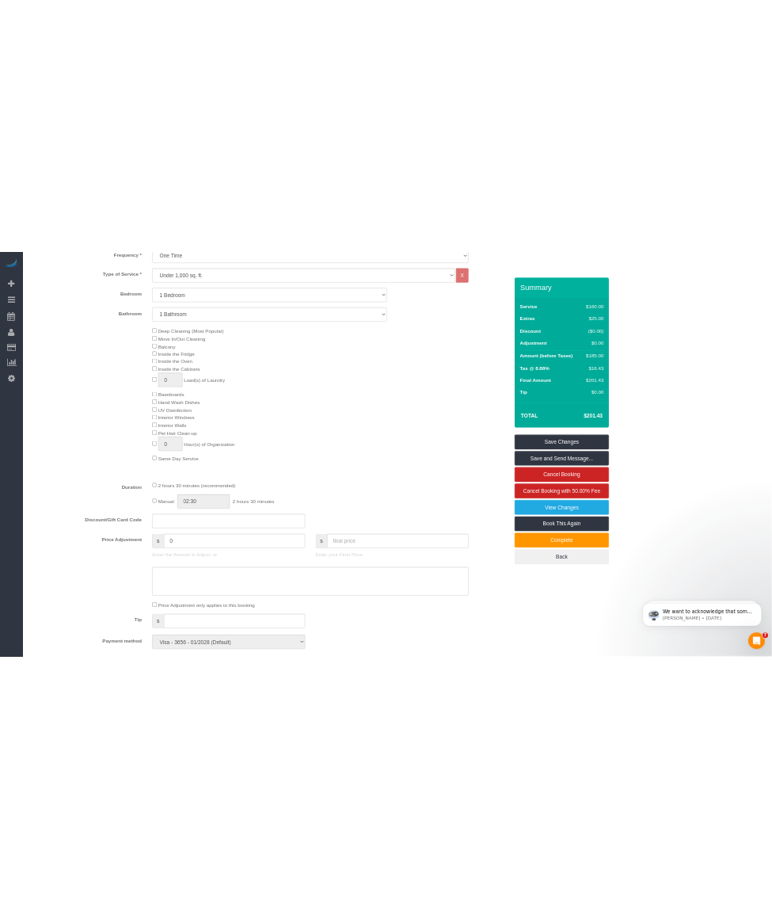
scroll to position [541, 0]
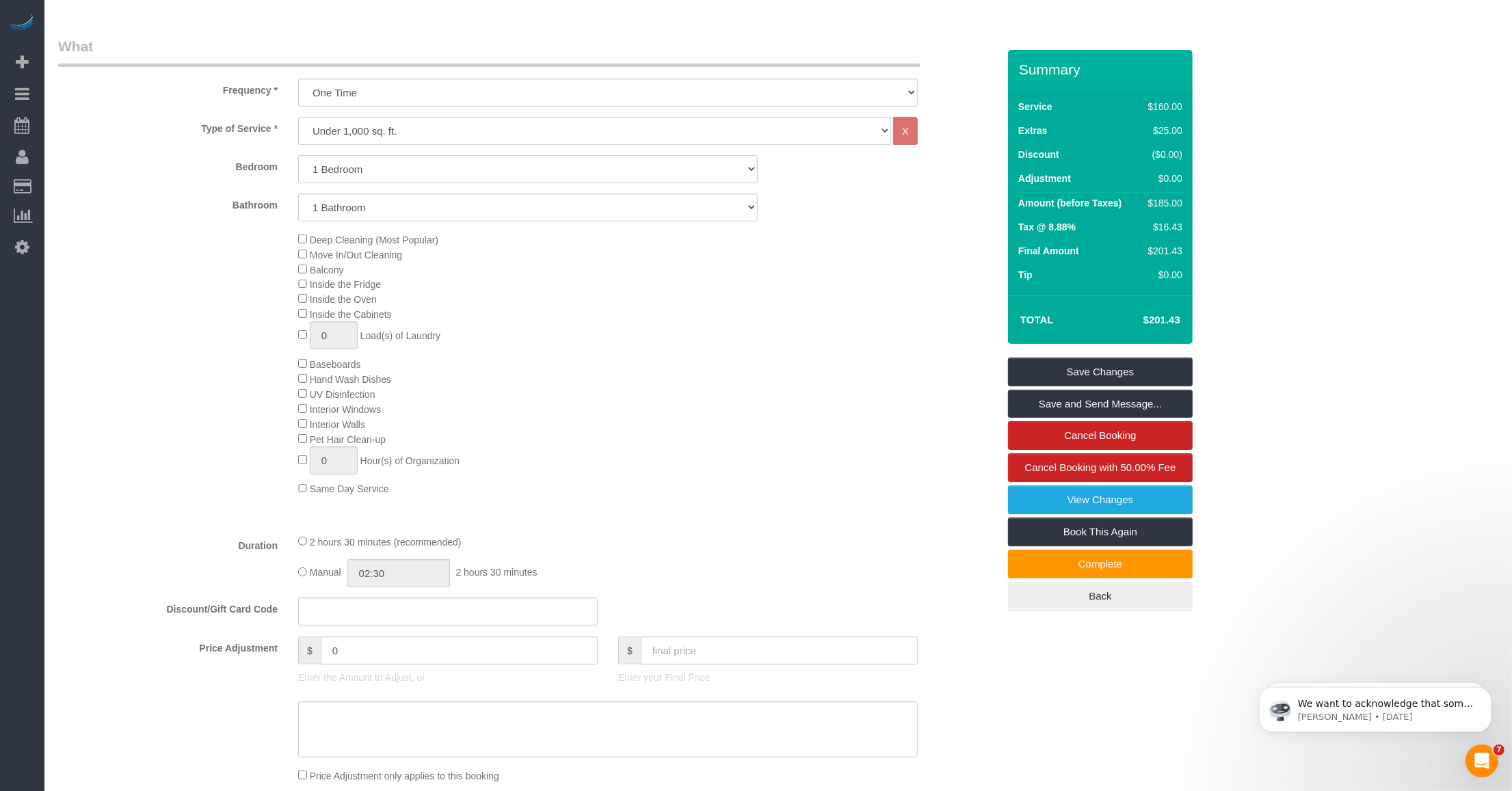
click at [506, 131] on select "Under 1,000 sq. ft. 1,001 - 1,500 sq. ft. 1,500+ sq. ft. Custom Cleaning Office…" at bounding box center [594, 130] width 593 height 28
select select "213"
click at [298, 116] on select "Under 1,000 sq. ft. 1,001 - 1,500 sq. ft. 1,500+ sq. ft. Custom Cleaning Office…" at bounding box center [594, 130] width 593 height 28
select select "1"
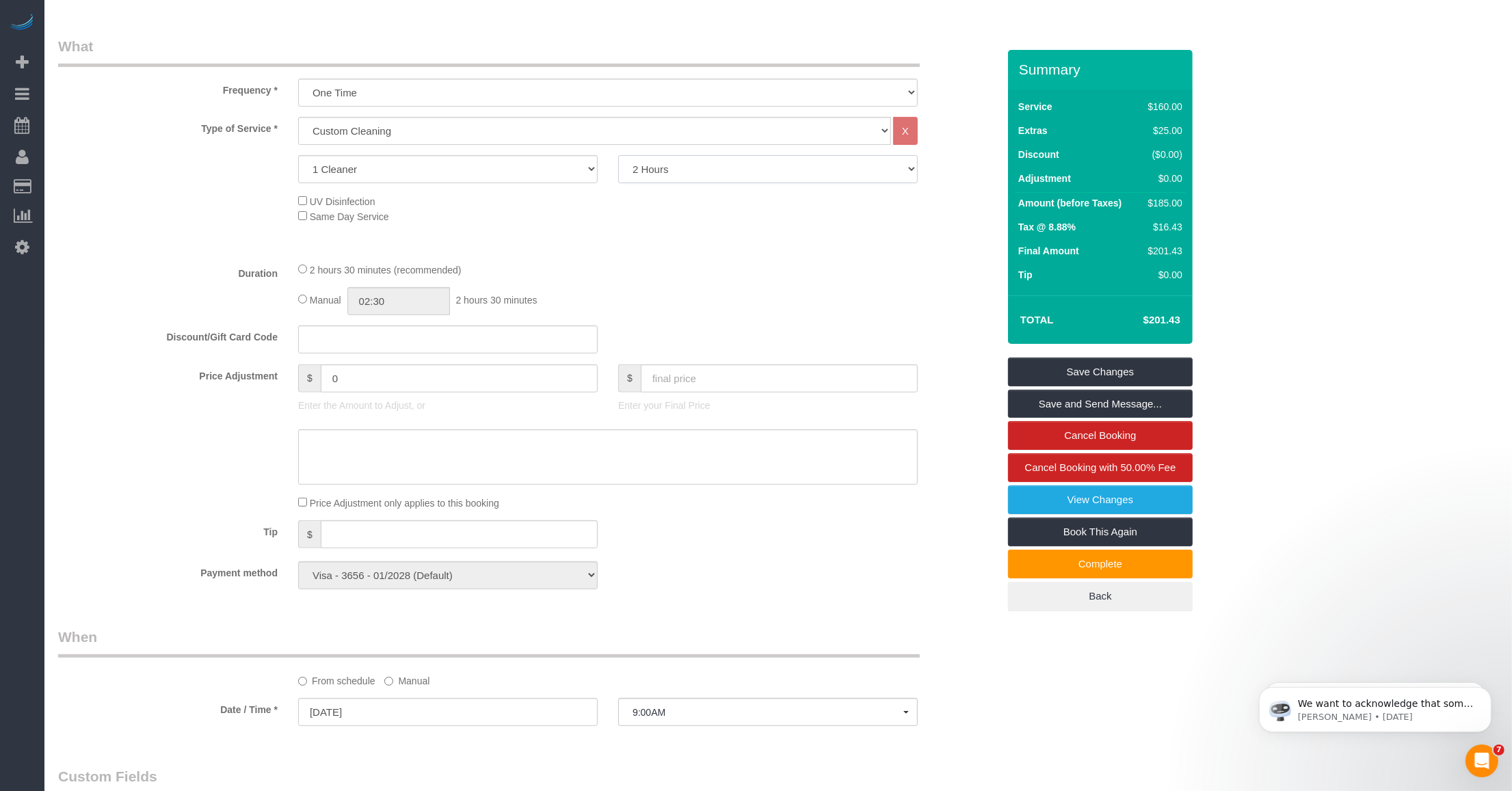
click at [666, 173] on select "2 Hours 2.5 Hours 3 Hours 3.5 Hours 4 Hours 4.5 Hours 5 Hours 5.5 Hours 6 Hours…" at bounding box center [767, 169] width 299 height 28
select select "180"
click at [618, 155] on select "2 Hours 2.5 Hours 3 Hours 3.5 Hours 4 Hours 4.5 Hours 5 Hours 5.5 Hours 6 Hours…" at bounding box center [767, 169] width 299 height 28
click at [666, 248] on div "Type of Service * Under 1,000 sq. ft. 1,001 - 1,500 sq. ft. 1,500+ sq. ft. Cust…" at bounding box center [527, 183] width 939 height 134
select select "spot45"
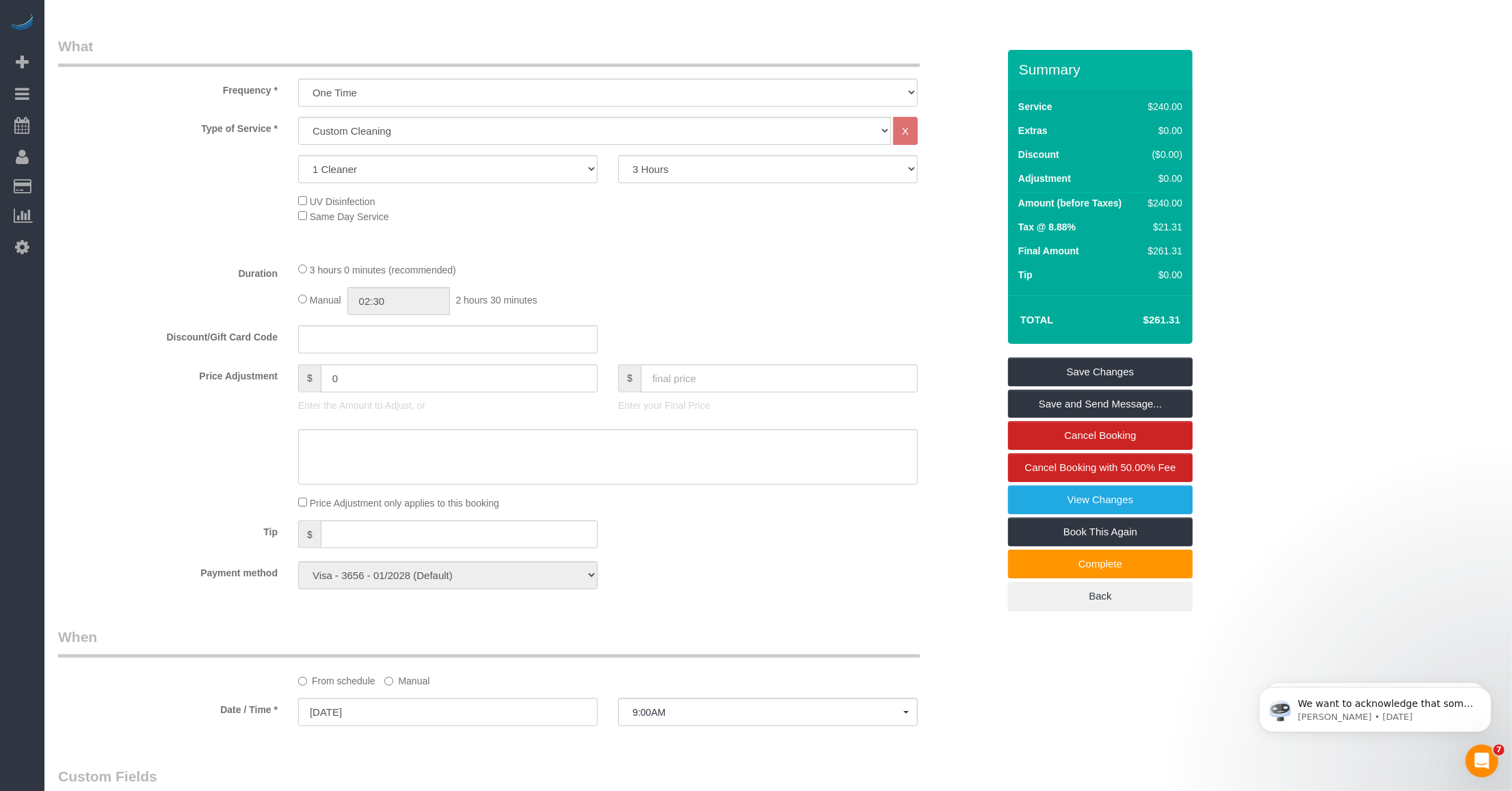
select select "spot89"
click at [666, 291] on div "Manual 02:30 2 hours 30 minutes" at bounding box center [608, 301] width 620 height 28
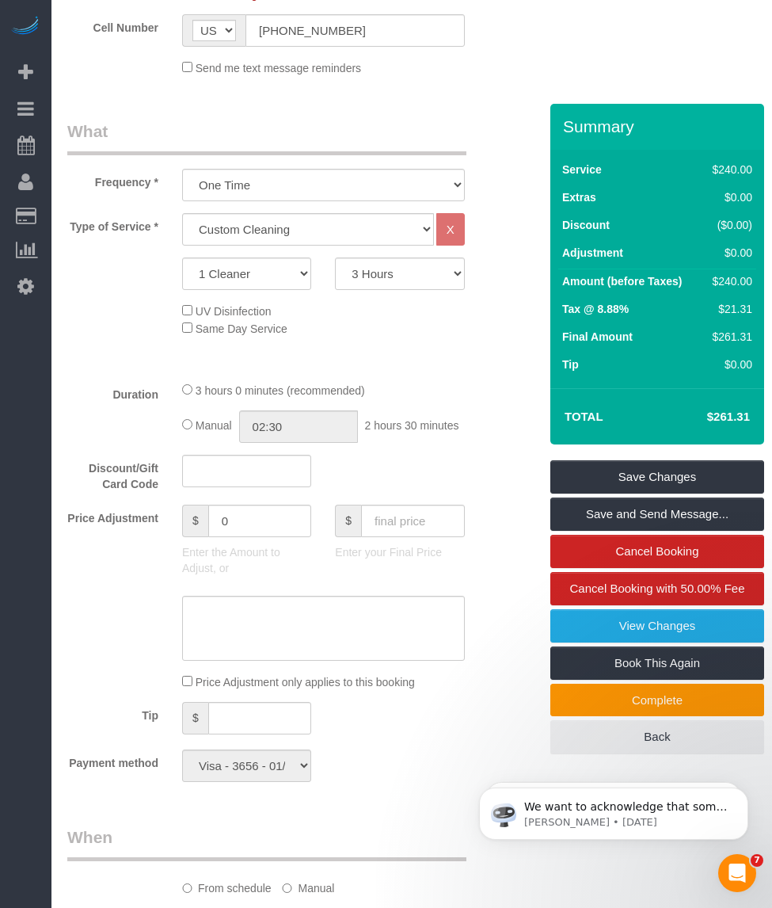
scroll to position [343, 0]
